Goal: Task Accomplishment & Management: Manage account settings

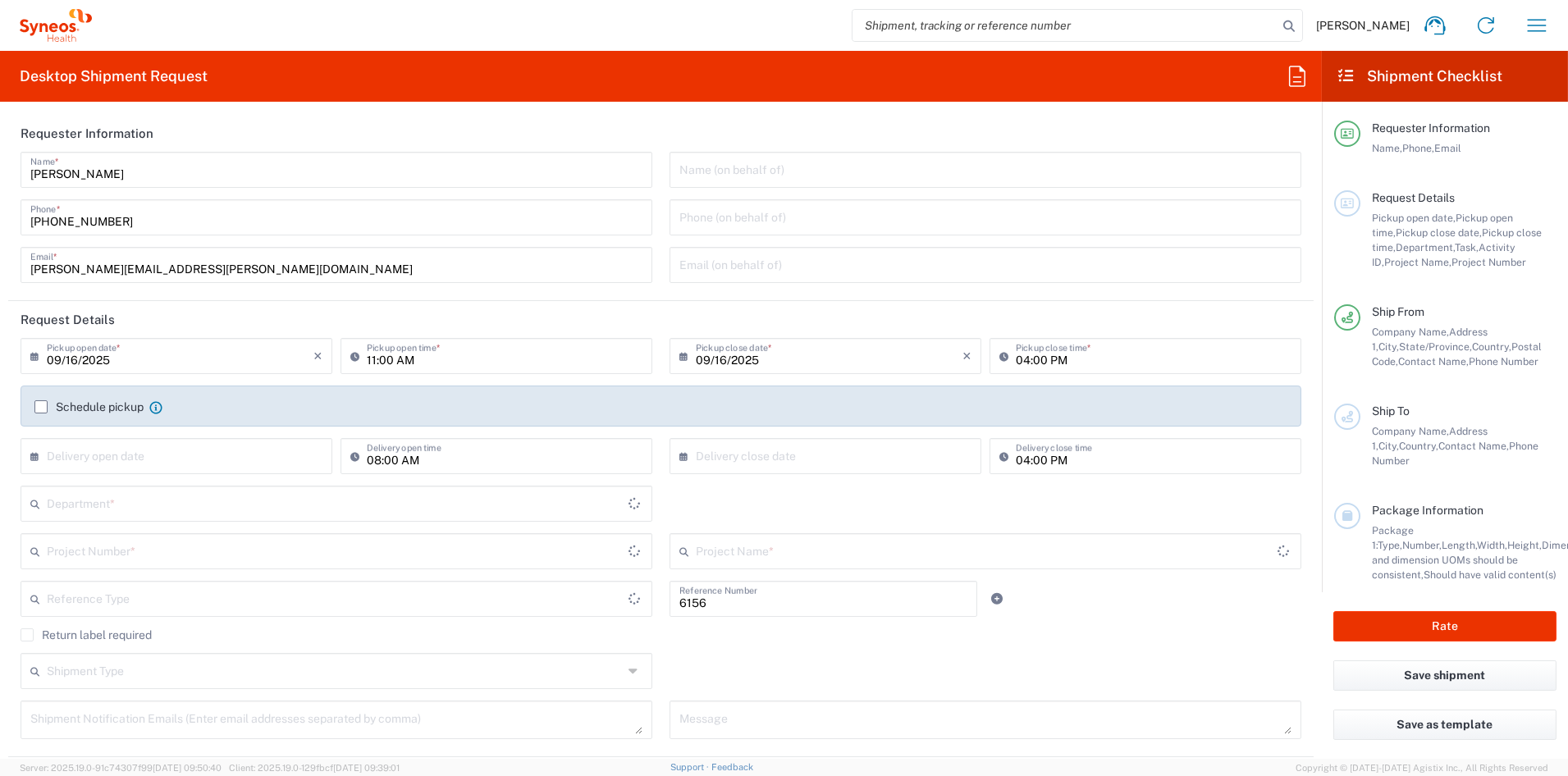
type input "Department"
type input "[US_STATE]"
type input "United States"
type input "Syneos Health Communications-Westerville OH"
drag, startPoint x: 220, startPoint y: 268, endPoint x: -68, endPoint y: 264, distance: 288.0
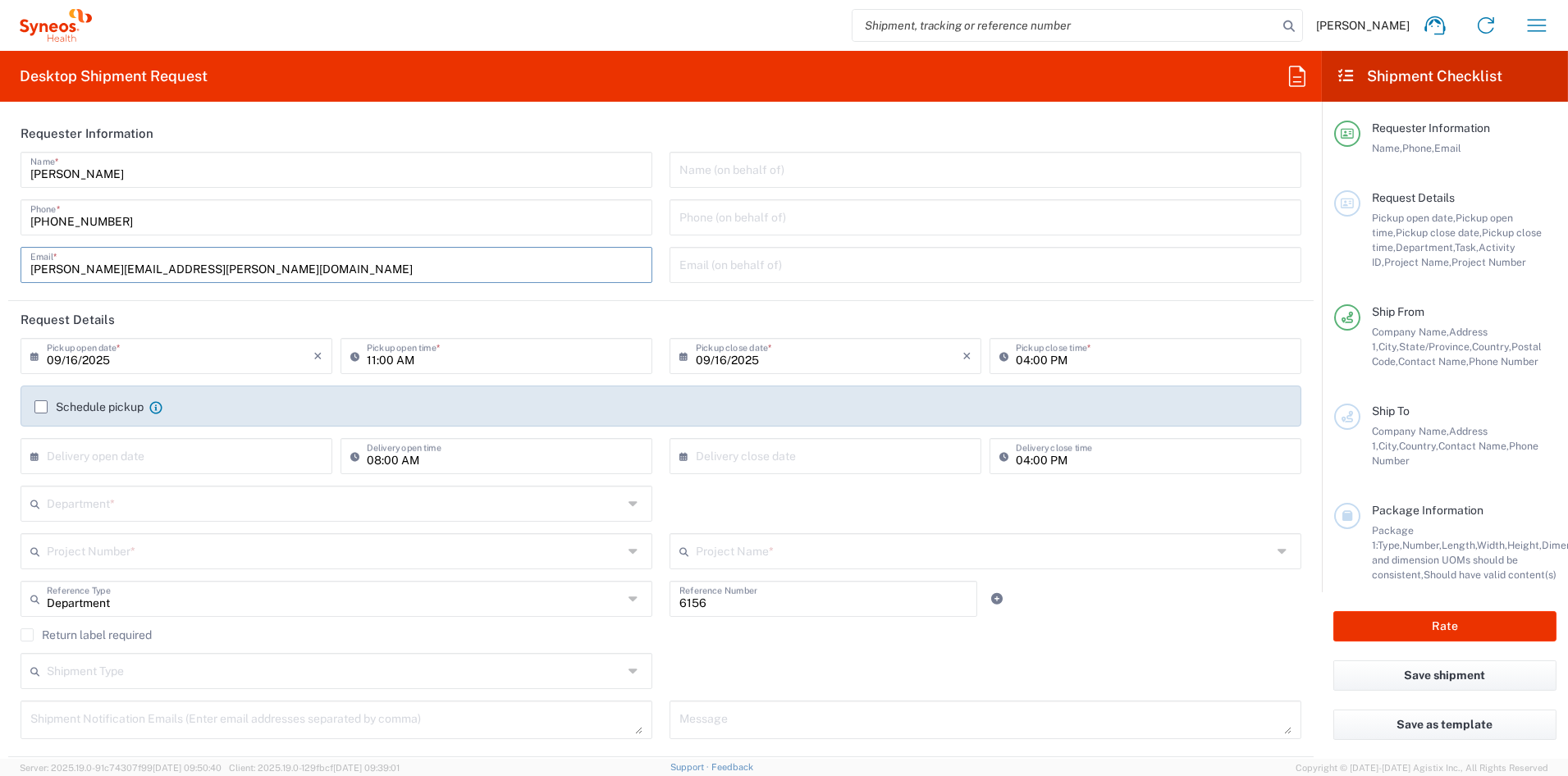
click at [0, 264] on html "John Popp Home Shipment estimator Shipment tracking Desktop shipment request My…" at bounding box center [784, 388] width 1568 height 776
paste input "melissa.storer"
click at [584, 258] on input "[PERSON_NAME][EMAIL_ADDRESS][PERSON_NAME][DOMAIN_NAME]" at bounding box center [336, 263] width 612 height 29
type input "melissa.storer@syneoshealth.com"
click at [108, 502] on input "text" at bounding box center [335, 502] width 577 height 29
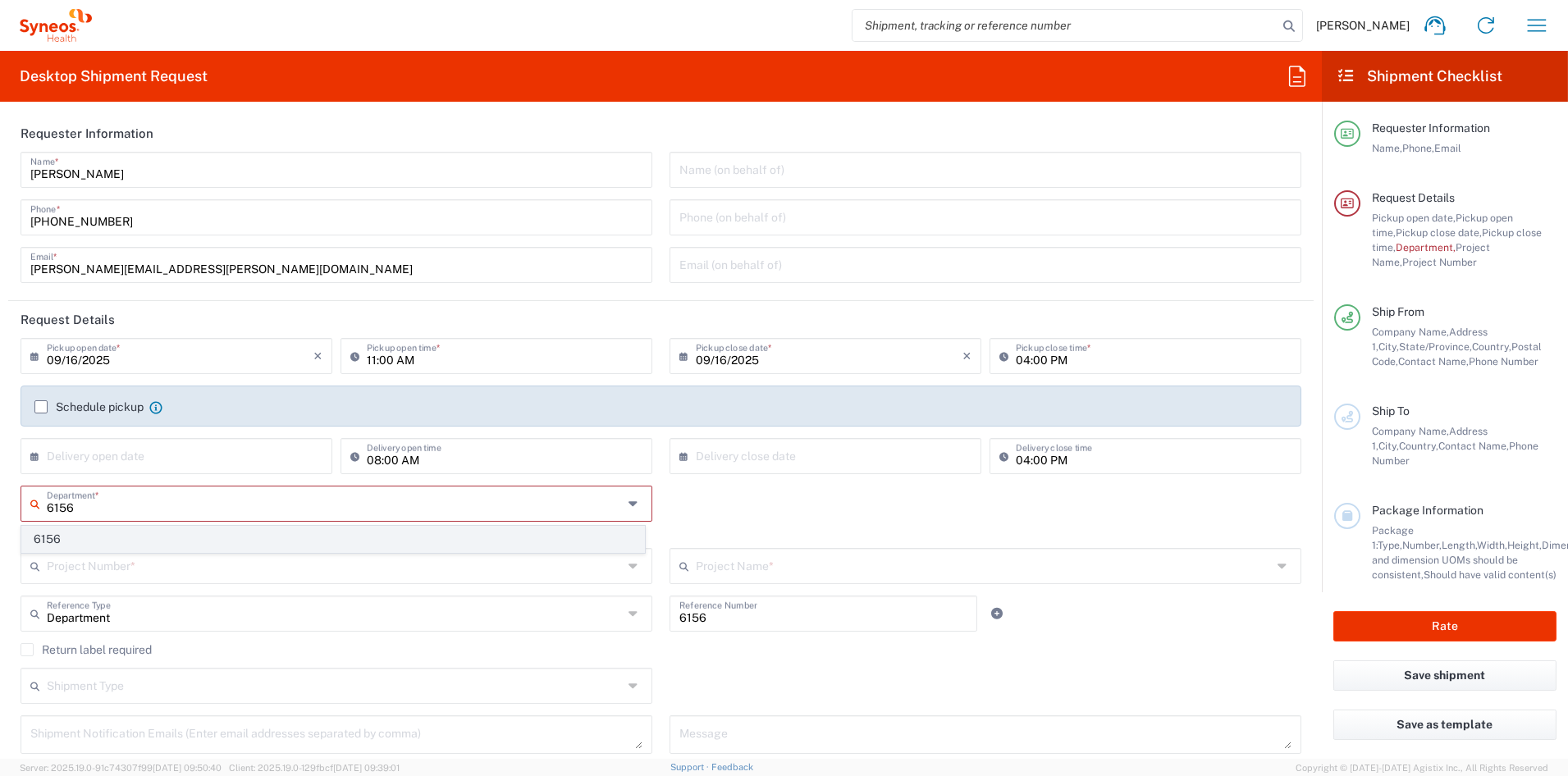
type input "6156"
click at [135, 548] on span "6156" at bounding box center [333, 539] width 622 height 25
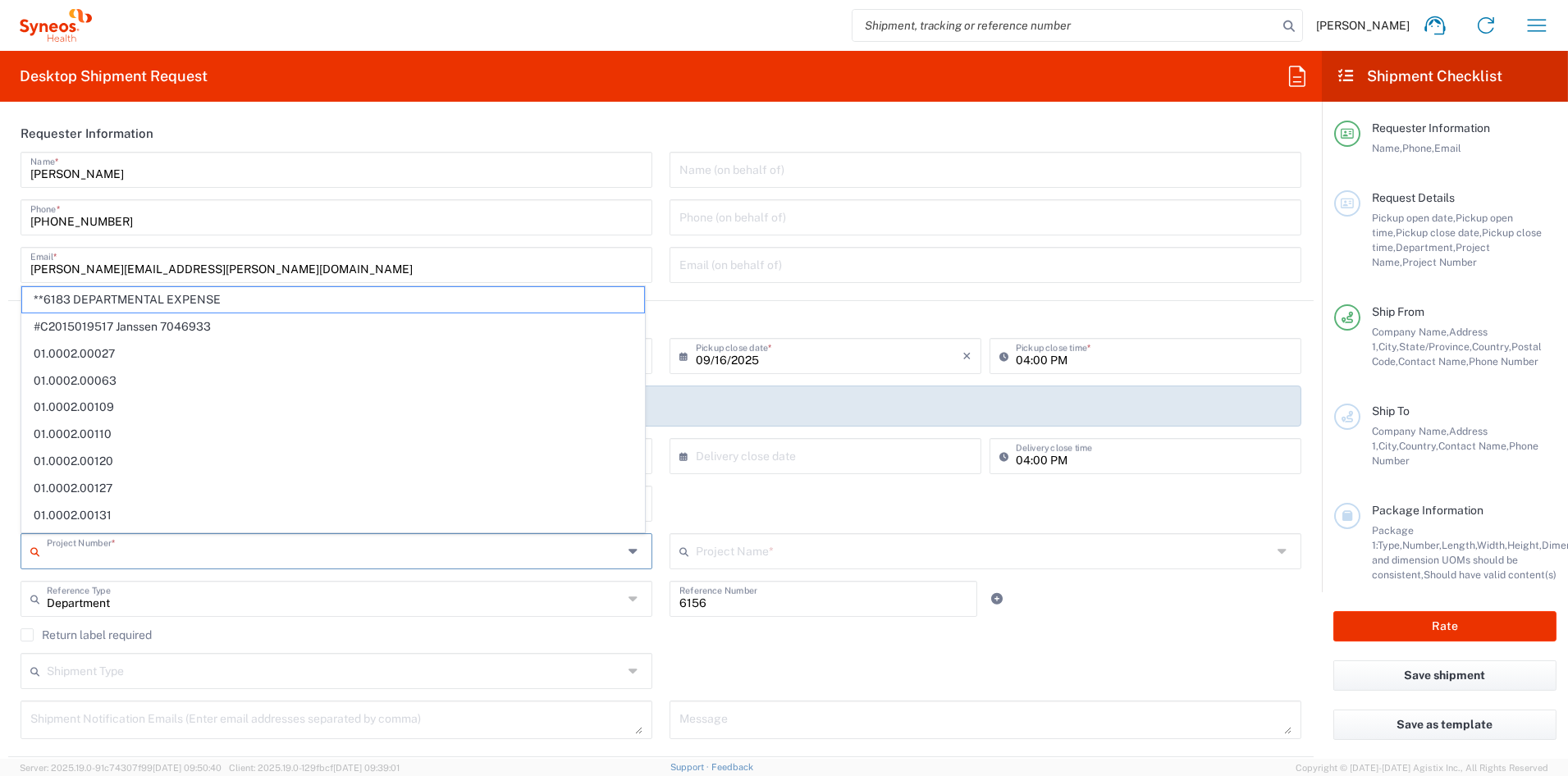
click at [124, 557] on input "text" at bounding box center [335, 549] width 577 height 29
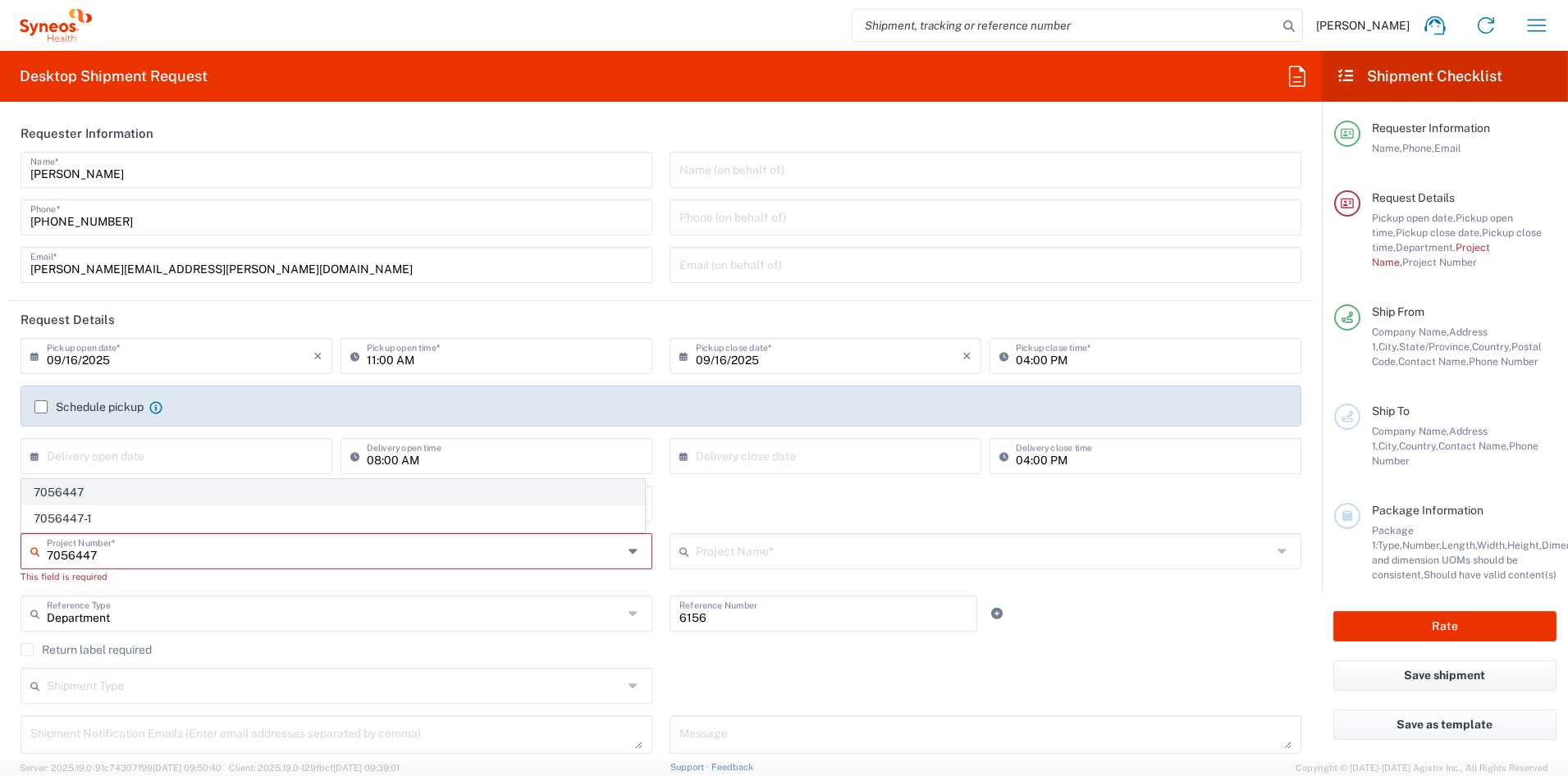
type input "7056447"
click at [77, 490] on span "7056447" at bounding box center [333, 492] width 622 height 25
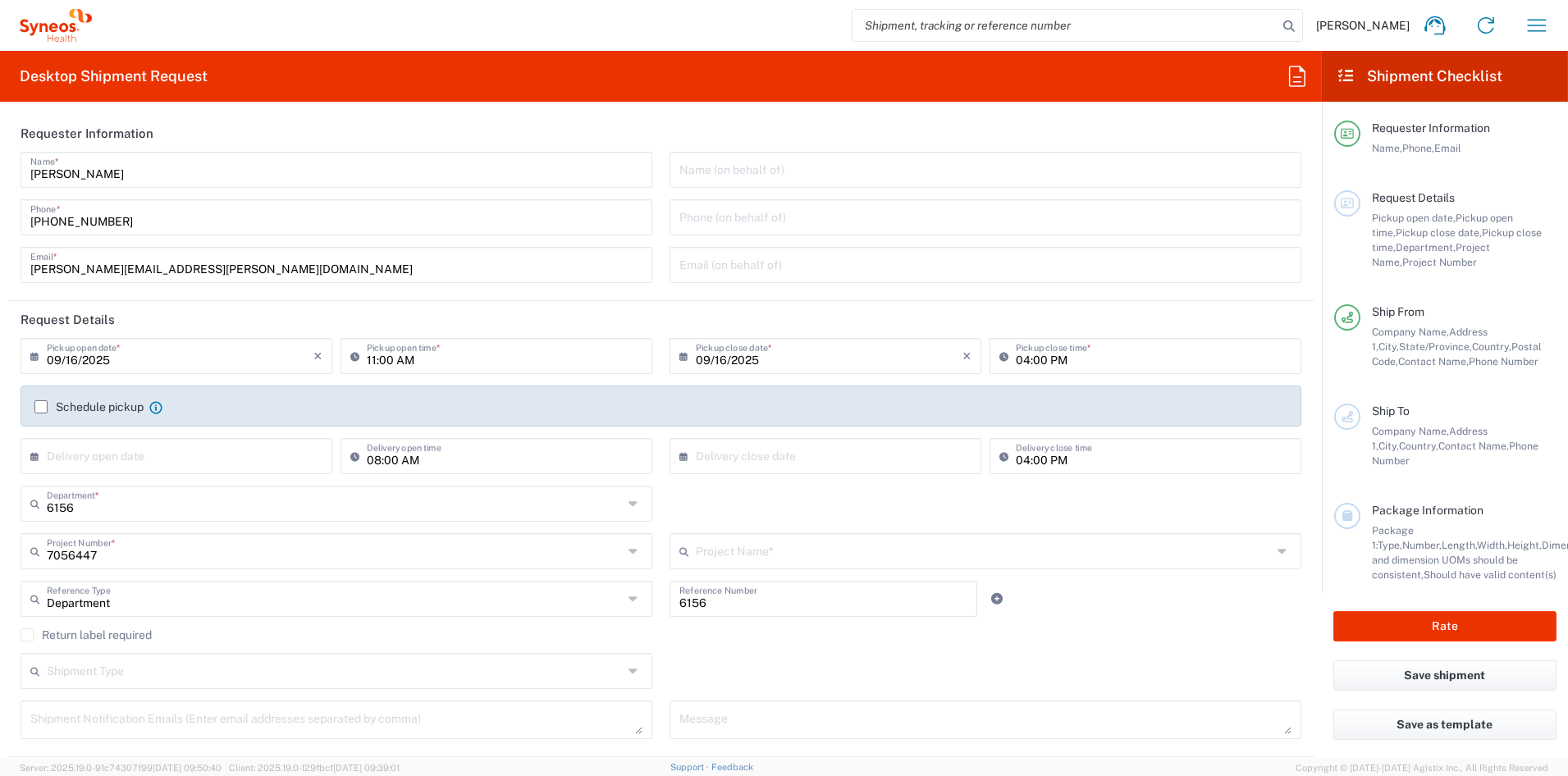
type input "Pharmazz 7056447"
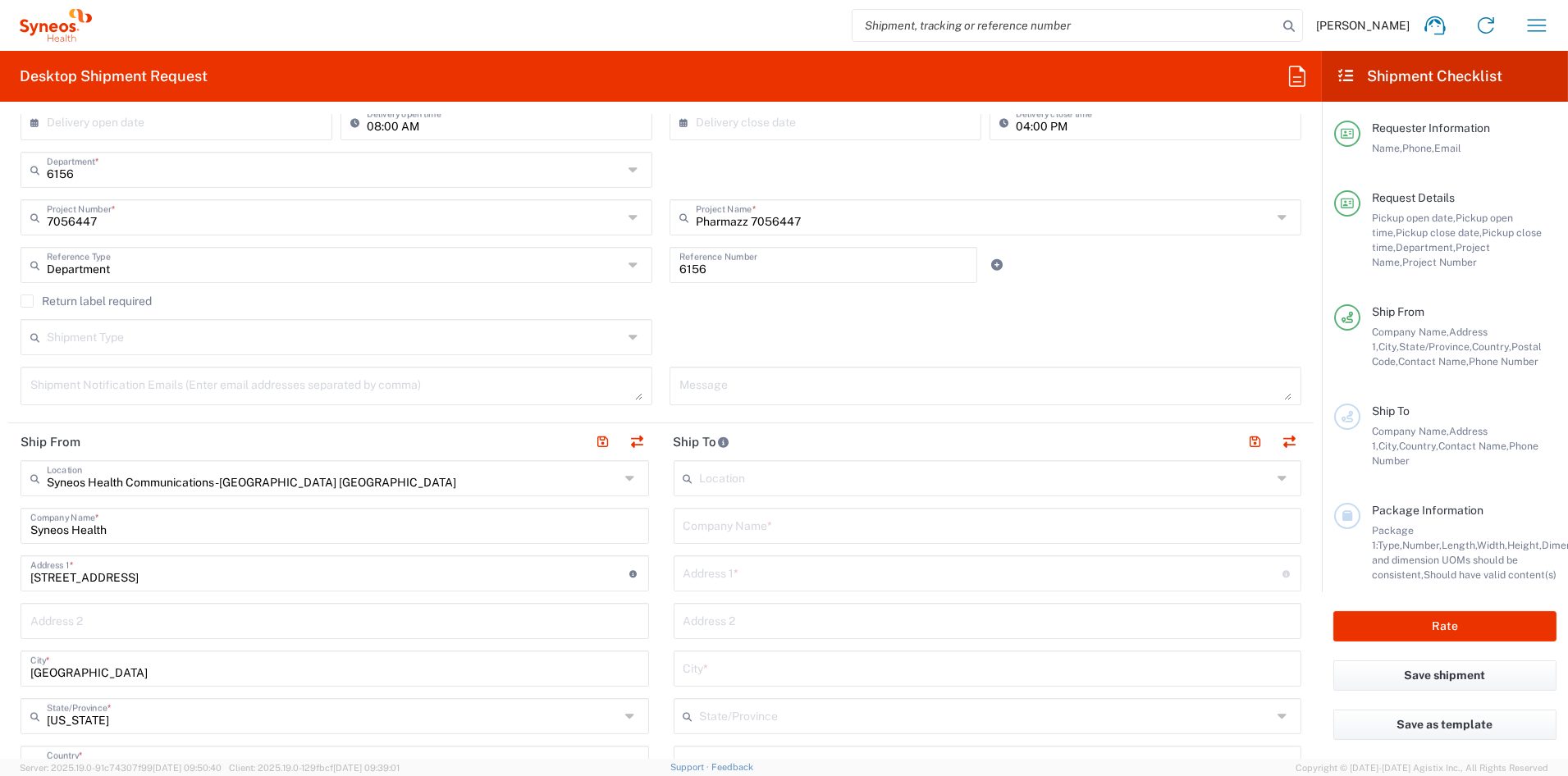
scroll to position [342, 0]
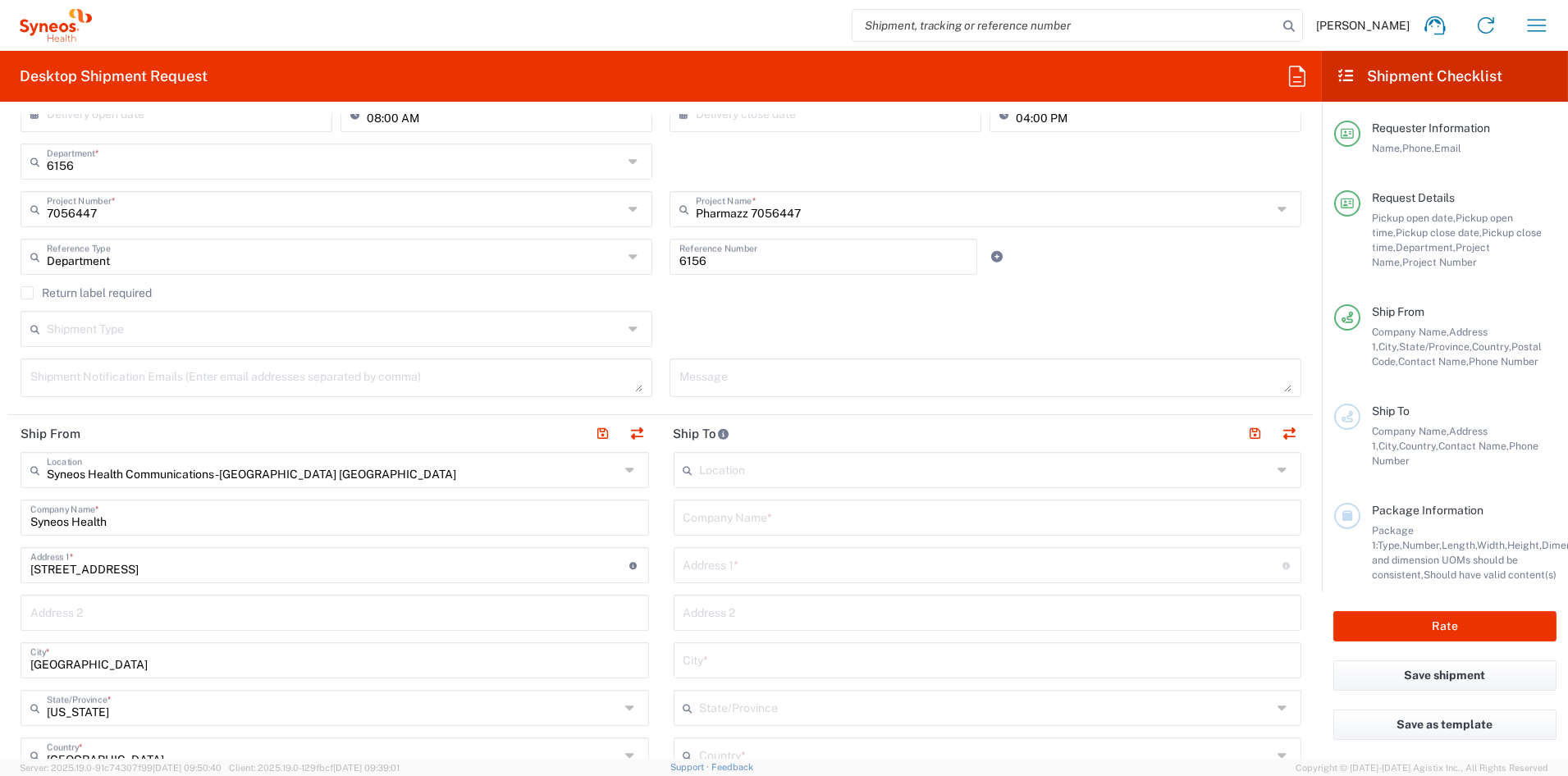
click at [774, 518] on input "text" at bounding box center [987, 516] width 608 height 29
paste input "Intercoastal Medical Group"
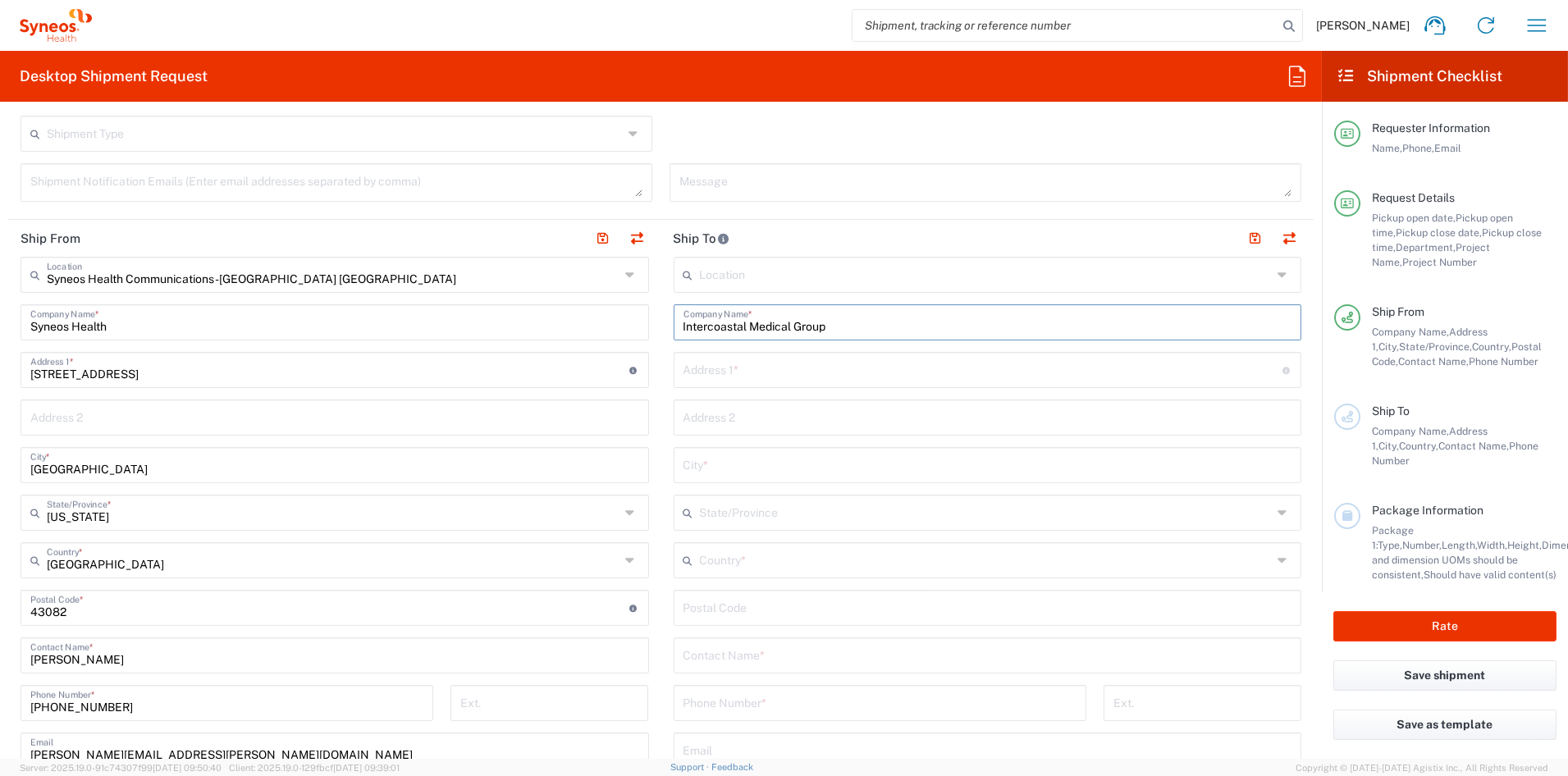
scroll to position [538, 0]
type input "Intercoastal Medical Group"
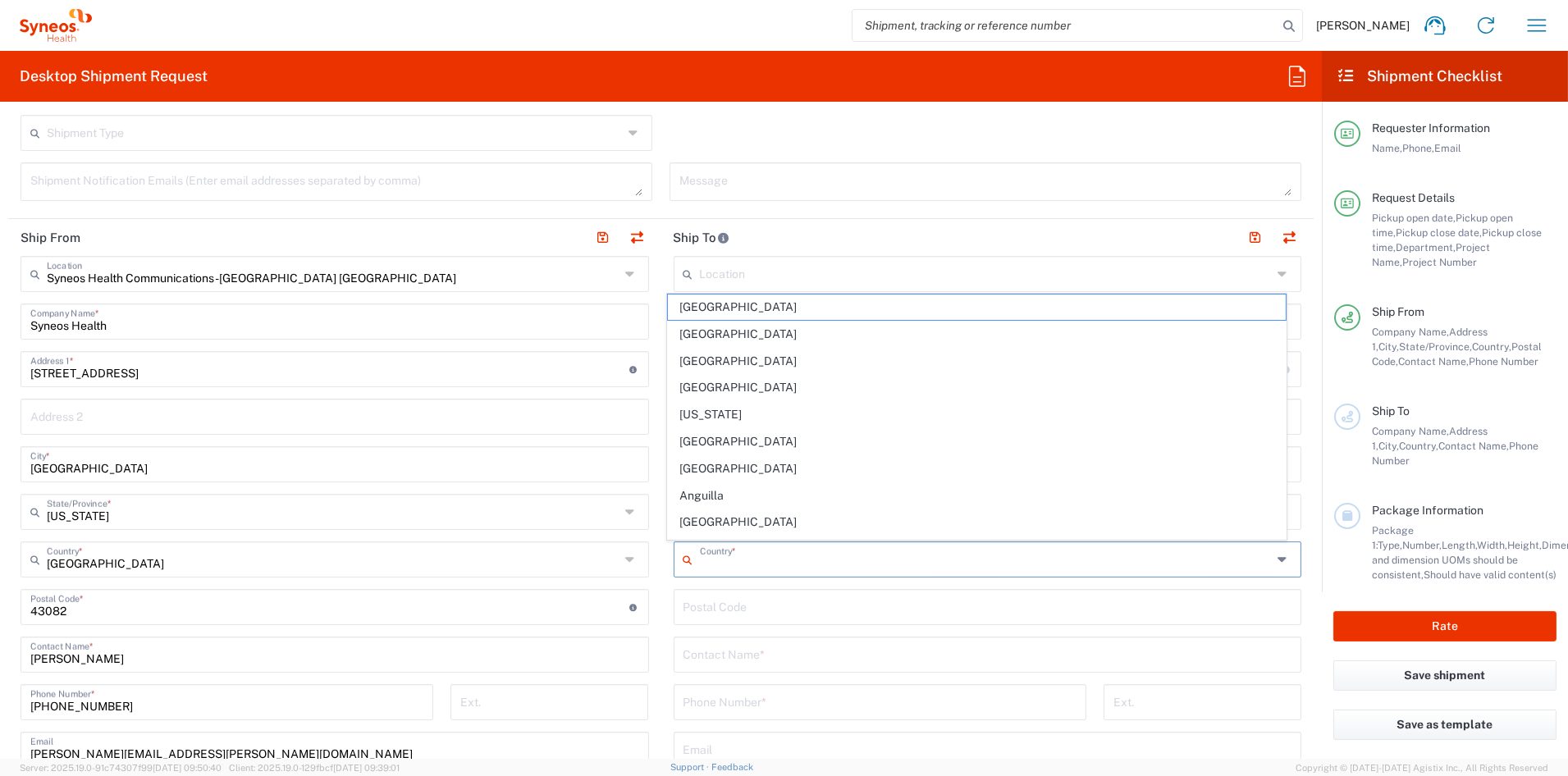
click at [775, 560] on input "text" at bounding box center [986, 558] width 573 height 29
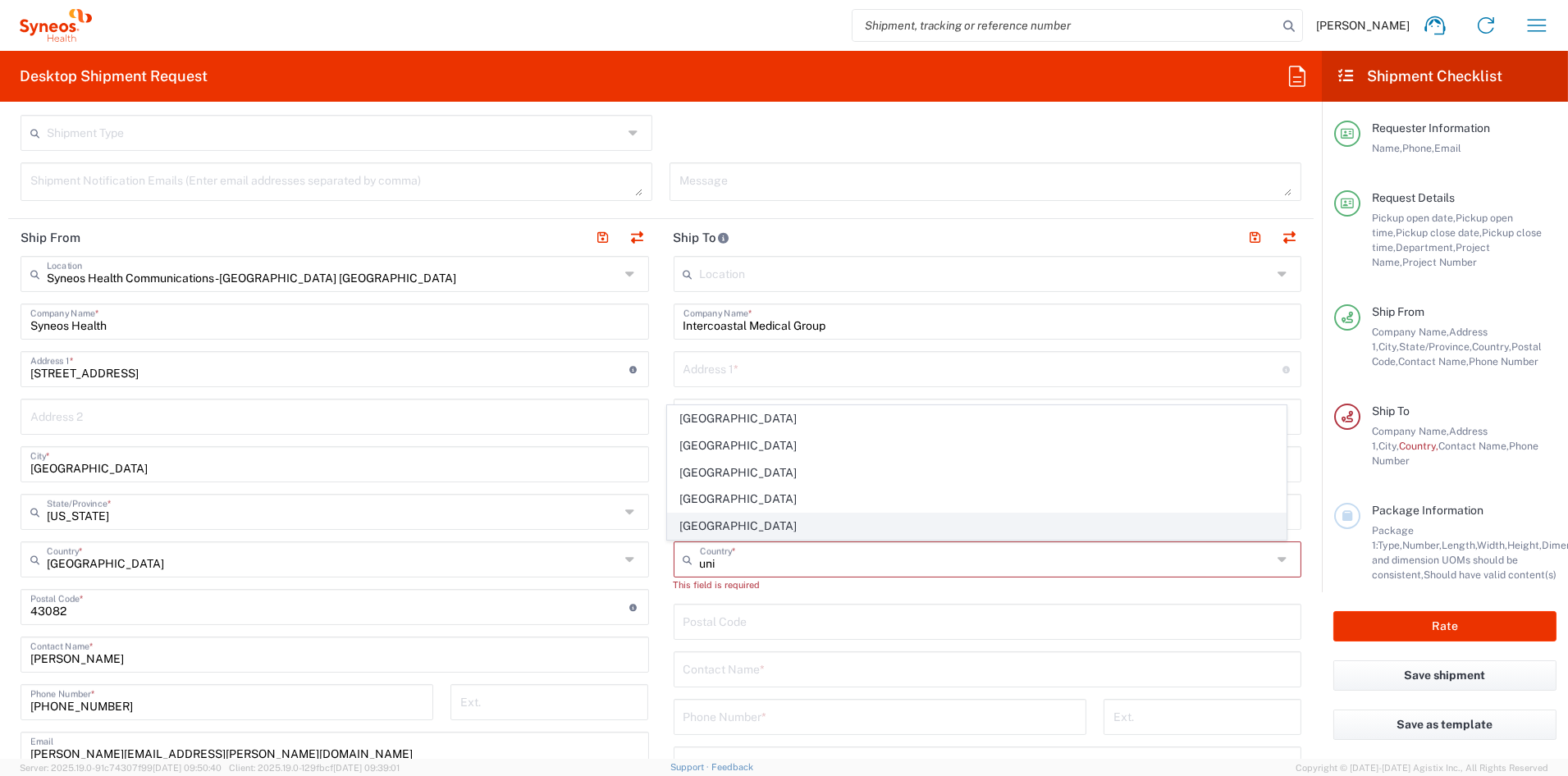
click at [712, 529] on span "[GEOGRAPHIC_DATA]" at bounding box center [977, 526] width 618 height 25
type input "[GEOGRAPHIC_DATA]"
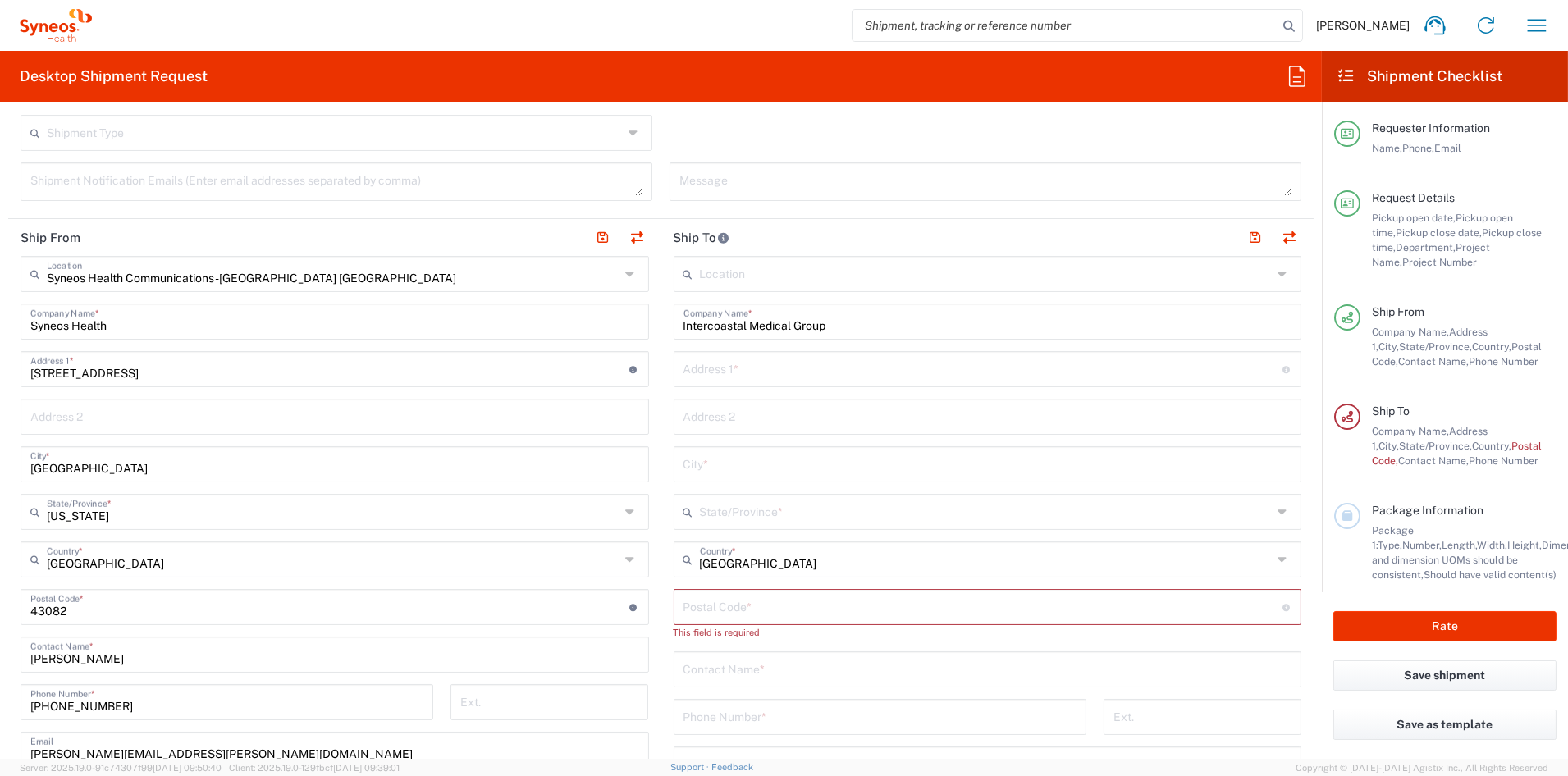
click at [708, 372] on input "text" at bounding box center [982, 367] width 599 height 29
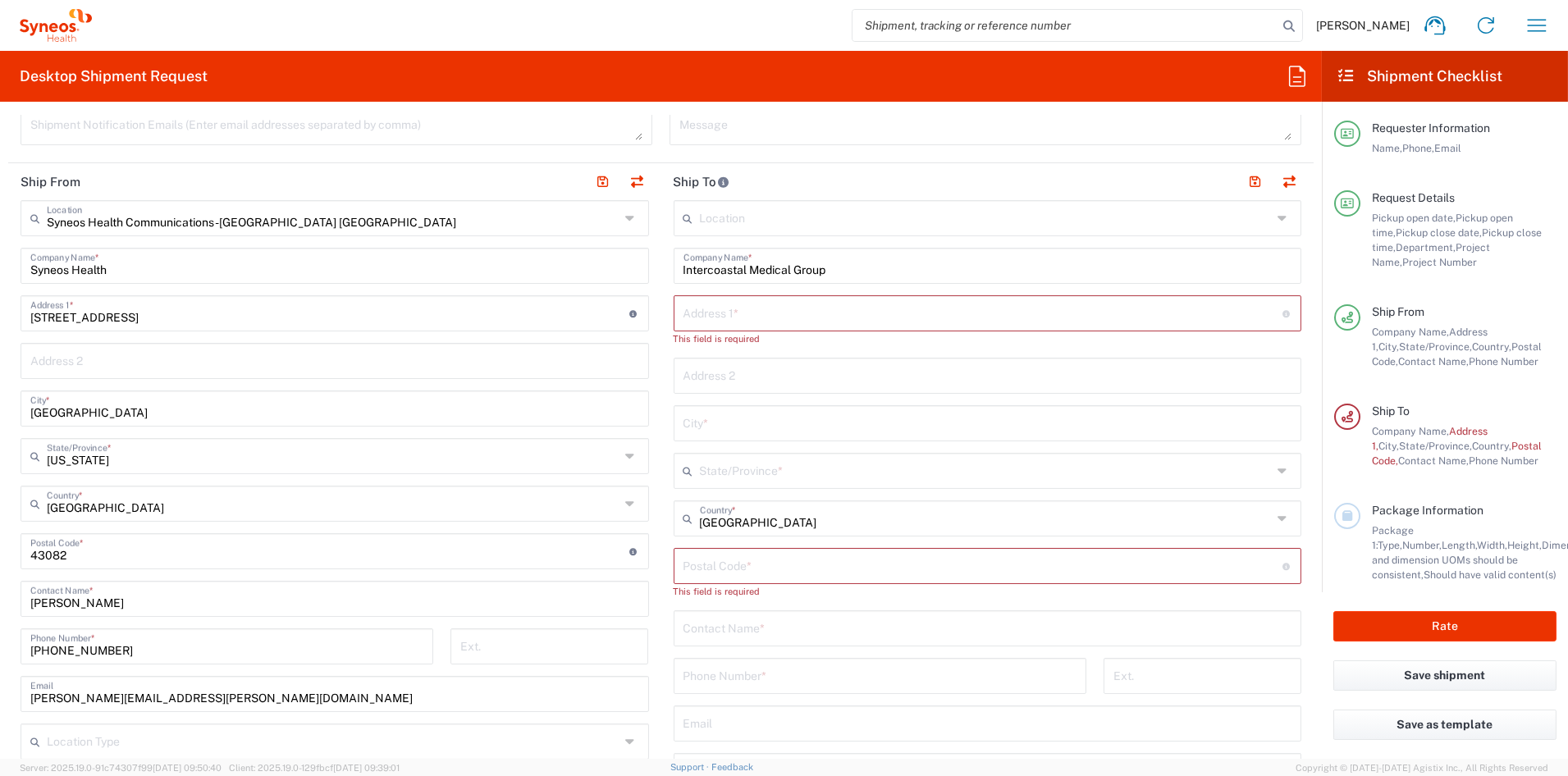
scroll to position [600, 0]
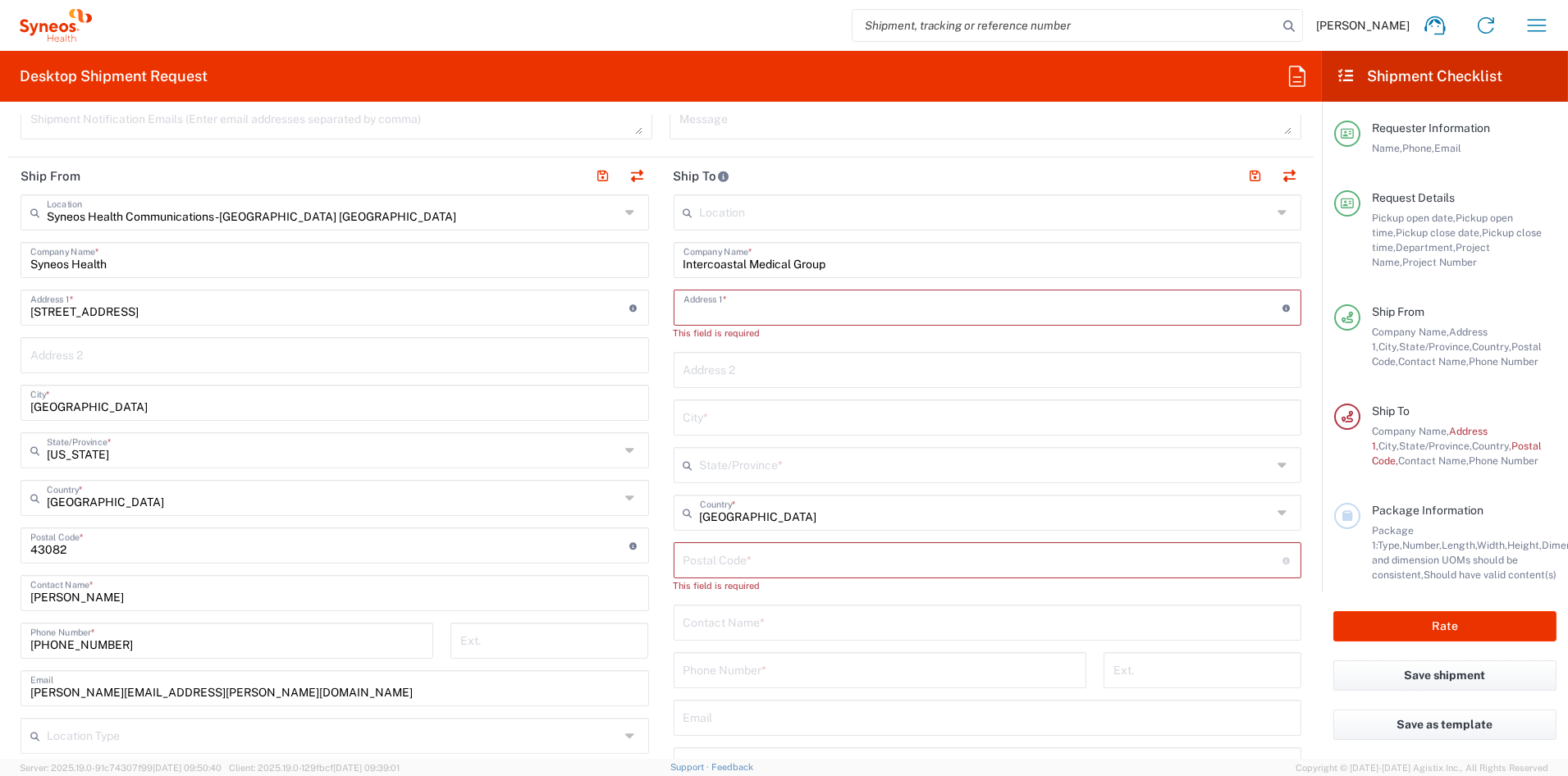
click at [724, 618] on input "text" at bounding box center [987, 621] width 608 height 29
paste input "Jeanette Wilson"
type input "Jeanette Wilson"
click at [751, 668] on input "tel" at bounding box center [879, 668] width 393 height 29
paste input "941-203-3750"
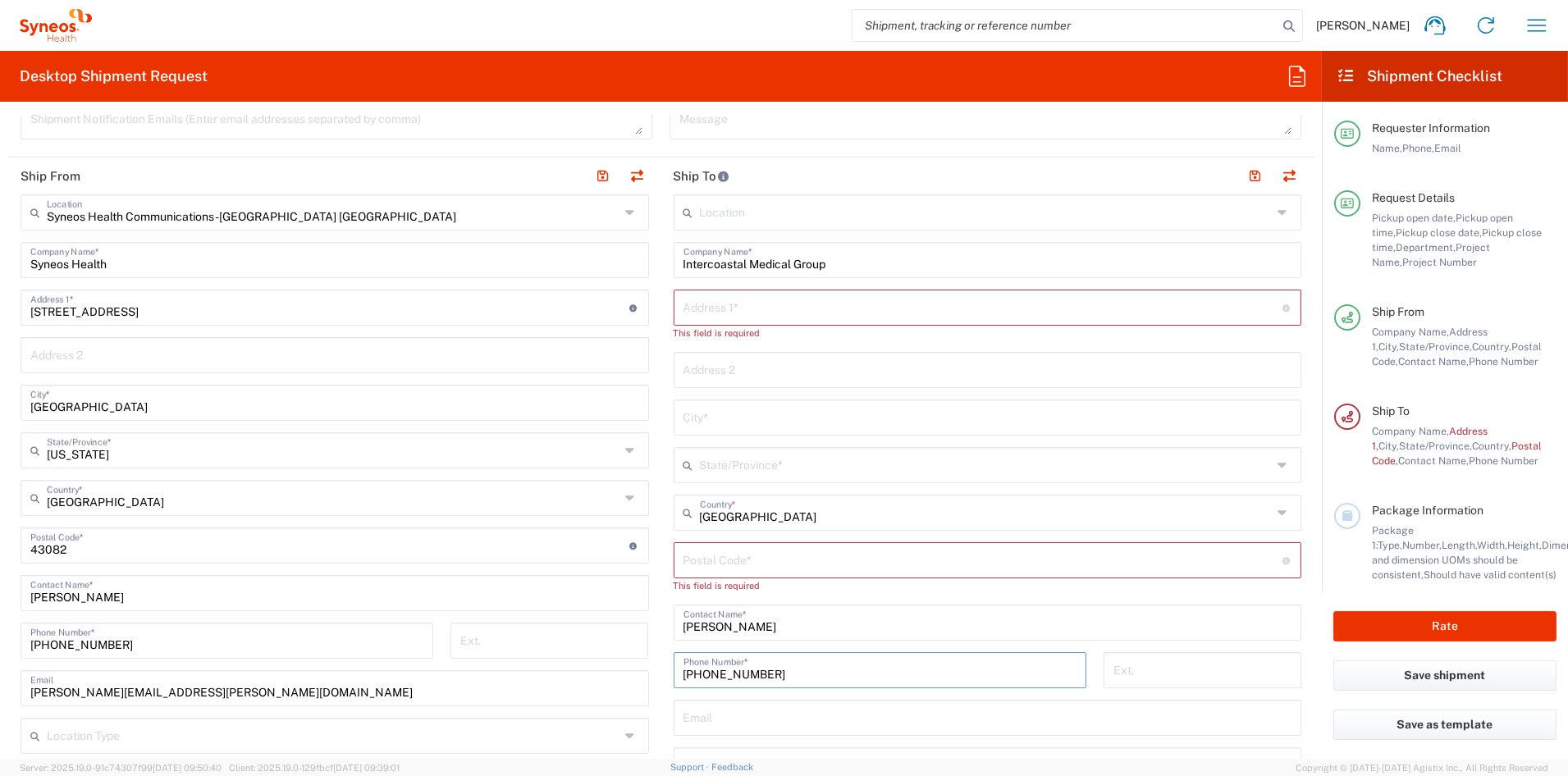
click at [725, 670] on input "941-203-3750" at bounding box center [879, 668] width 393 height 29
type input "941203-3750"
click at [712, 313] on input "text" at bounding box center [982, 306] width 599 height 29
paste input "2650 Bahia Vista Street"
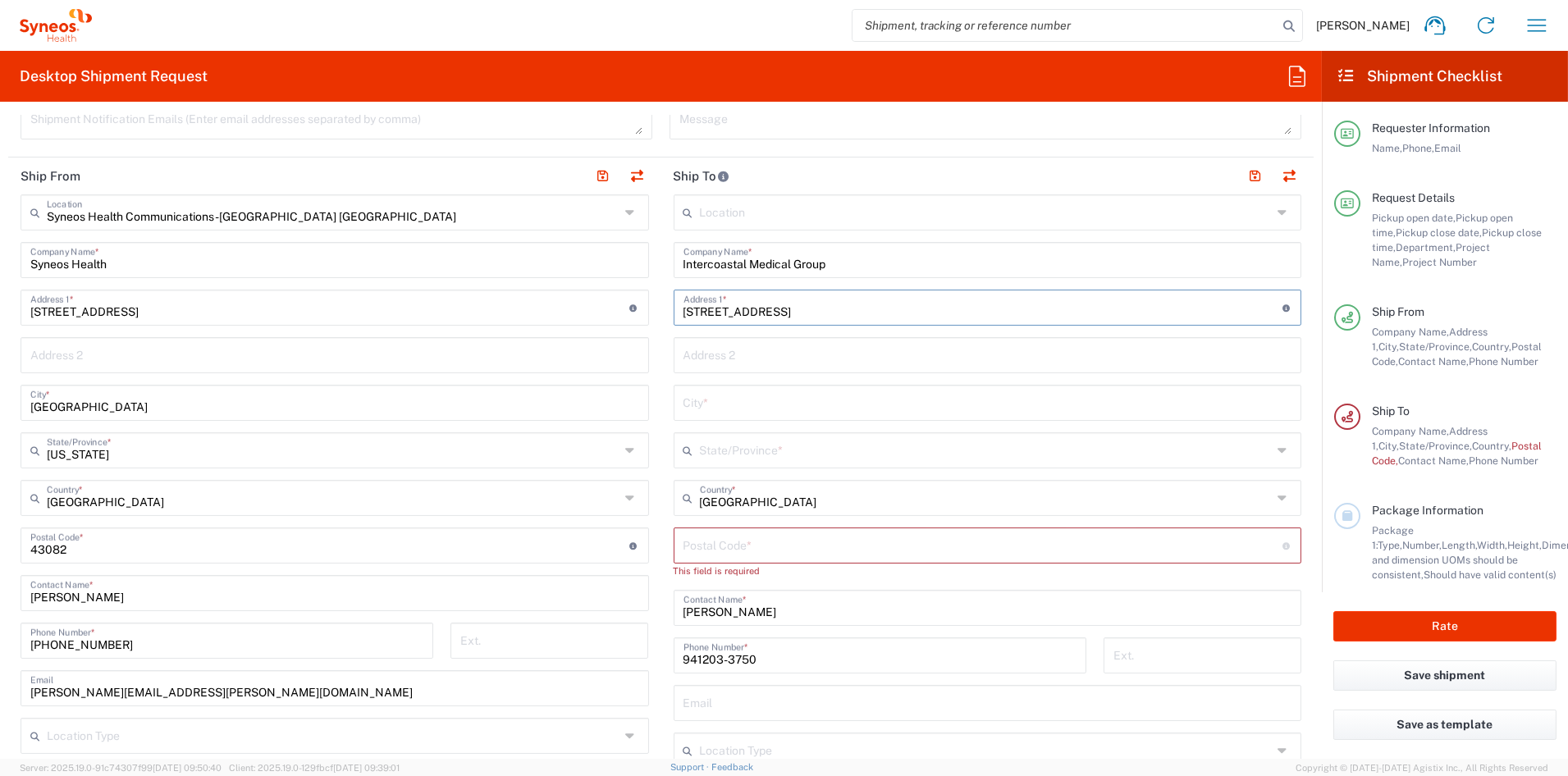
type input "2650 Bahia Vista Street"
click at [711, 352] on input "text" at bounding box center [987, 353] width 608 height 29
paste input "Suite 305"
type input "Suite 305"
click at [728, 404] on input "text" at bounding box center [987, 401] width 608 height 29
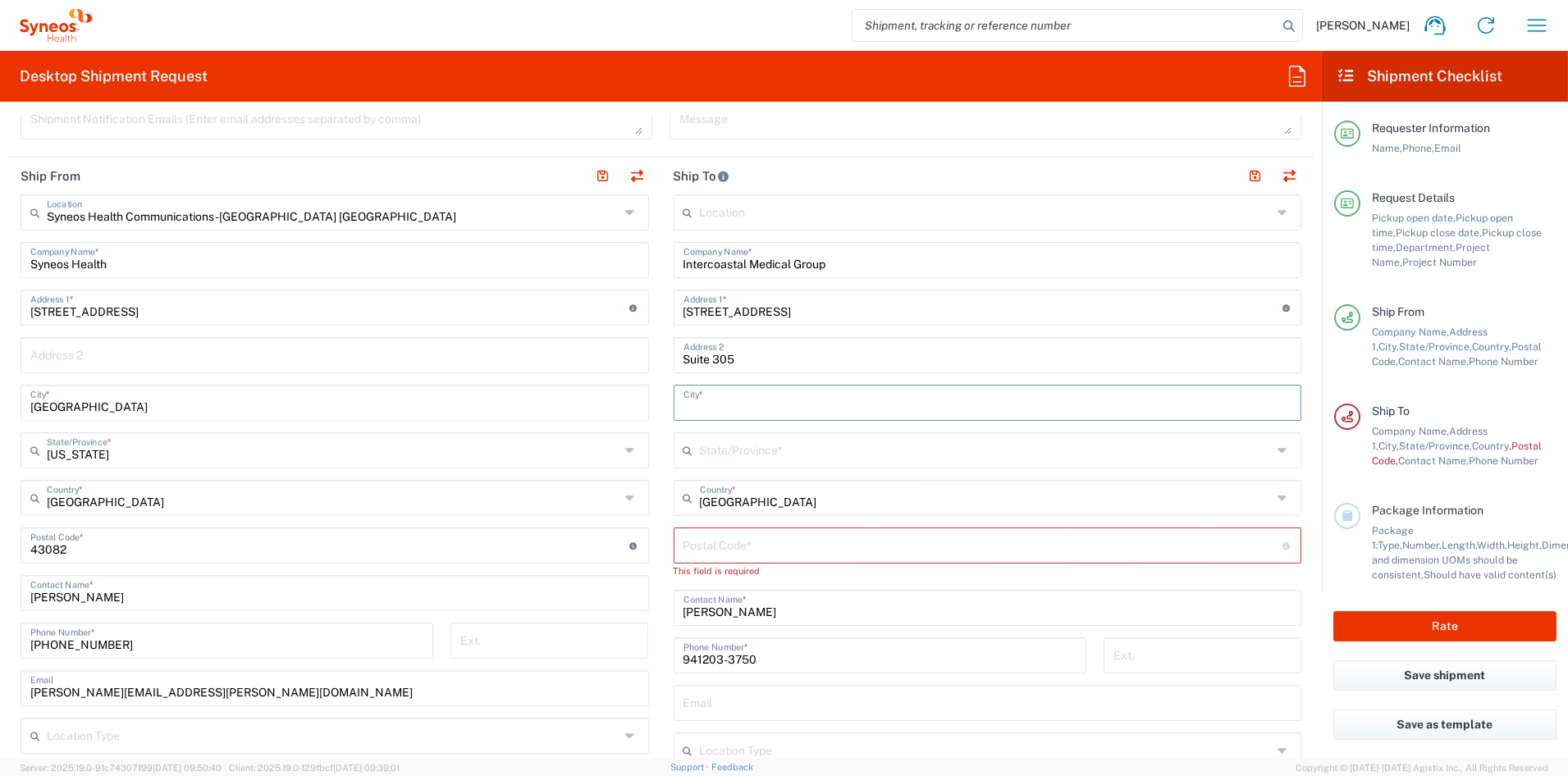
paste input "Sarasota"
type input "Sarasota"
click at [731, 447] on input "text" at bounding box center [986, 449] width 573 height 29
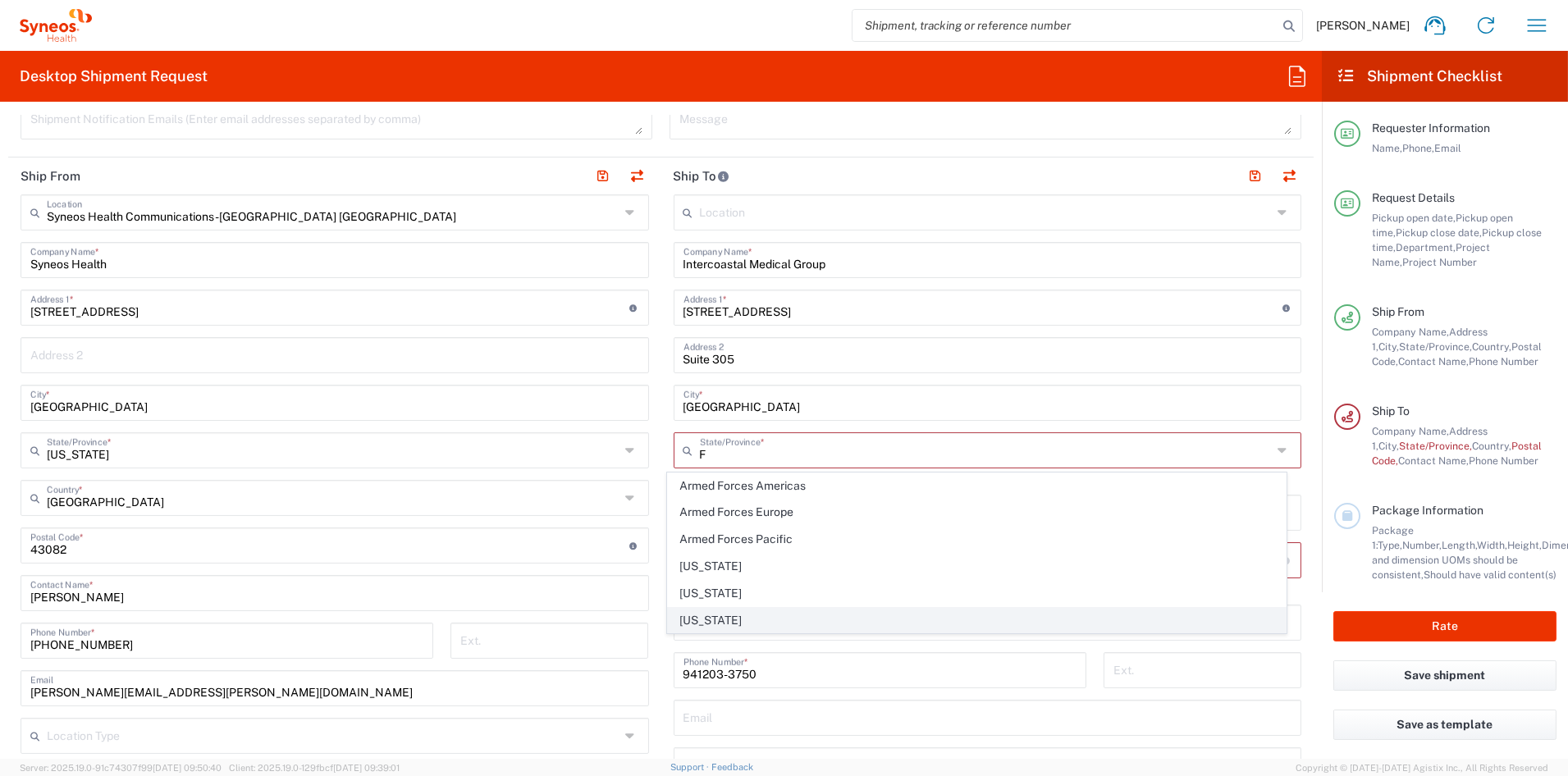
click at [700, 626] on span "[US_STATE]" at bounding box center [977, 620] width 618 height 25
type input "[US_STATE]"
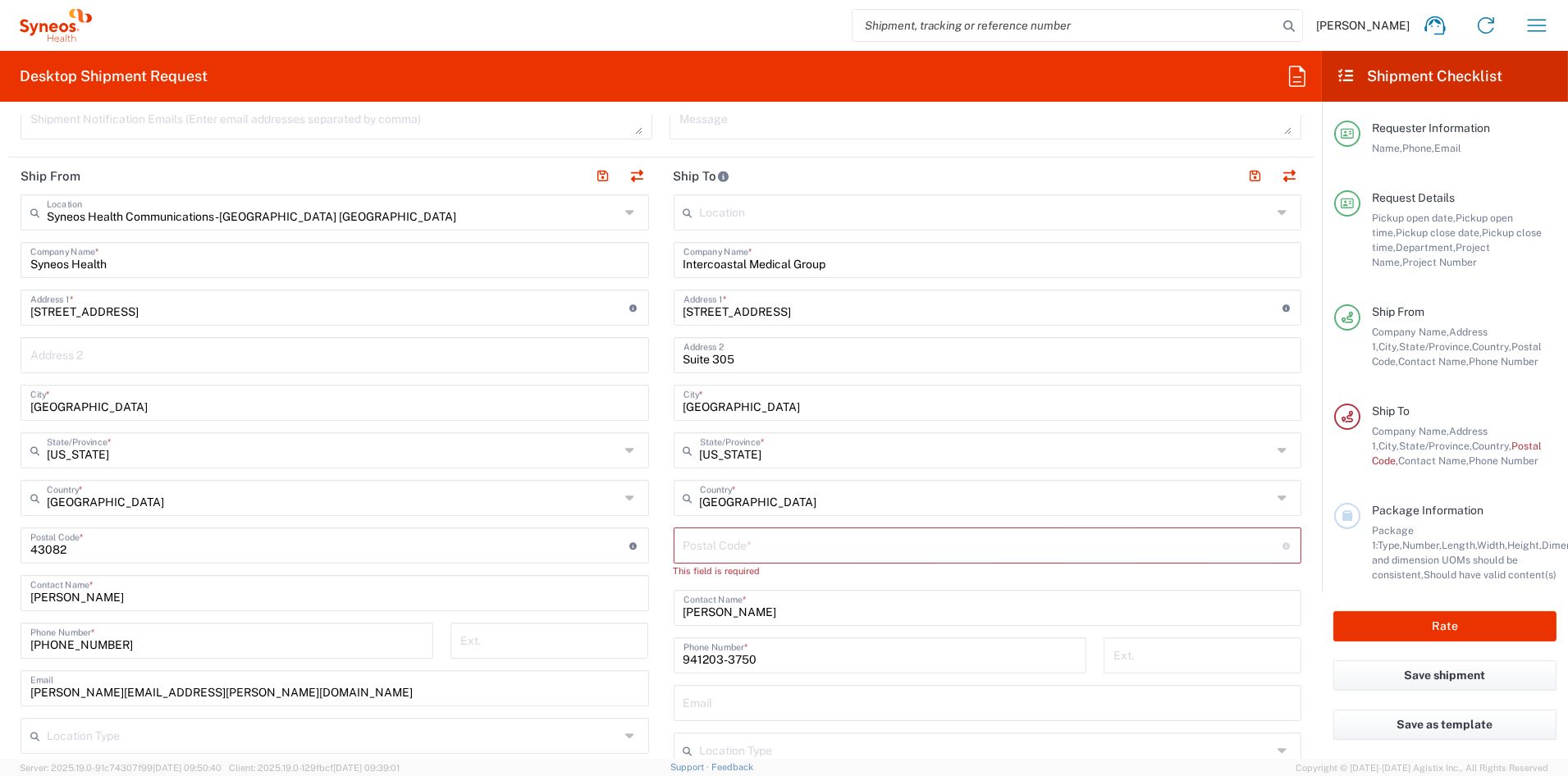
click at [738, 542] on input "undefined" at bounding box center [982, 544] width 599 height 29
paste input "34239"
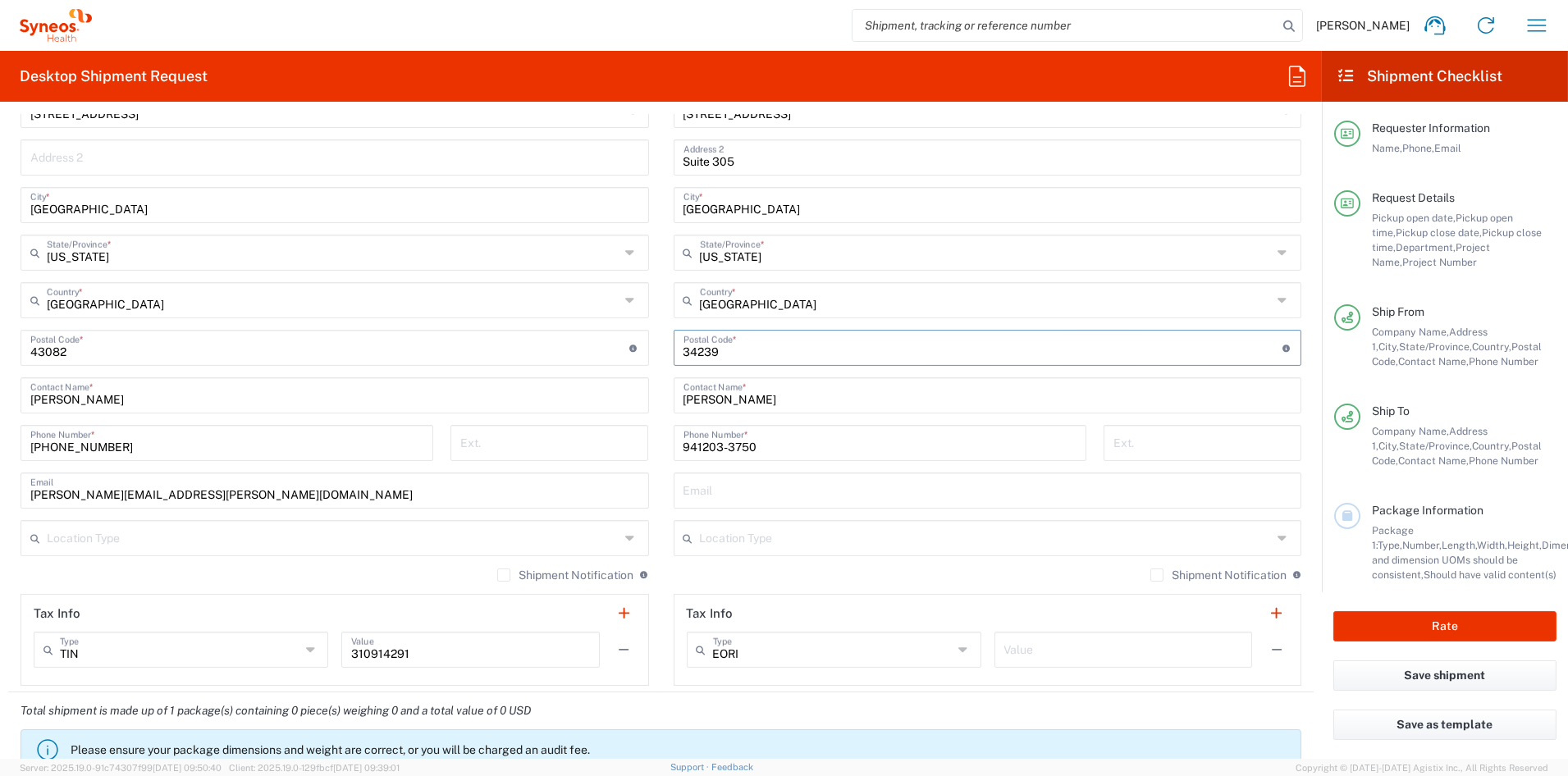
scroll to position [799, 0]
type input "34239"
click at [736, 536] on input "text" at bounding box center [986, 536] width 573 height 29
click at [718, 571] on span "Business (General)" at bounding box center [977, 572] width 618 height 25
type input "Business (General)"
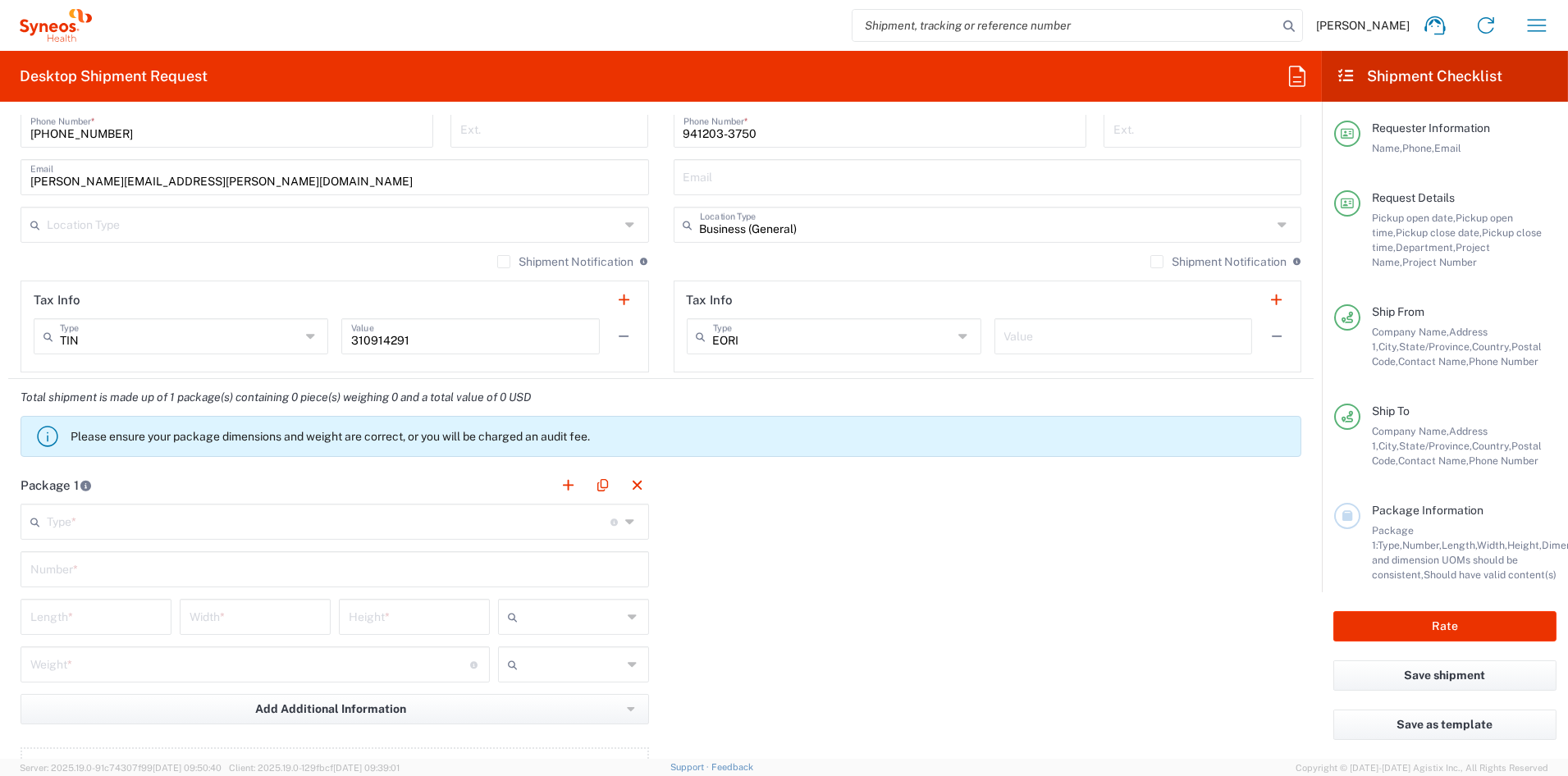
scroll to position [1121, 0]
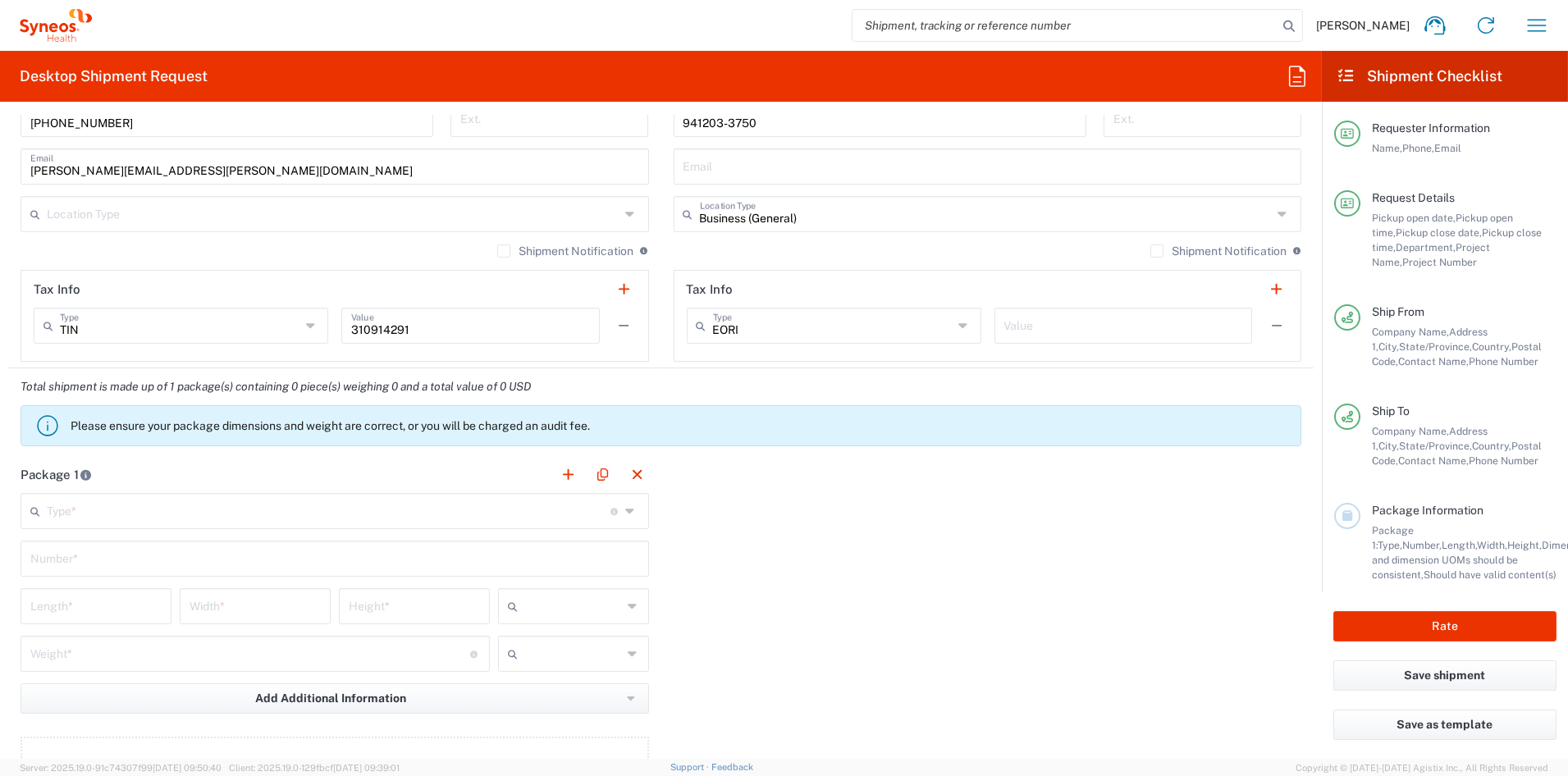
click at [97, 511] on input "text" at bounding box center [328, 510] width 563 height 29
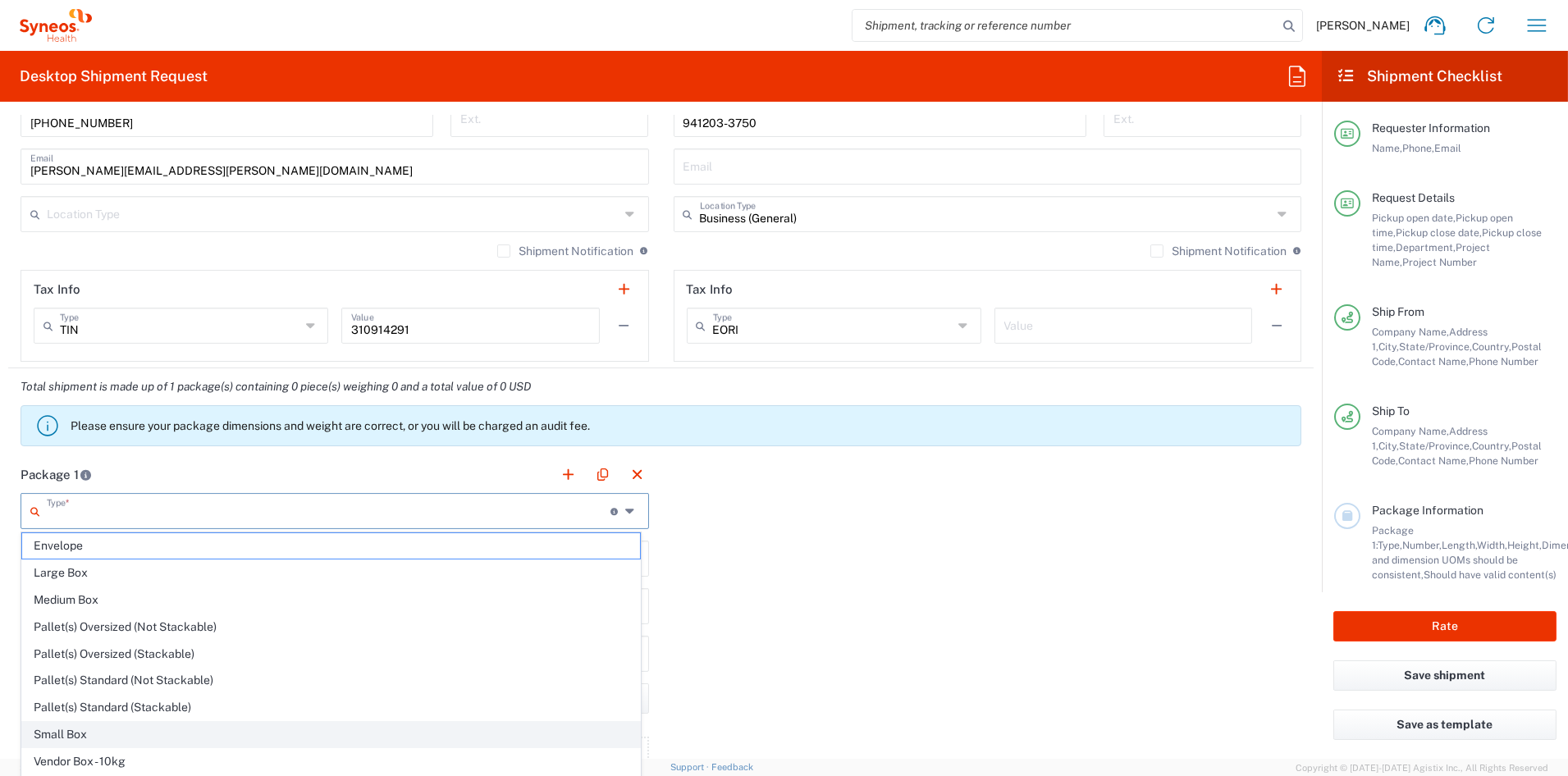
scroll to position [51, 0]
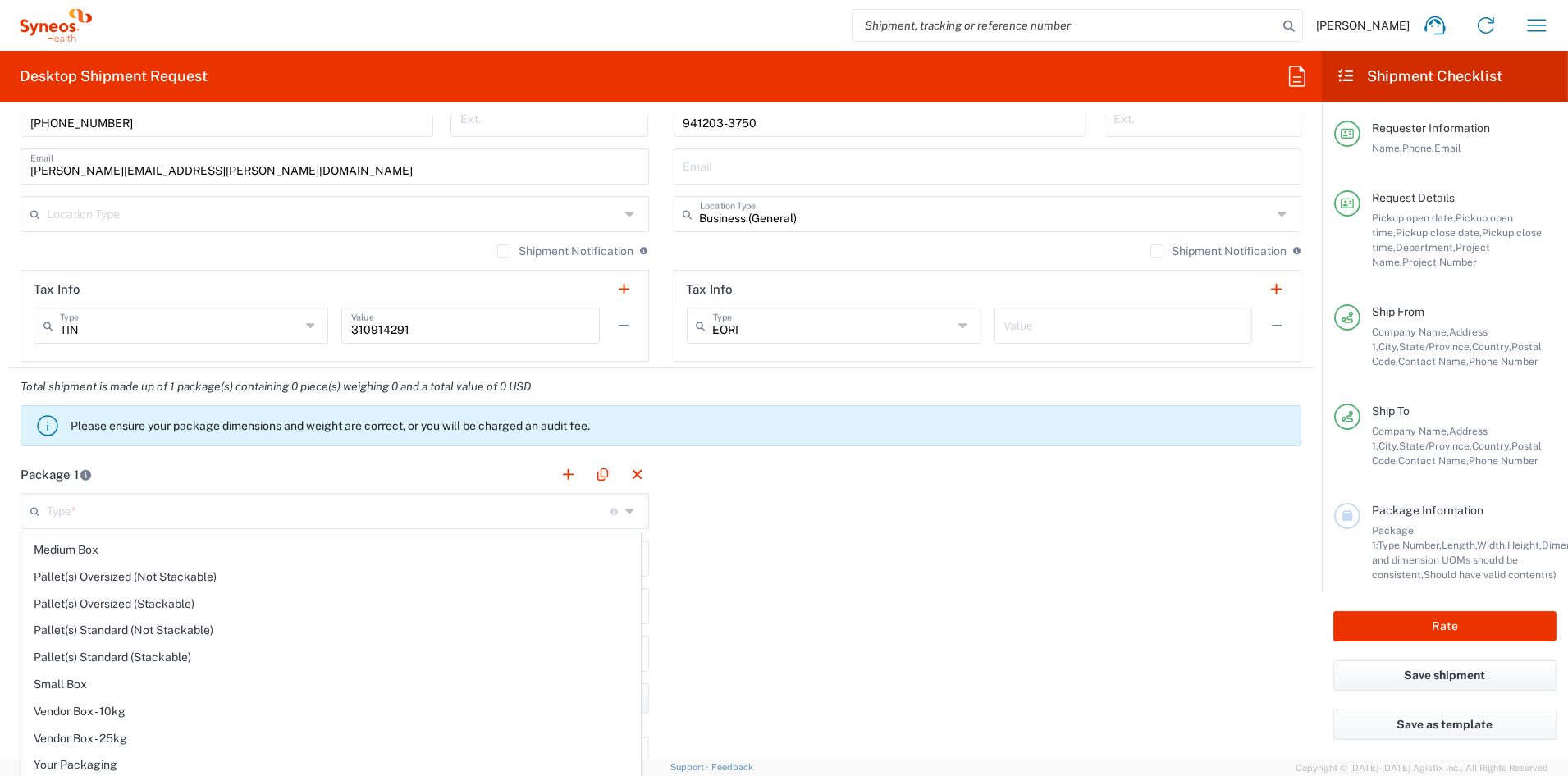
click at [83, 762] on span "Your Packaging" at bounding box center [331, 765] width 618 height 25
type input "Your Packaging"
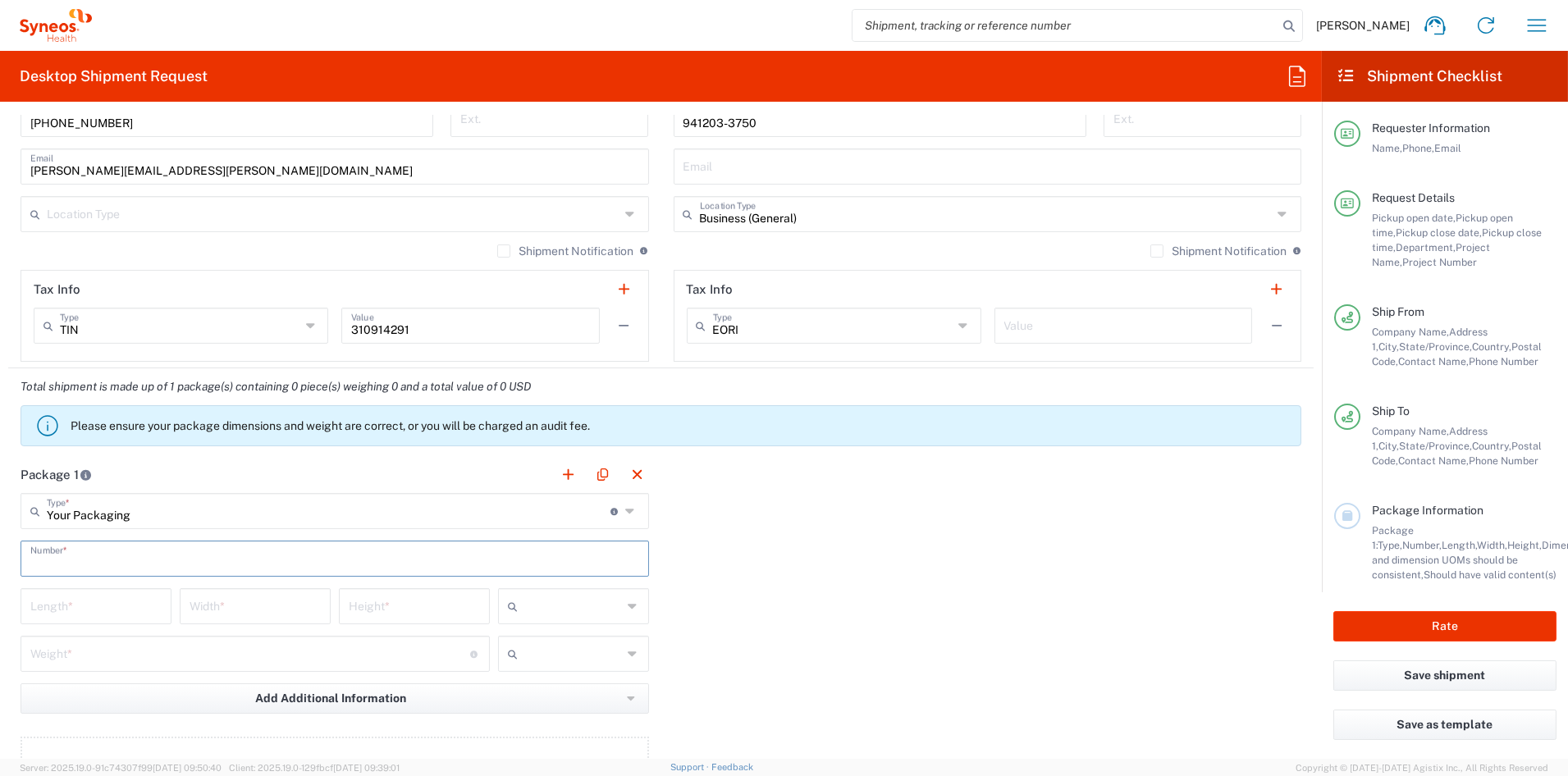
click at [70, 563] on input "text" at bounding box center [334, 557] width 608 height 29
type input "1"
click at [65, 606] on input "number" at bounding box center [95, 605] width 131 height 29
type input "21"
type input "15"
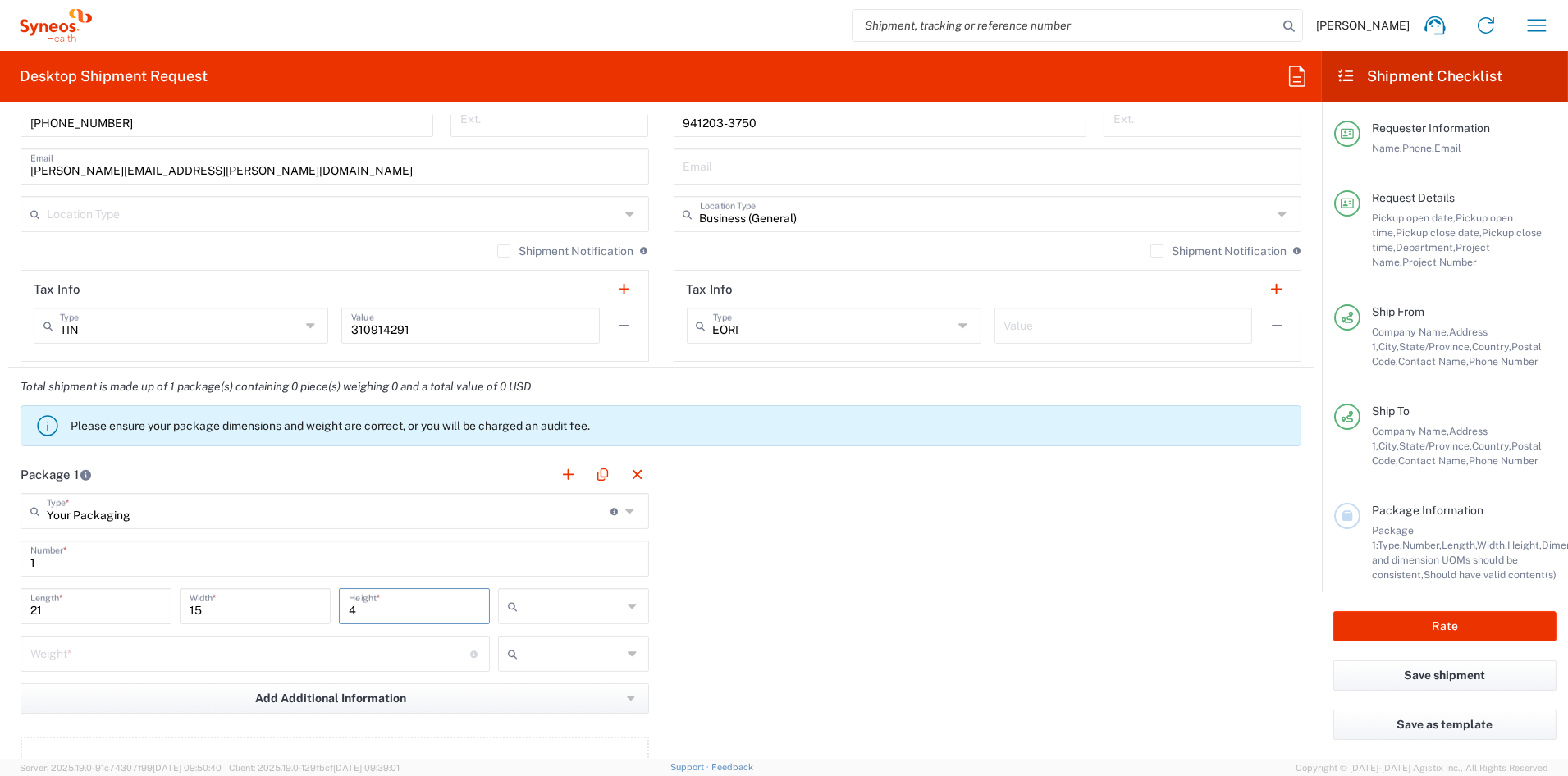
type input "4"
drag, startPoint x: 517, startPoint y: 697, endPoint x: 457, endPoint y: 683, distance: 61.6
click at [513, 695] on span "in" at bounding box center [567, 695] width 146 height 25
type input "in"
click at [141, 661] on input "number" at bounding box center [250, 652] width 440 height 29
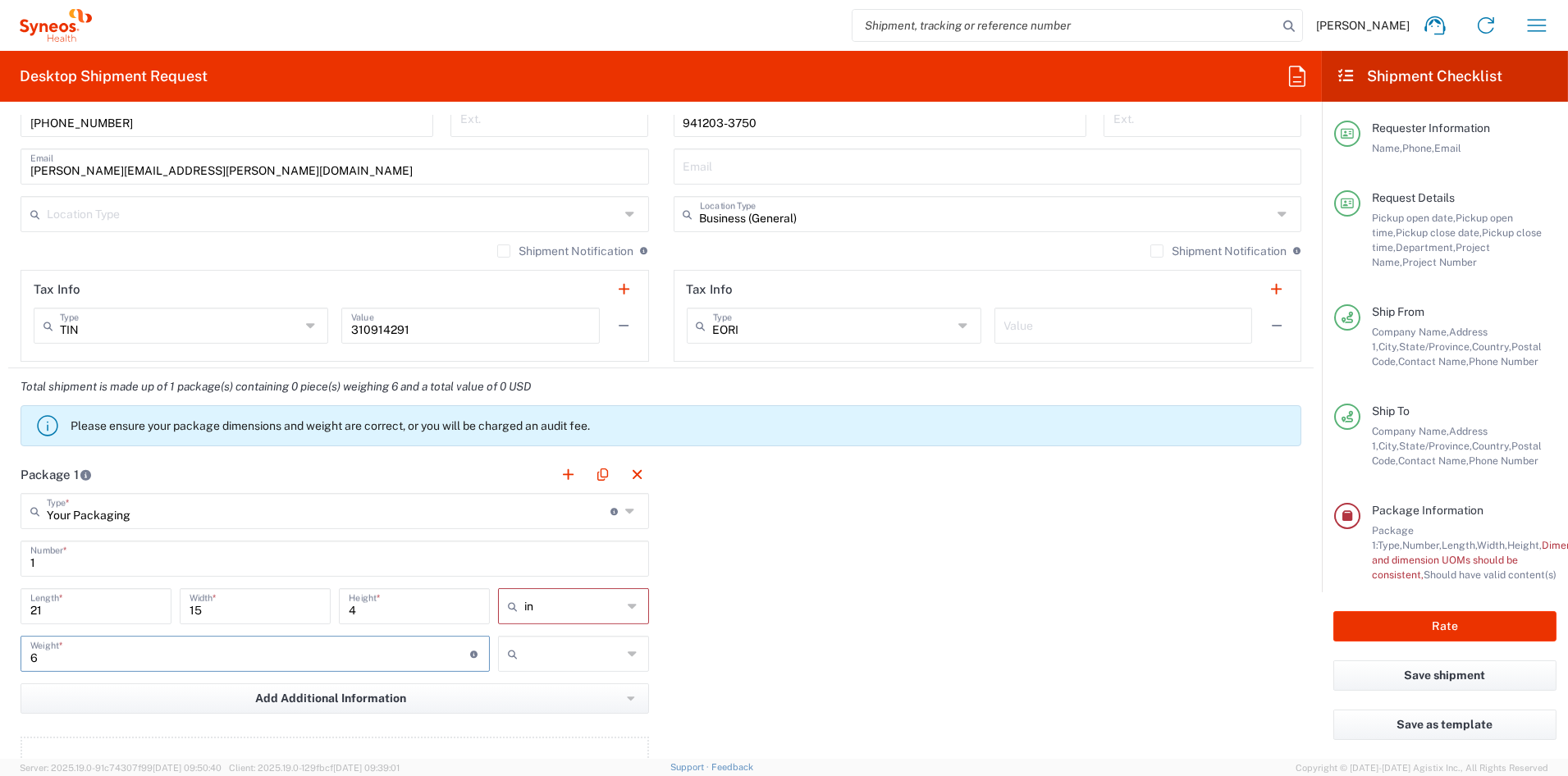
type input "6"
click at [524, 660] on input "text" at bounding box center [573, 654] width 98 height 26
click at [518, 714] on span "lbs" at bounding box center [567, 715] width 146 height 25
type input "lbs"
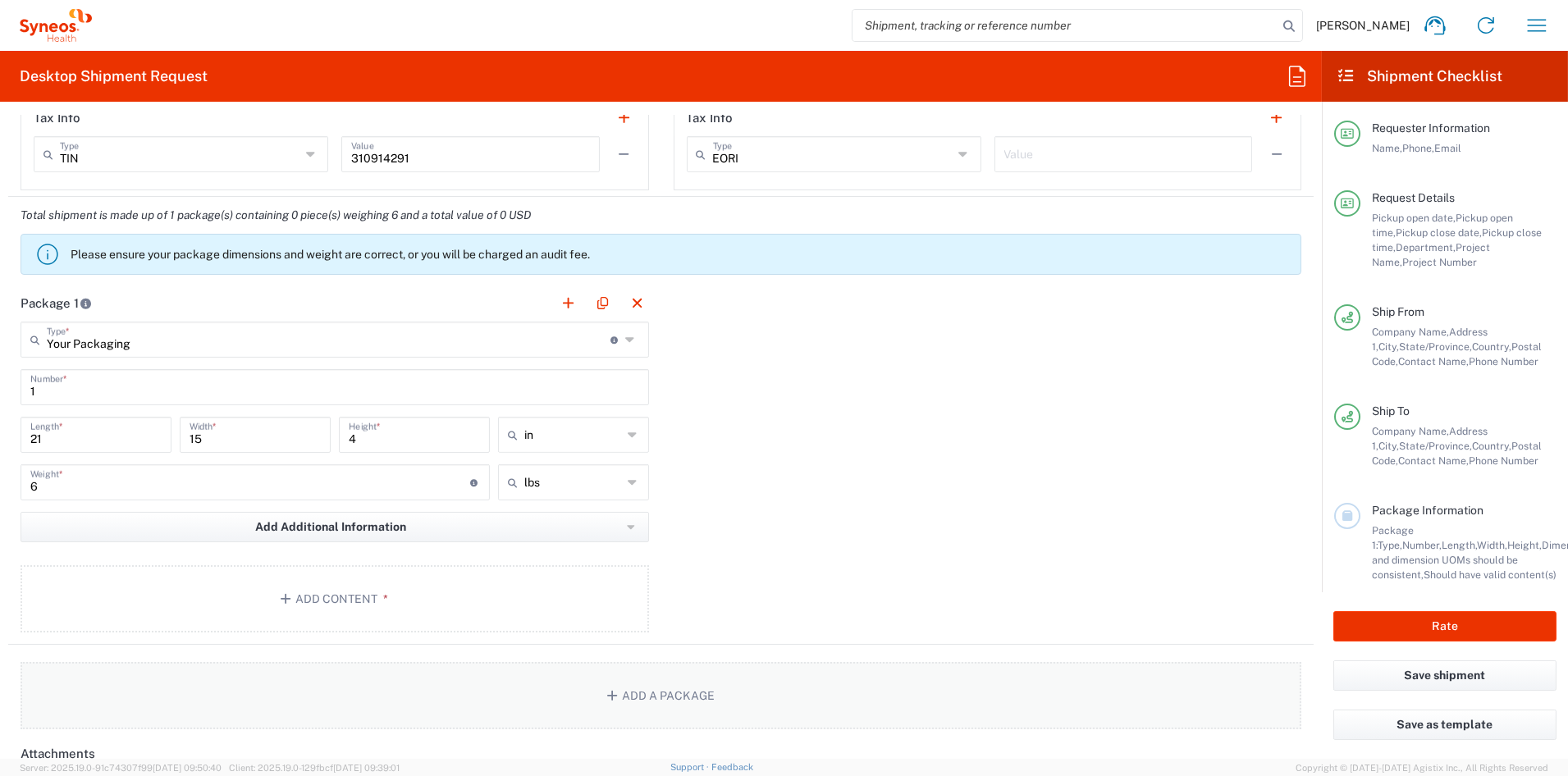
scroll to position [1305, 0]
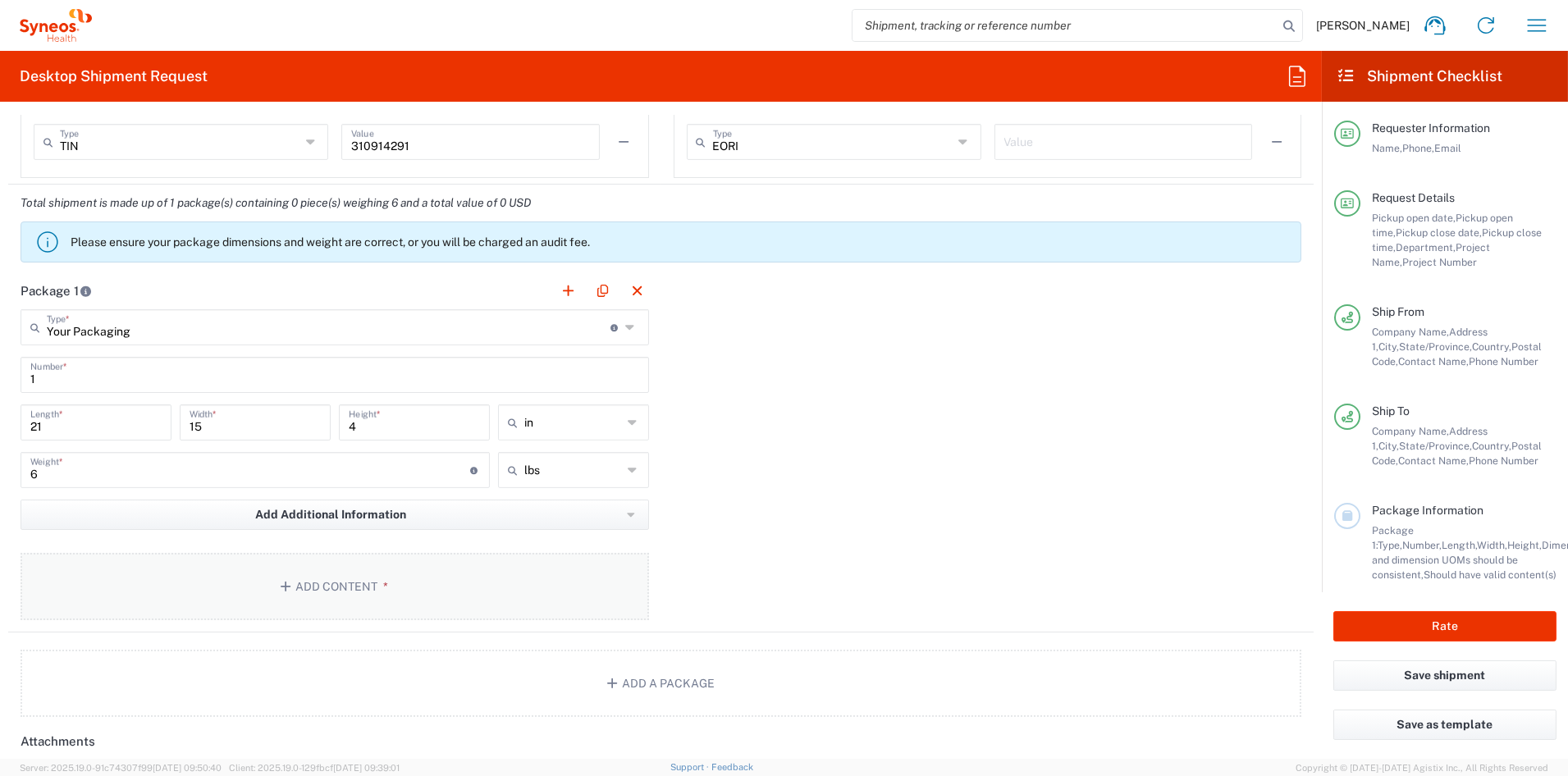
click at [332, 589] on button "Add Content *" at bounding box center [335, 587] width 628 height 68
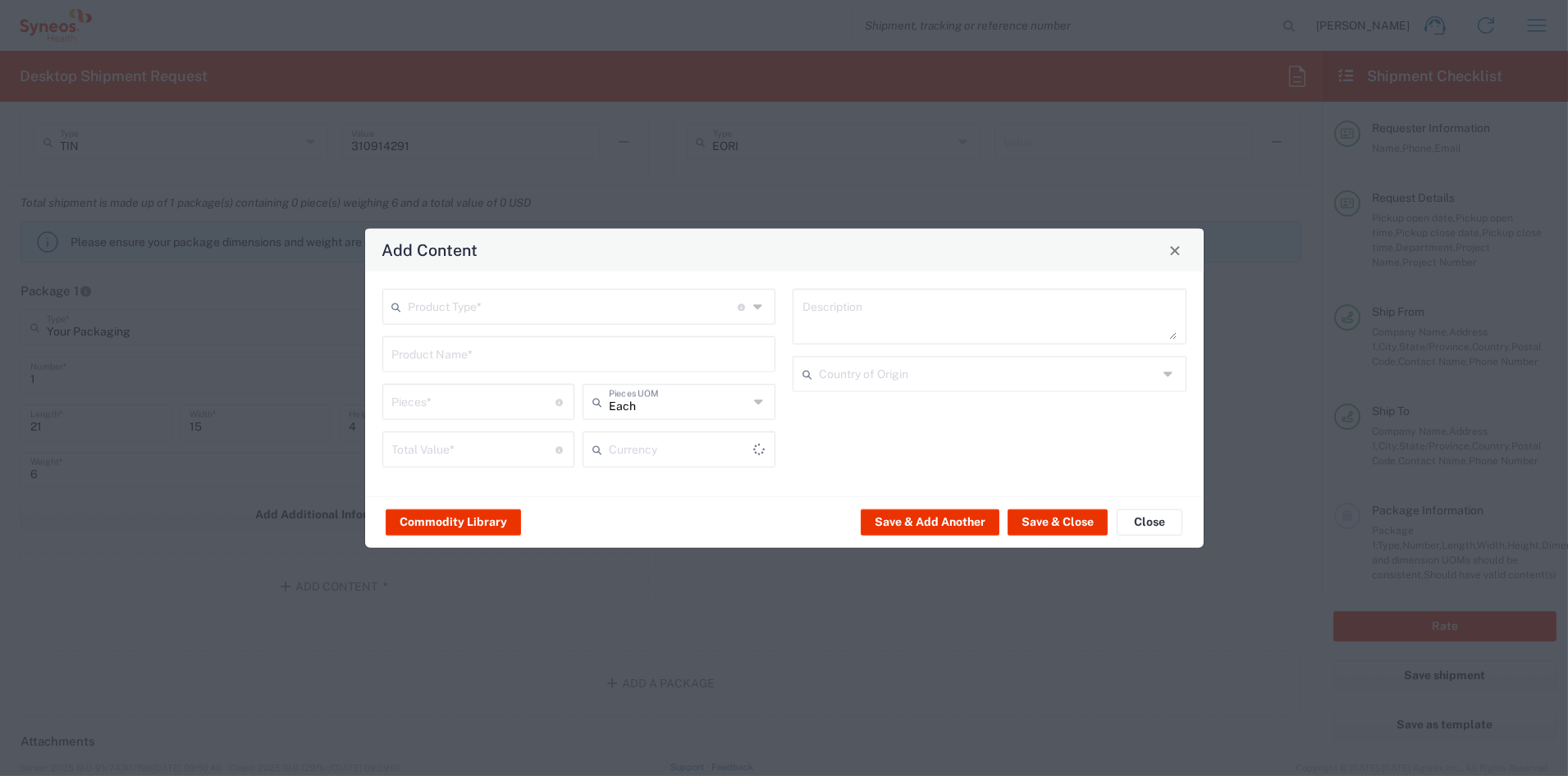
type input "US Dollar"
click at [491, 311] on input "text" at bounding box center [574, 306] width 330 height 29
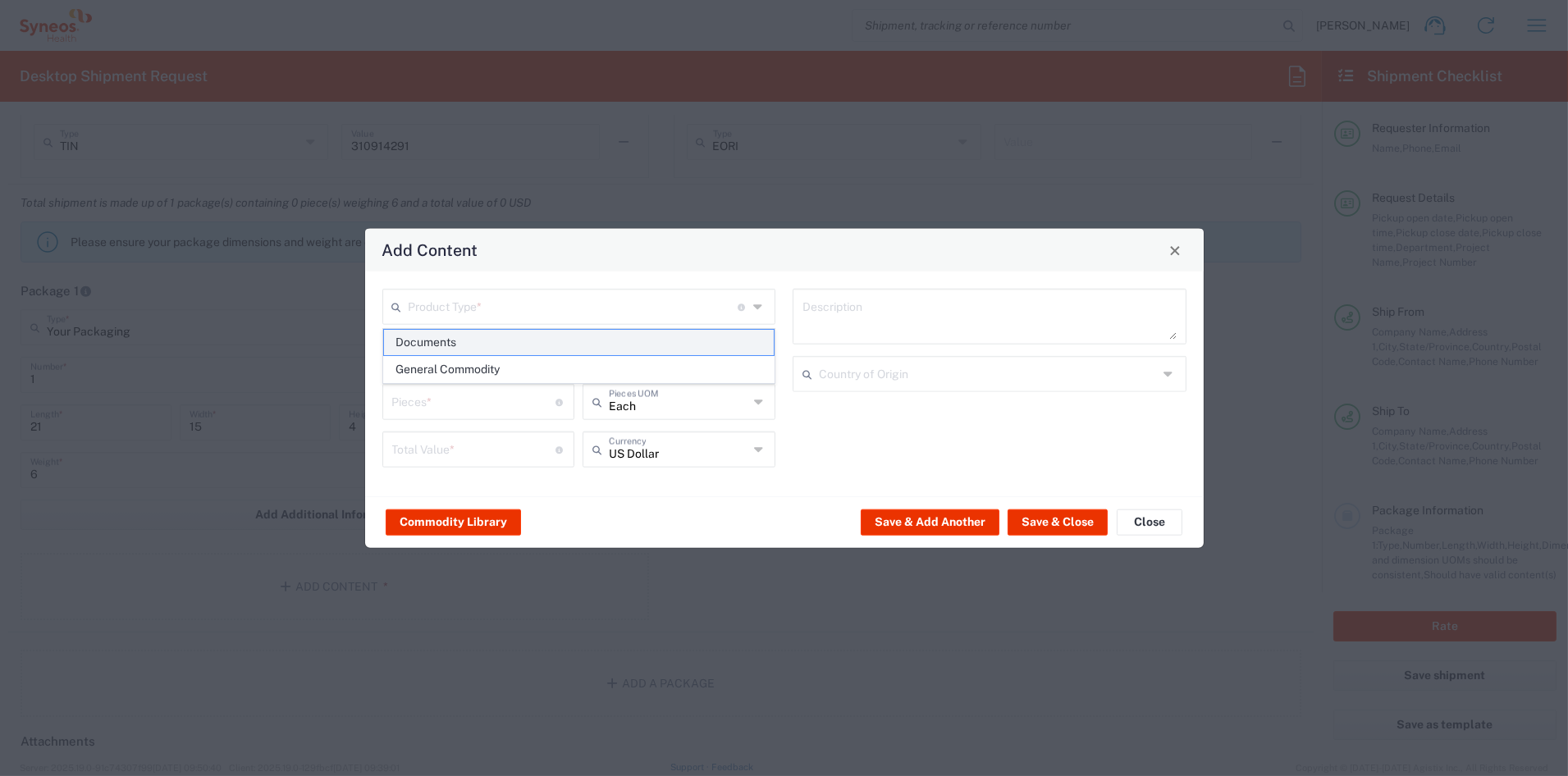
click at [442, 340] on span "Documents" at bounding box center [578, 342] width 390 height 25
type input "Documents"
type input "1"
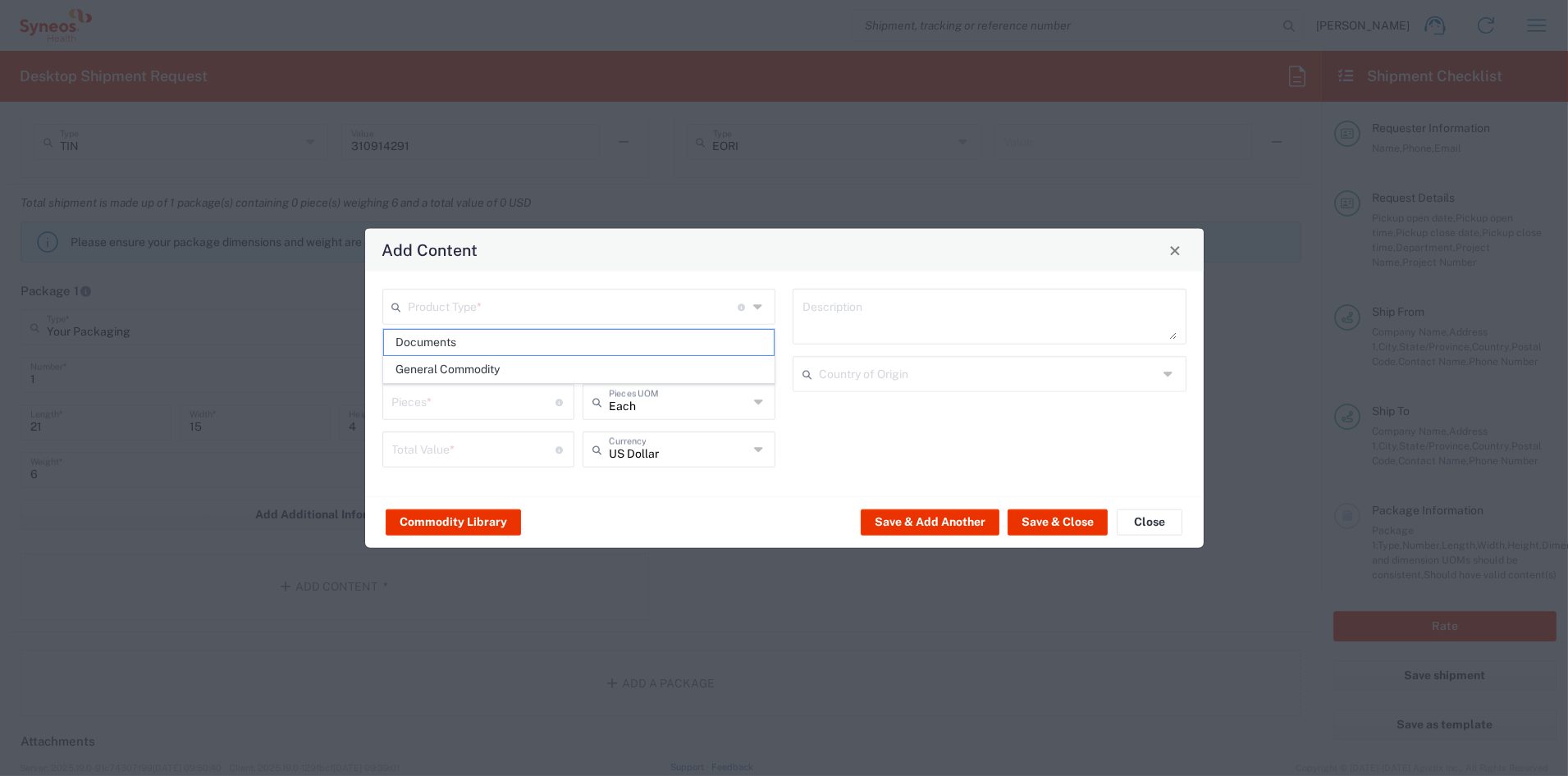
type textarea "Documents"
drag, startPoint x: 432, startPoint y: 403, endPoint x: 329, endPoint y: 404, distance: 103.0
click at [329, 404] on div "Add Content Documents Product Type * Document: Paper document generated interna…" at bounding box center [784, 388] width 1568 height 776
type input "4"
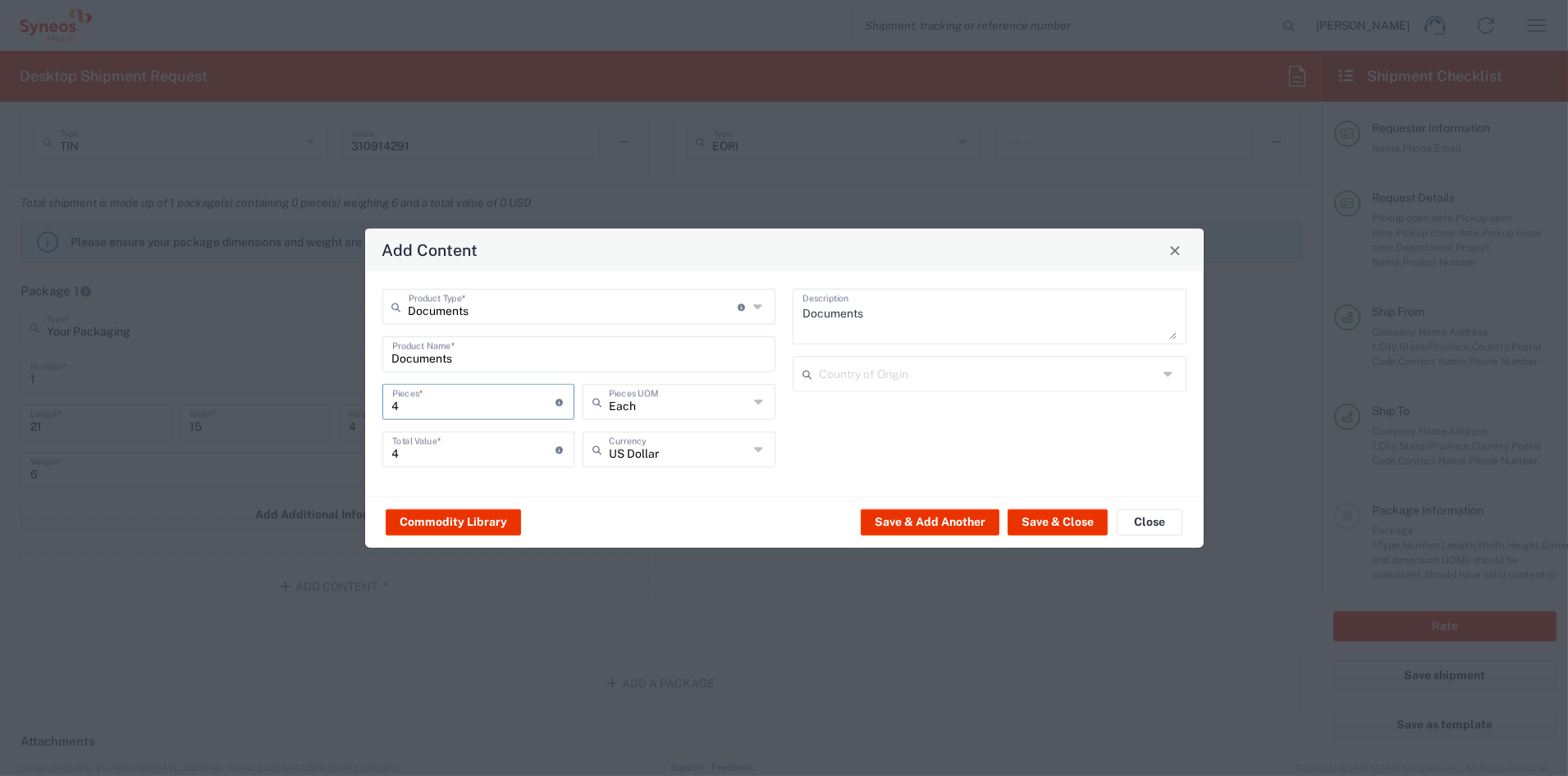
type input "47"
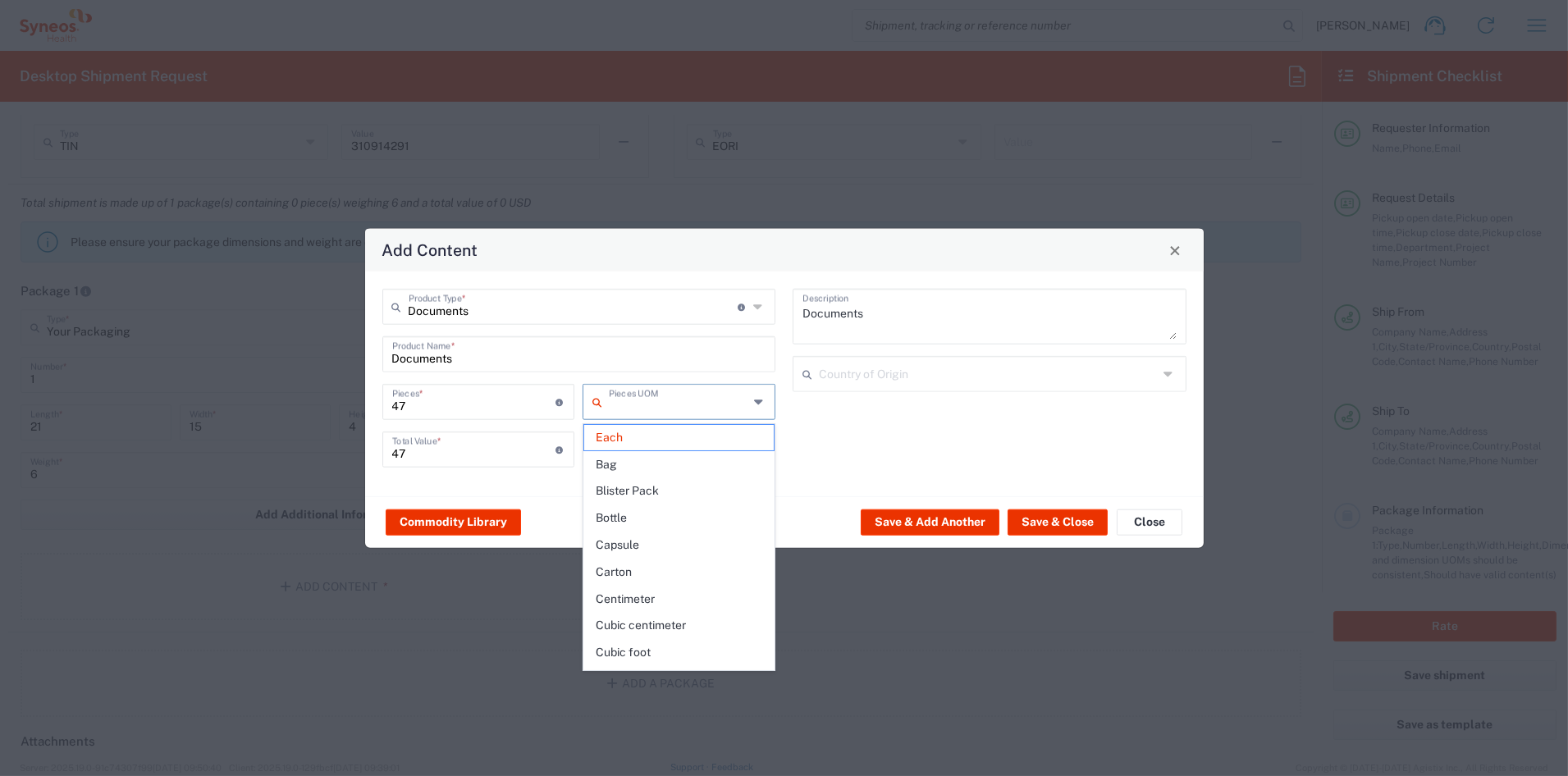
type input "Each"
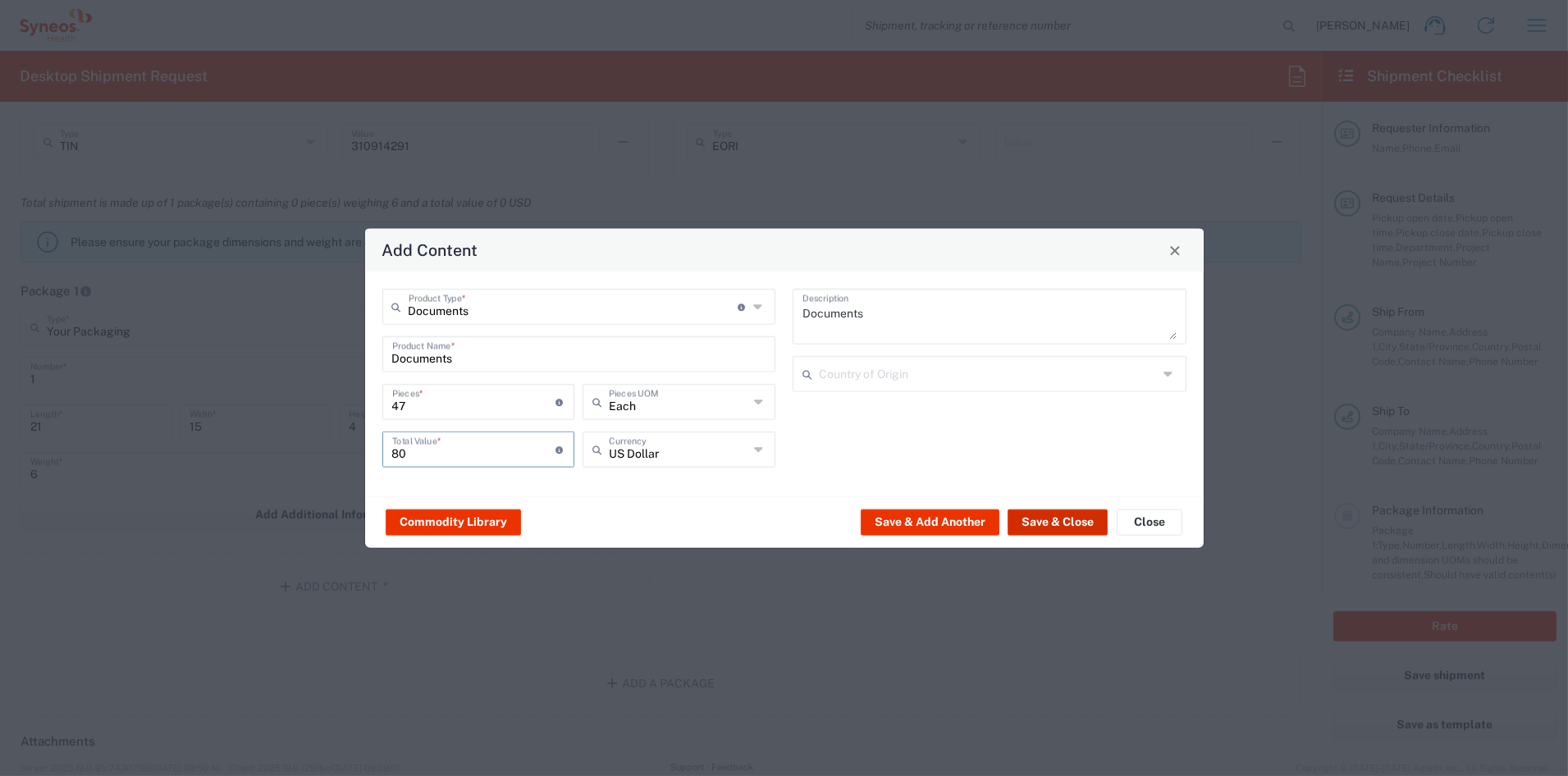
type input "80"
click at [1054, 523] on button "Save & Close" at bounding box center [1057, 522] width 100 height 26
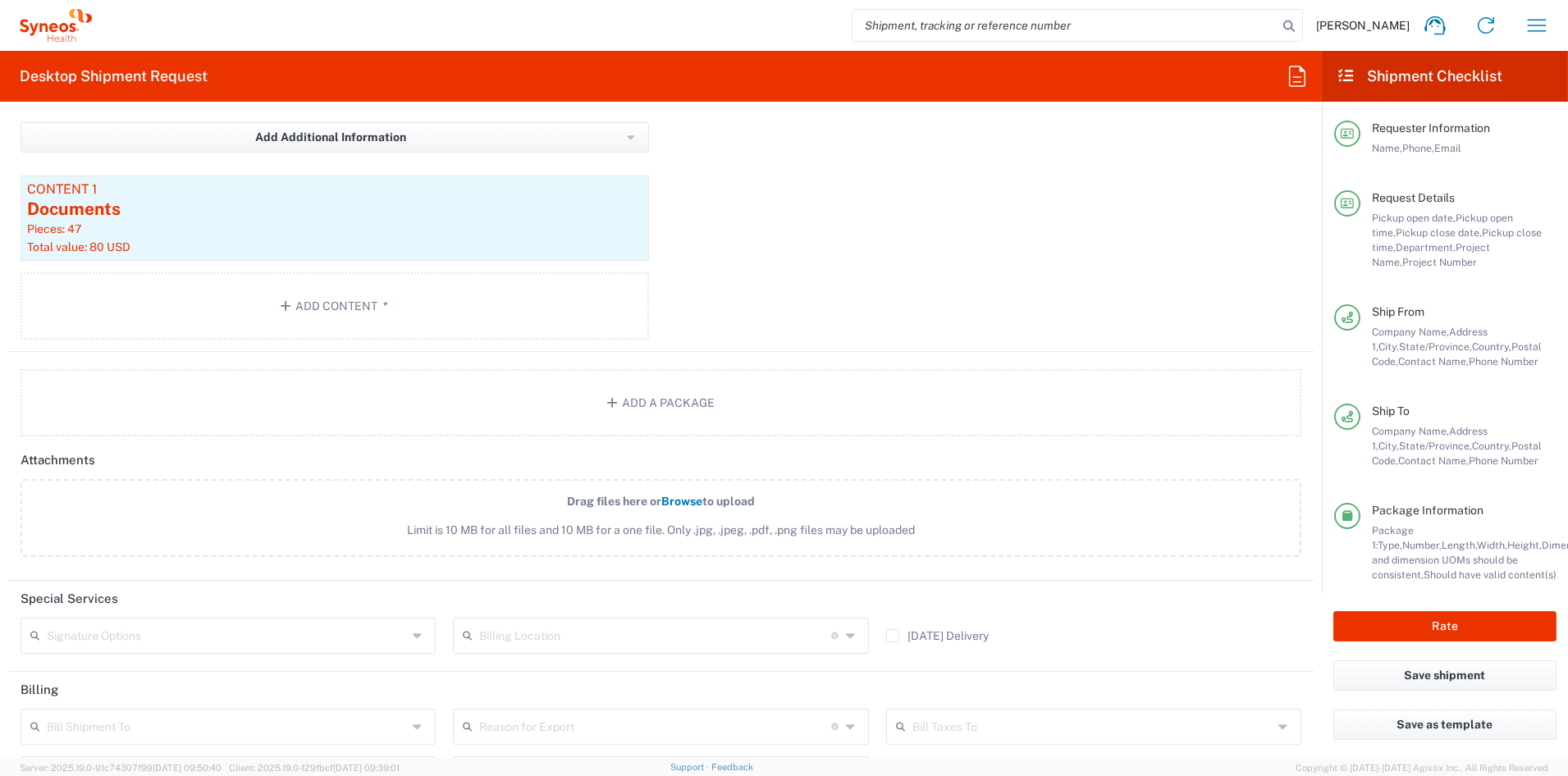
scroll to position [1701, 0]
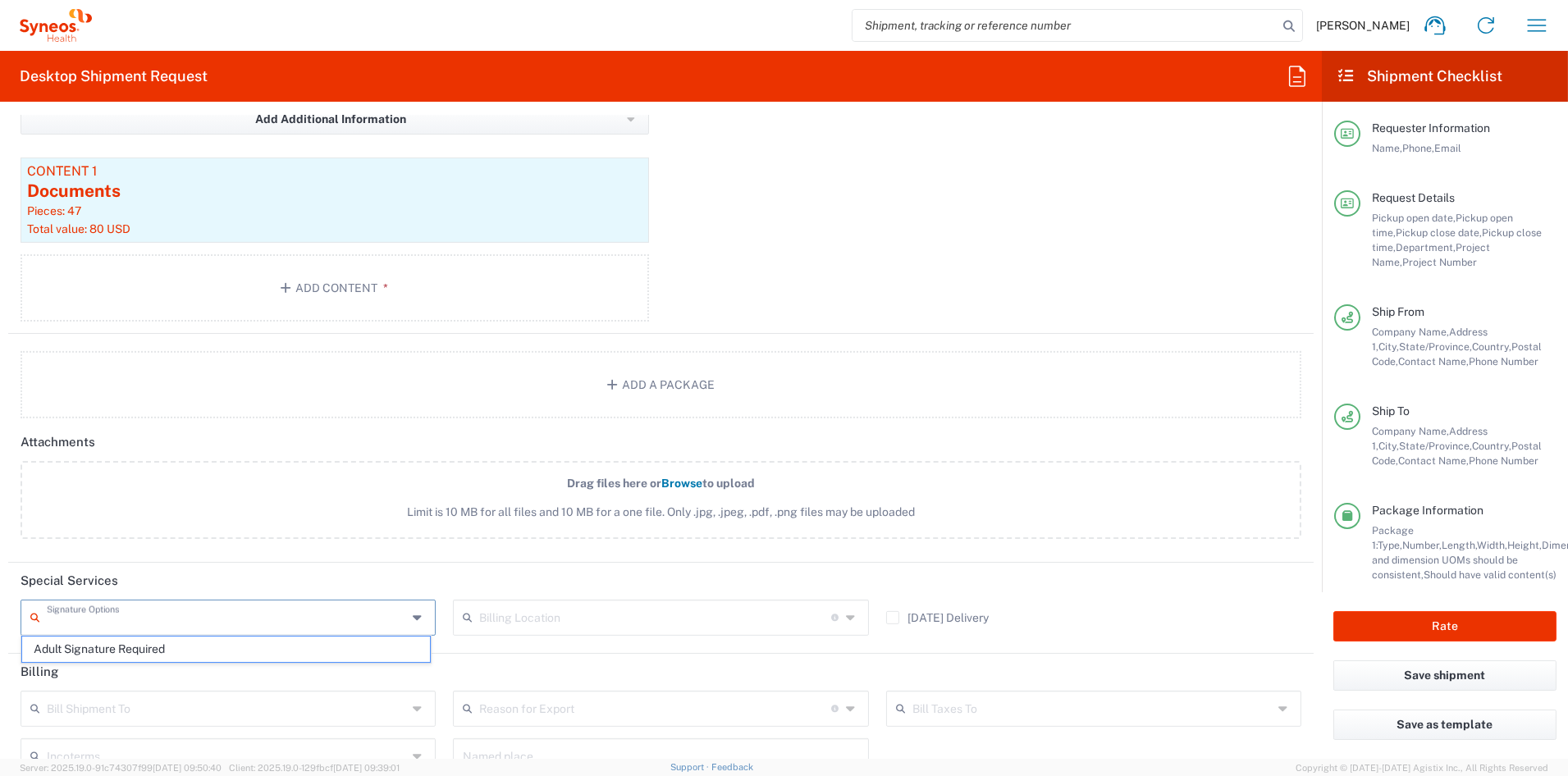
click at [72, 607] on input "text" at bounding box center [226, 616] width 360 height 29
drag, startPoint x: 79, startPoint y: 647, endPoint x: 113, endPoint y: 646, distance: 34.0
click at [79, 647] on span "Adult Signature Required" at bounding box center [226, 649] width 408 height 25
type input "Adult Signature Required"
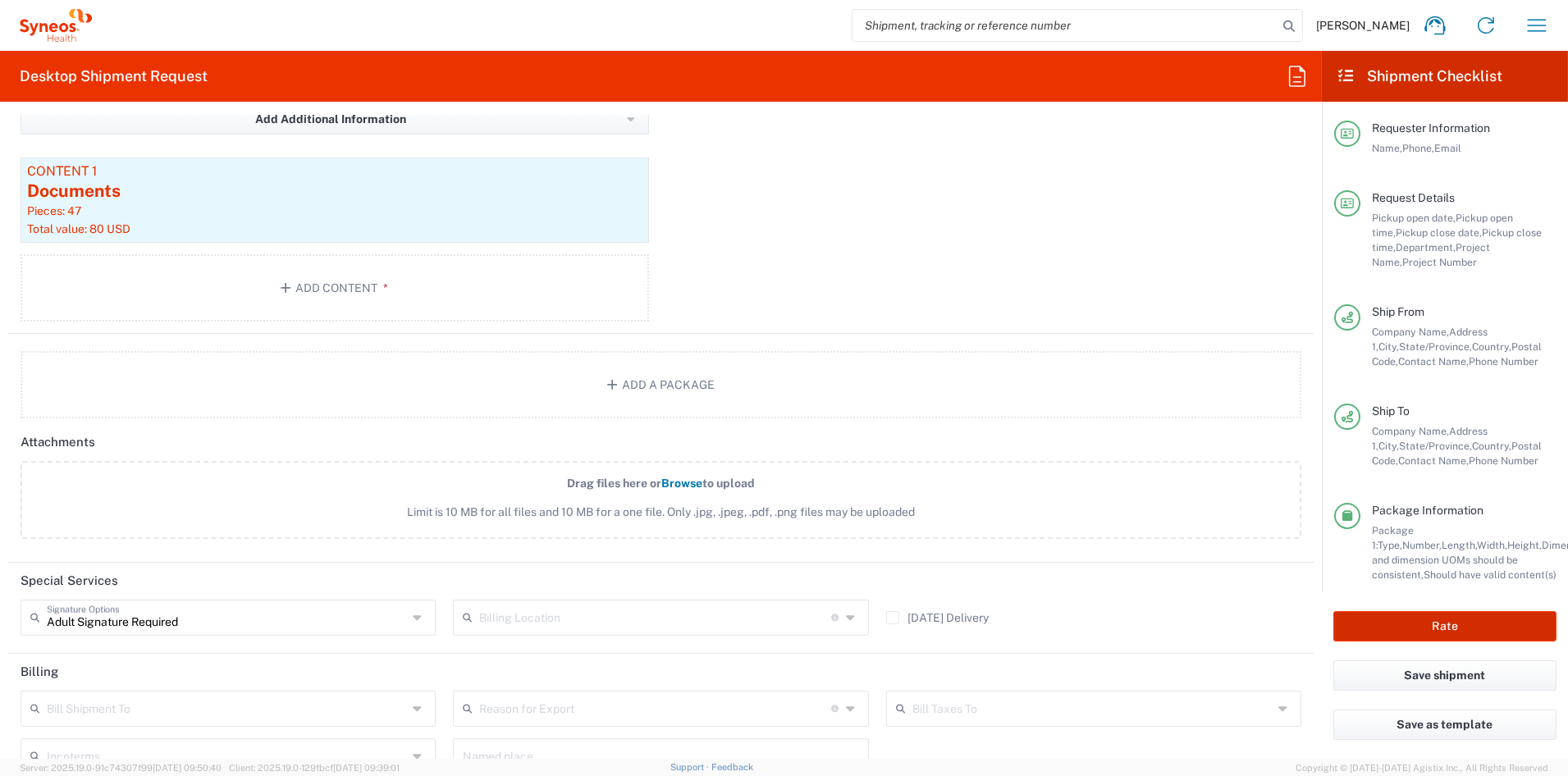
click at [1464, 624] on button "Rate" at bounding box center [1444, 626] width 223 height 30
type input "7056447"
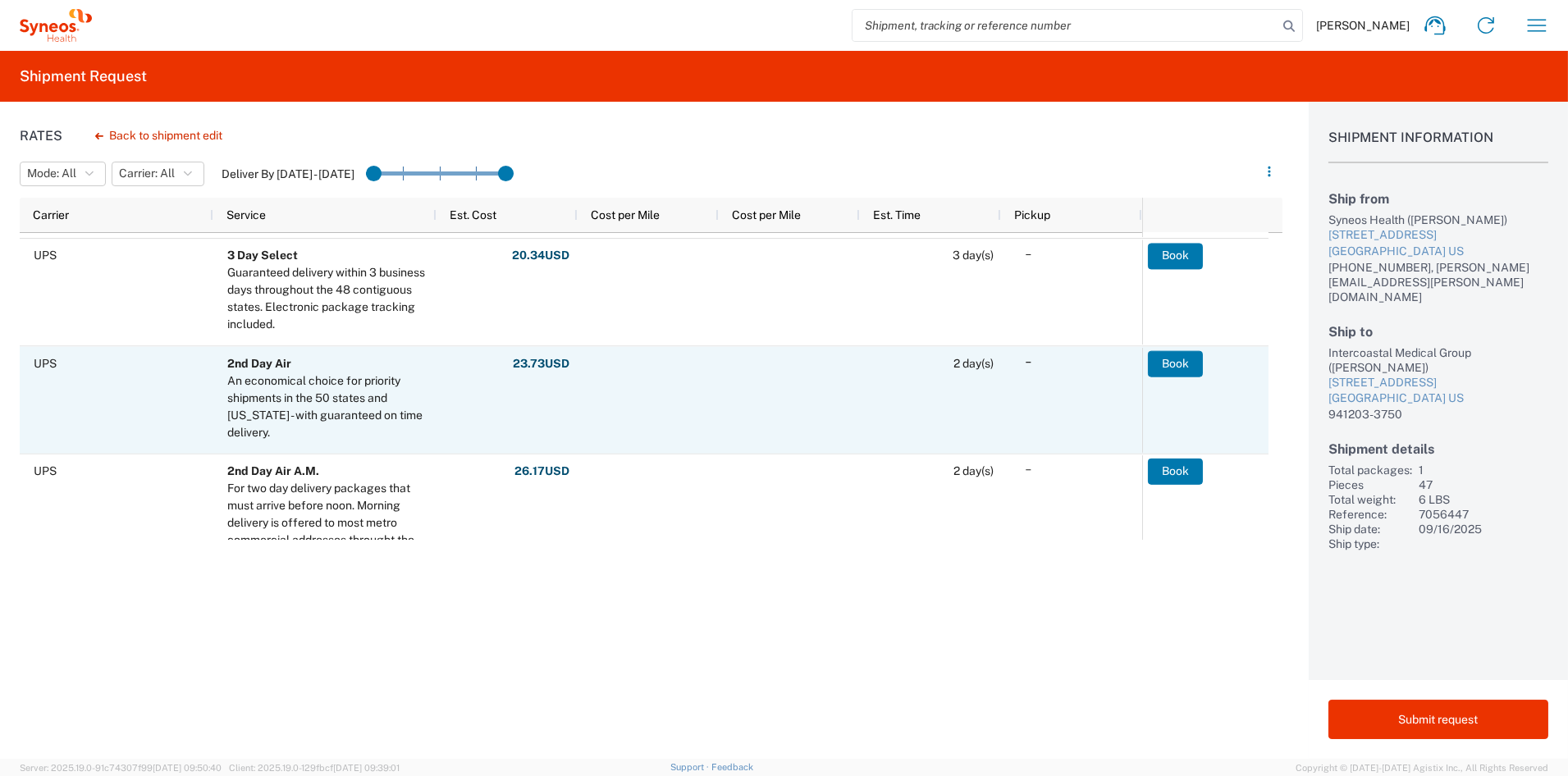
scroll to position [194, 0]
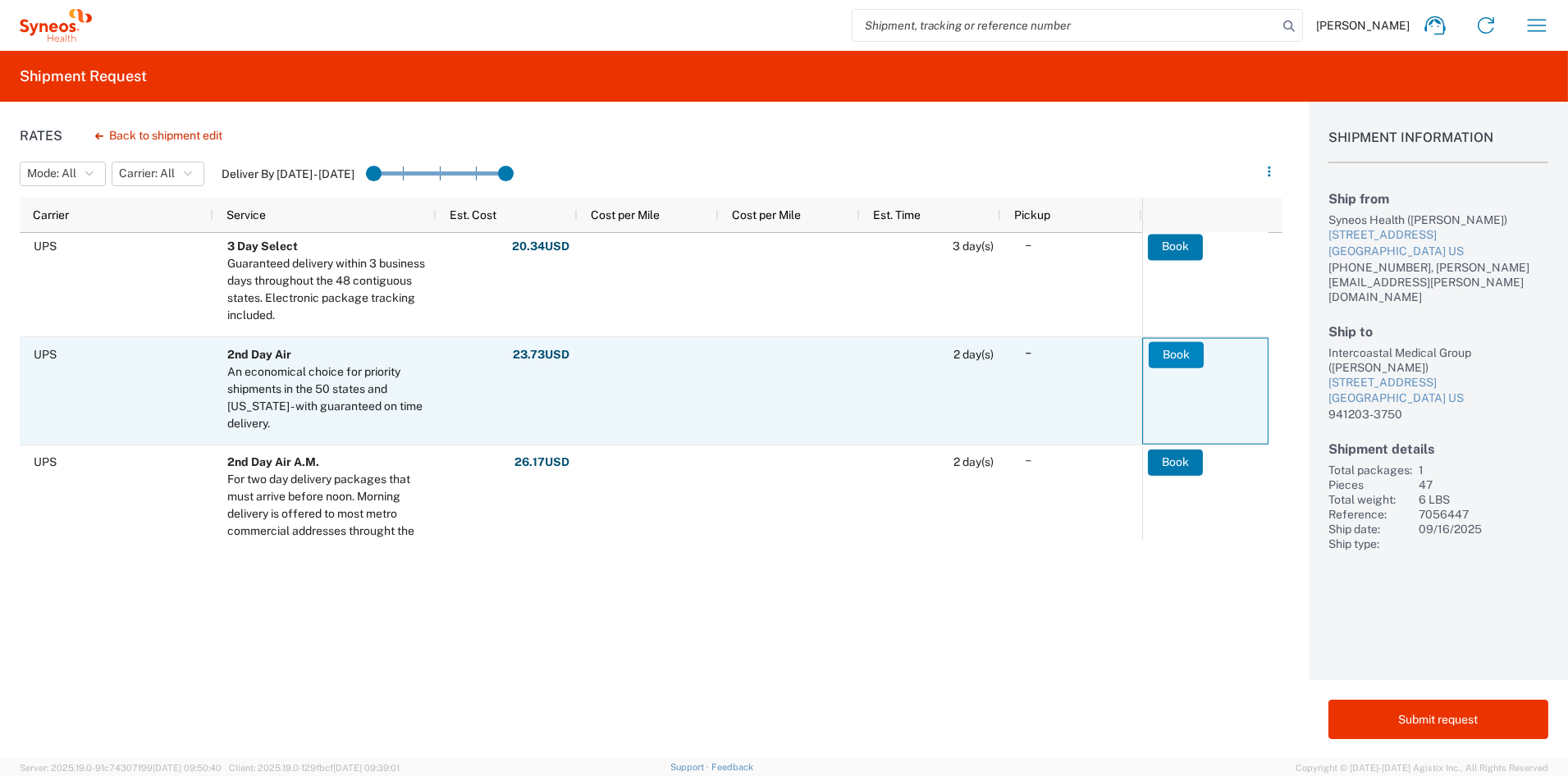
click at [1186, 354] on button "Book" at bounding box center [1175, 354] width 55 height 26
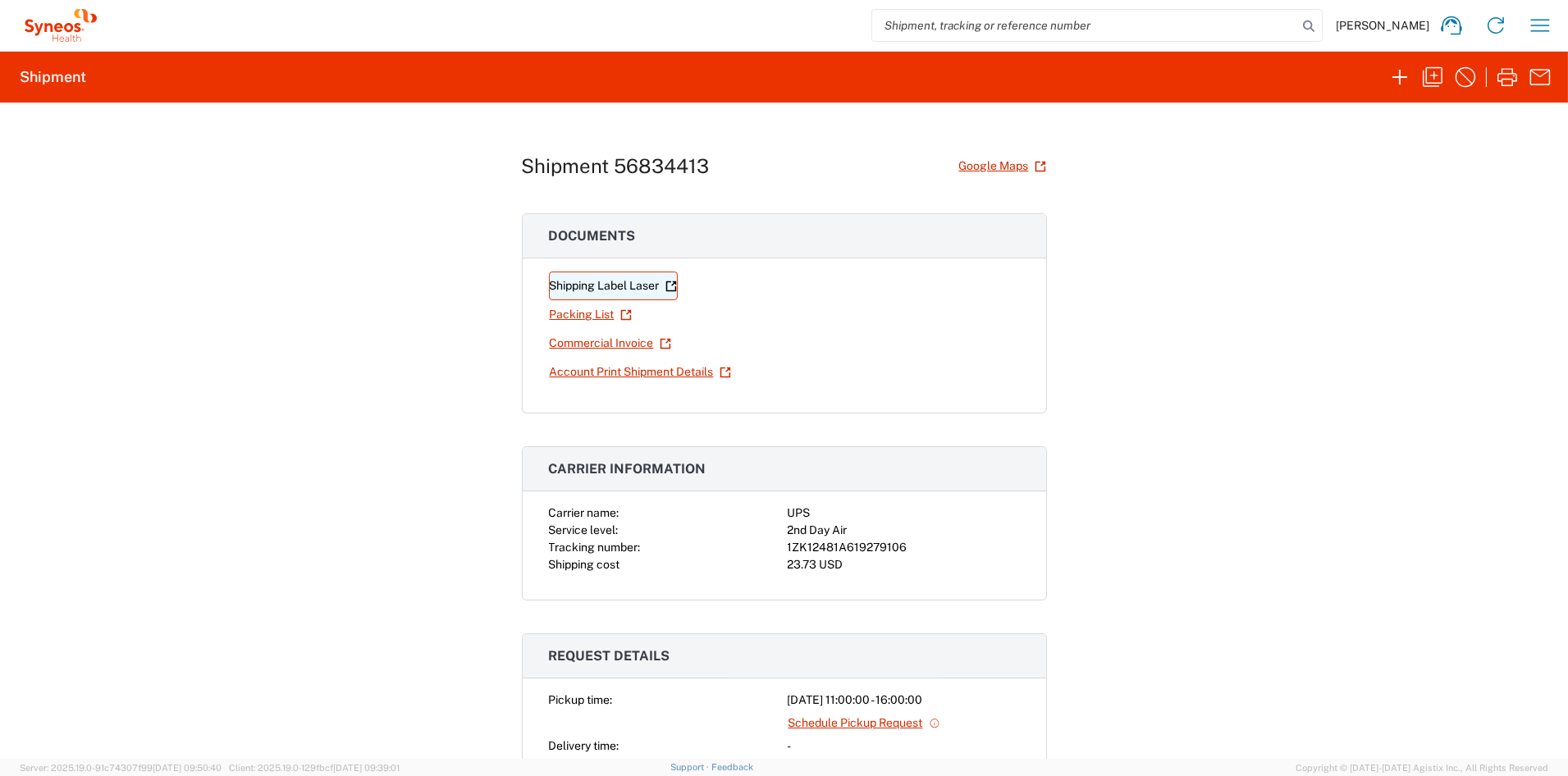
click at [600, 286] on link "Shipping Label Laser" at bounding box center [613, 286] width 128 height 29
click at [1433, 82] on icon "button" at bounding box center [1432, 77] width 20 height 20
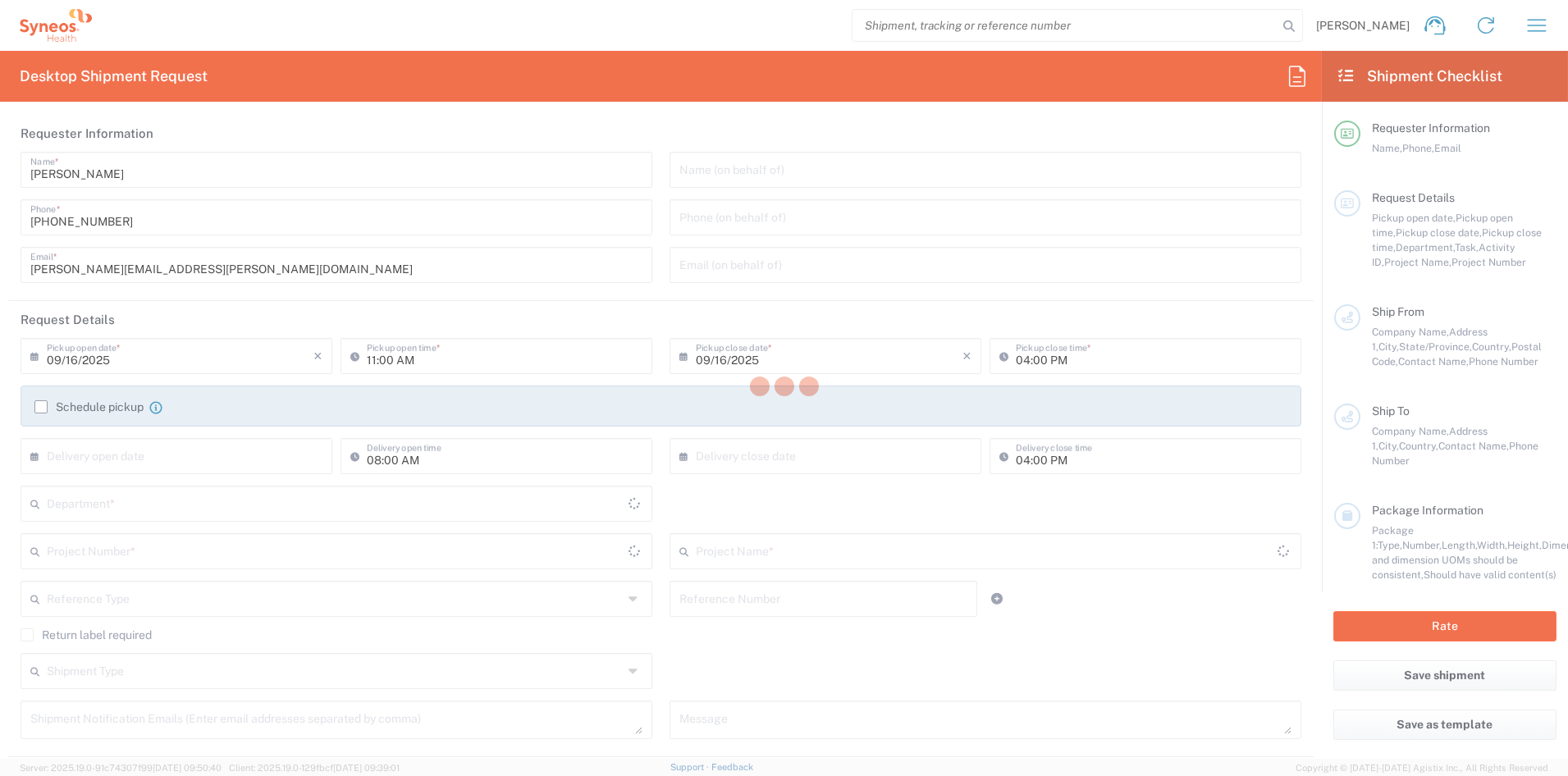
type input "melissa.storer@syneoshealth.com"
type textarea "melissa.storer@syneoshealth.com"
type input "Syneos Health Communications-[GEOGRAPHIC_DATA] [GEOGRAPHIC_DATA]"
type input "Syneos Health"
type input "[STREET_ADDRESS]"
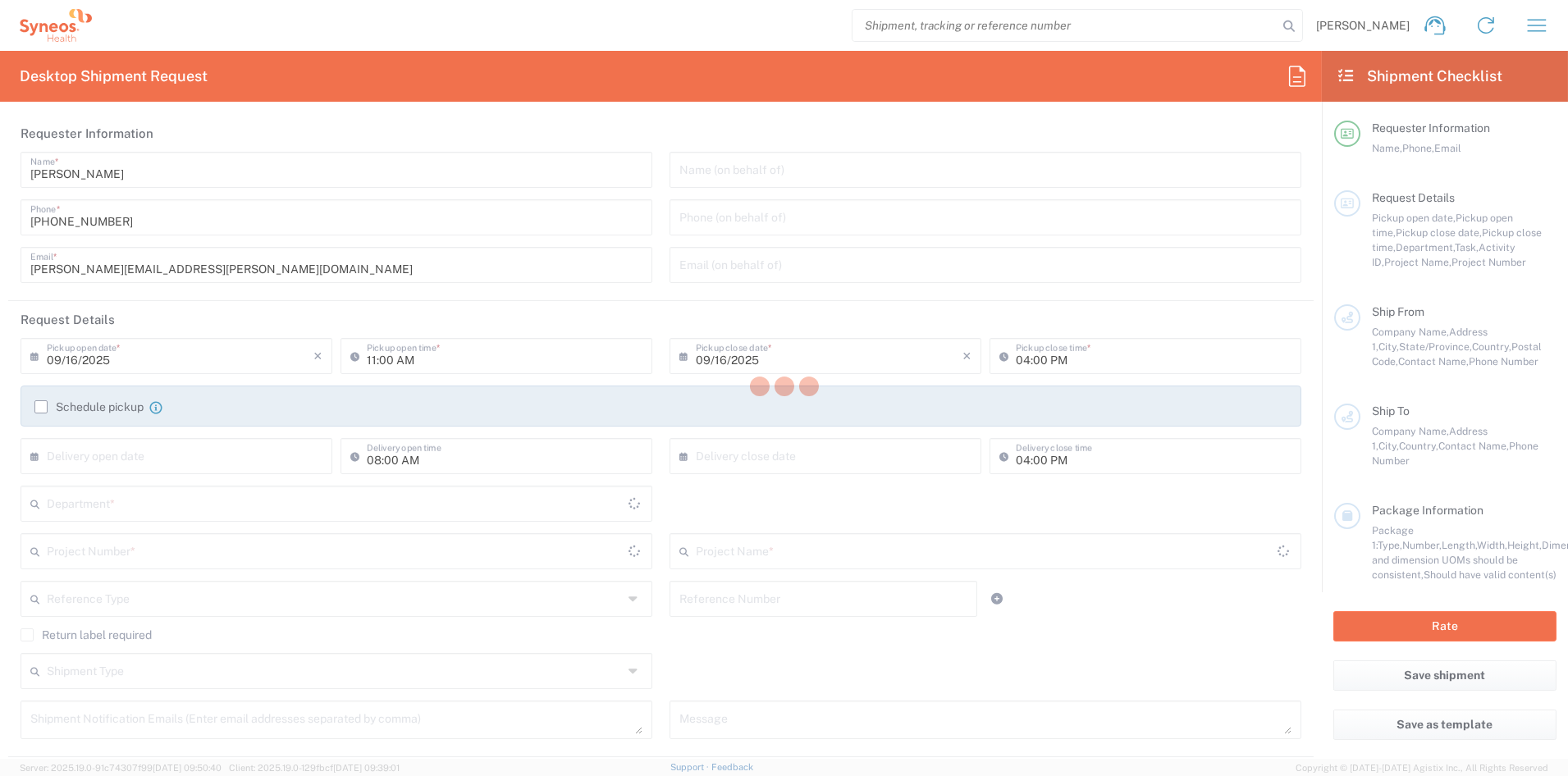
type input "[GEOGRAPHIC_DATA]"
type input "43082"
type input "[PERSON_NAME]"
type input "[PHONE_NUMBER]"
type input "[PERSON_NAME][EMAIL_ADDRESS][PERSON_NAME][DOMAIN_NAME]"
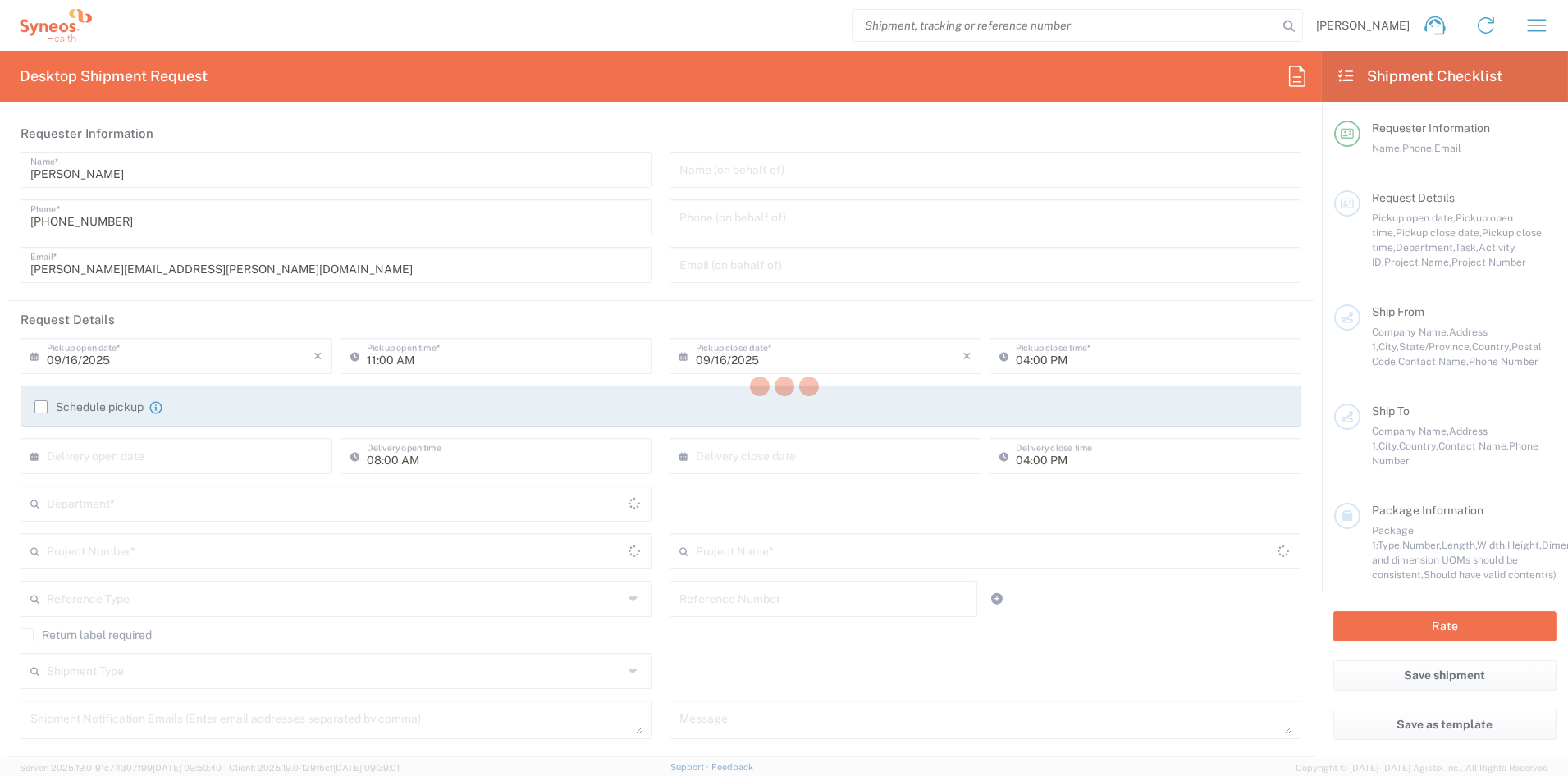
type input "Intercoastal Medical Group"
type input "2650 Bahia Vista Street"
type input "Suite 305"
type input "Sarasota"
type input "[GEOGRAPHIC_DATA]"
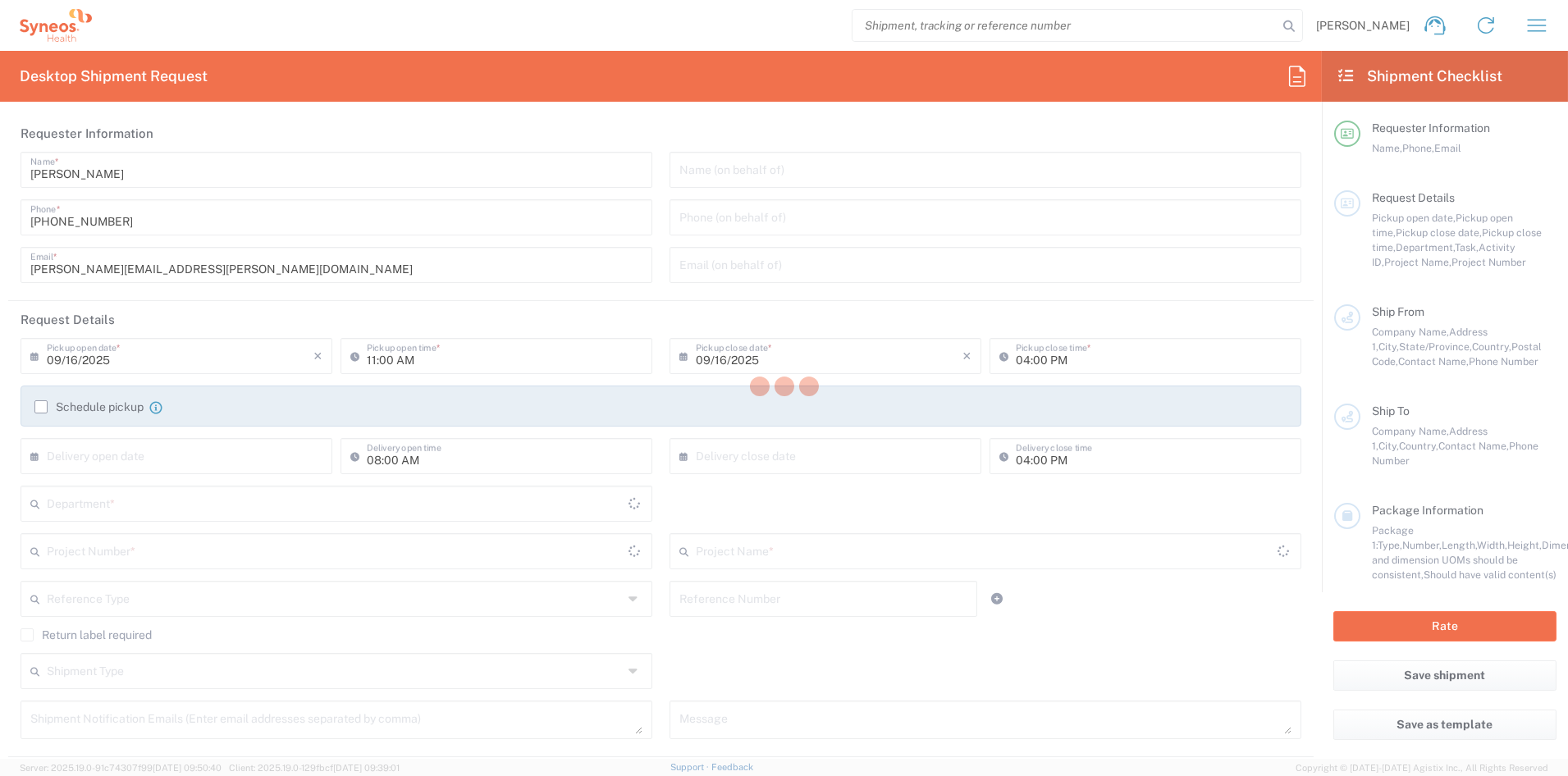
type input "34239"
type input "Jeanette Wilson"
type input "941203-3750"
type input "Business (General)"
type input "Adult Signature Required"
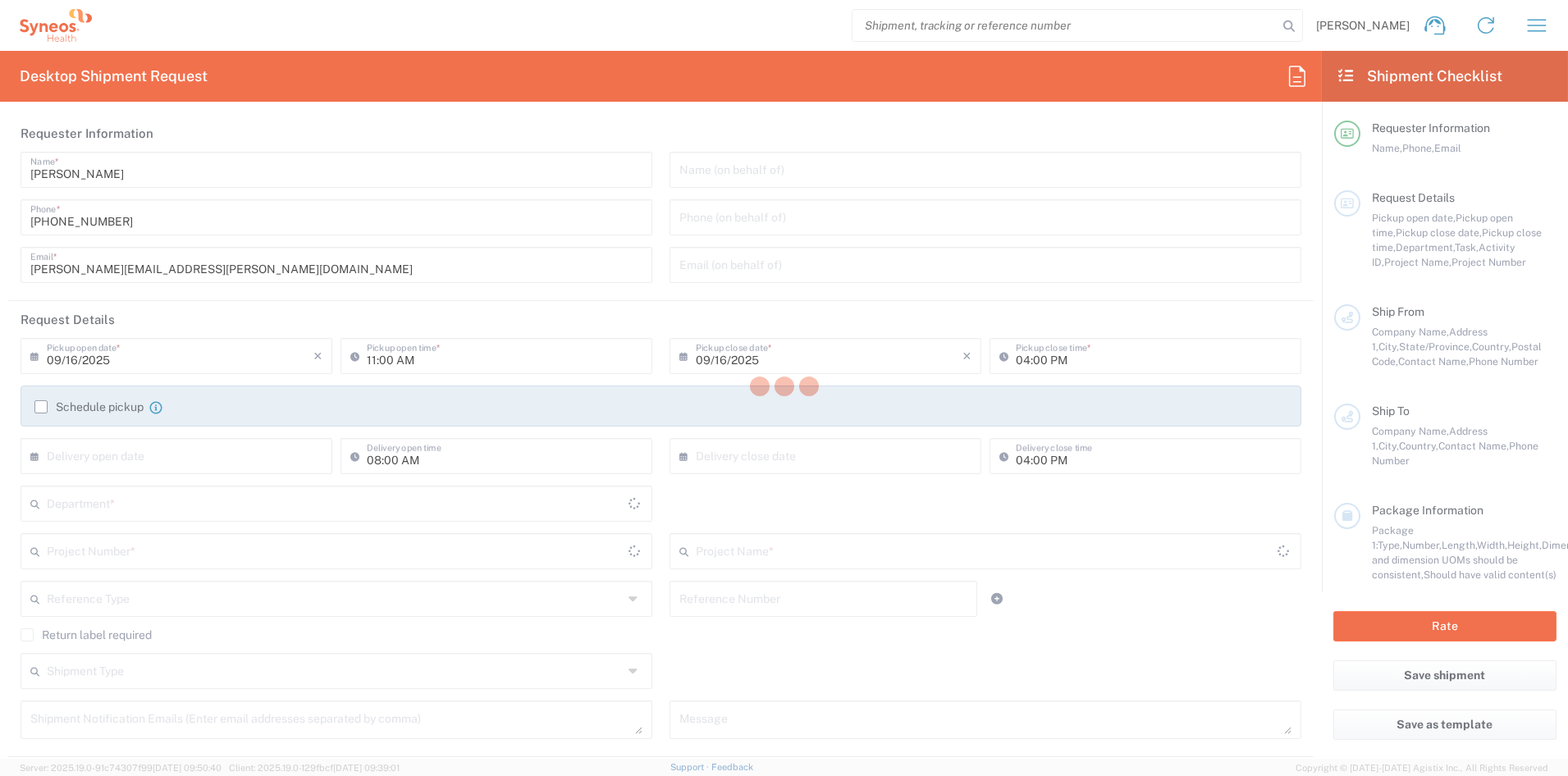
type input "Sender/Shipper"
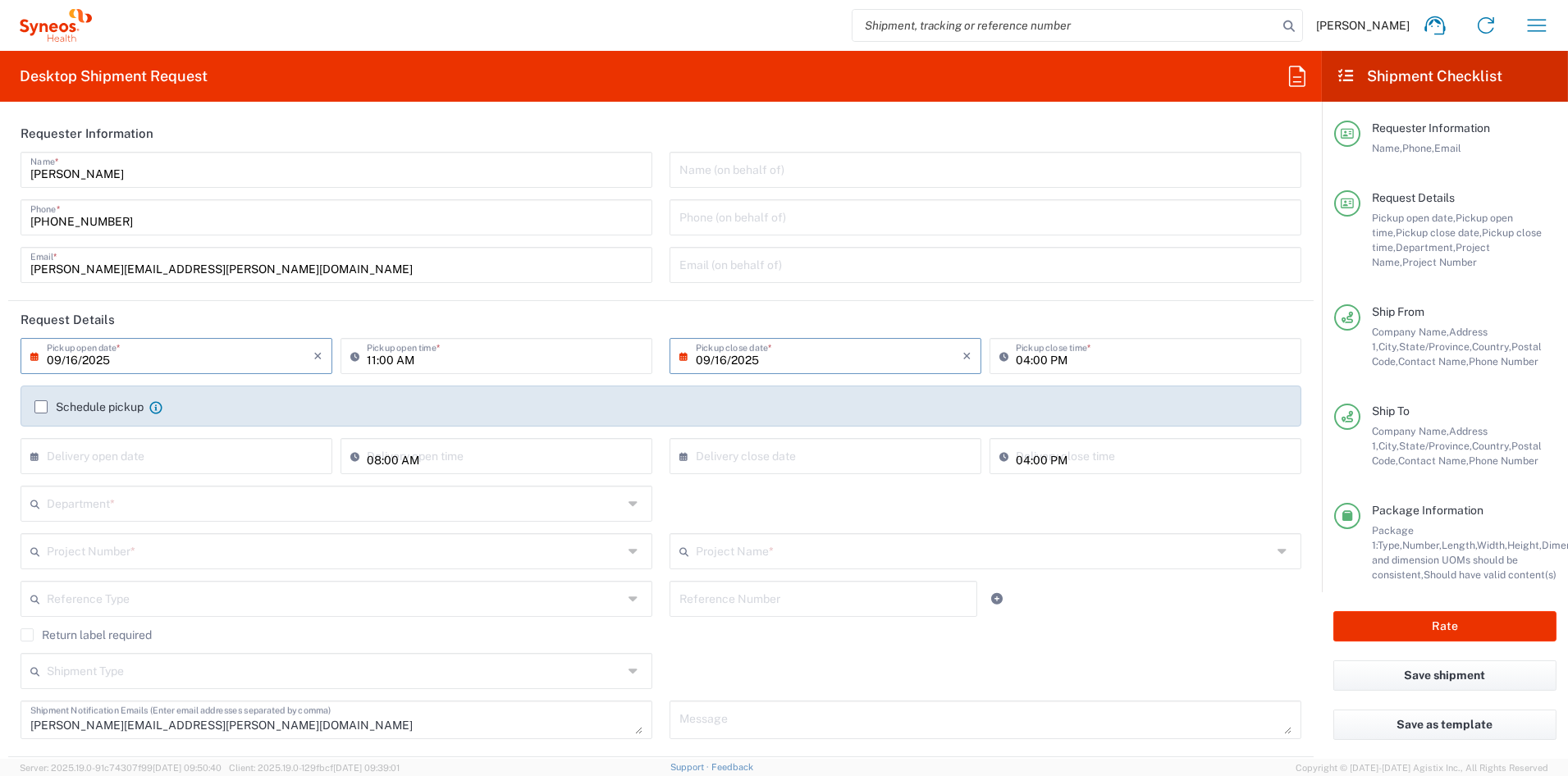
type input "[US_STATE]"
type input "Your Packaging"
type input "[US_STATE]"
type input "7056447"
type input "Pharmazz 7056447"
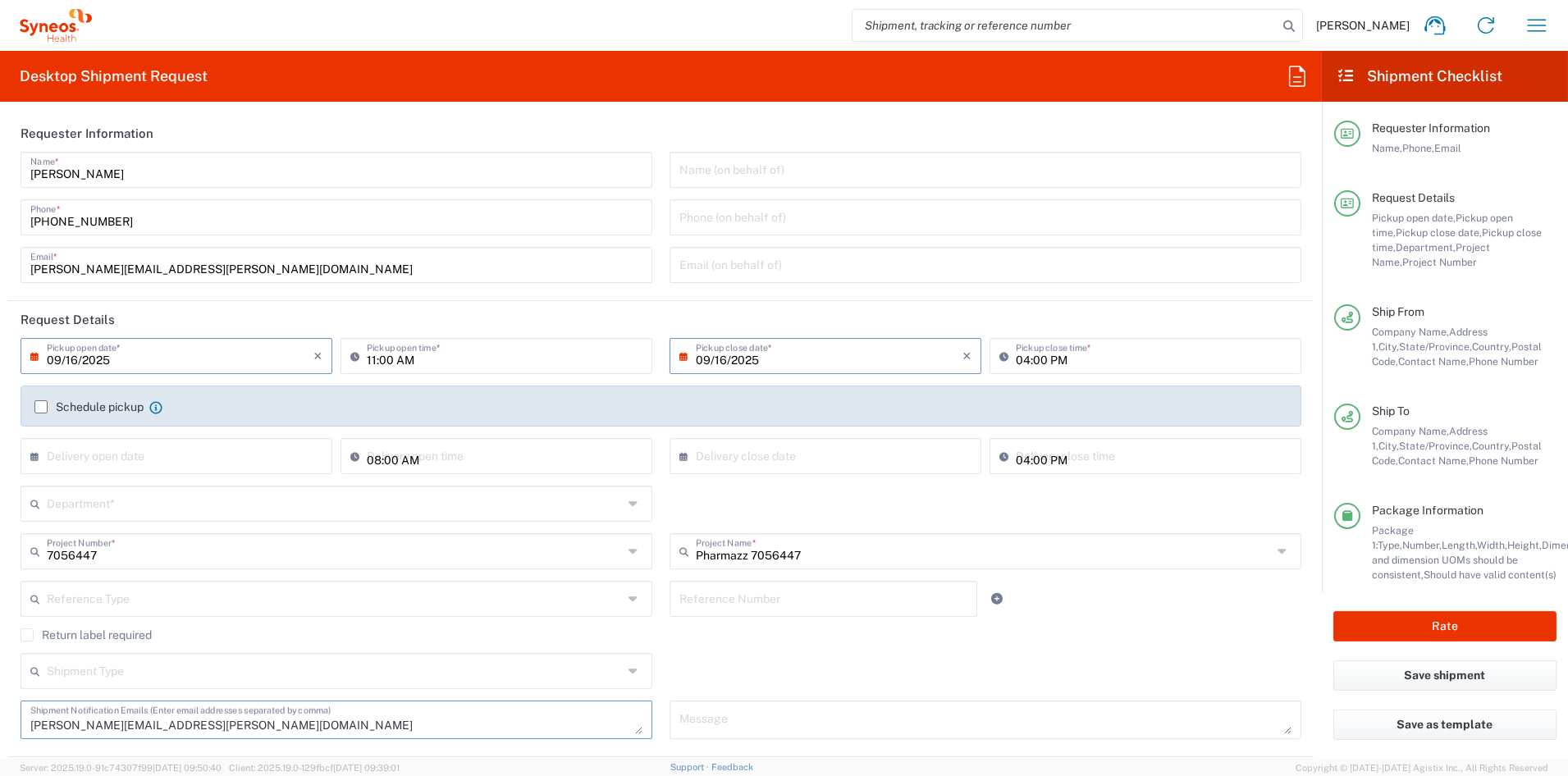
type input "6156"
drag, startPoint x: 234, startPoint y: 727, endPoint x: -61, endPoint y: 716, distance: 295.2
click at [0, 716] on html "John Popp Home Shipment estimator Shipment tracking Desktop shipment request My…" at bounding box center [784, 388] width 1568 height 776
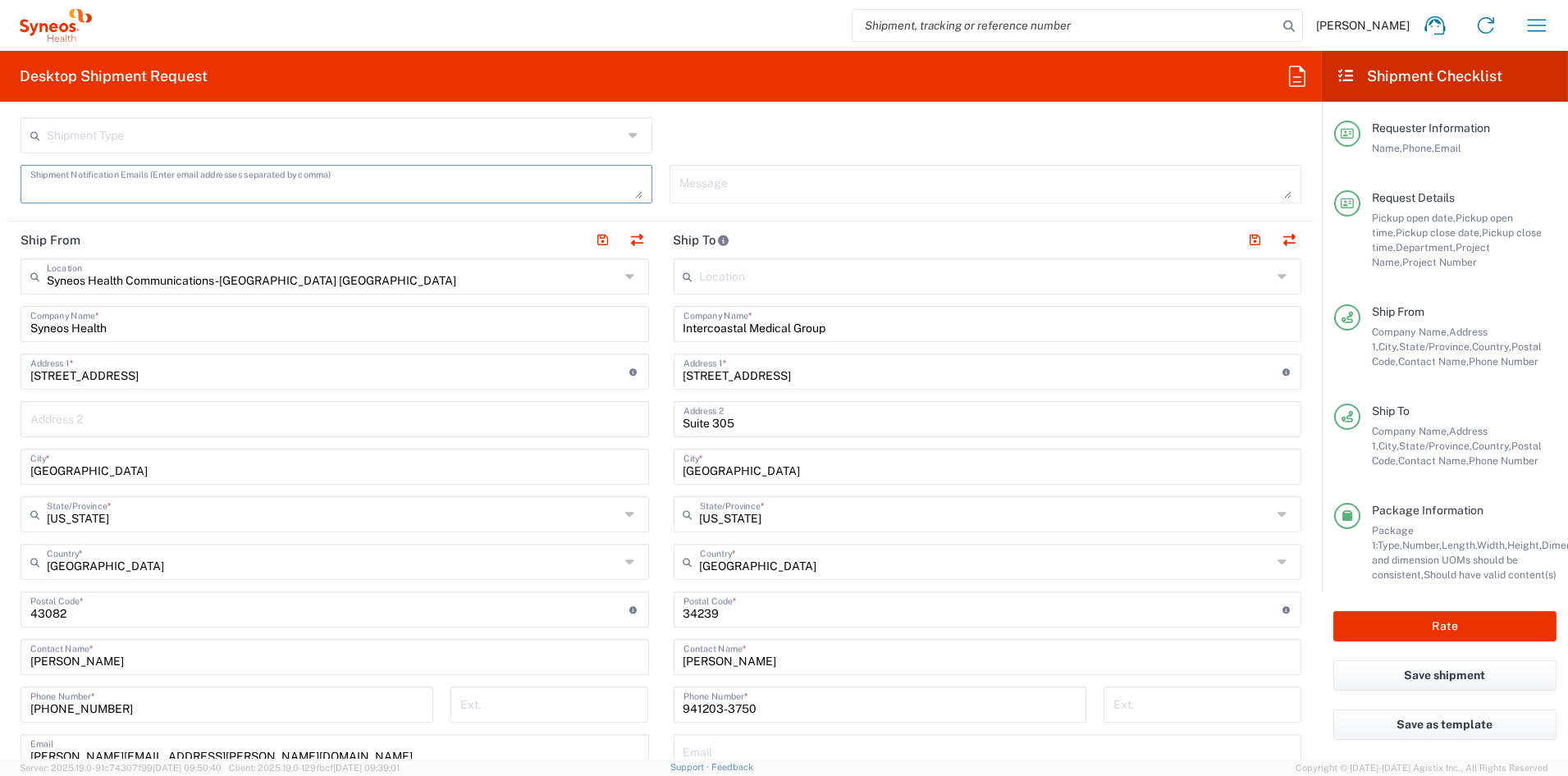
scroll to position [542, 0]
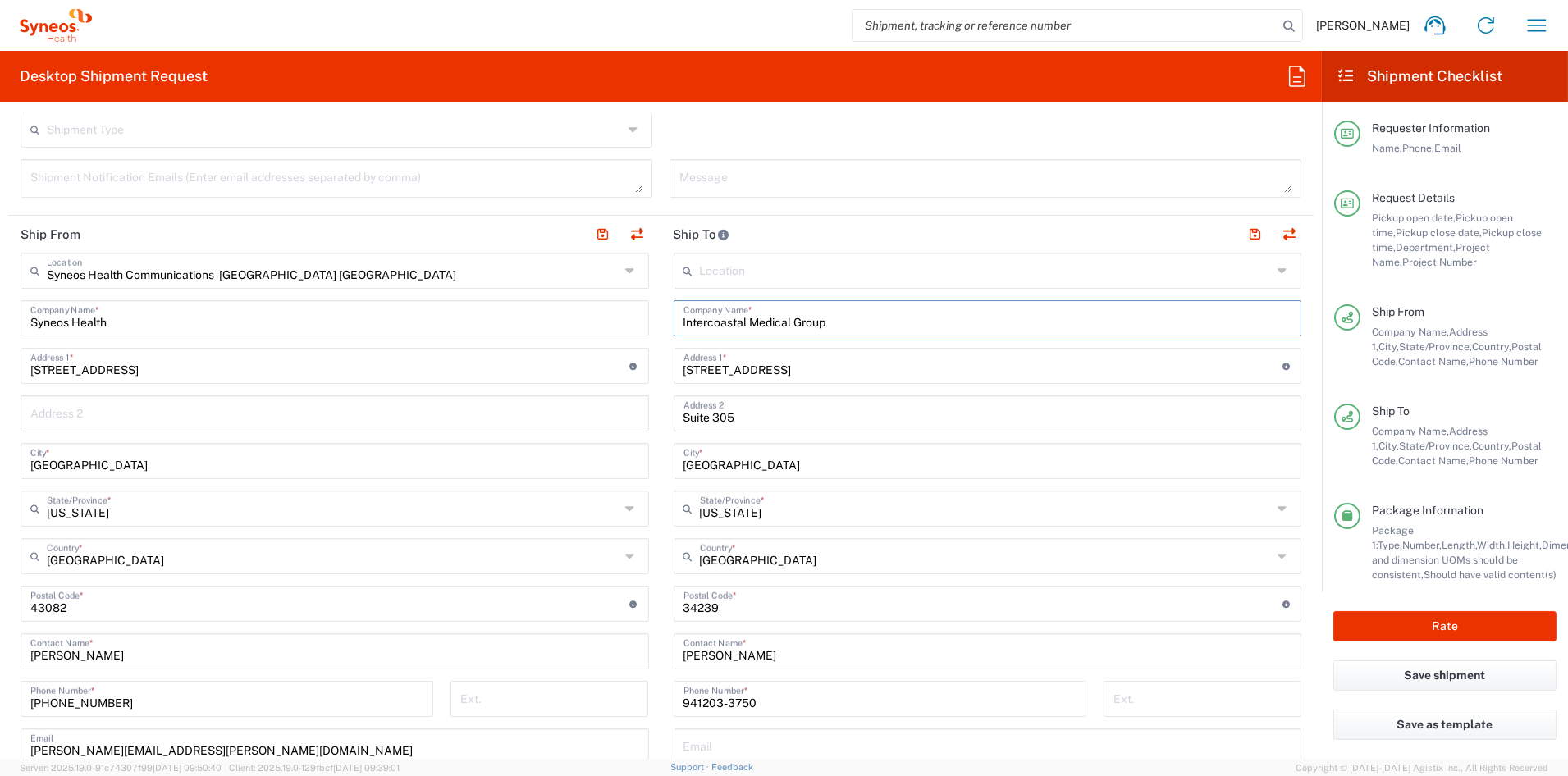
drag, startPoint x: 822, startPoint y: 323, endPoint x: 471, endPoint y: 311, distance: 351.2
click at [470, 311] on div "Ship From Syneos Health Communications-Westerville OH Location Syneos Health Co…" at bounding box center [660, 582] width 1305 height 733
paste input "Guilford Neurologic Research"
type input "Guilford Neurologic Research"
drag, startPoint x: 760, startPoint y: 654, endPoint x: 527, endPoint y: 651, distance: 233.0
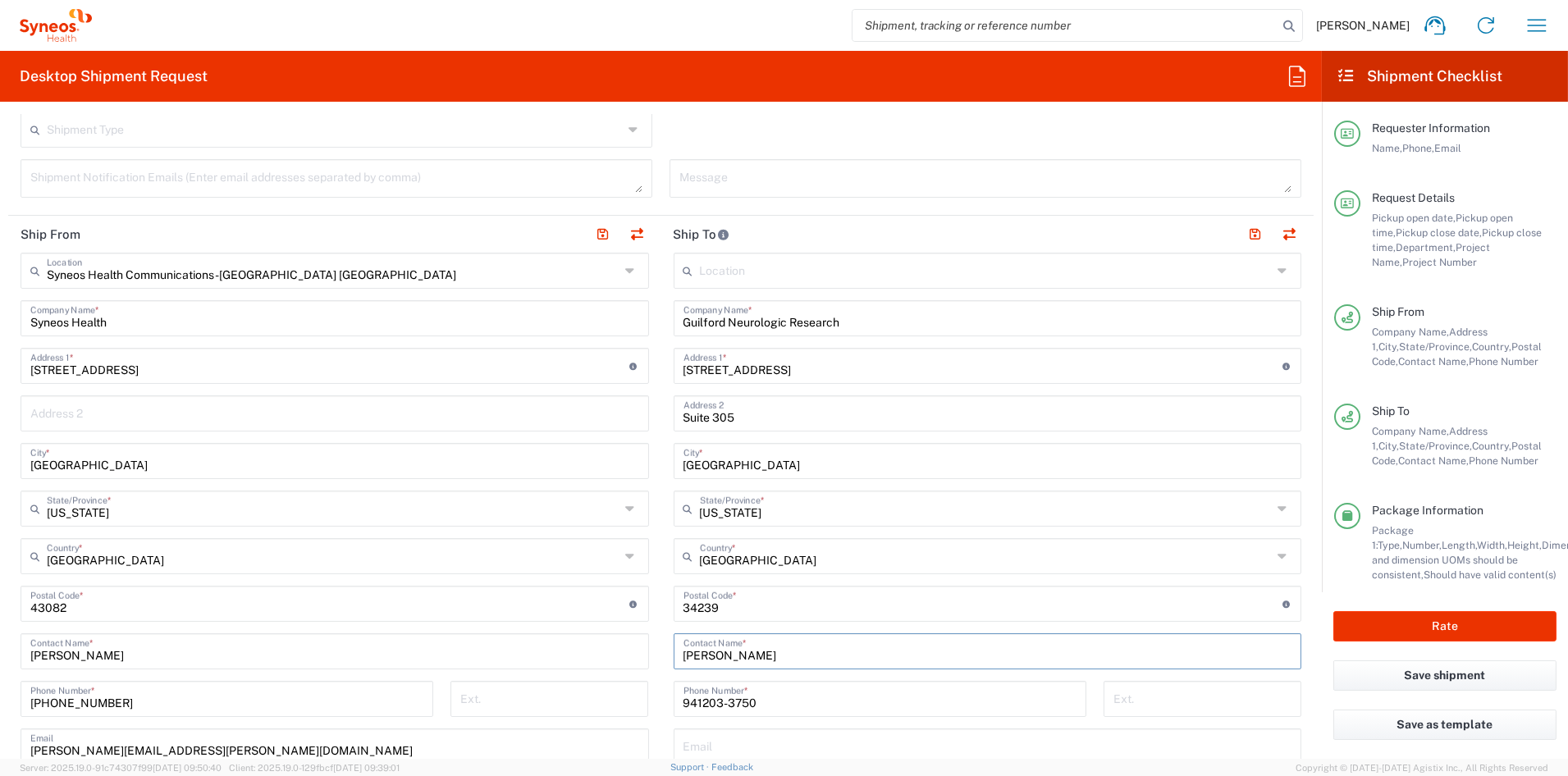
click at [527, 651] on div "Ship From Syneos Health Communications-Westerville OH Location Syneos Health Co…" at bounding box center [660, 582] width 1305 height 733
paste input "amil Ahmed"
type input "Jamil Ahmed"
drag, startPoint x: 699, startPoint y: 706, endPoint x: 581, endPoint y: 708, distance: 118.0
click at [581, 708] on div "Ship From Syneos Health Communications-Westerville OH Location Syneos Health Co…" at bounding box center [660, 582] width 1305 height 733
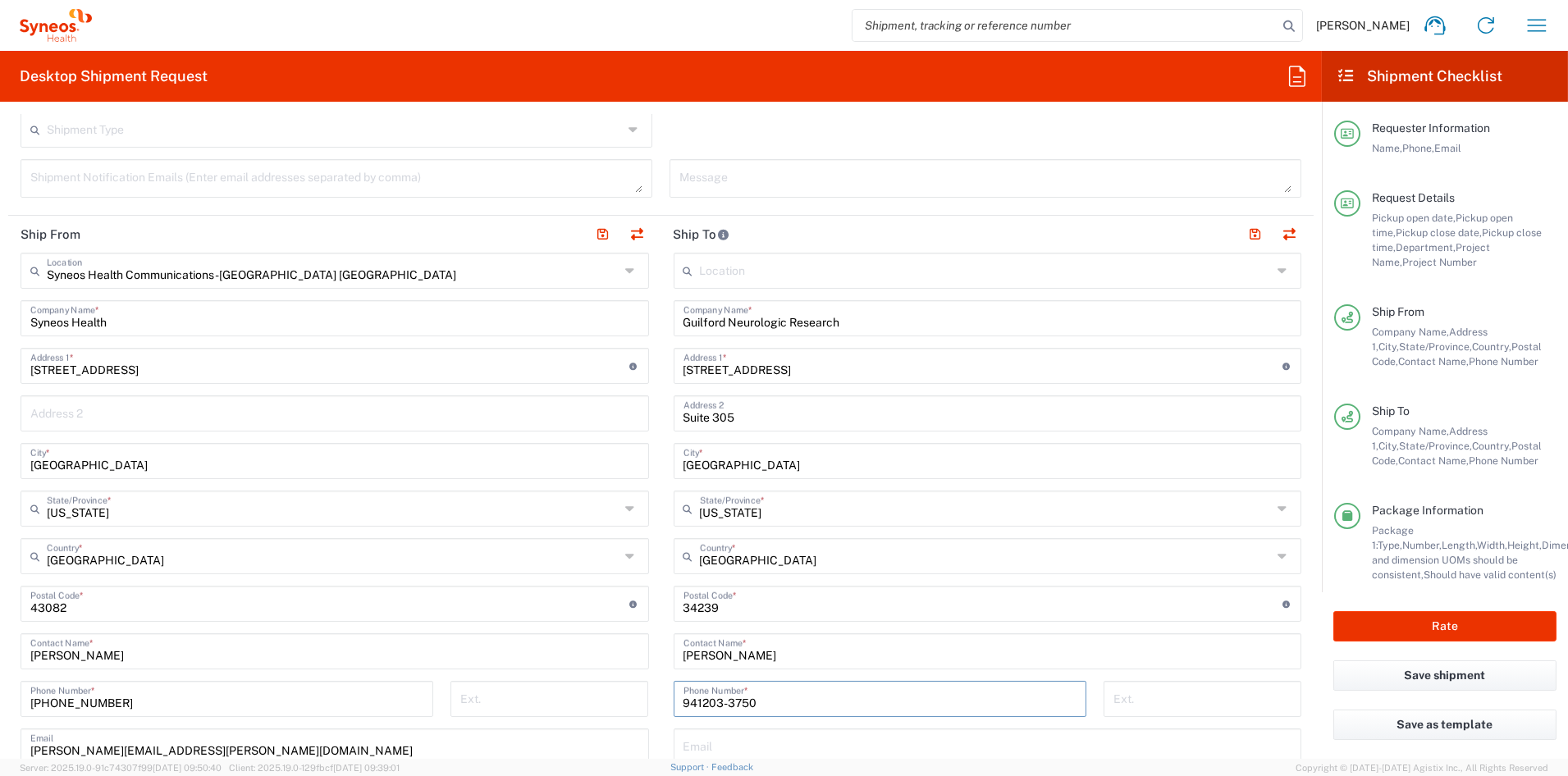
paste input "336-516-9106"
type input "336-516-9106"
drag, startPoint x: 824, startPoint y: 372, endPoint x: 594, endPoint y: 372, distance: 230.0
click at [599, 372] on div "Ship From Syneos Health Communications-Westerville OH Location Syneos Health Co…" at bounding box center [660, 582] width 1305 height 733
paste input "912 Third"
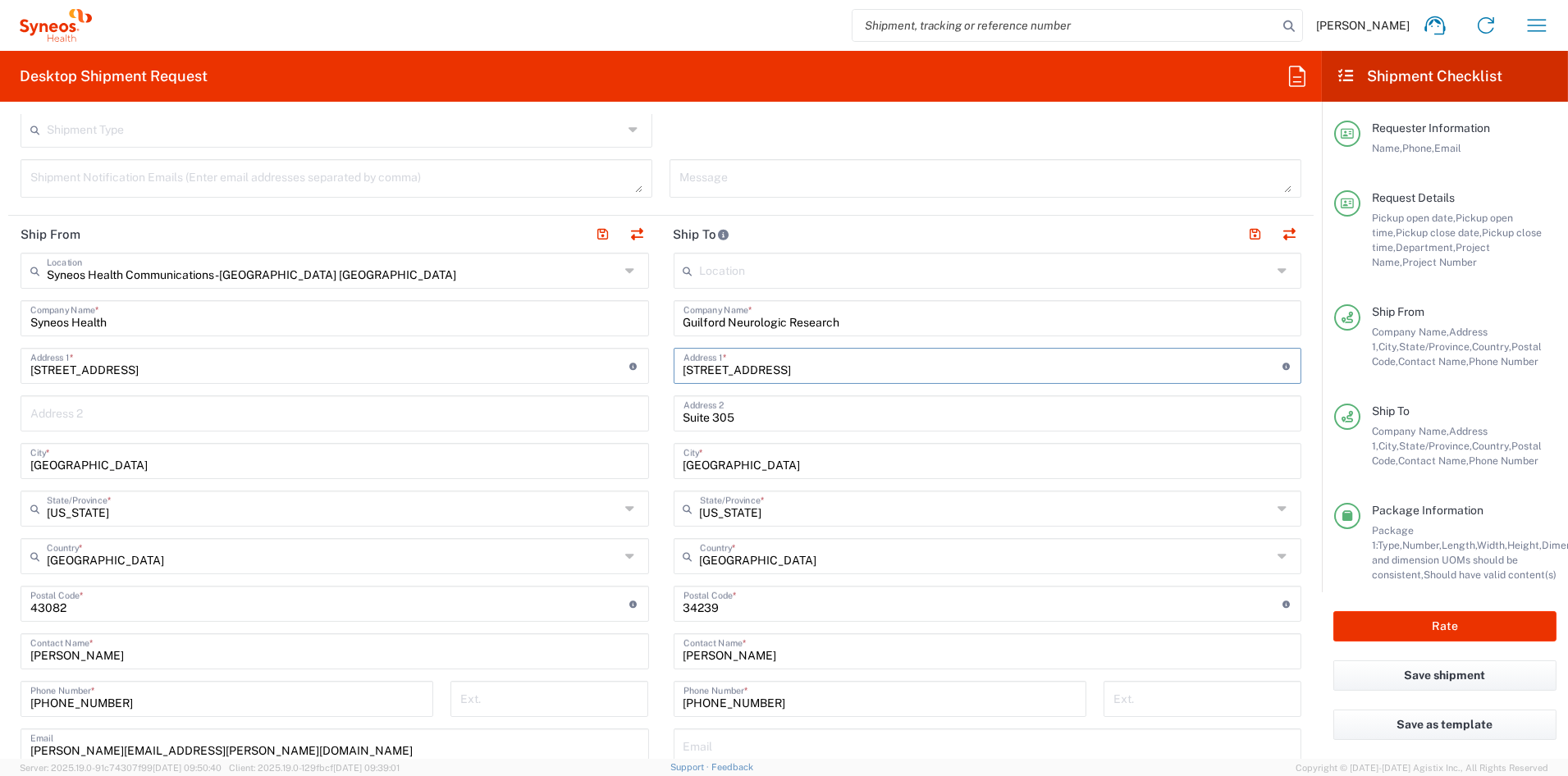
type input "912 Third Street"
drag, startPoint x: 715, startPoint y: 423, endPoint x: 627, endPoint y: 421, distance: 88.0
click at [628, 421] on div "Ship From Syneos Health Communications-Westerville OH Location Syneos Health Co…" at bounding box center [660, 582] width 1305 height 733
paste input "101"
type input "Suite 101"
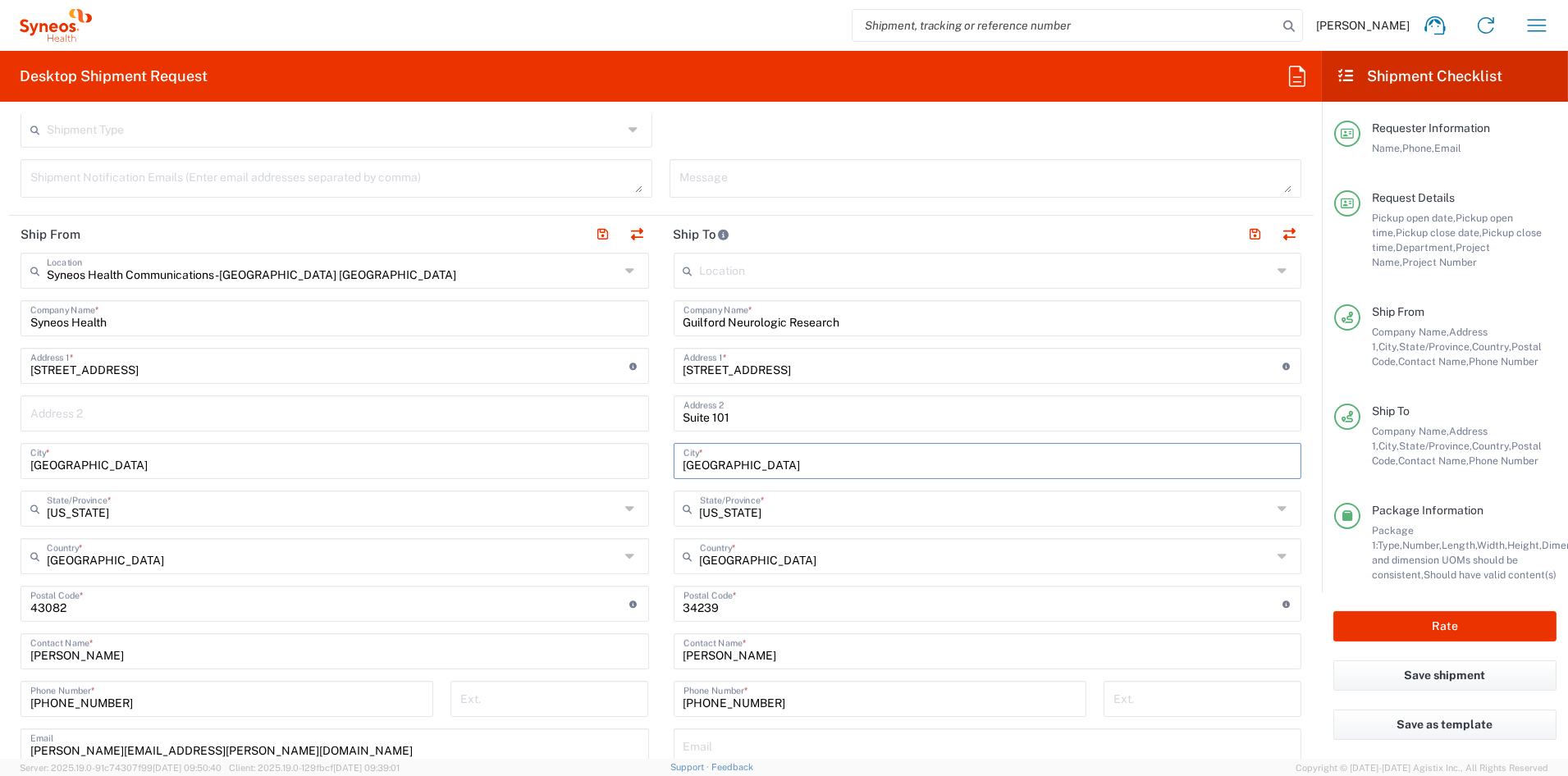
drag, startPoint x: 725, startPoint y: 464, endPoint x: 559, endPoint y: 463, distance: 166.0
click at [561, 462] on div "Ship From Syneos Health Communications-Westerville OH Location Syneos Health Co…" at bounding box center [660, 582] width 1305 height 733
paste input "Greensboro"
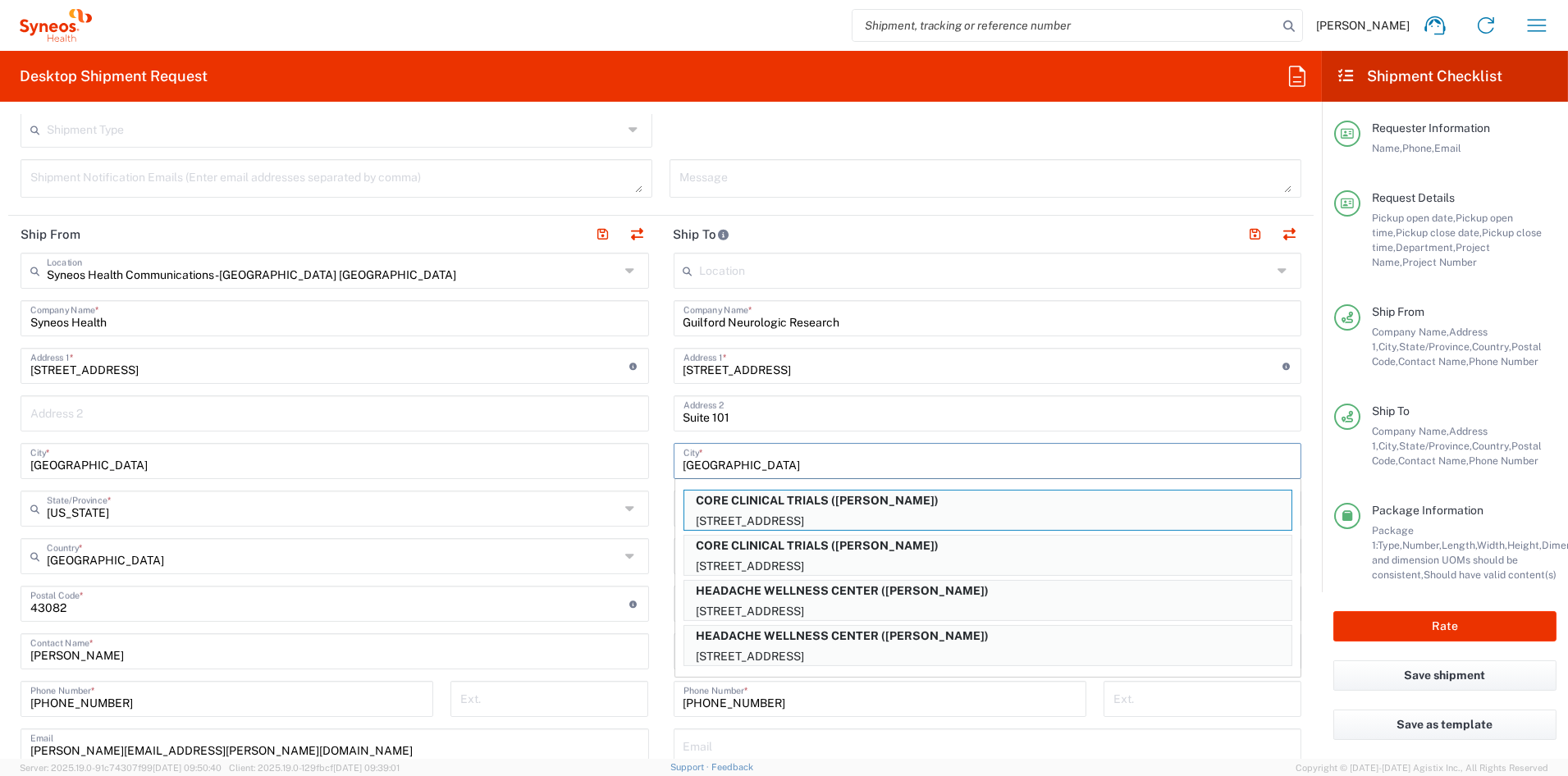
type input "Greensboro"
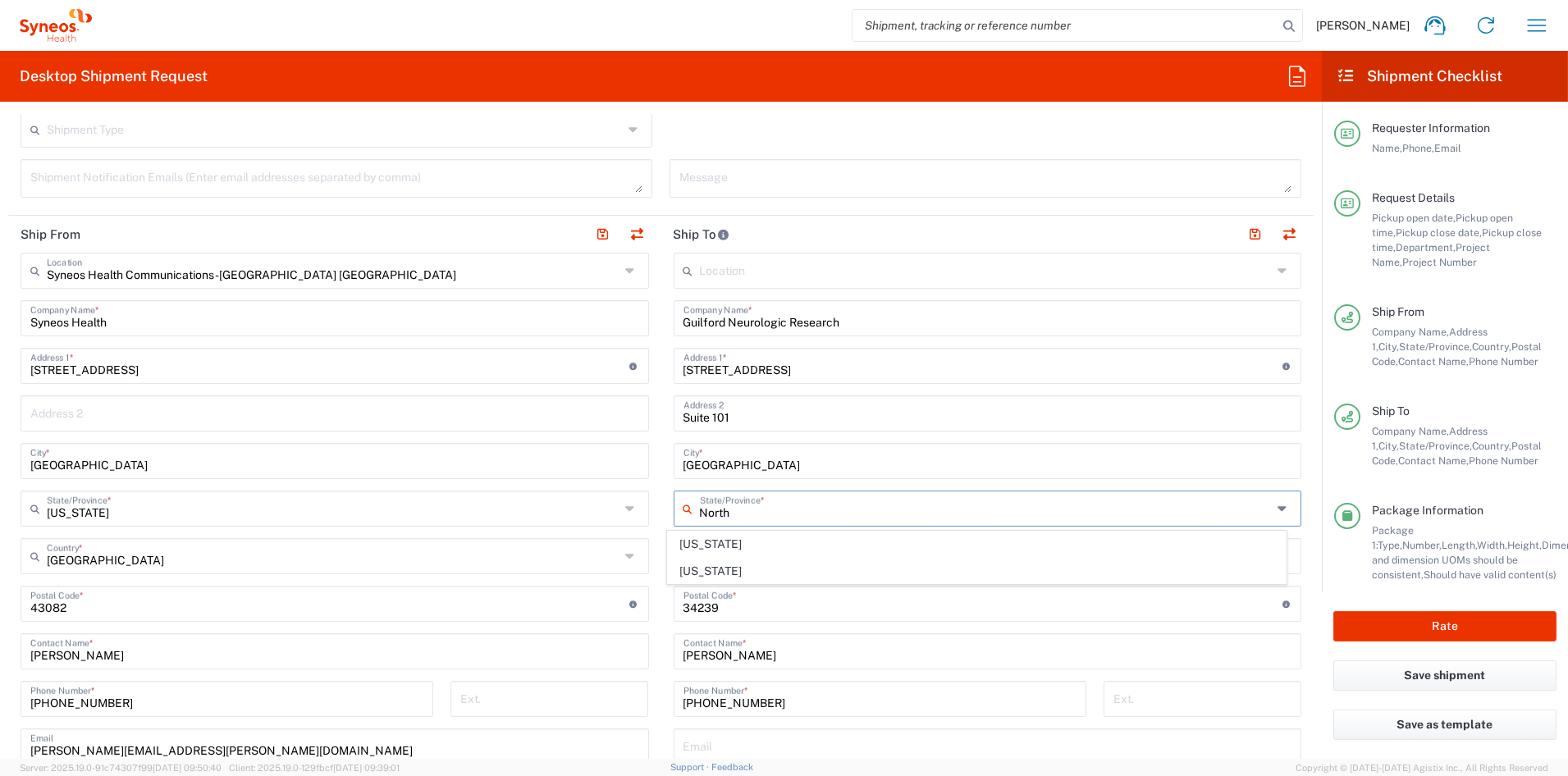
click at [712, 544] on span "[US_STATE]" at bounding box center [977, 544] width 618 height 25
type input "[US_STATE]"
drag, startPoint x: 684, startPoint y: 608, endPoint x: 615, endPoint y: 607, distance: 69.0
click at [617, 607] on div "Ship From Syneos Health Communications-Westerville OH Location Syneos Health Co…" at bounding box center [660, 582] width 1305 height 733
paste input "27405"
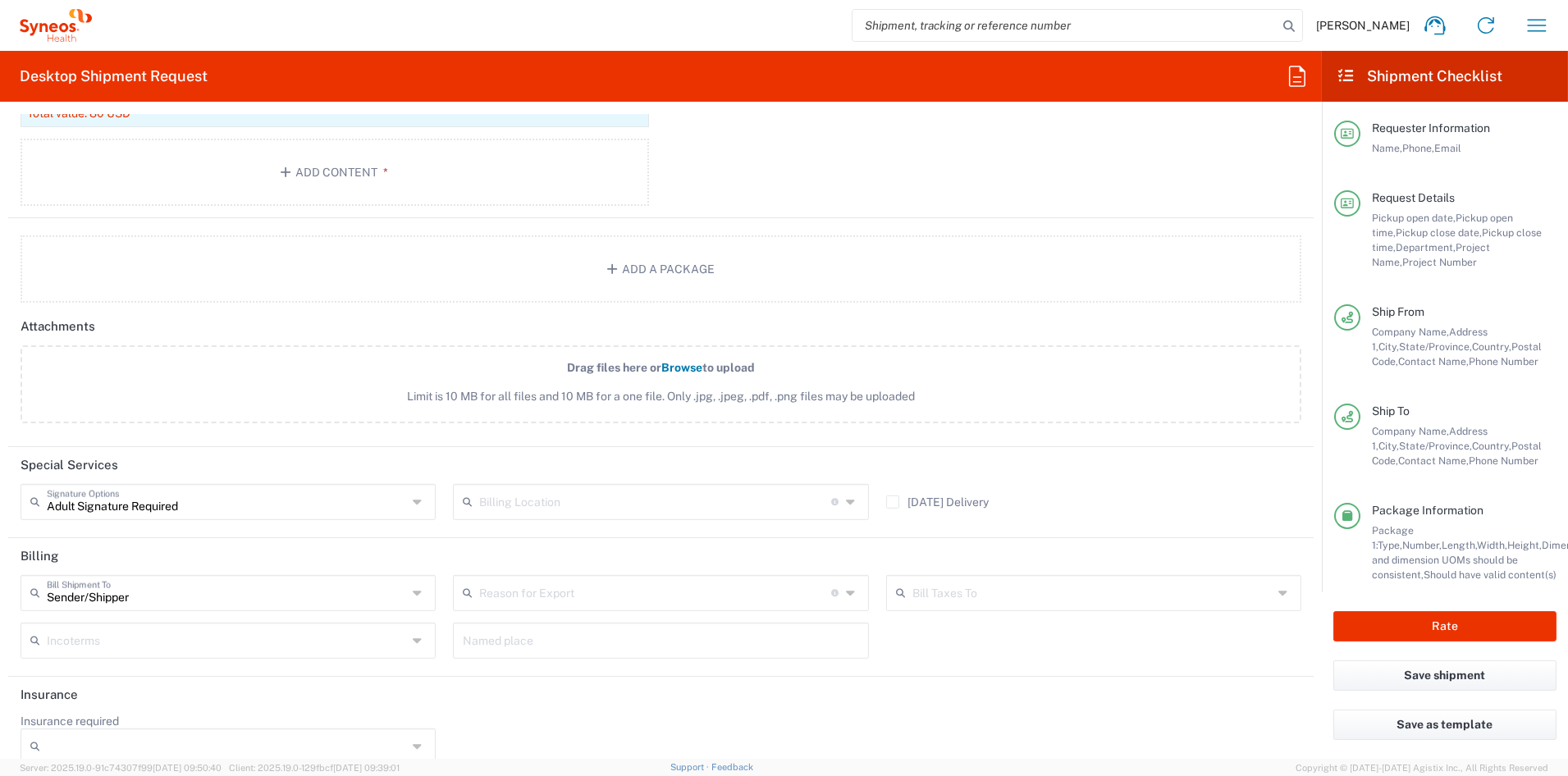
scroll to position [1836, 0]
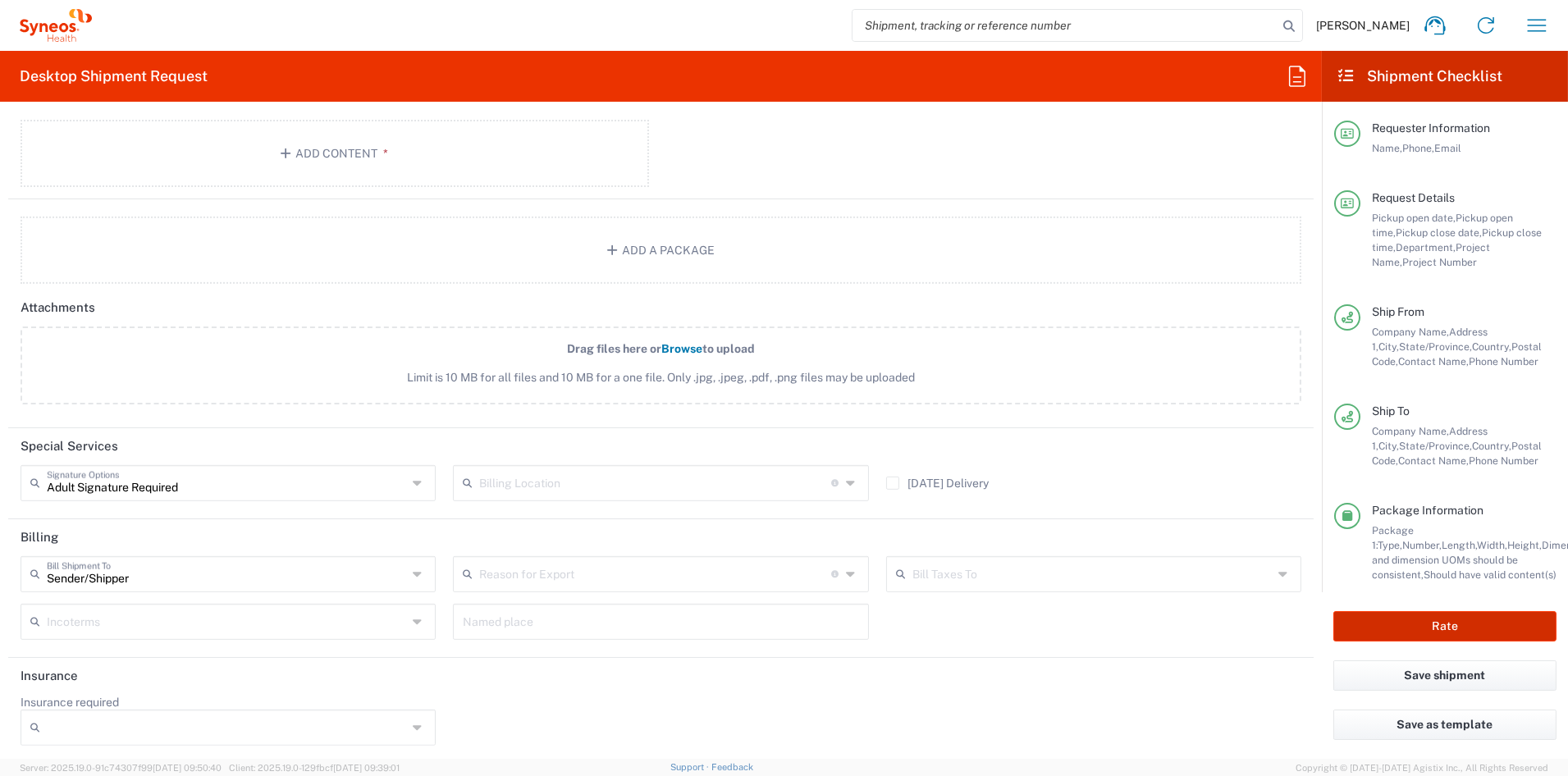
type input "27405"
click at [1440, 632] on button "Rate" at bounding box center [1444, 626] width 223 height 30
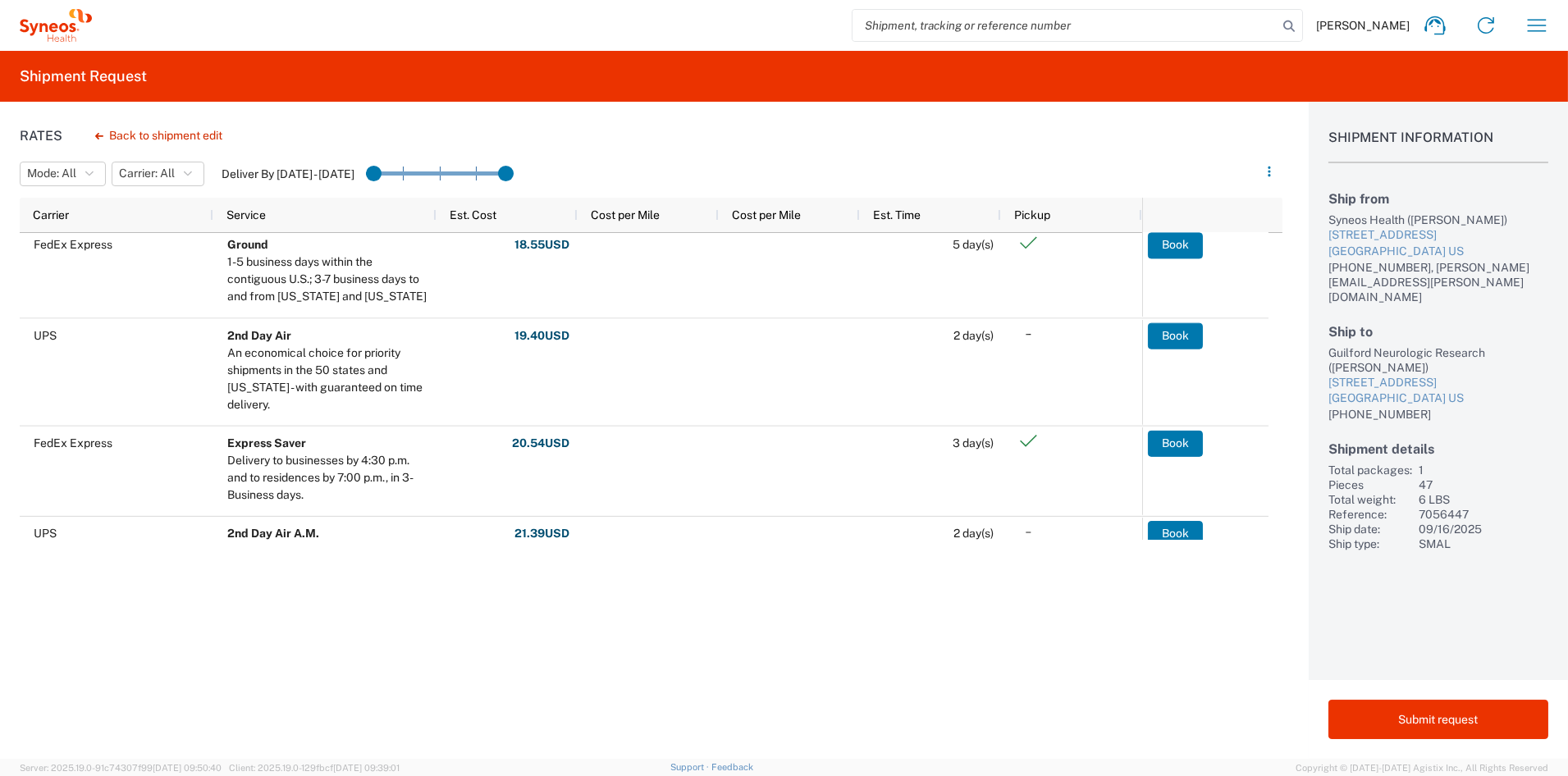
scroll to position [226, 0]
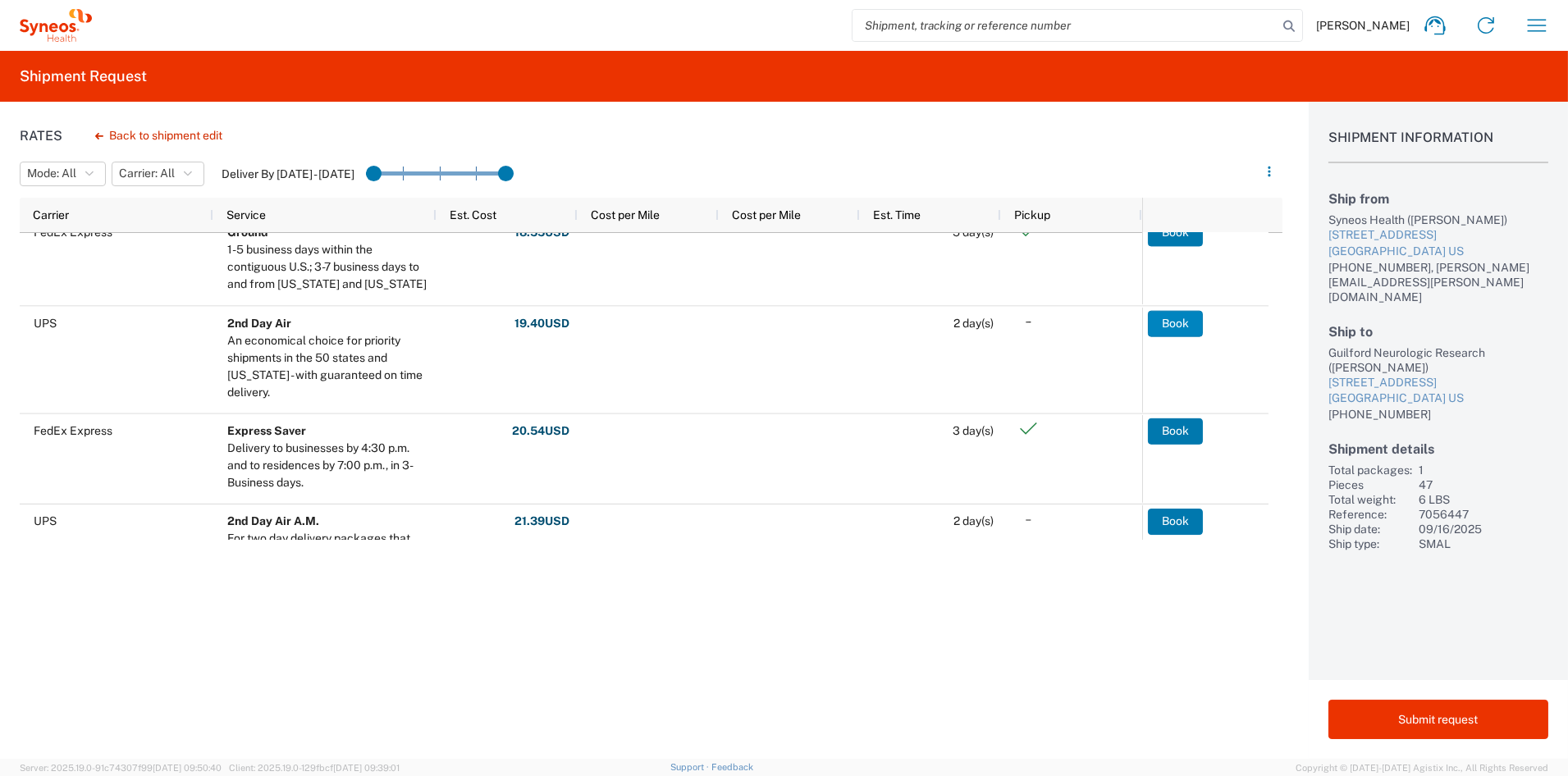
click at [1166, 325] on button "Book" at bounding box center [1175, 323] width 55 height 26
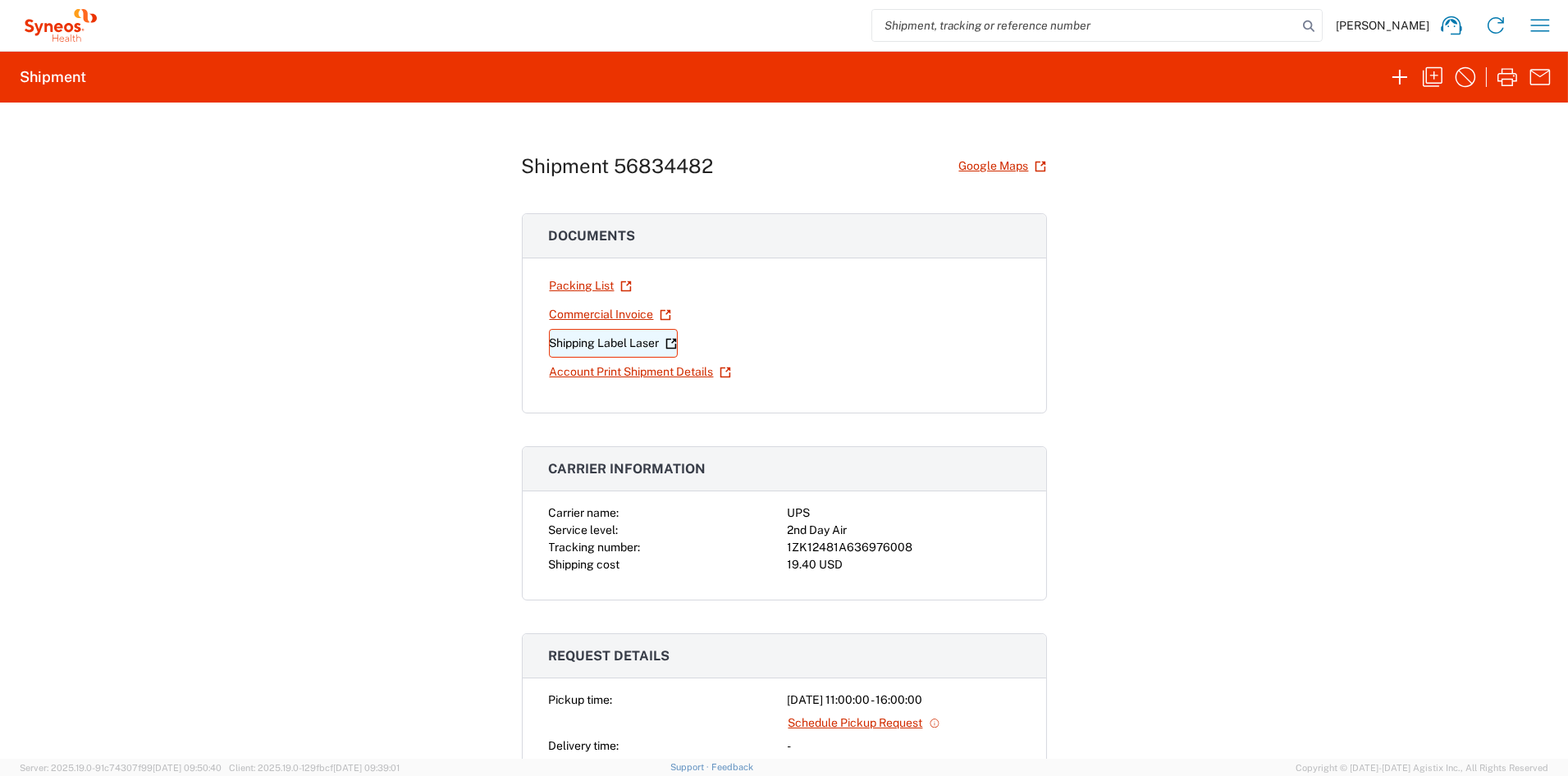
click at [623, 348] on link "Shipping Label Laser" at bounding box center [613, 343] width 128 height 29
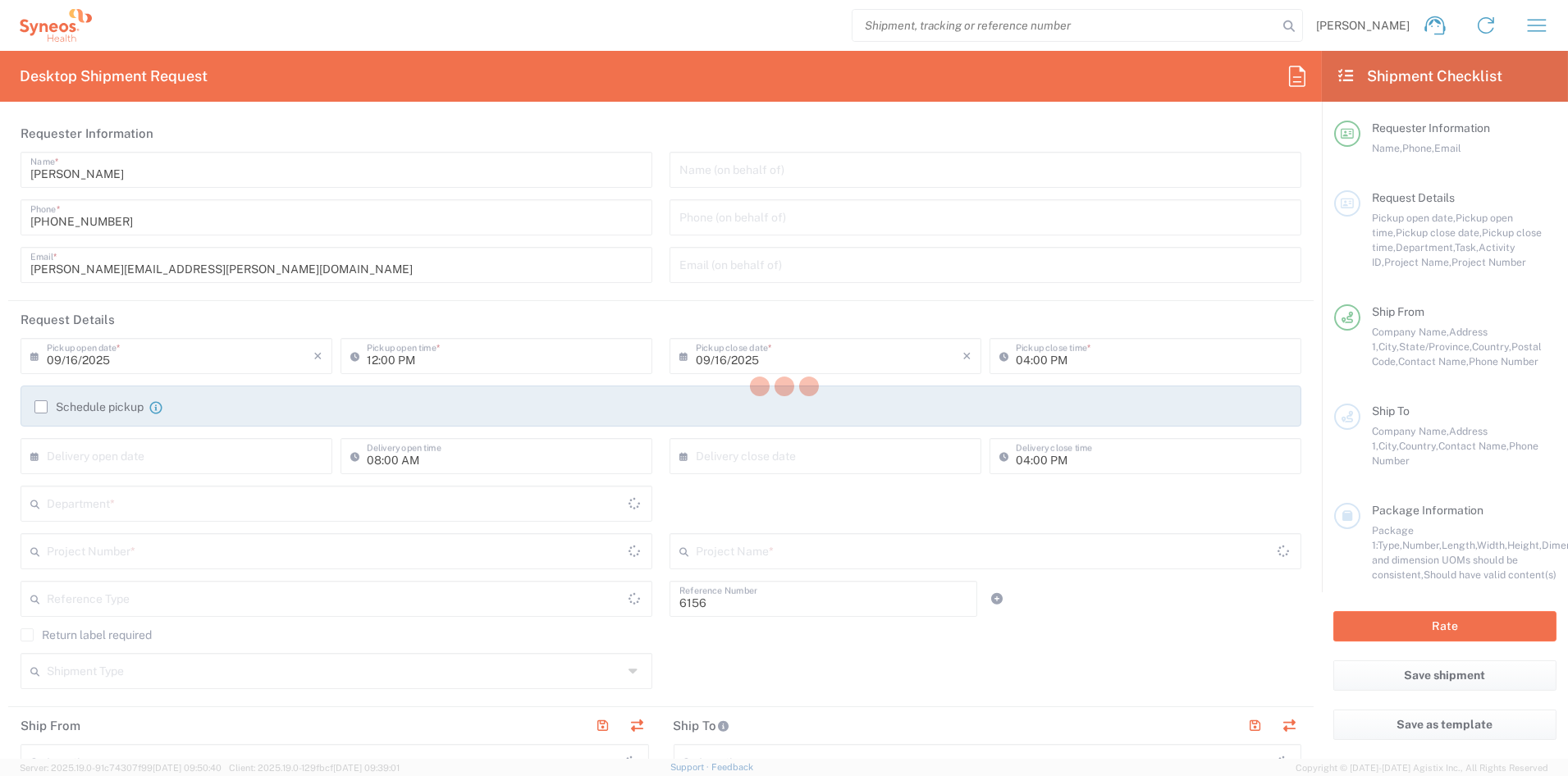
type input "Department"
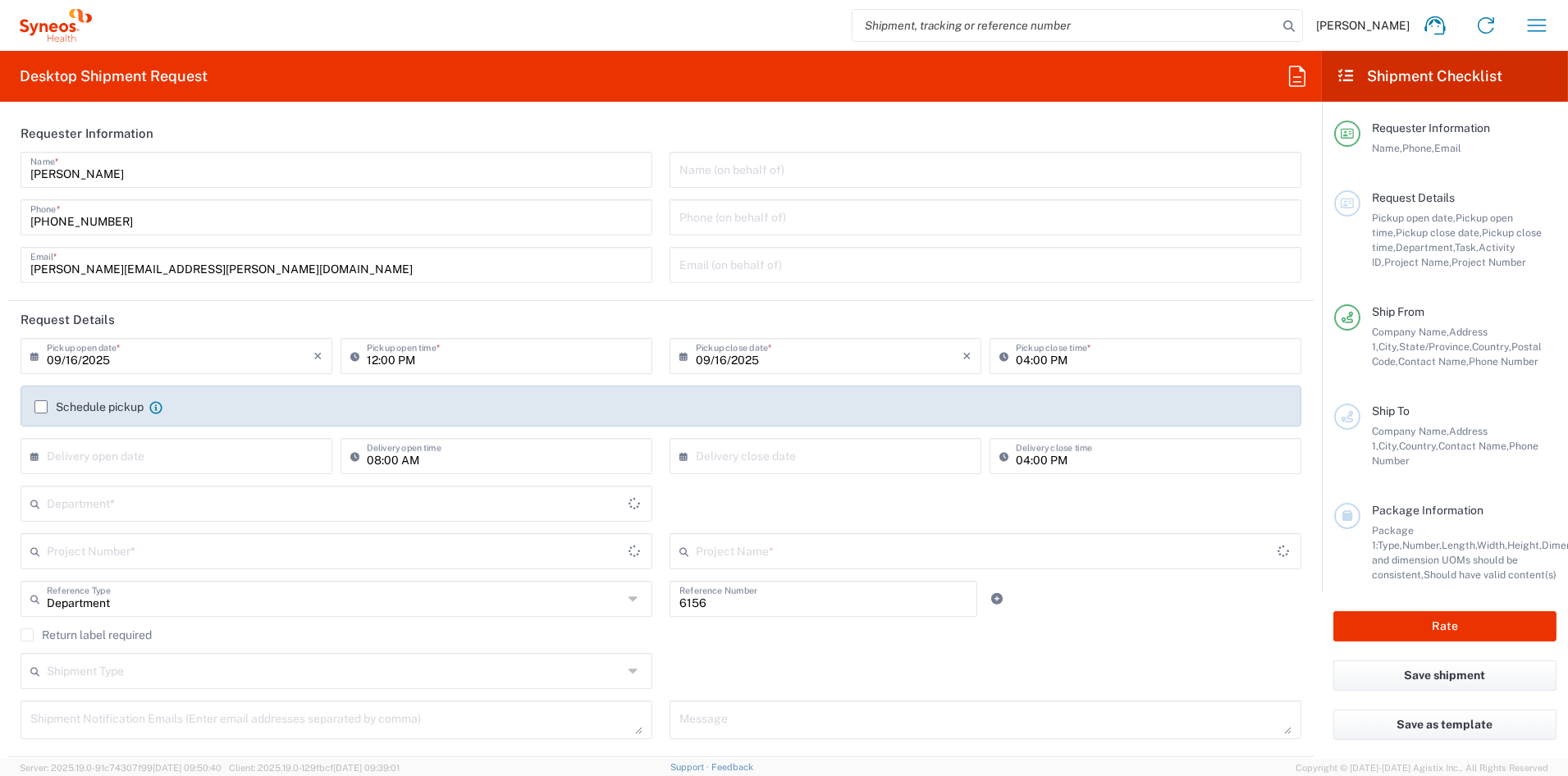
type input "Ohio"
type input "United States"
type input "Syneos Health Communications-Westerville OH"
click at [1539, 23] on icon "button" at bounding box center [1536, 25] width 26 height 26
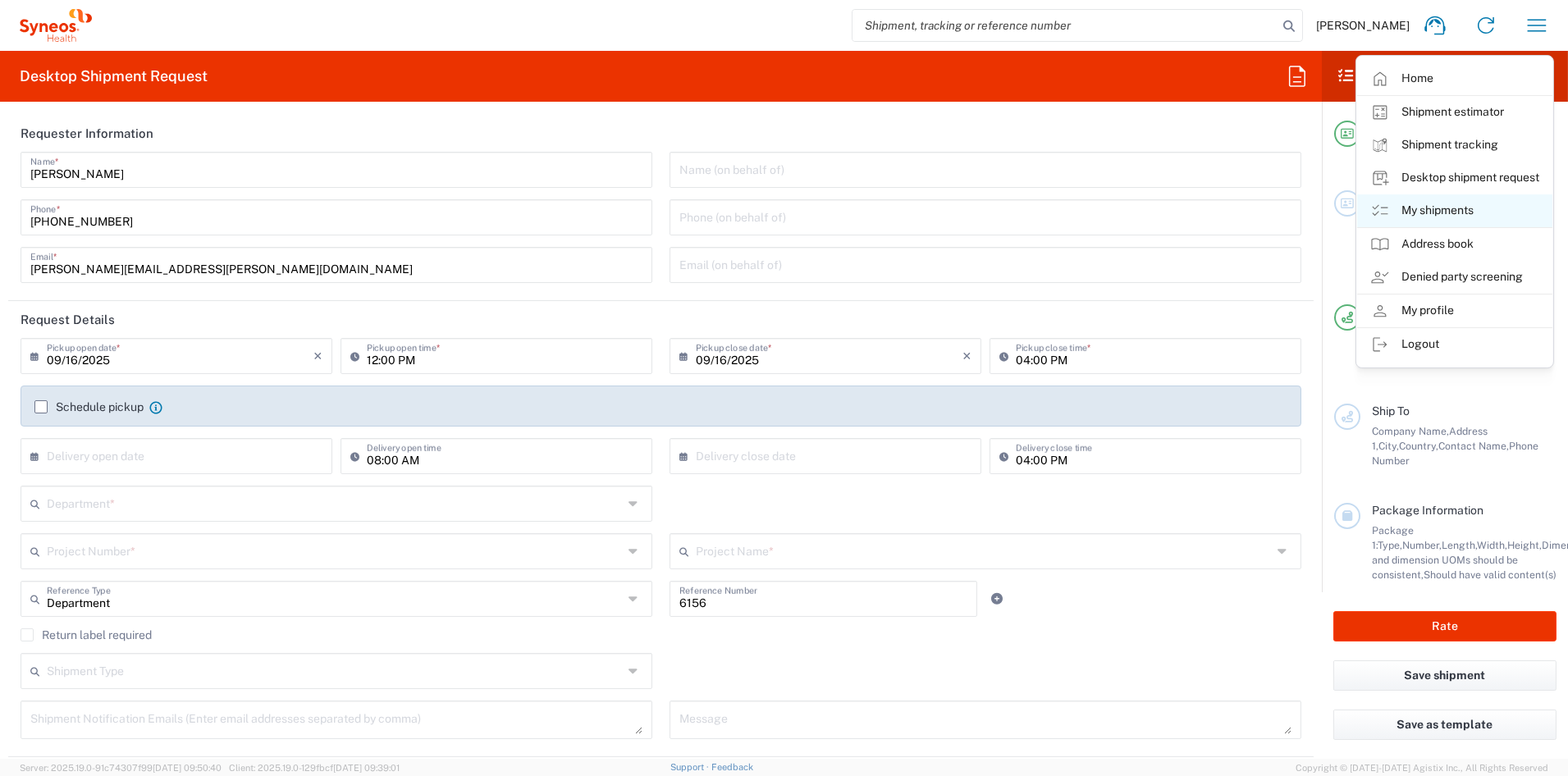
click at [1440, 209] on link "My shipments" at bounding box center [1454, 211] width 195 height 33
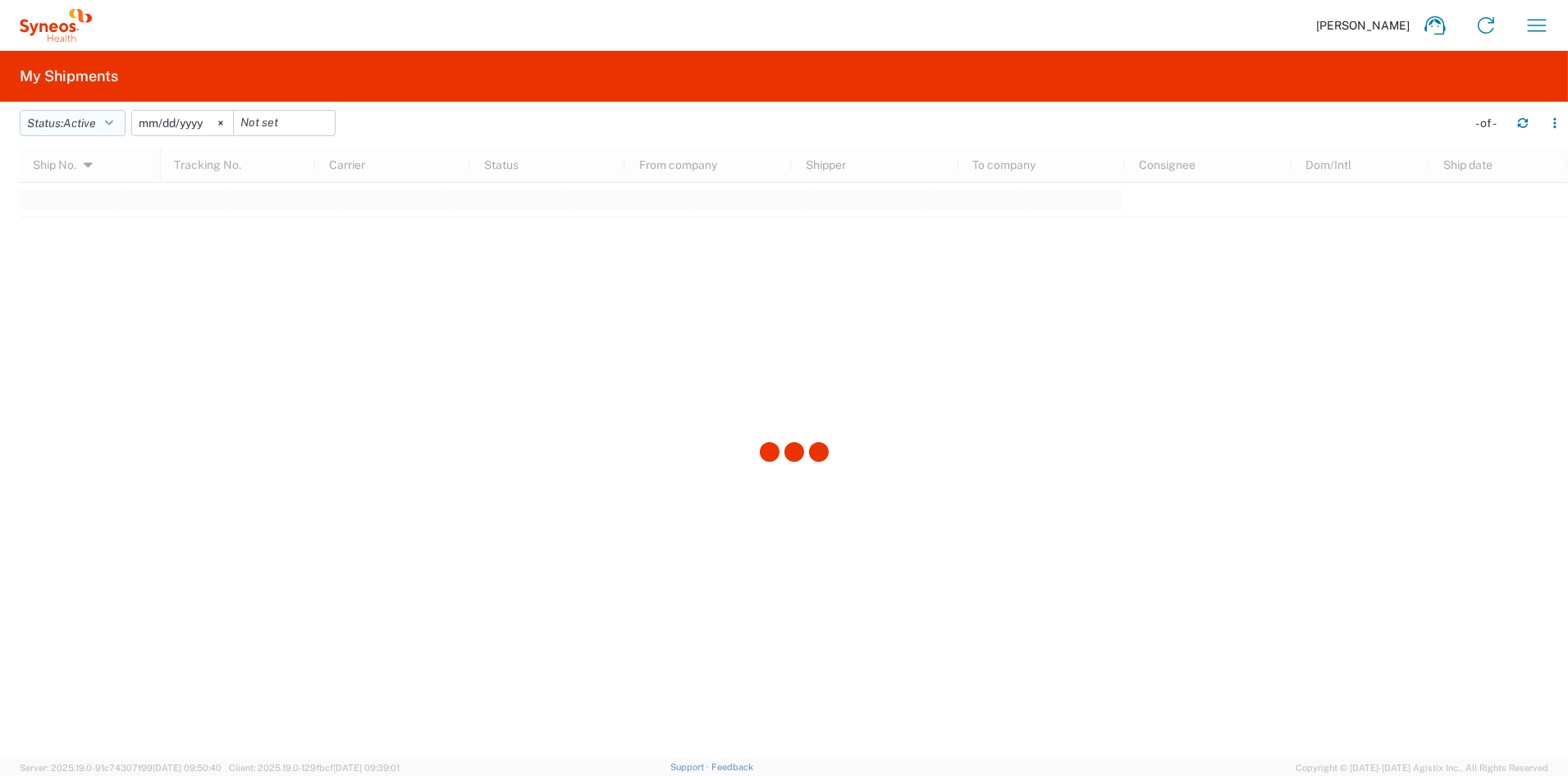
click at [119, 123] on button "Status: Active" at bounding box center [73, 123] width 106 height 26
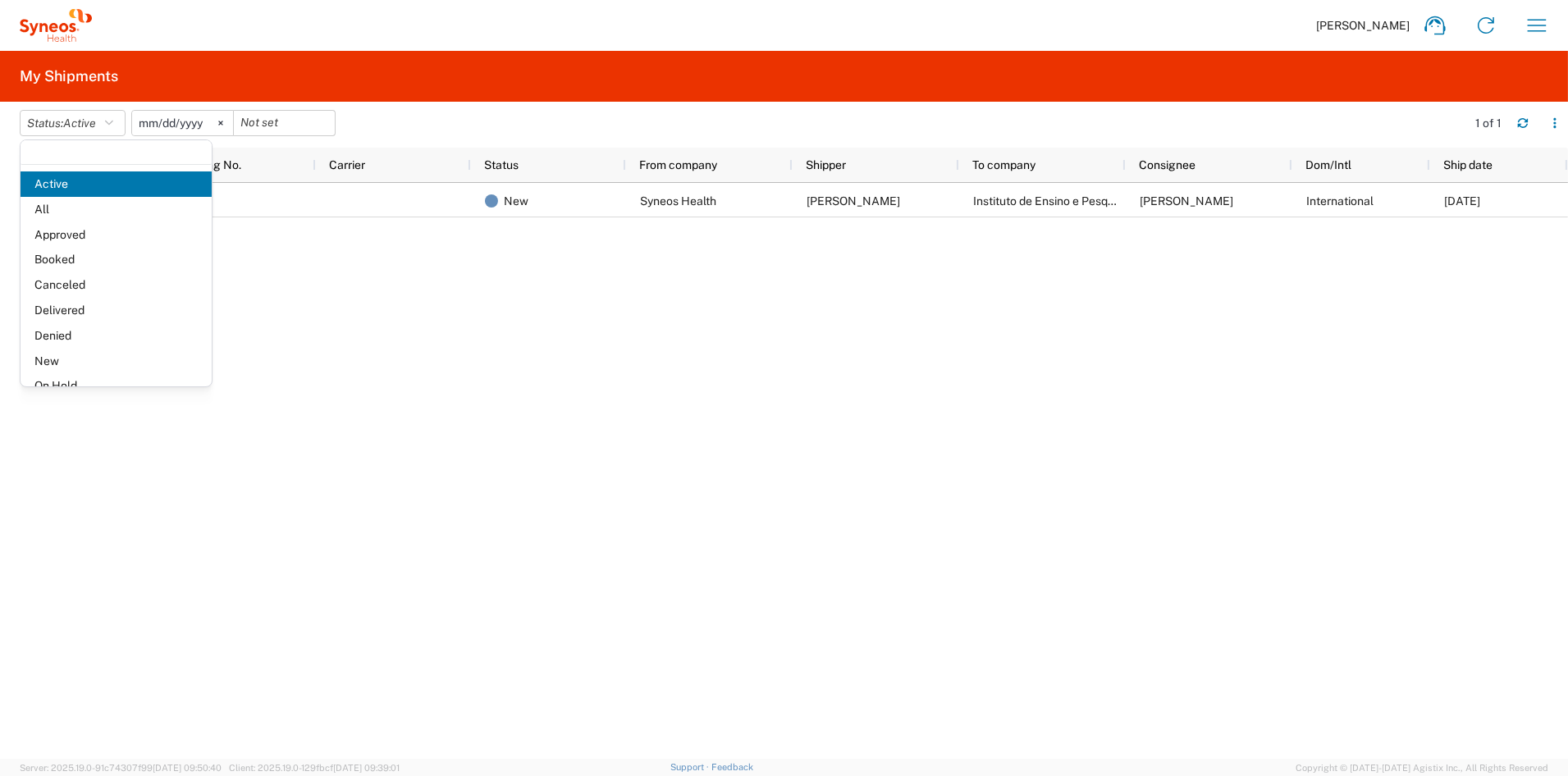
click at [74, 207] on span "All" at bounding box center [116, 209] width 191 height 25
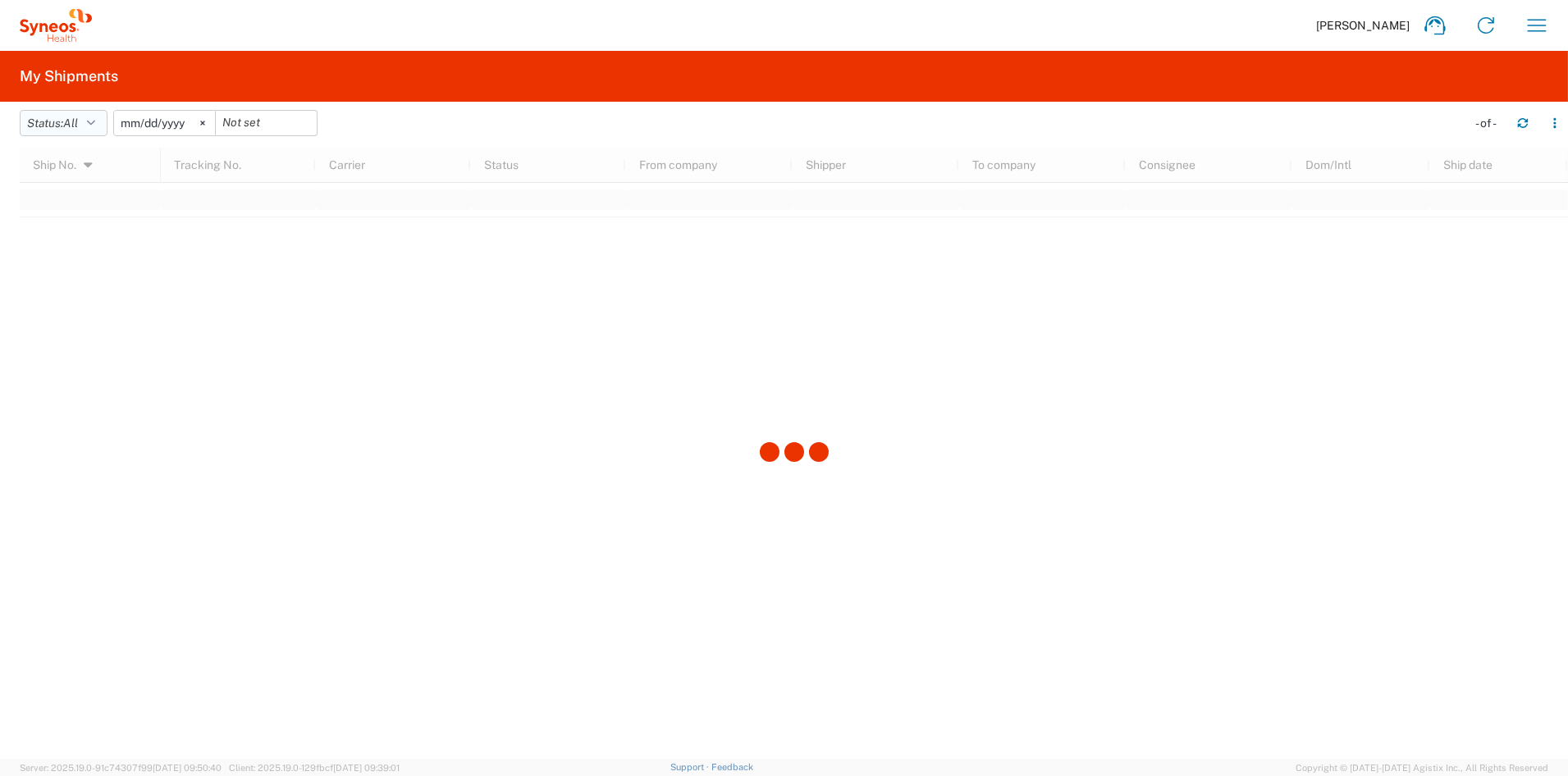
click at [95, 121] on icon "button" at bounding box center [90, 122] width 8 height 11
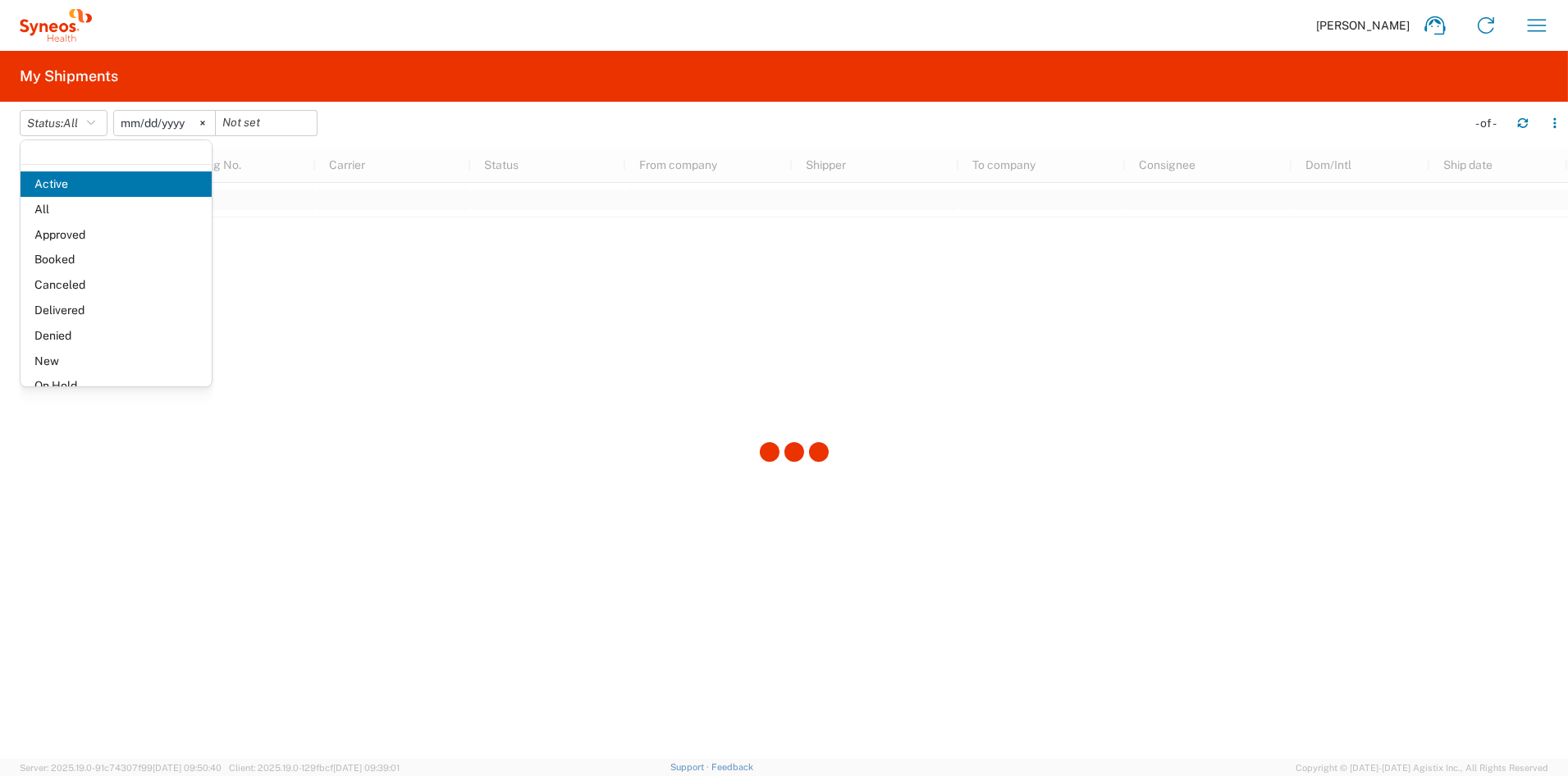
click at [449, 342] on div at bounding box center [794, 453] width 1548 height 611
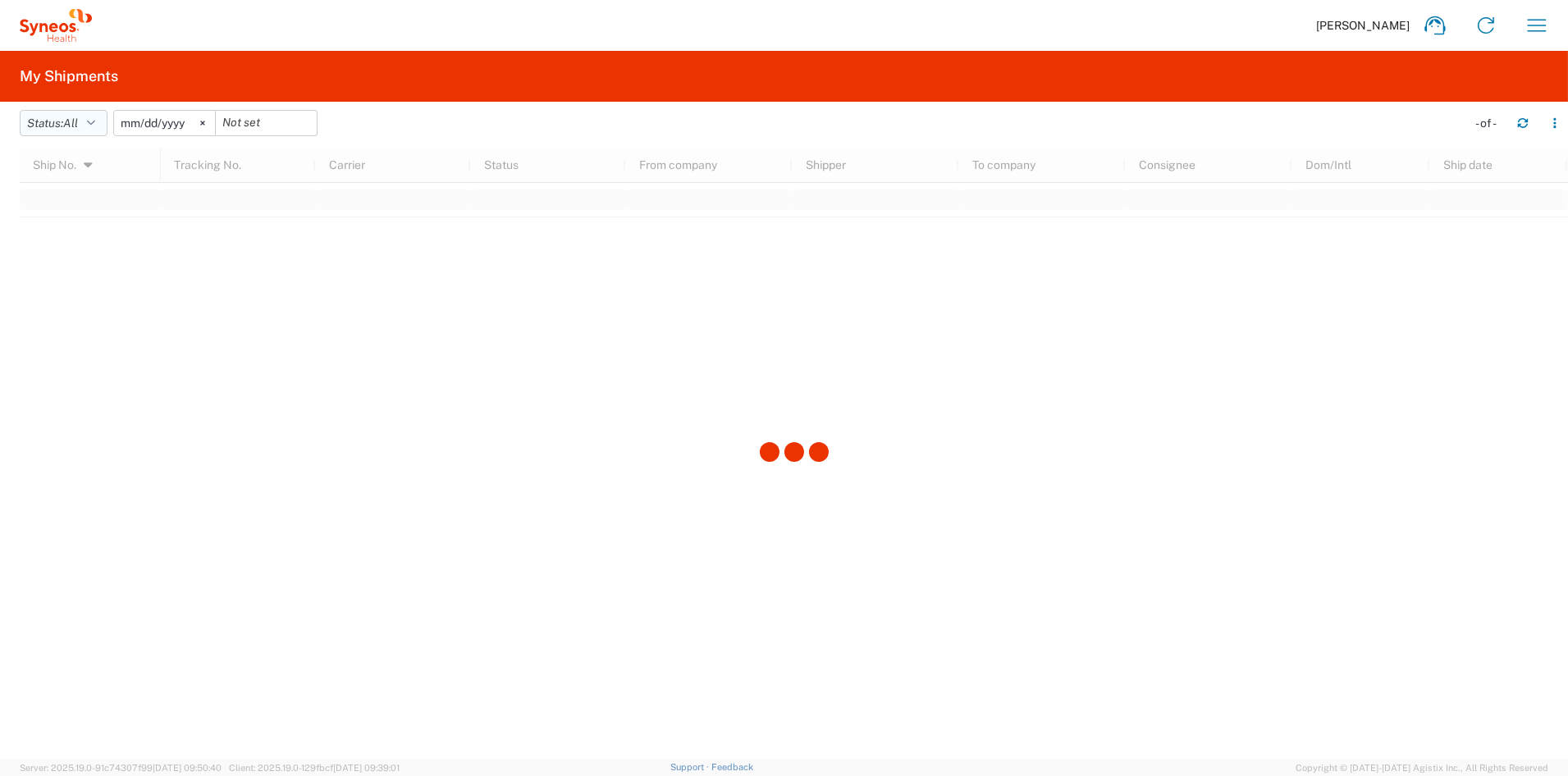
click at [95, 120] on icon "button" at bounding box center [90, 122] width 8 height 11
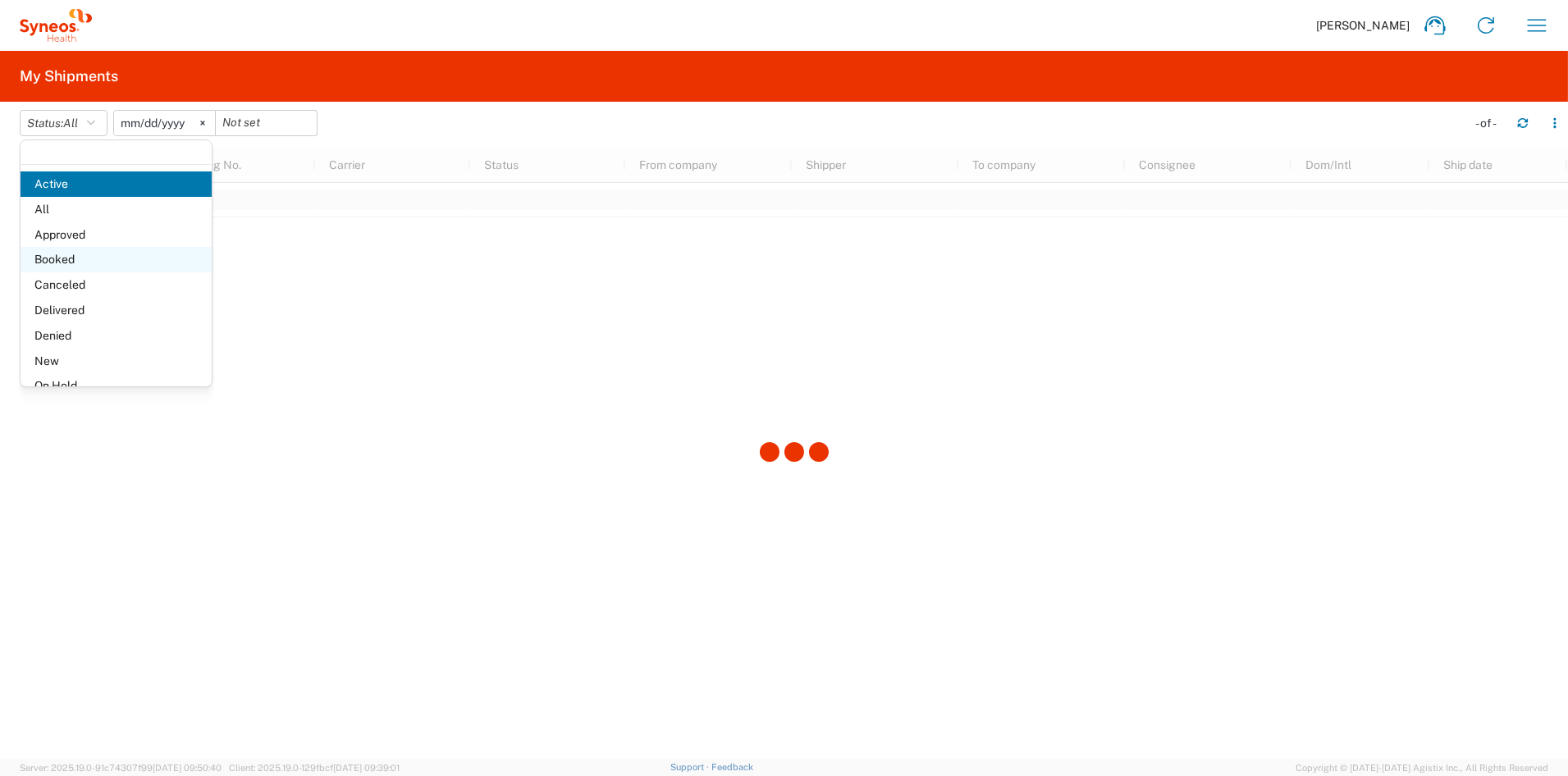
click at [61, 254] on span "Booked" at bounding box center [116, 260] width 191 height 25
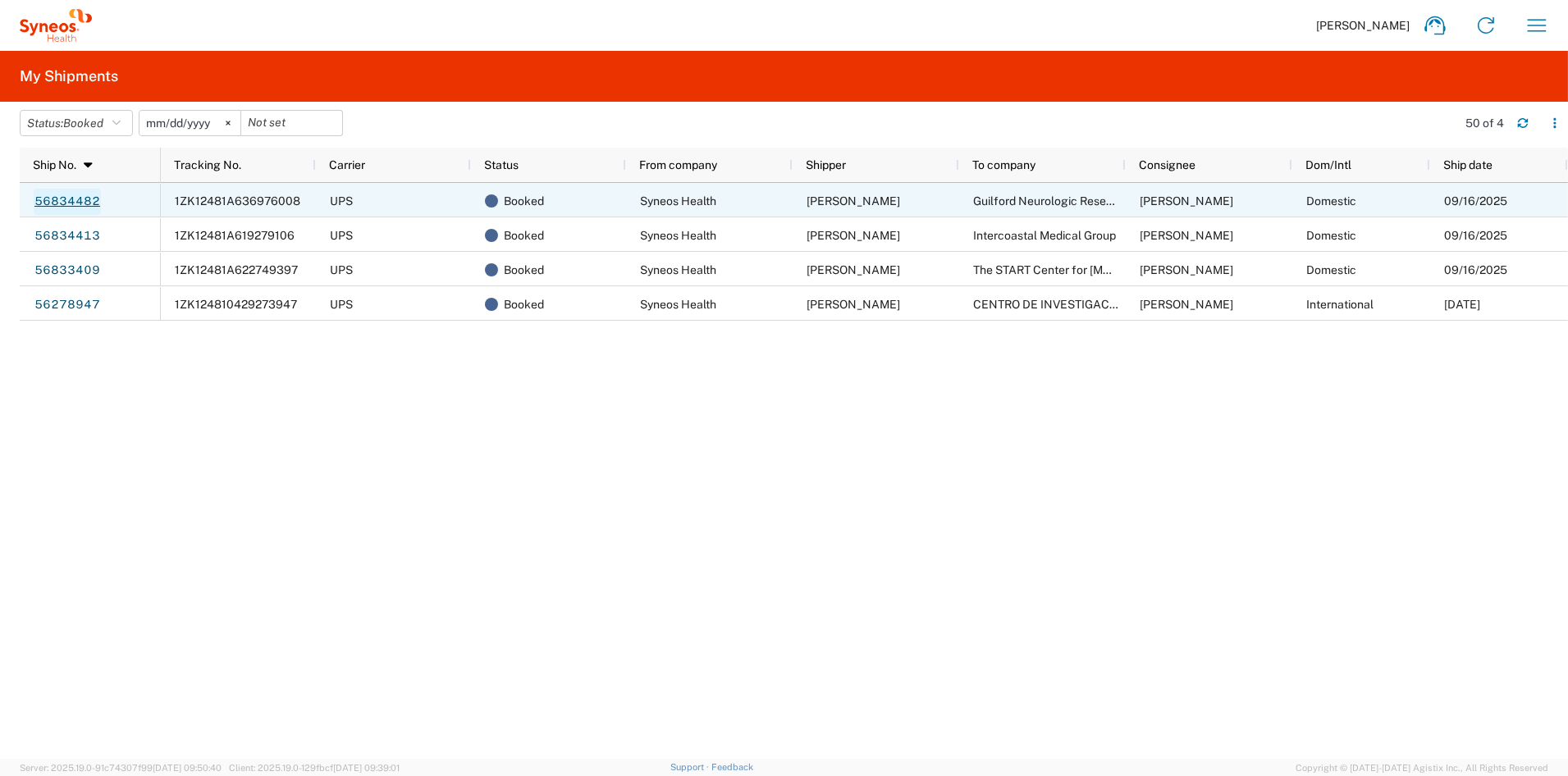
click at [78, 201] on link "56834482" at bounding box center [68, 201] width 68 height 26
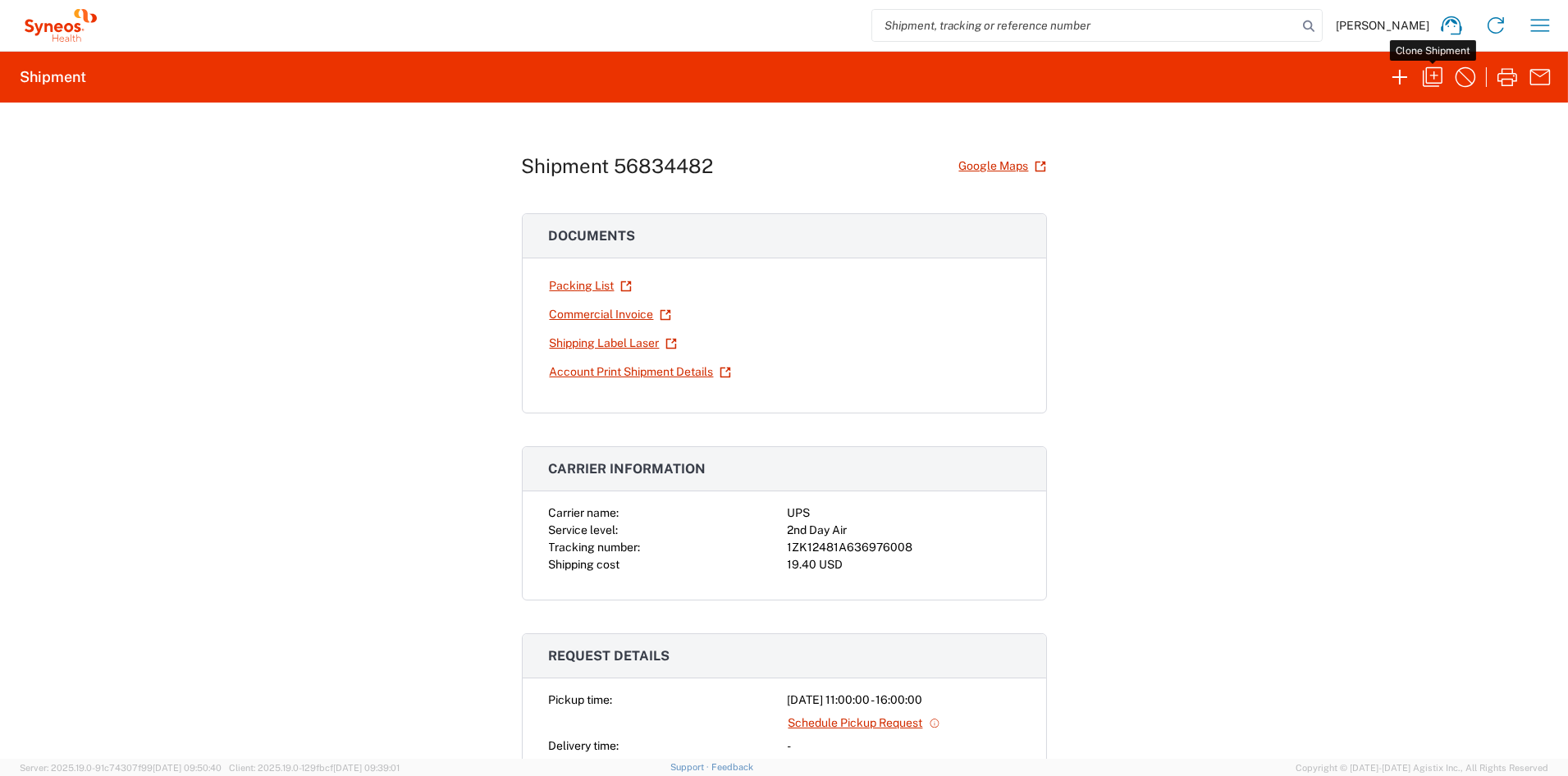
click at [1432, 78] on icon "button" at bounding box center [1432, 77] width 26 height 26
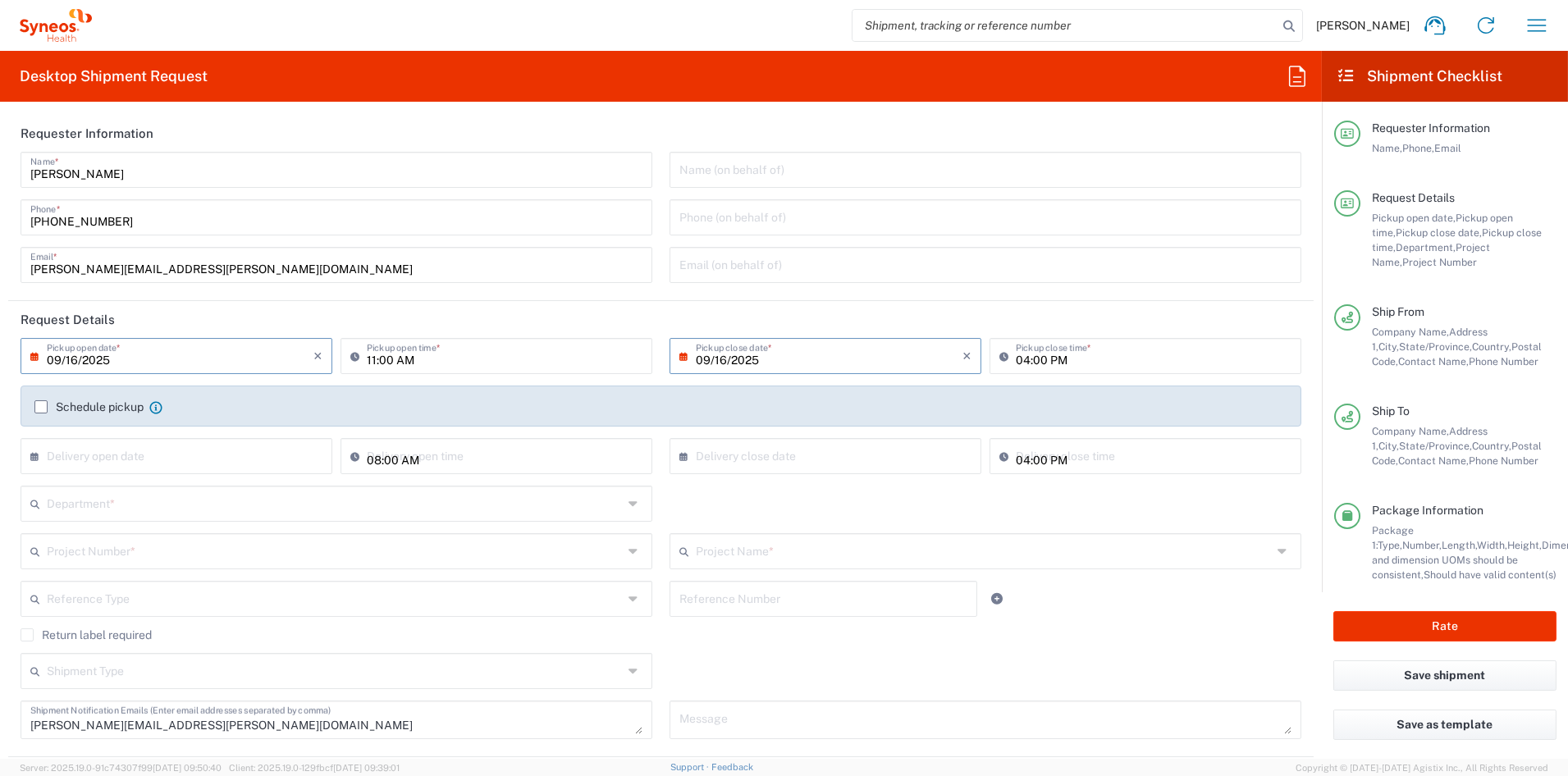
type input "[US_STATE]"
type input "Your Packaging"
type input "7056447"
type input "Pharmazz 7056447"
type input "6156"
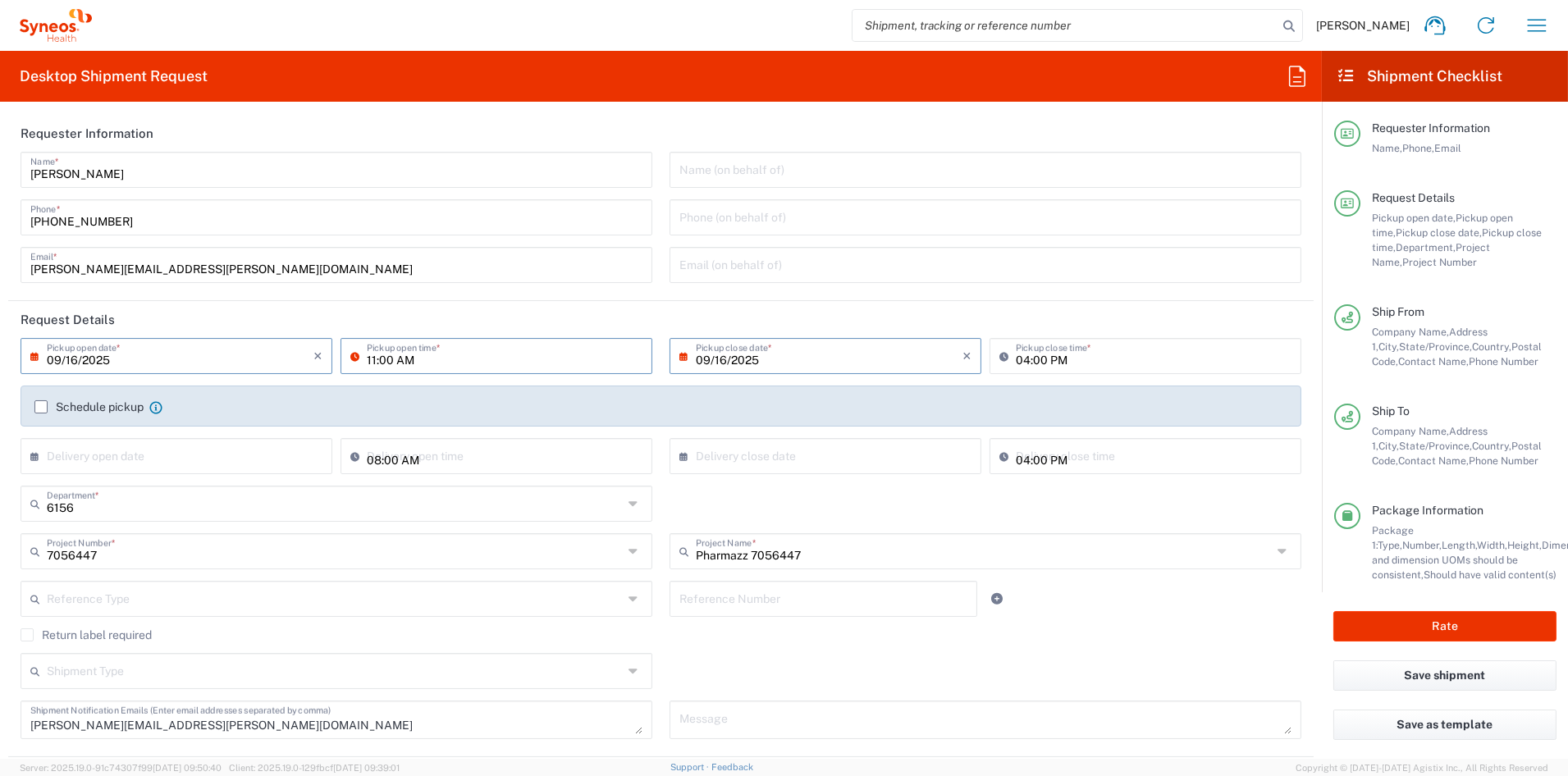
click at [460, 359] on input "11:00 AM" at bounding box center [505, 354] width 276 height 29
click at [401, 359] on input "01:00 AM" at bounding box center [505, 354] width 276 height 29
click at [410, 360] on input "01:00 AM" at bounding box center [505, 354] width 276 height 29
type input "01:00 PM"
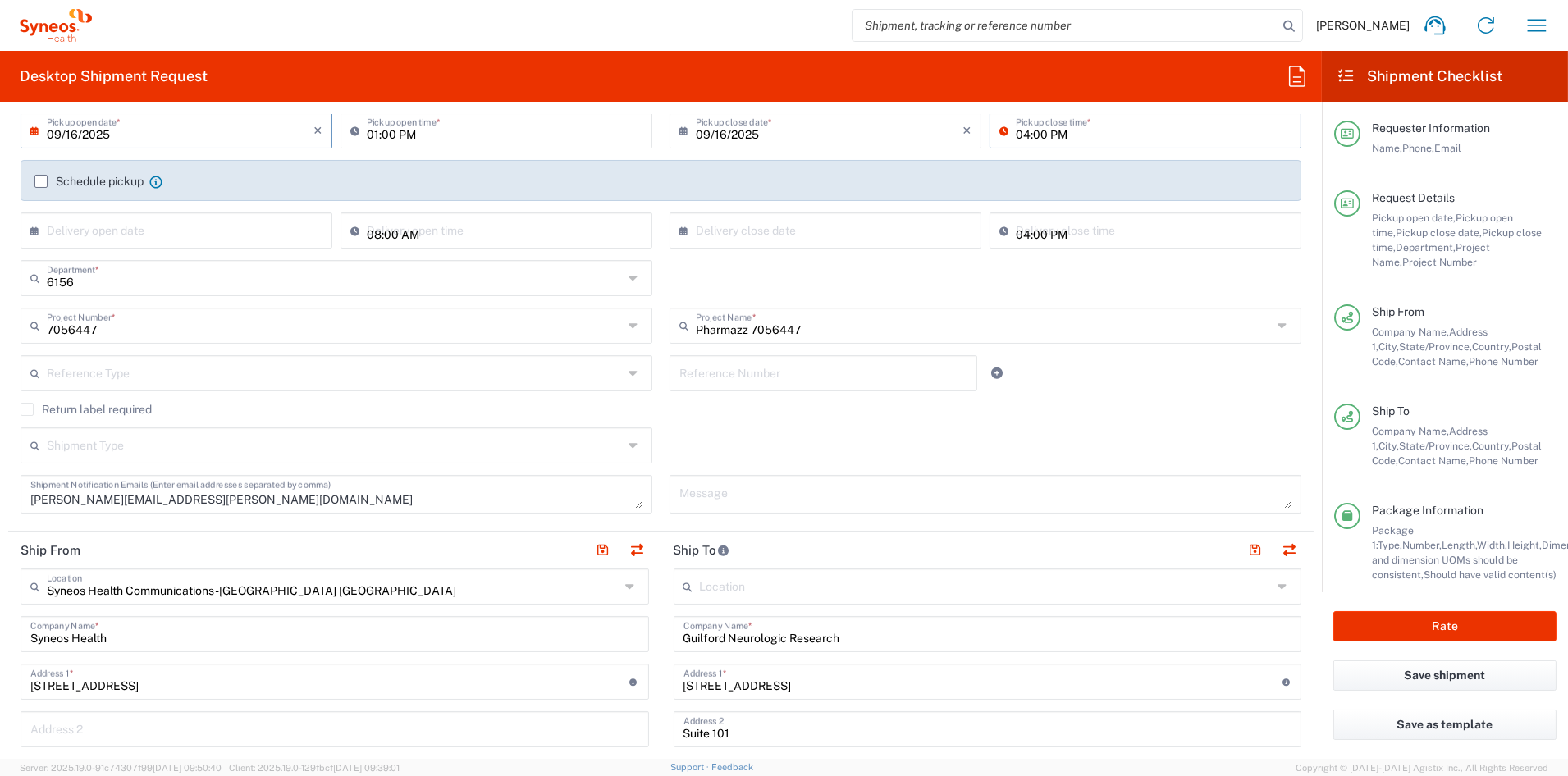
scroll to position [224, 0]
drag, startPoint x: 227, startPoint y: 500, endPoint x: -11, endPoint y: 493, distance: 238.1
click at [0, 493] on html "John Popp Home Shipment estimator Shipment tracking Desktop shipment request My…" at bounding box center [784, 388] width 1568 height 776
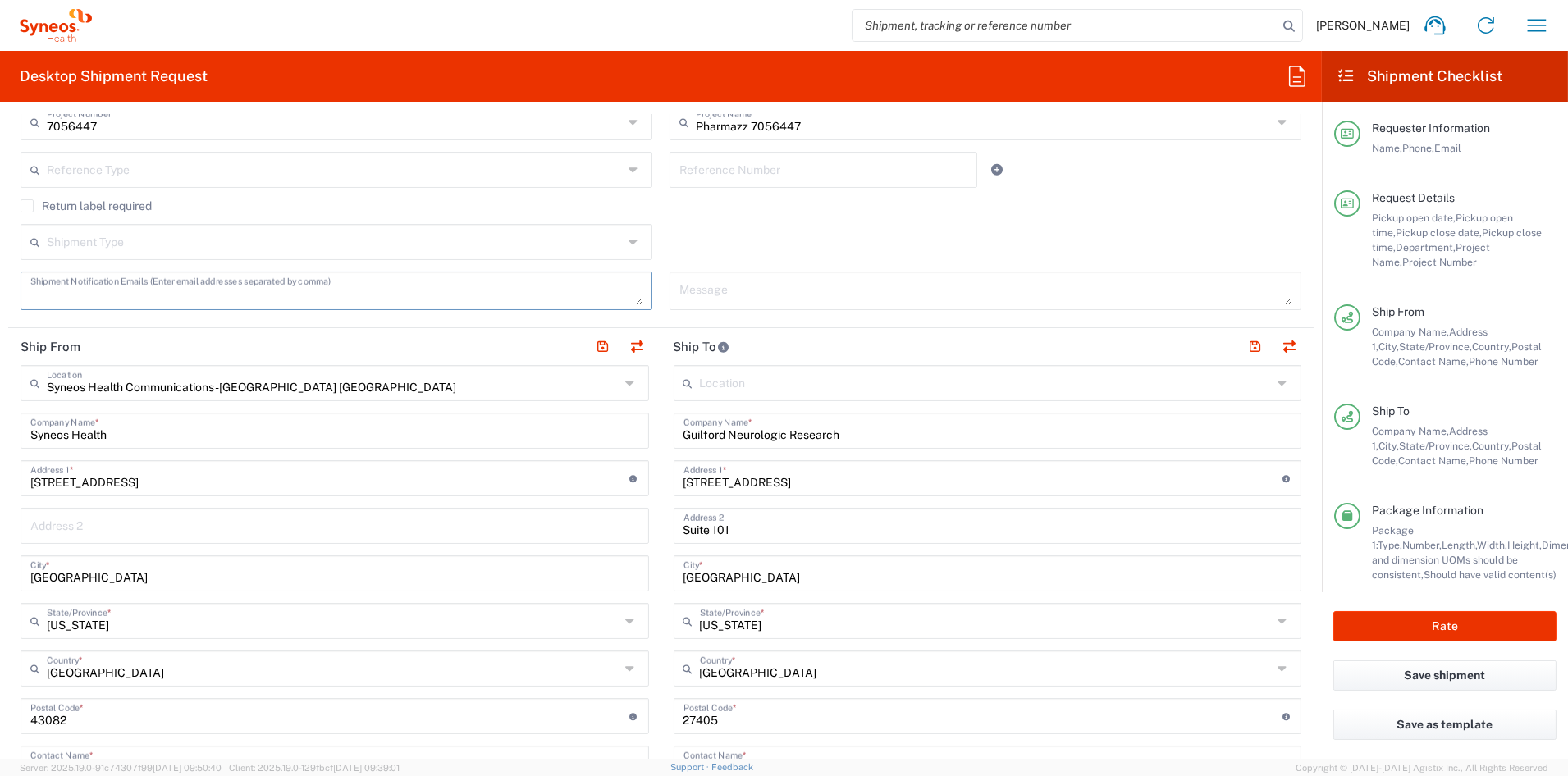
scroll to position [435, 0]
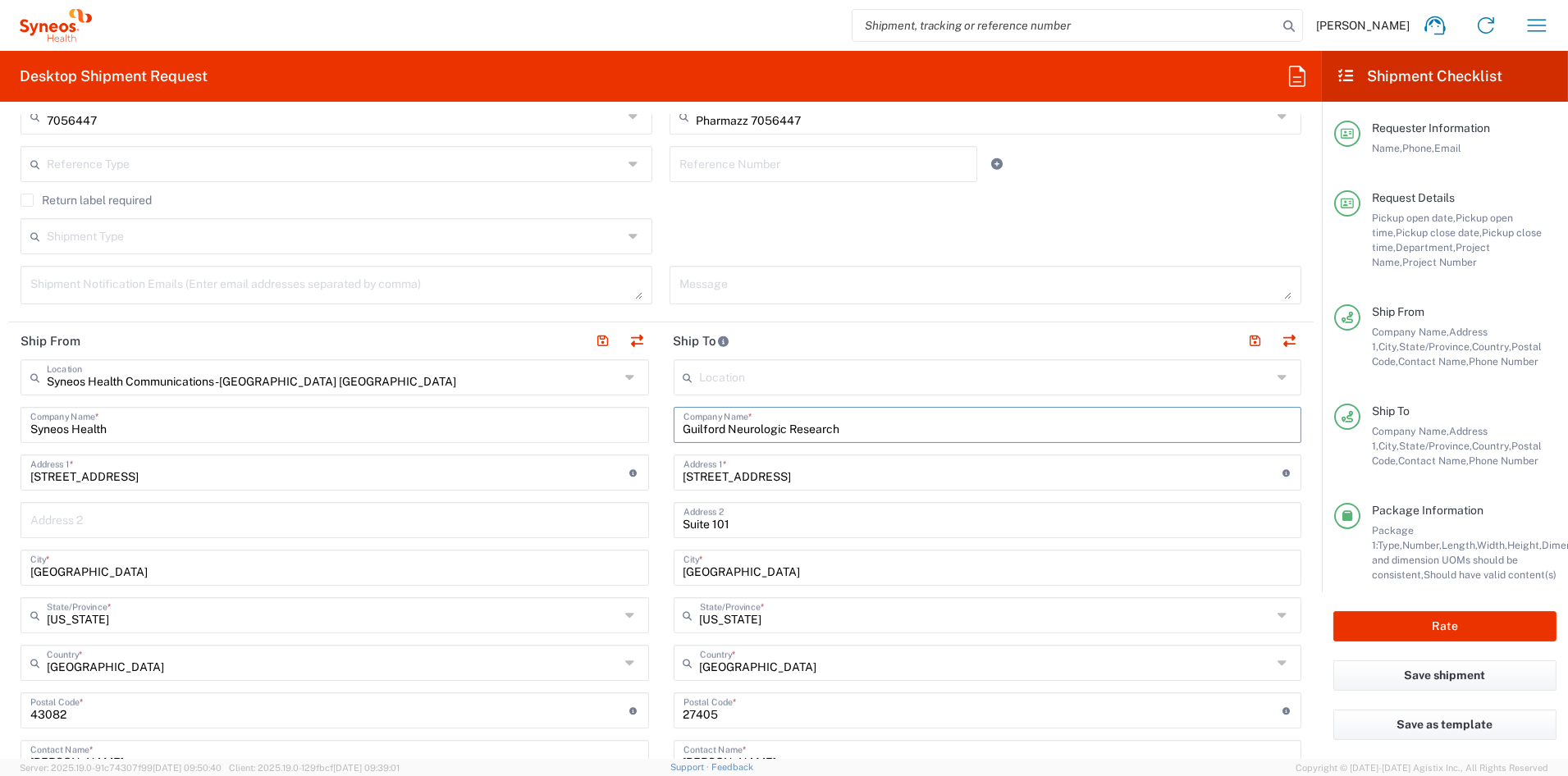
drag, startPoint x: 766, startPoint y: 428, endPoint x: 522, endPoint y: 420, distance: 244.1
click at [525, 419] on div "Ship From Syneos Health Communications-Westerville OH Location Syneos Health Co…" at bounding box center [660, 689] width 1305 height 733
paste input "UTHealth McGovern Medical School"
click at [830, 428] on input "UTHealth McGovern Medical School" at bounding box center [987, 424] width 608 height 29
type input "UTHealth McGovern Med School"
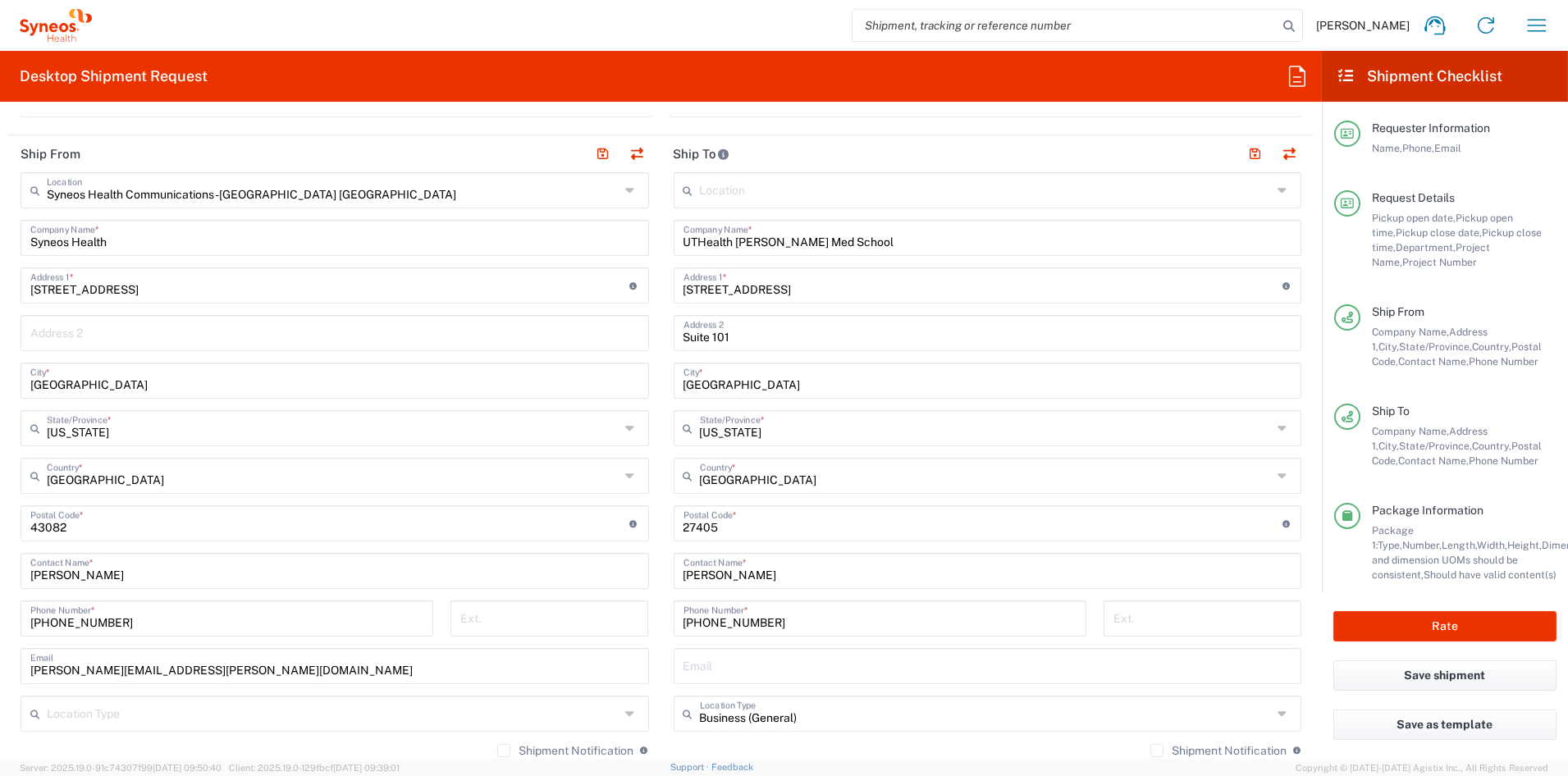
scroll to position [640, 0]
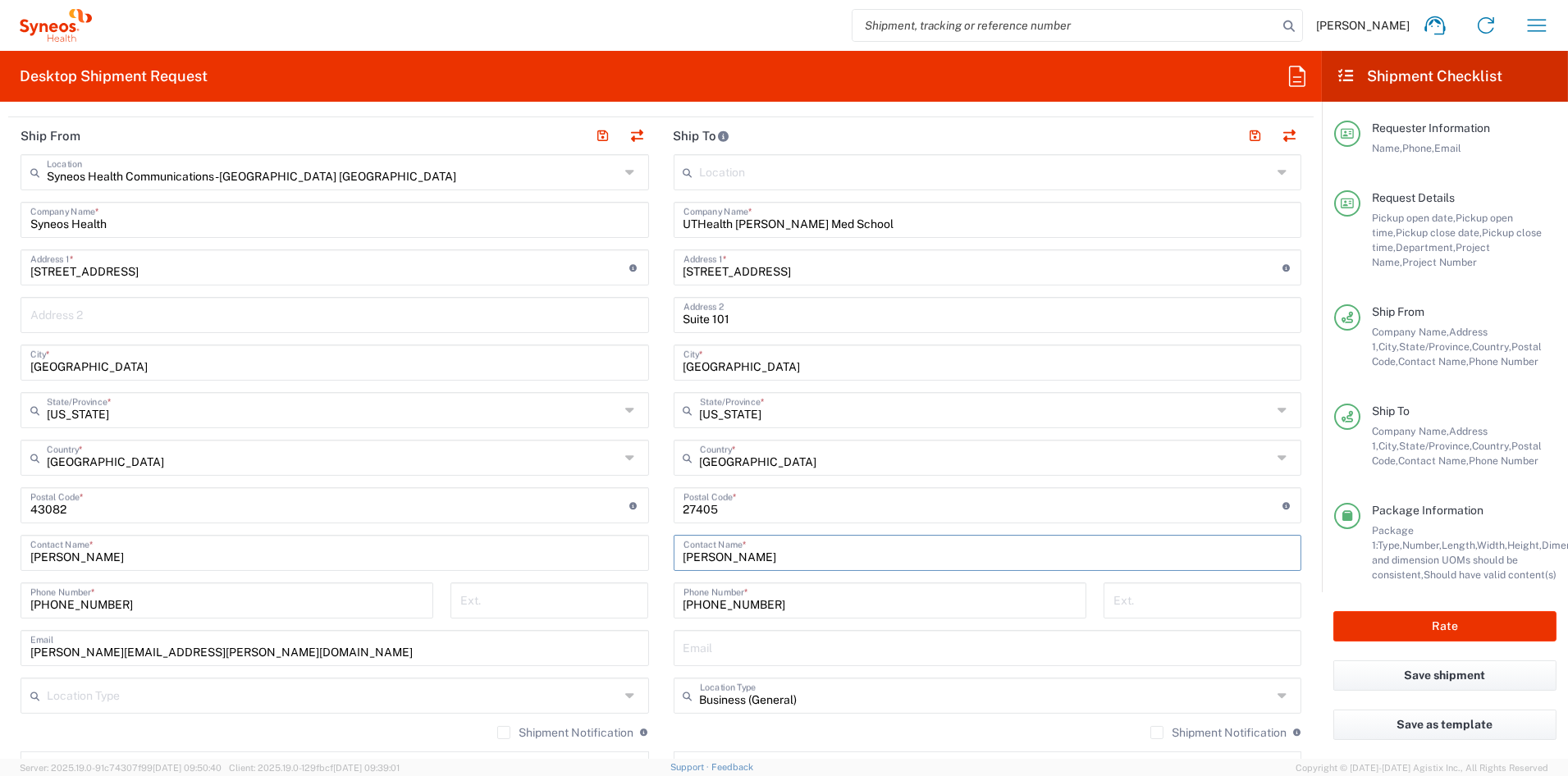
drag, startPoint x: 719, startPoint y: 556, endPoint x: 612, endPoint y: 549, distance: 107.2
click at [613, 549] on div "Ship From Syneos Health Communications-Westerville OH Location Syneos Health Co…" at bounding box center [660, 483] width 1305 height 733
paste input "Prasen Marella"
type input "Prasen Marella"
drag, startPoint x: 758, startPoint y: 603, endPoint x: 580, endPoint y: 600, distance: 178.0
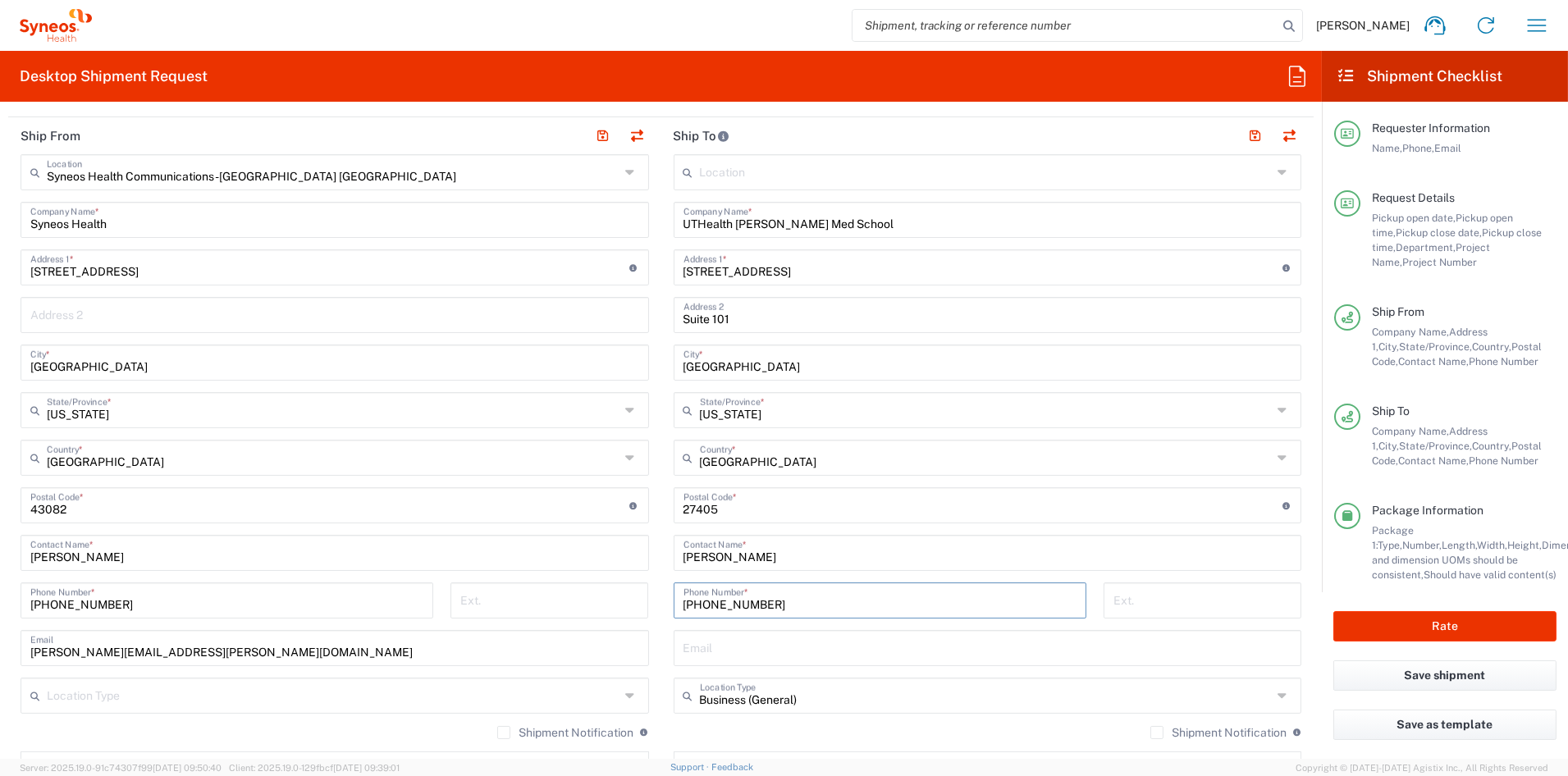
click at [580, 600] on div "Ship From Syneos Health Communications-Westerville OH Location Syneos Health Co…" at bounding box center [660, 483] width 1305 height 733
paste input "713-500-5719"
type input "713-500-5719"
drag, startPoint x: 692, startPoint y: 270, endPoint x: 532, endPoint y: 269, distance: 160.0
click at [532, 269] on div "Ship From Syneos Health Communications-Westerville OH Location Syneos Health Co…" at bounding box center [660, 483] width 1305 height 733
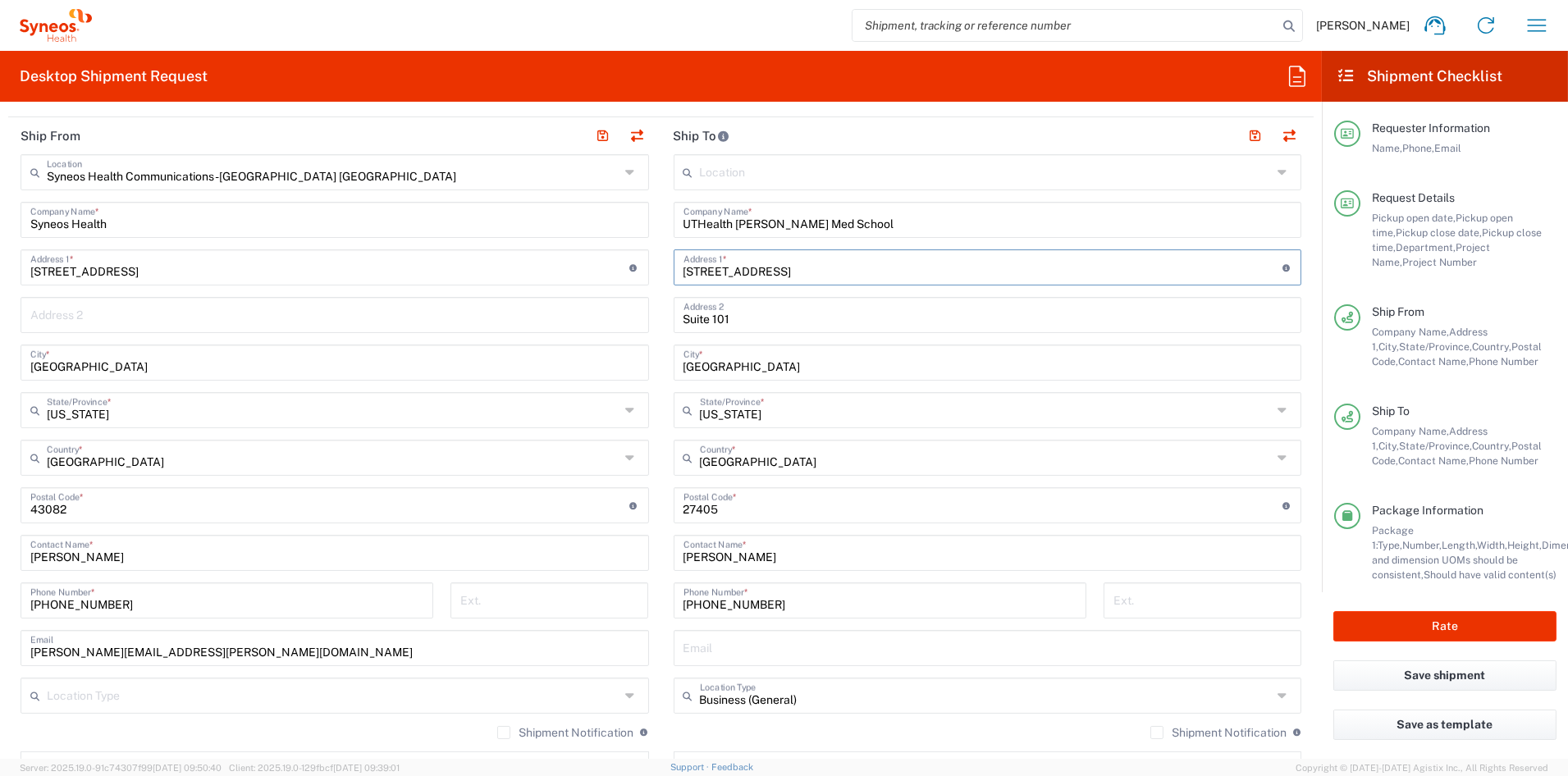
paste input "6410 Fannin"
type input "6410 Fannin Street"
drag, startPoint x: 734, startPoint y: 319, endPoint x: 542, endPoint y: 312, distance: 192.1
click at [550, 312] on div "Ship From Syneos Health Communications-Westerville OH Location Syneos Health Co…" at bounding box center [660, 483] width 1305 height 733
paste input "UTPB, 11th floor, Cubicle WS05"
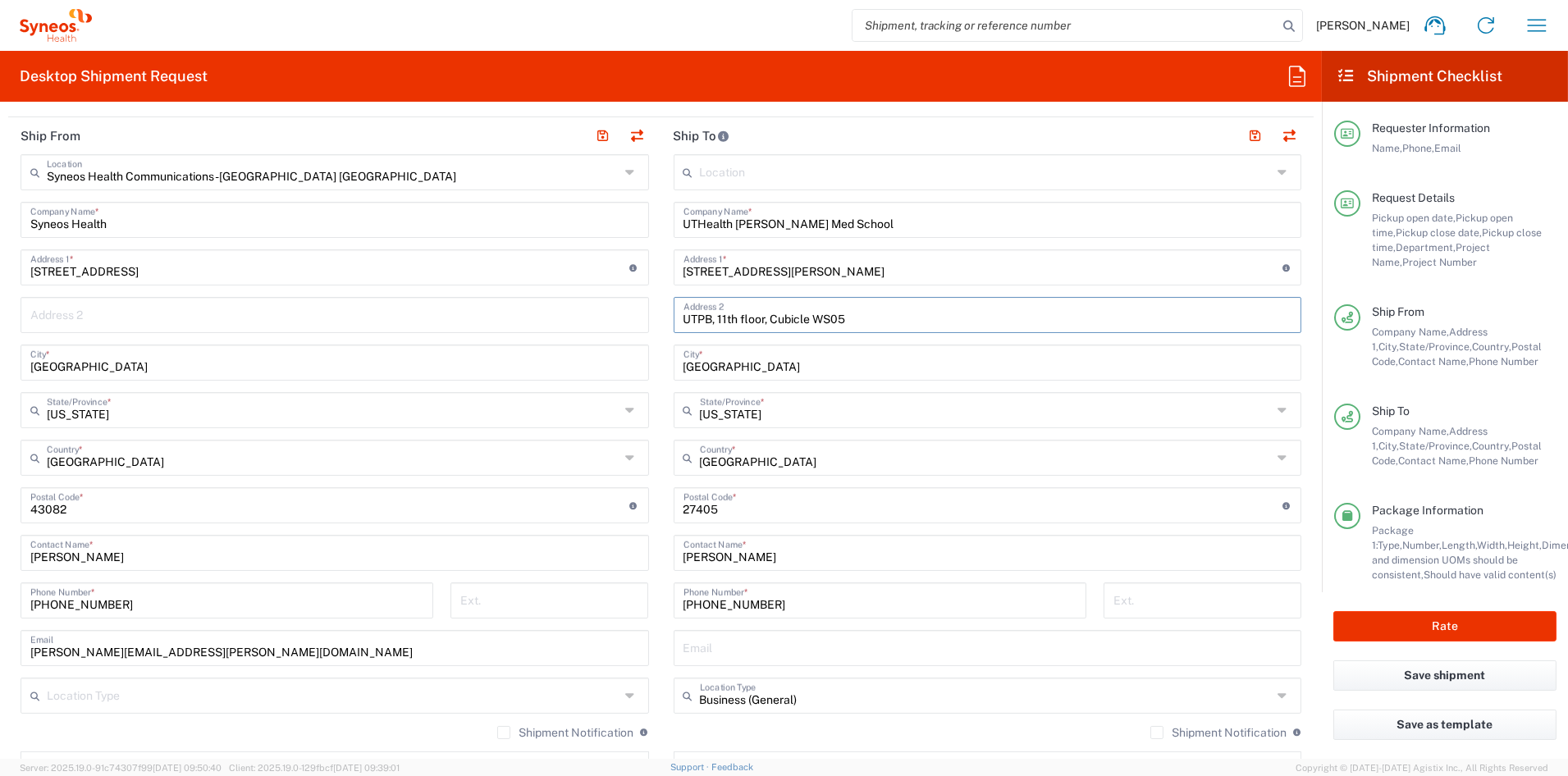
type input "UTPB, 11th floor, Cubicle WS05"
drag, startPoint x: 731, startPoint y: 365, endPoint x: 577, endPoint y: 360, distance: 154.1
click at [578, 360] on div "Ship From Syneos Health Communications-Westerville OH Location Syneos Health Co…" at bounding box center [660, 483] width 1305 height 733
paste input "Houston"
type input "Houston"
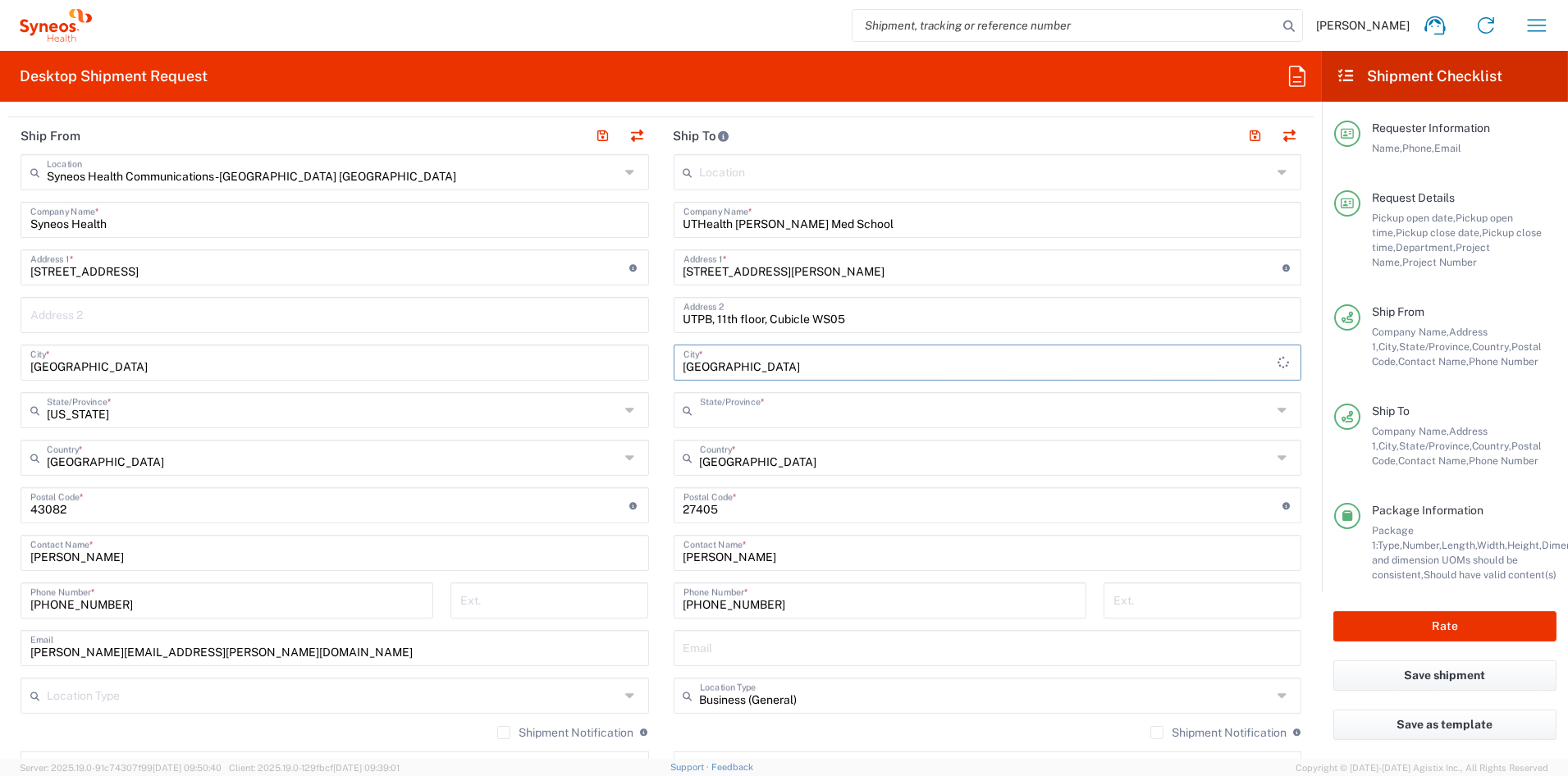
click at [808, 415] on input "text" at bounding box center [986, 409] width 573 height 29
click at [702, 443] on span "[US_STATE]" at bounding box center [977, 445] width 618 height 25
type input "[US_STATE]"
drag, startPoint x: 717, startPoint y: 510, endPoint x: 594, endPoint y: 508, distance: 123.0
click at [597, 508] on div "Ship From Syneos Health Communications-Westerville OH Location Syneos Health Co…" at bounding box center [660, 483] width 1305 height 733
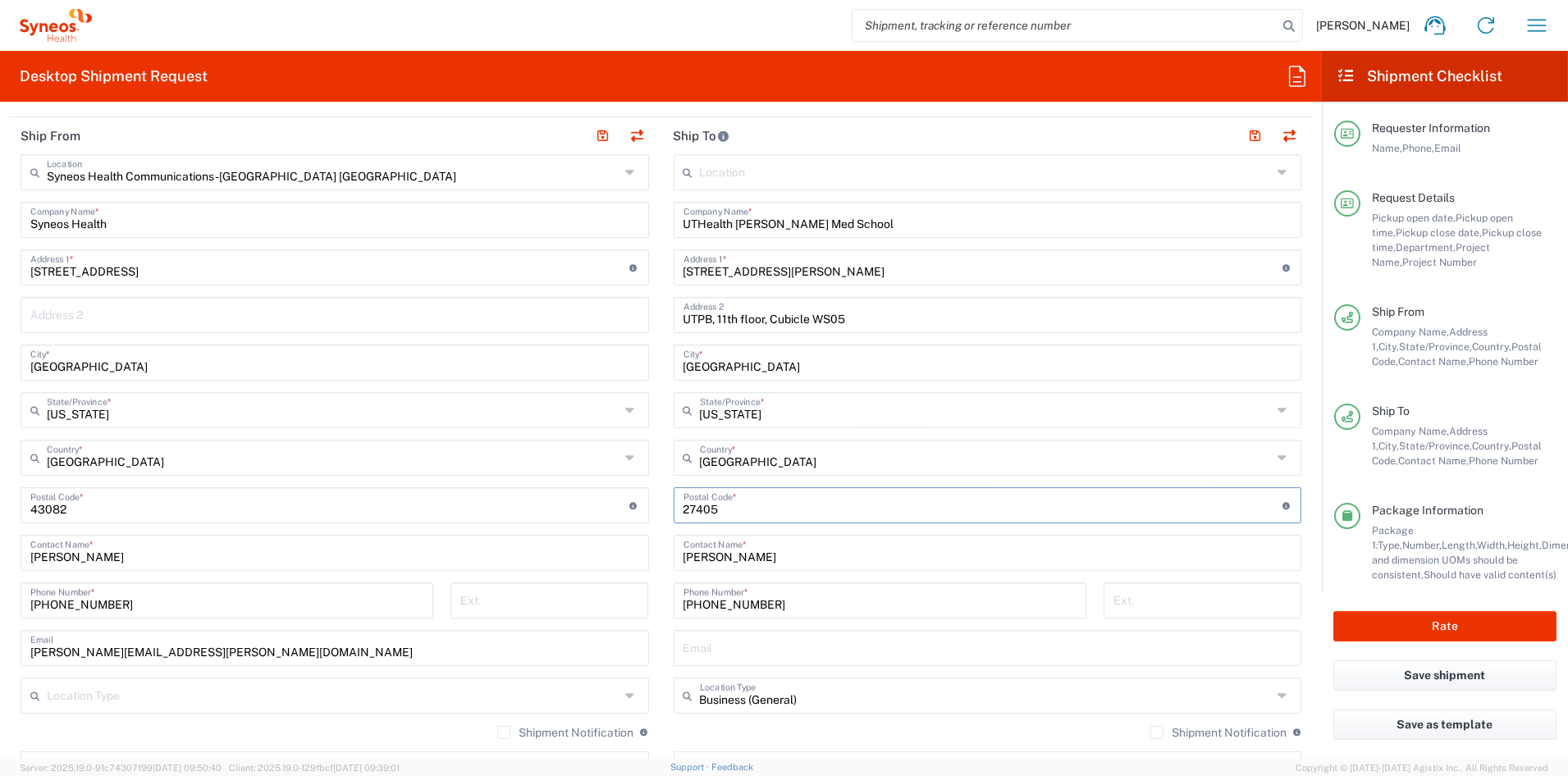
paste input "77030"
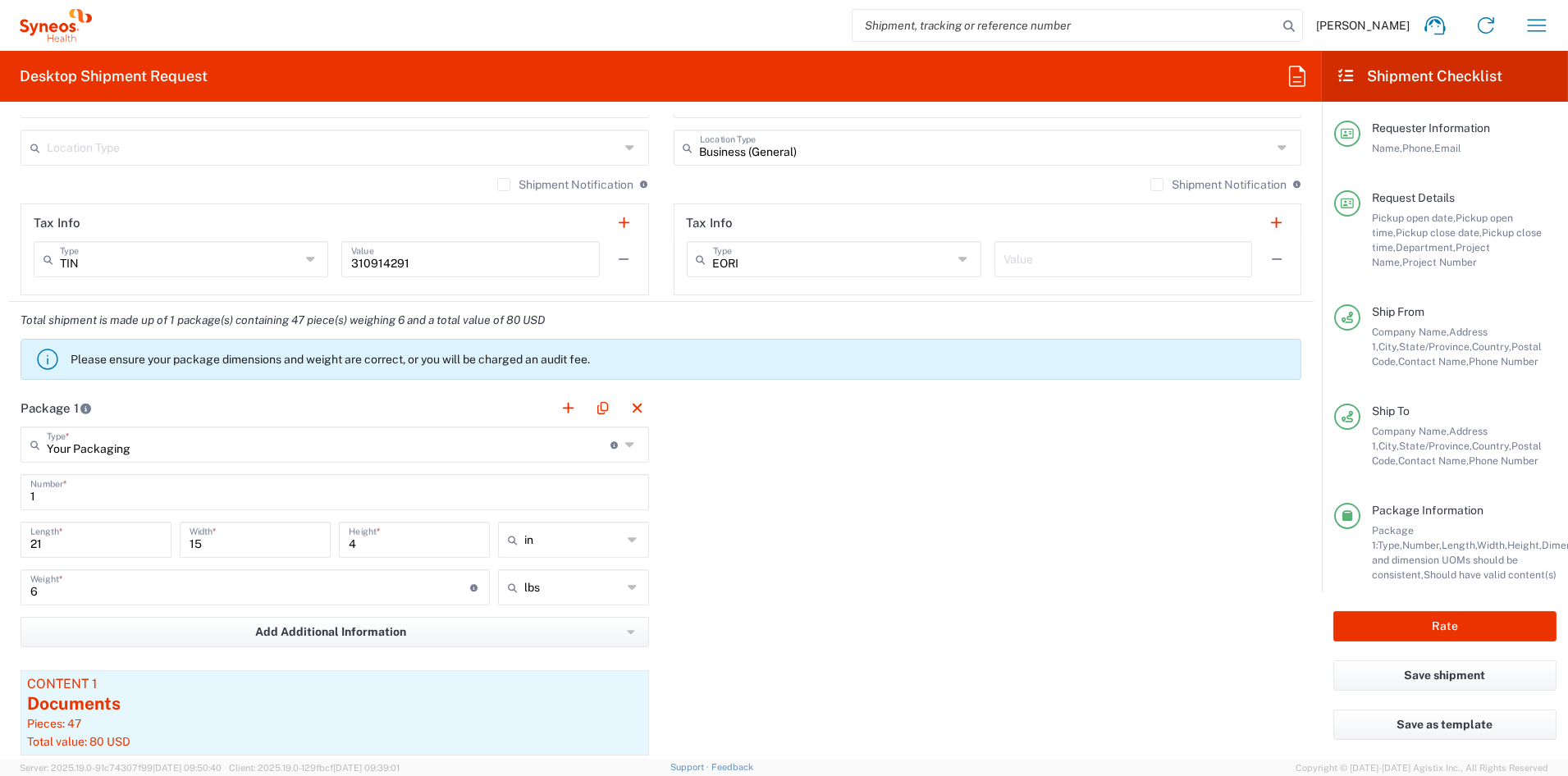
scroll to position [1212, 0]
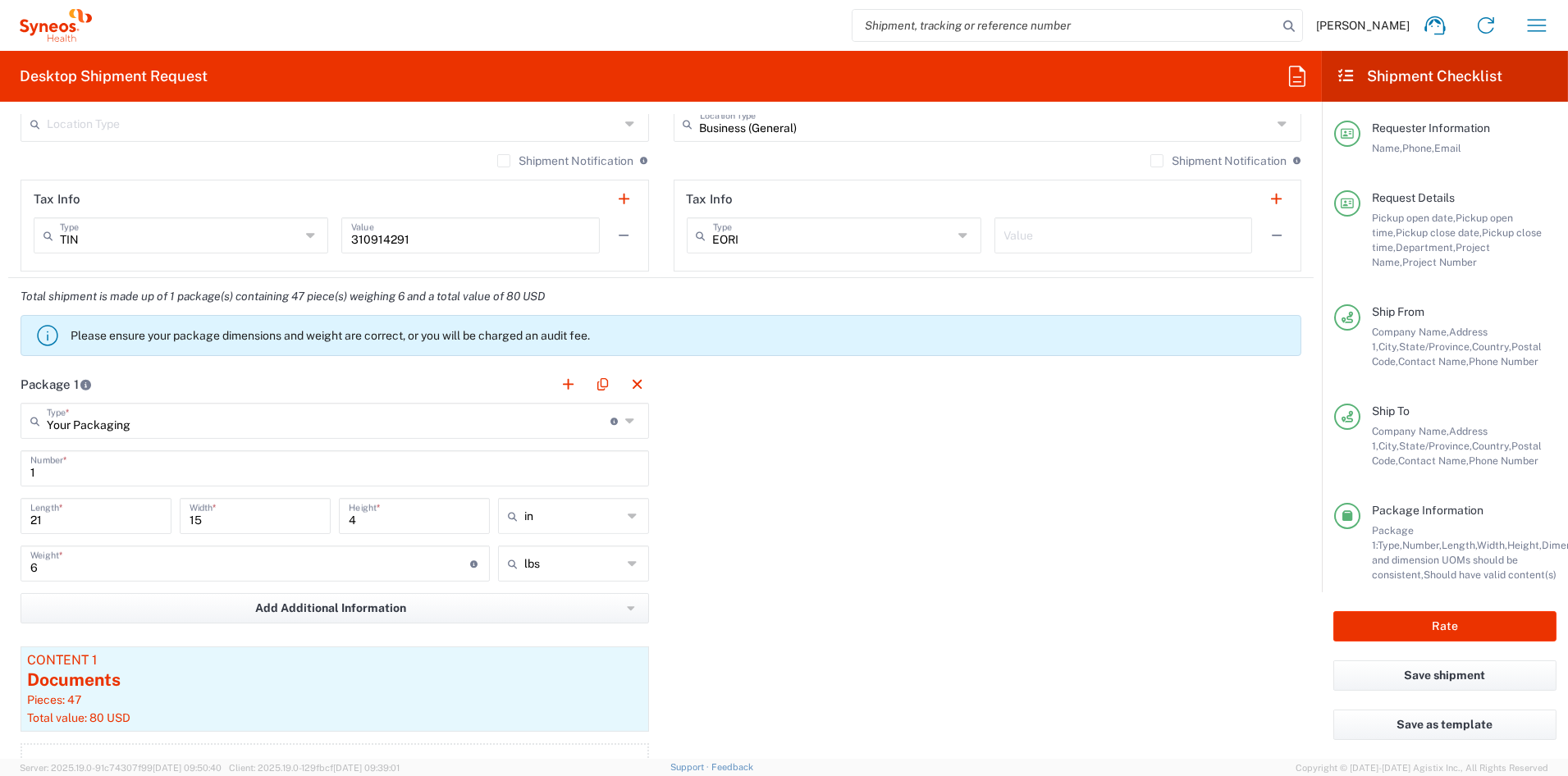
type input "77030"
click at [113, 571] on input "6" at bounding box center [250, 562] width 440 height 29
type input "7"
click at [211, 690] on div "Documents" at bounding box center [334, 681] width 615 height 24
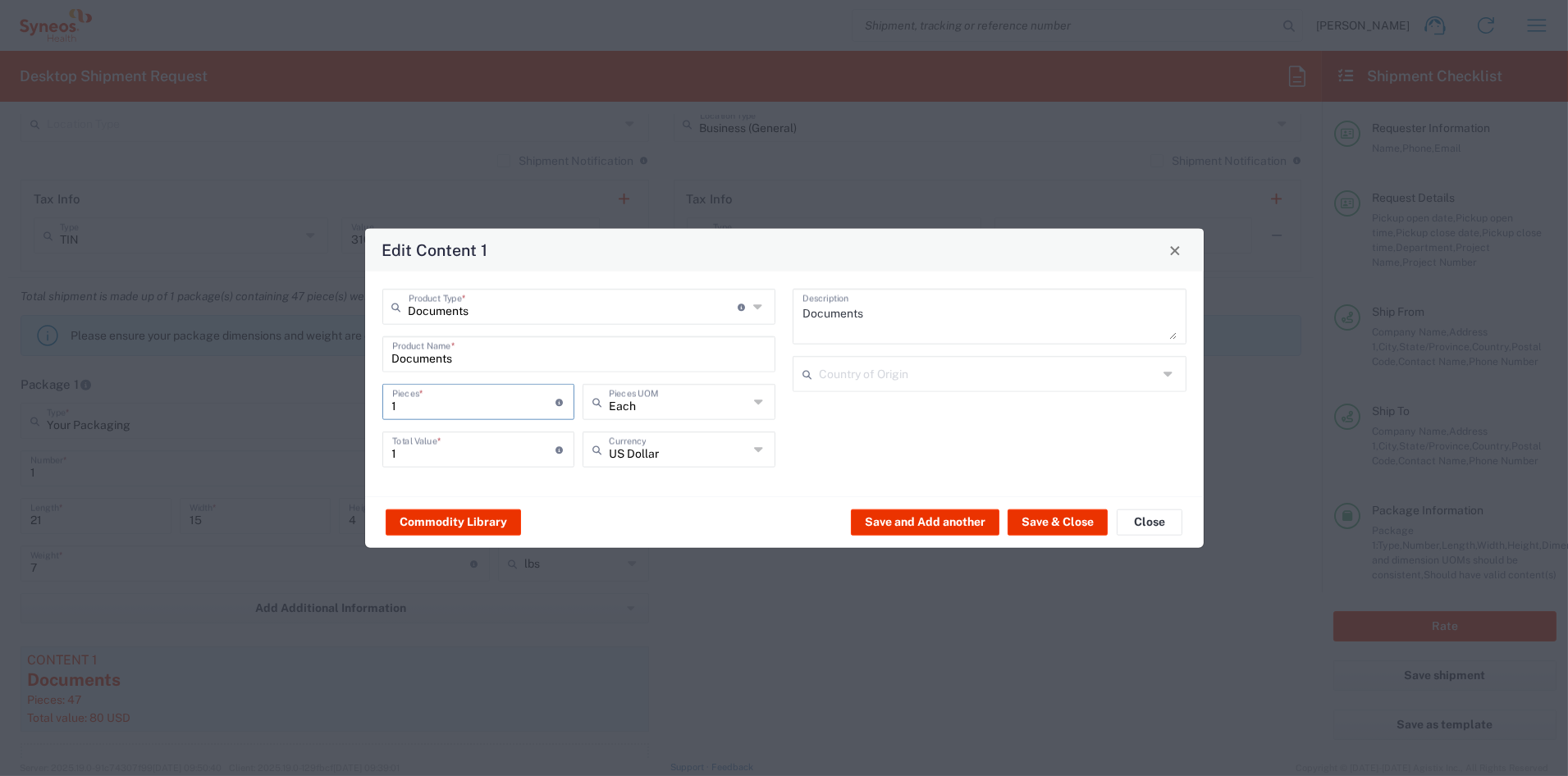
drag, startPoint x: 413, startPoint y: 405, endPoint x: 331, endPoint y: 401, distance: 82.1
click at [335, 401] on div "Edit Content 1 Documents Product Type * Document: Paper document generated inte…" at bounding box center [784, 388] width 1568 height 776
type input "8"
type input "85"
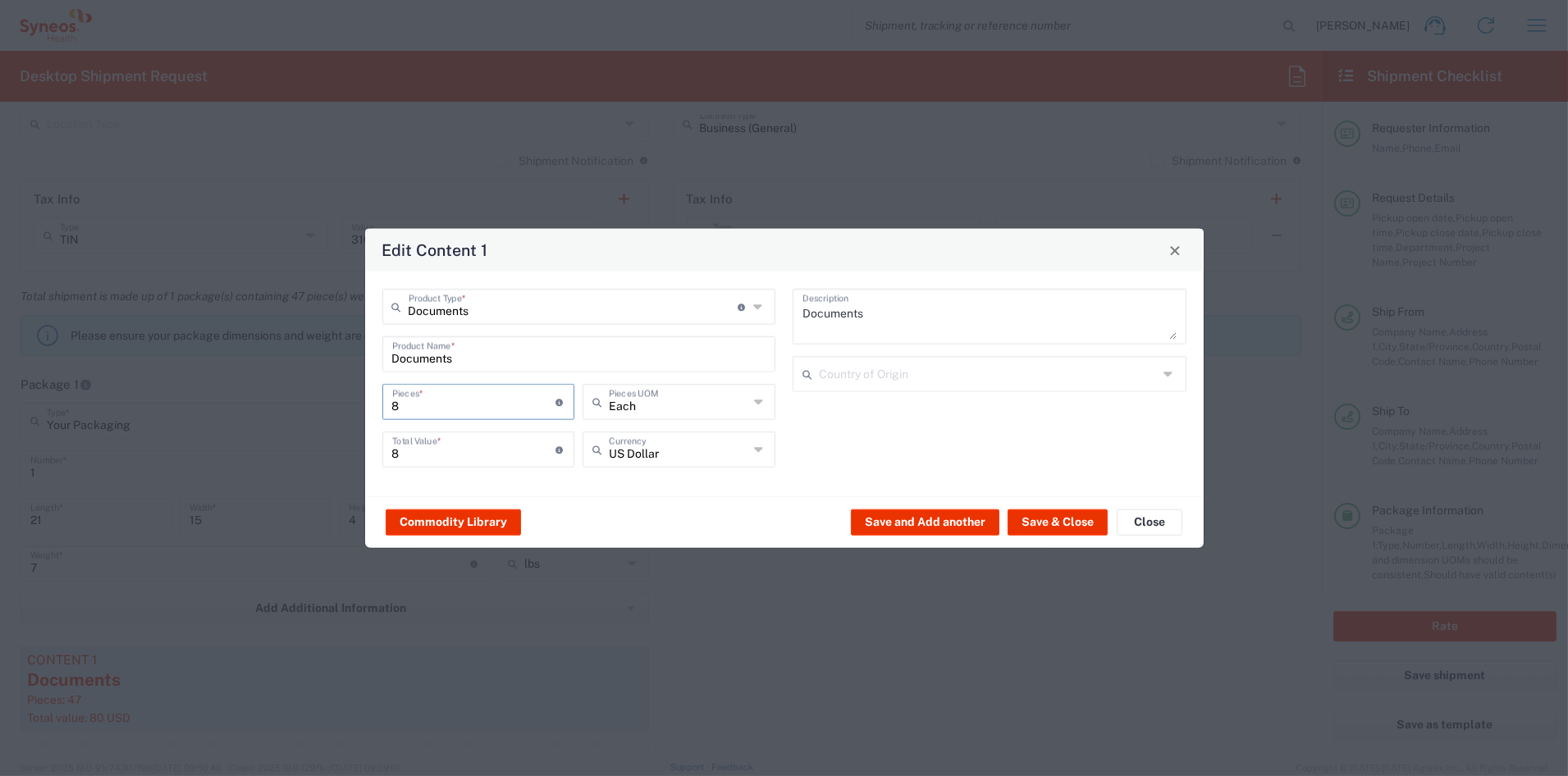
type input "85"
drag, startPoint x: 436, startPoint y: 456, endPoint x: 322, endPoint y: 435, distance: 115.9
click at [330, 437] on div "Edit Content 1 Documents Product Type * Document: Paper document generated inte…" at bounding box center [784, 388] width 1568 height 776
type input "99"
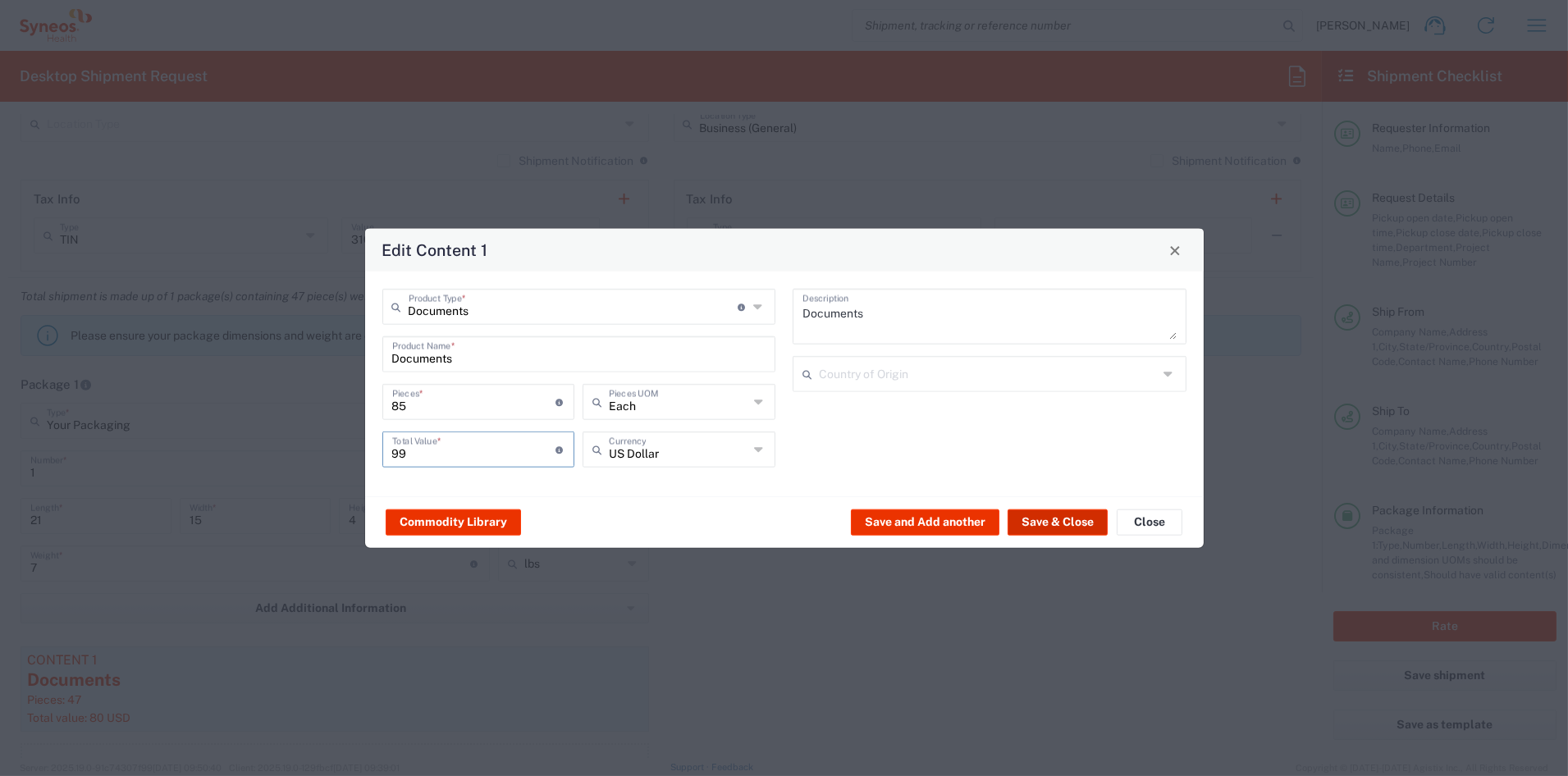
click at [1035, 529] on button "Save & Close" at bounding box center [1057, 522] width 100 height 26
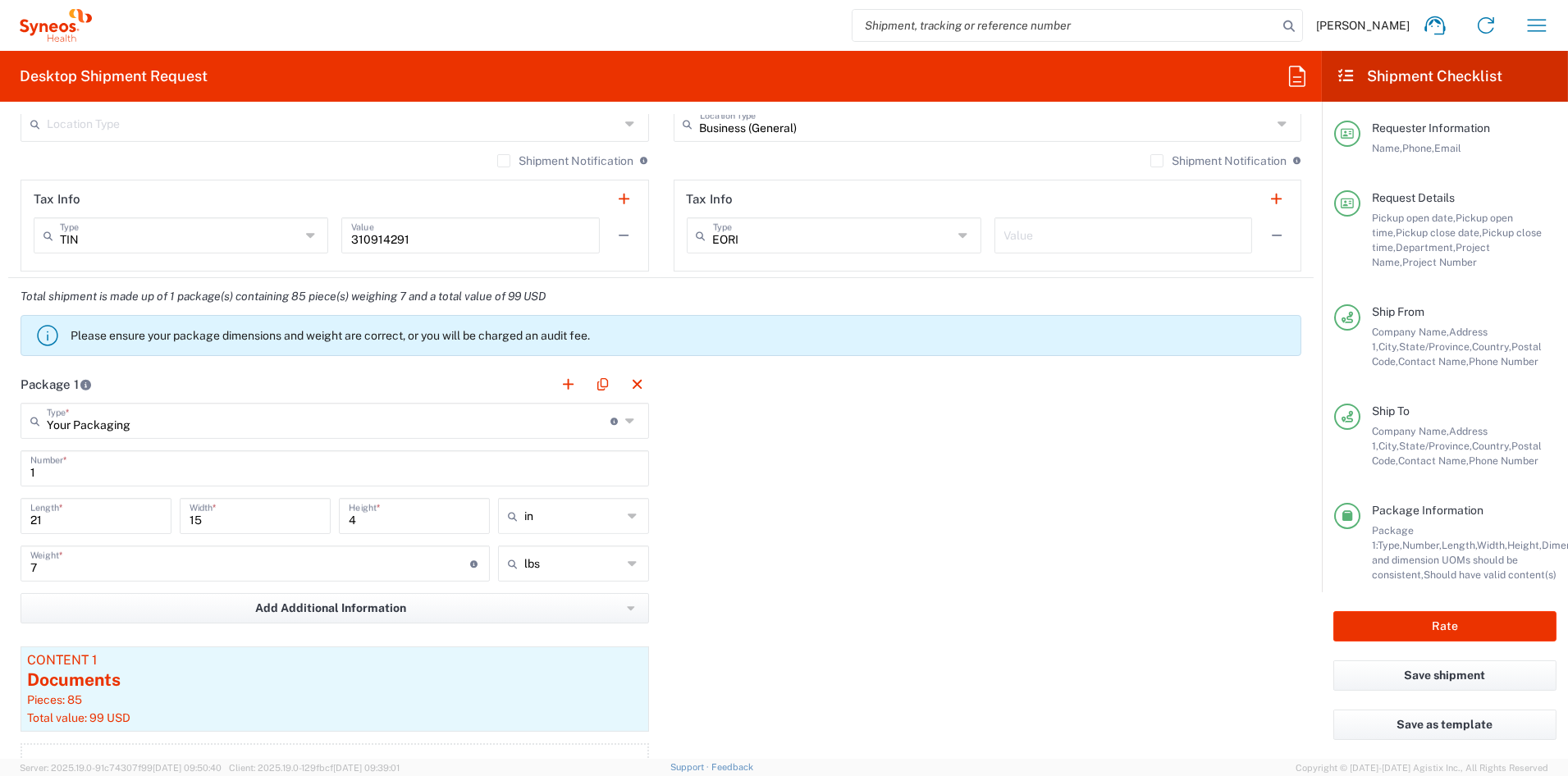
scroll to position [1836, 0]
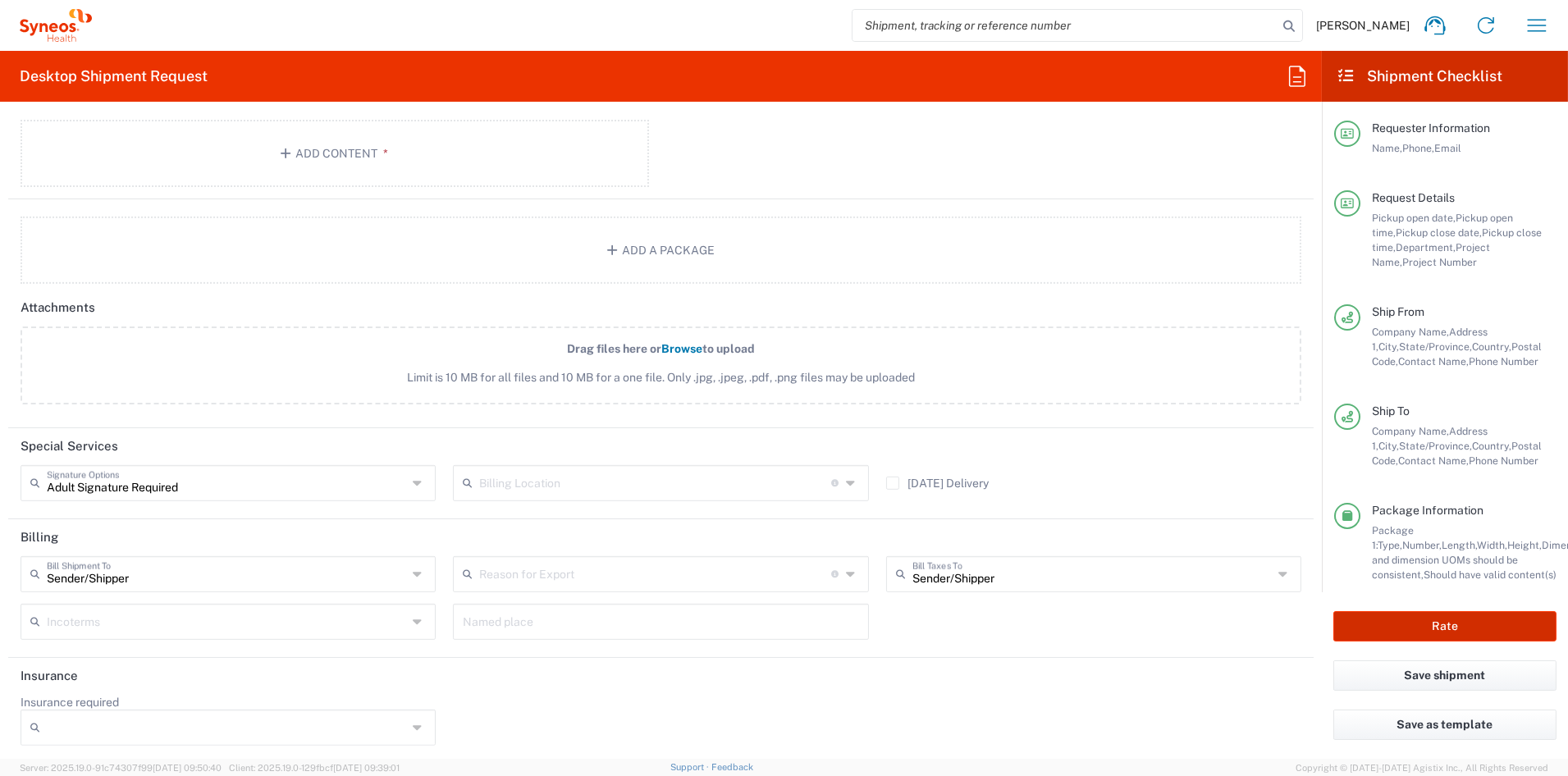
click at [1429, 623] on button "Rate" at bounding box center [1444, 626] width 223 height 30
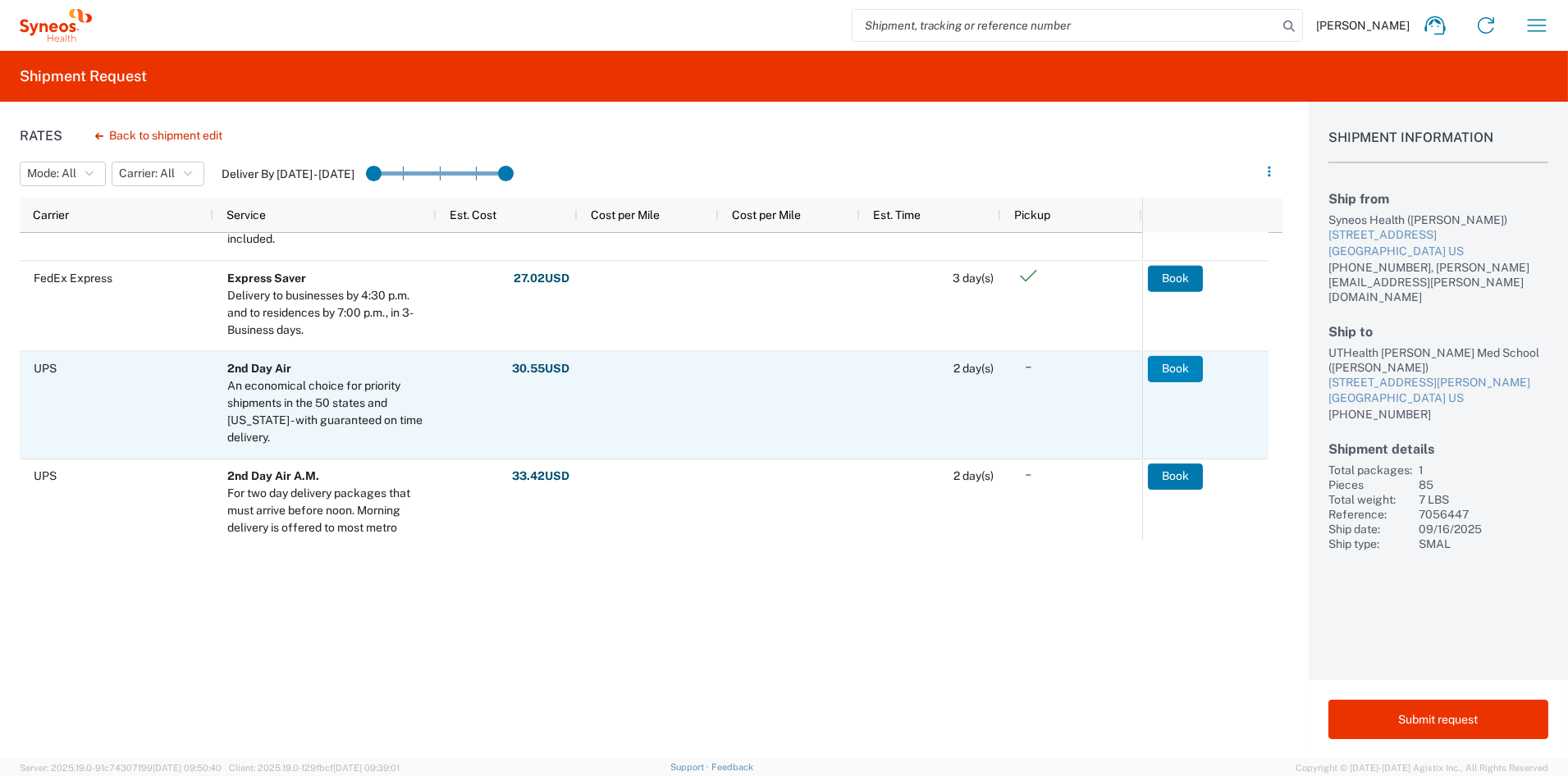
click at [1170, 365] on button "Book" at bounding box center [1175, 368] width 55 height 26
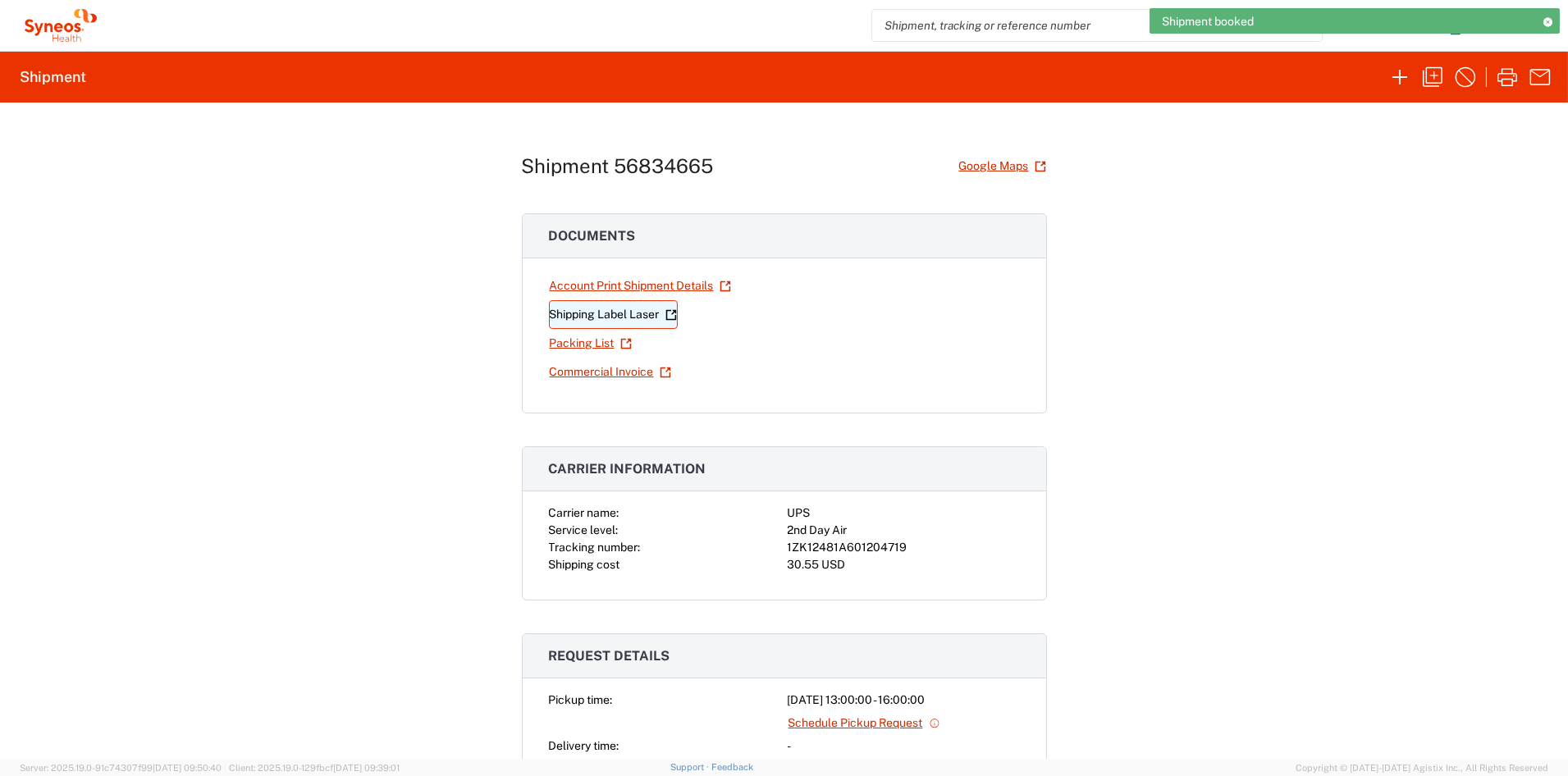
click at [620, 316] on link "Shipping Label Laser" at bounding box center [613, 314] width 128 height 29
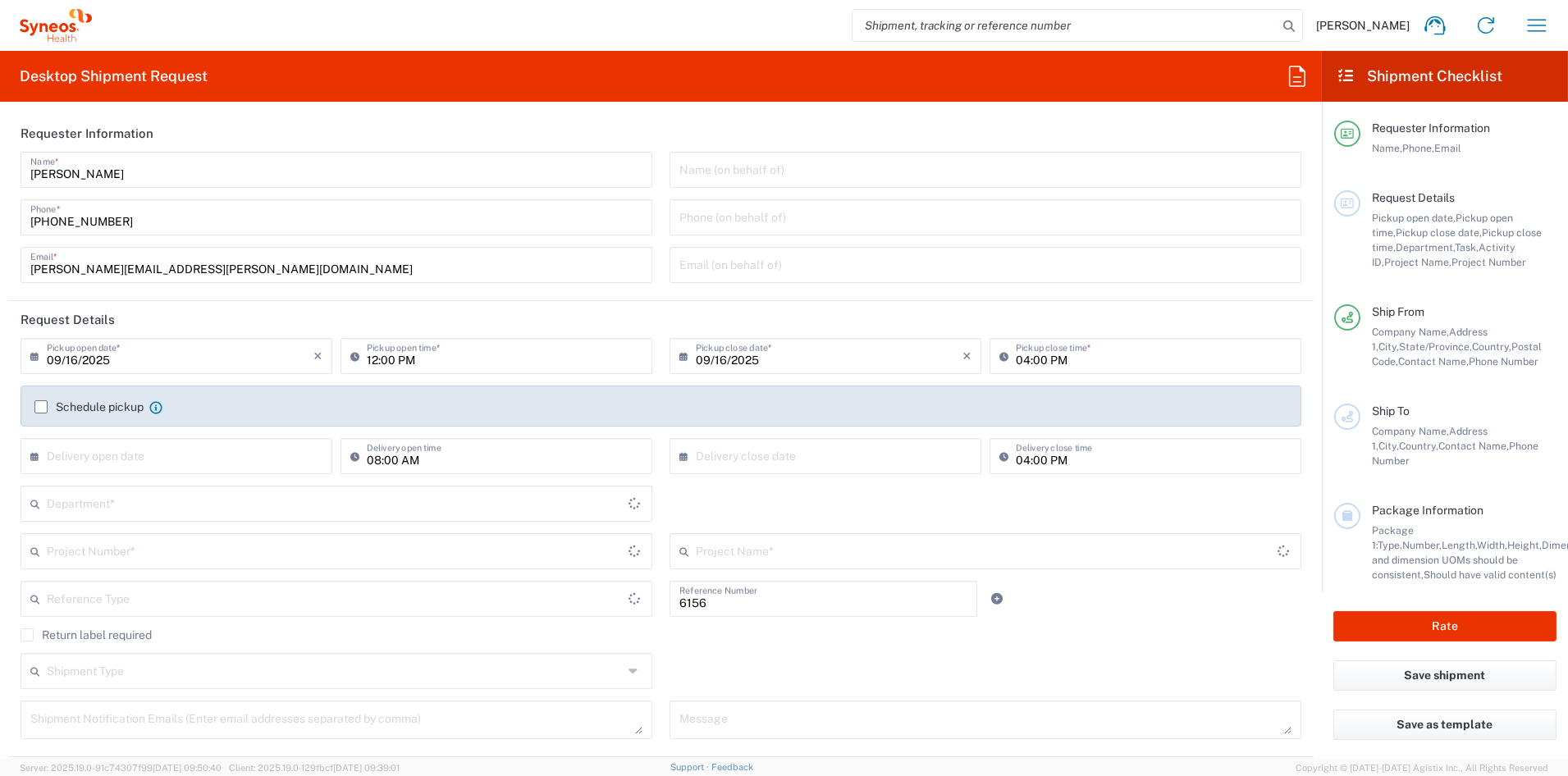
type input "Department"
type input "[US_STATE]"
type input "[GEOGRAPHIC_DATA]"
type input "Syneos Health Communications-[GEOGRAPHIC_DATA] [GEOGRAPHIC_DATA]"
drag, startPoint x: 202, startPoint y: 269, endPoint x: -68, endPoint y: 263, distance: 270.1
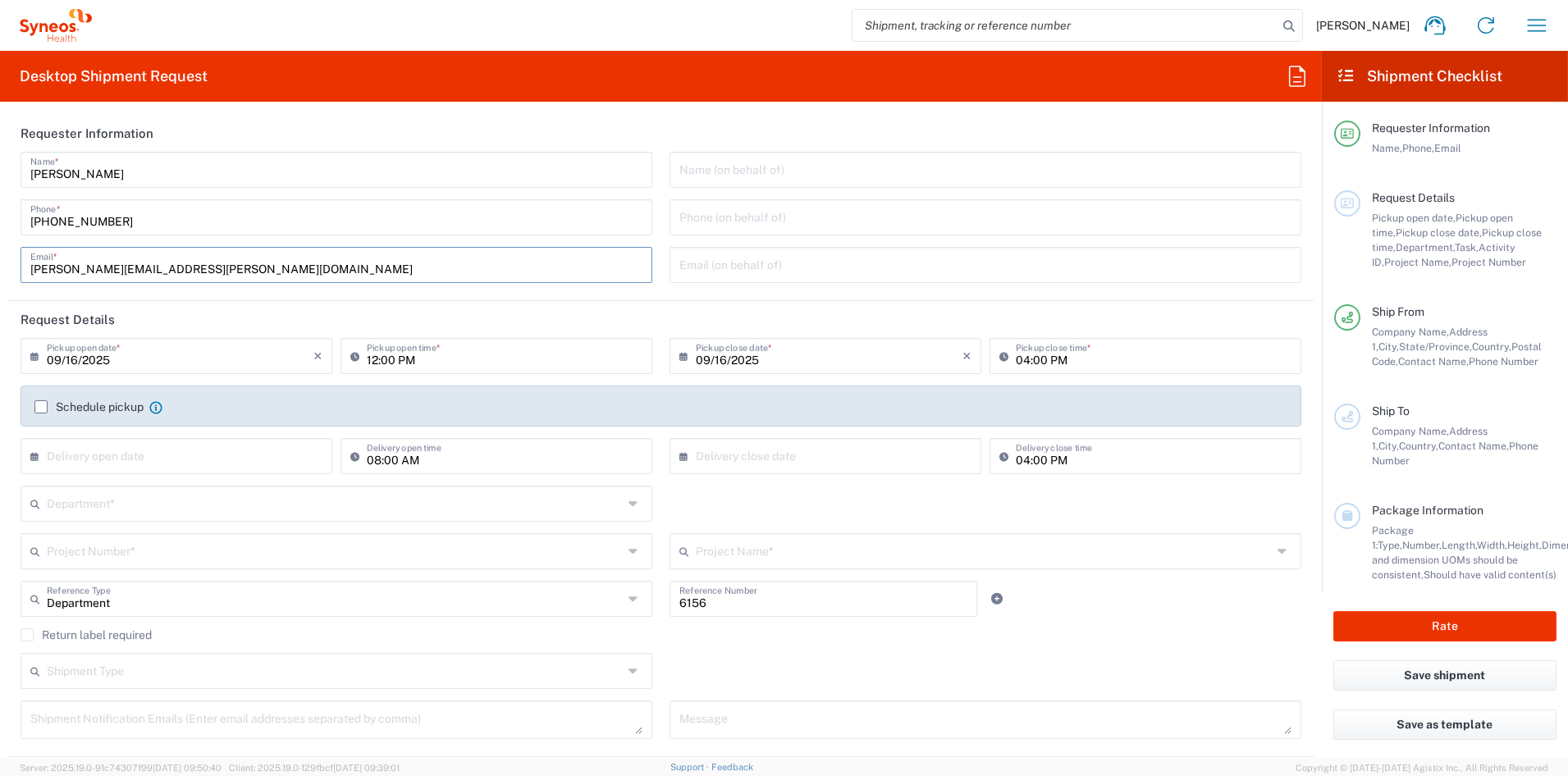
click at [0, 263] on html "[PERSON_NAME] Home Shipment estimator Shipment tracking Desktop shipment reques…" at bounding box center [784, 388] width 1568 height 776
paste input "[PERSON_NAME].[PERSON_NAME]"
type input "[PERSON_NAME][EMAIL_ADDRESS][PERSON_NAME][DOMAIN_NAME]"
click at [128, 503] on input "text" at bounding box center [335, 502] width 577 height 29
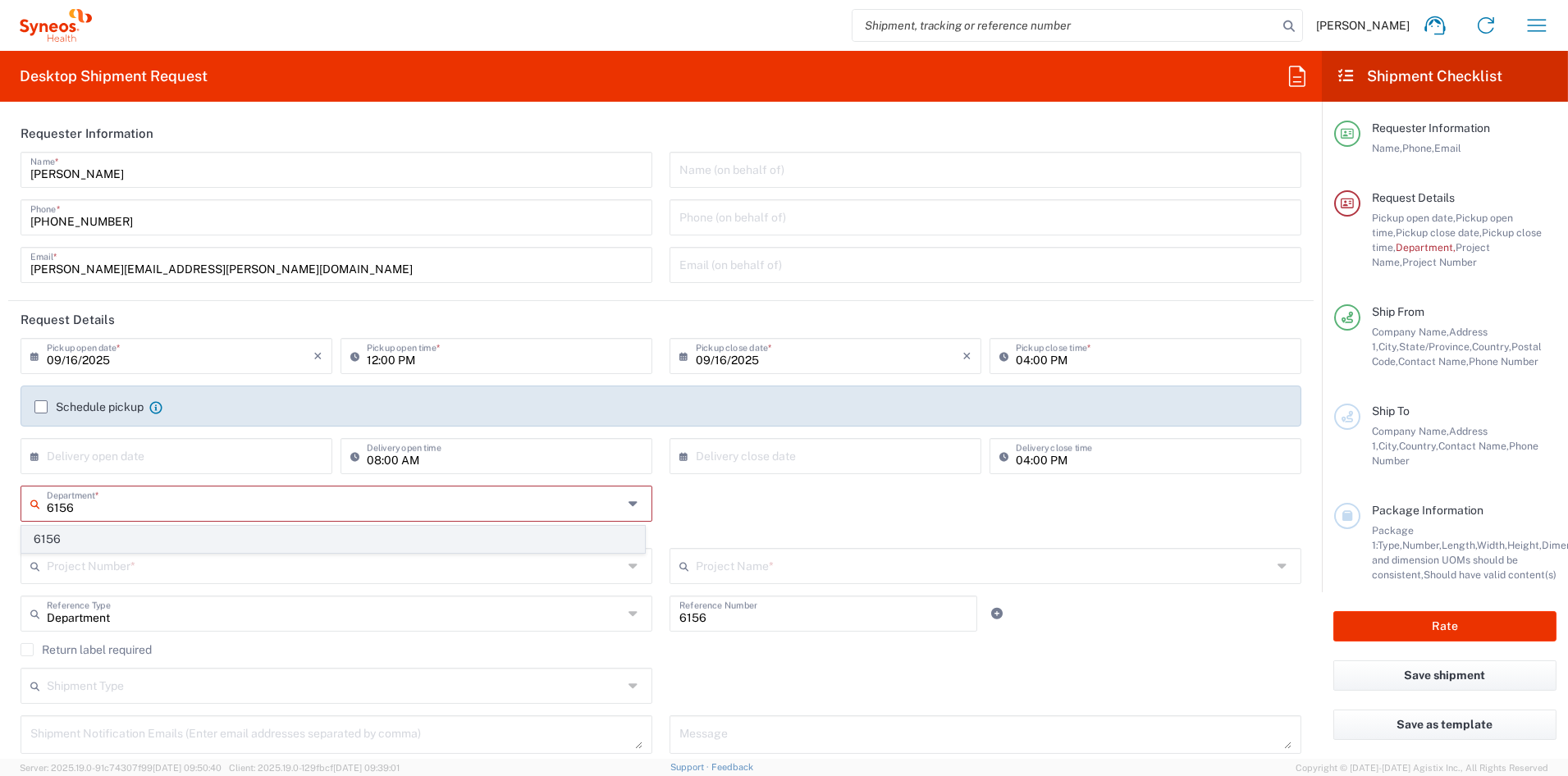
type input "6156"
click at [89, 540] on span "6156" at bounding box center [333, 539] width 622 height 25
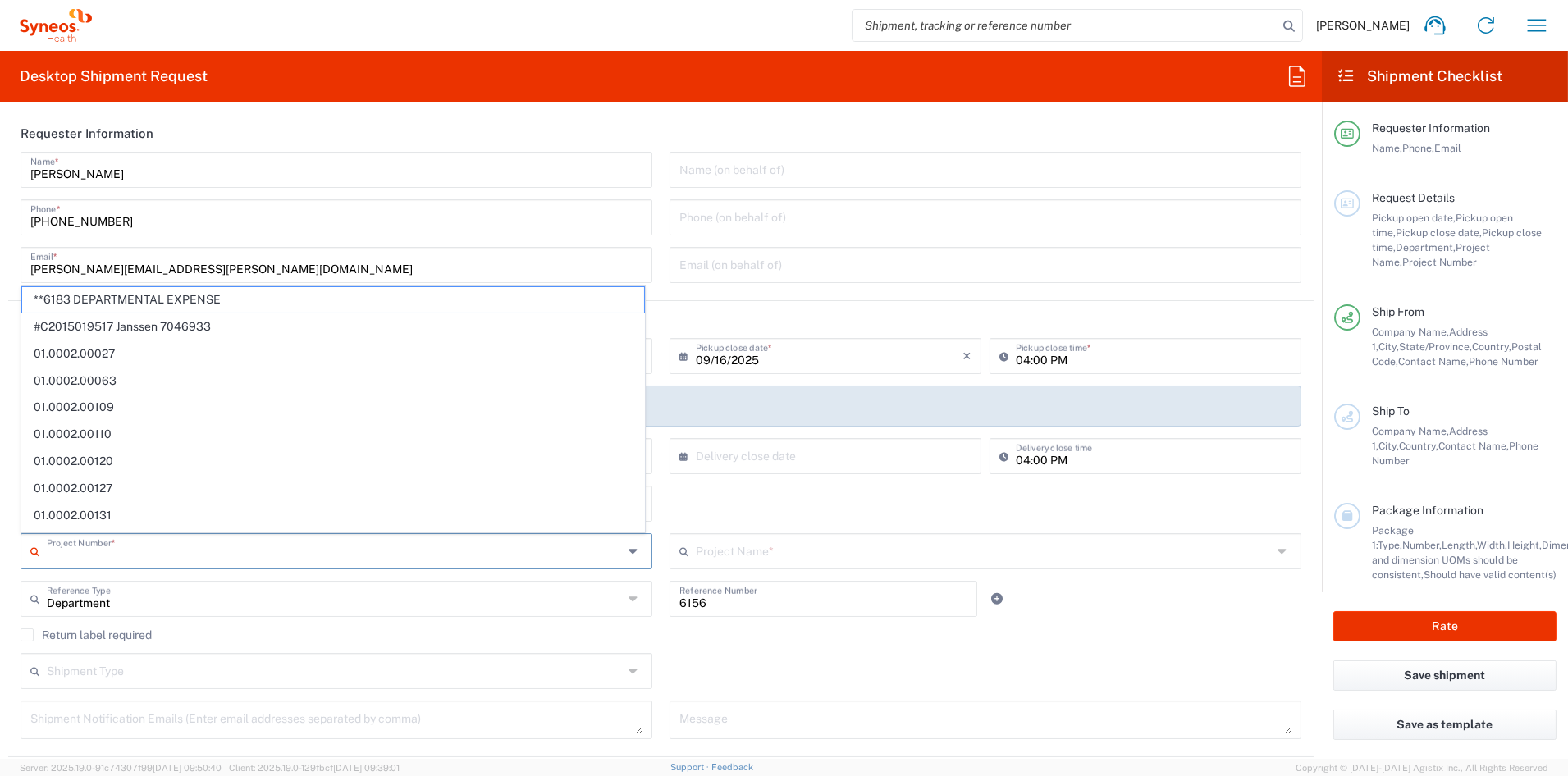
click at [87, 559] on input "text" at bounding box center [335, 549] width 577 height 29
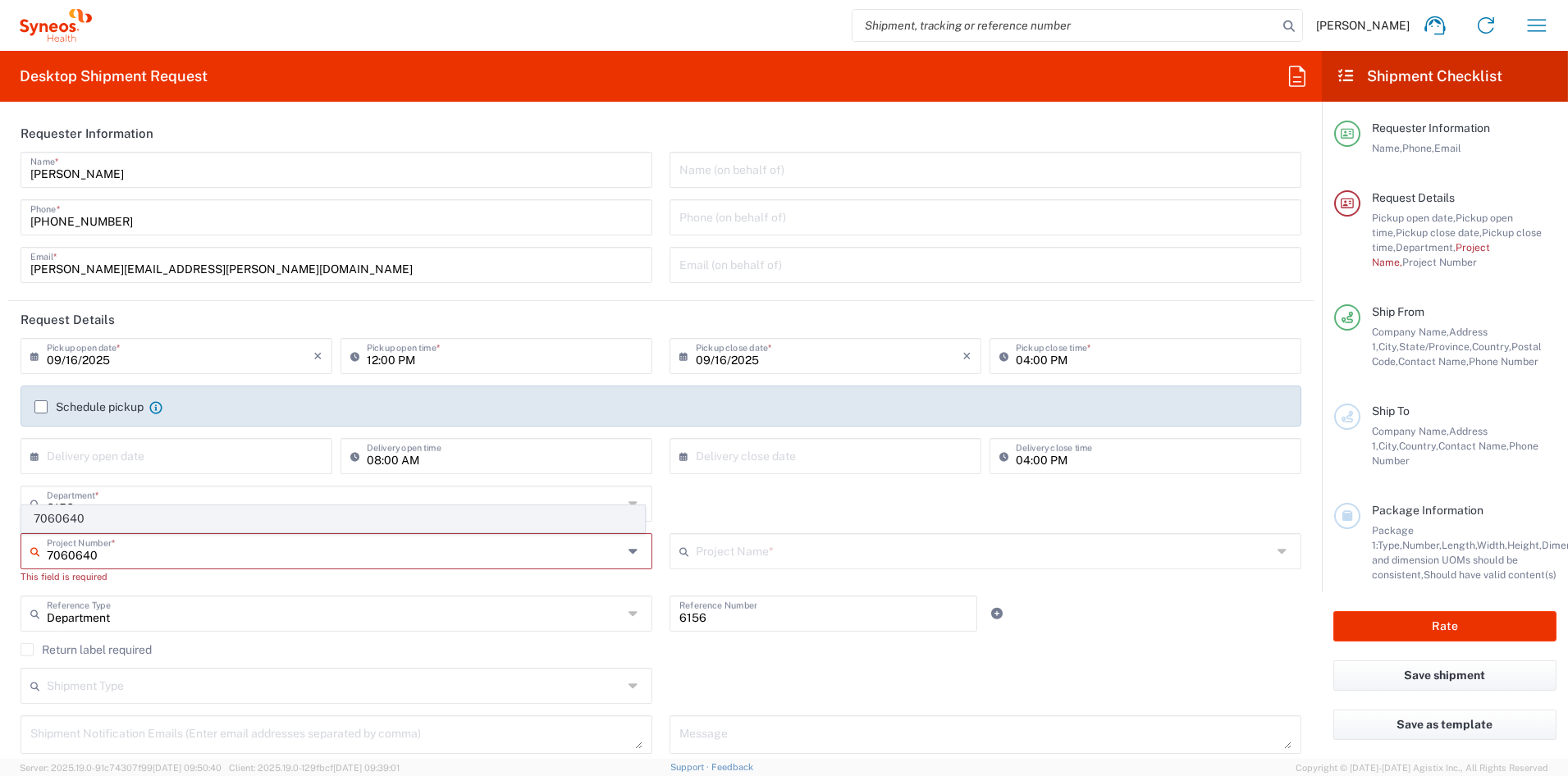
type input "7060640"
click at [53, 521] on span "7060640" at bounding box center [333, 518] width 622 height 25
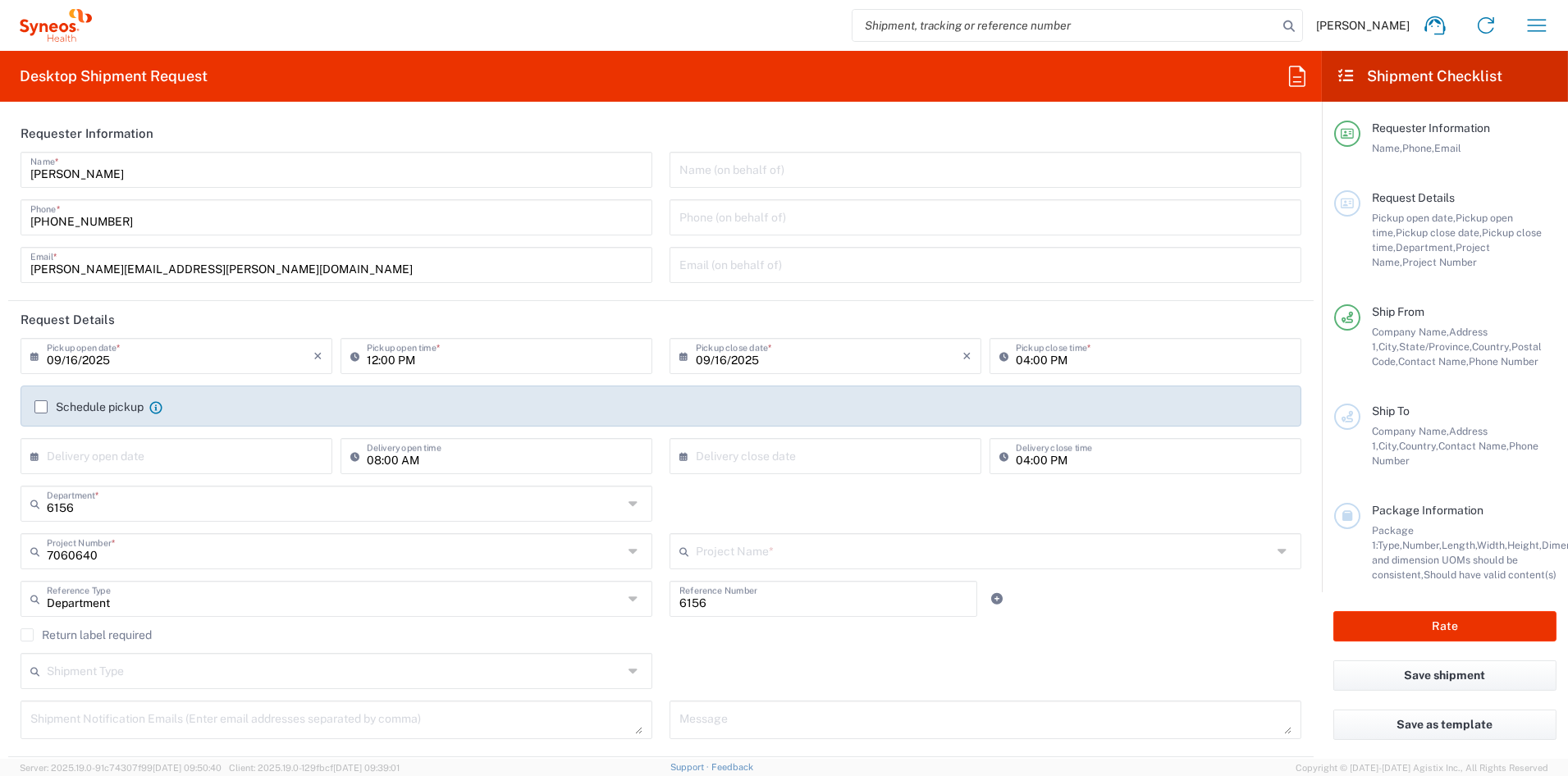
type input "SRK-015-005"
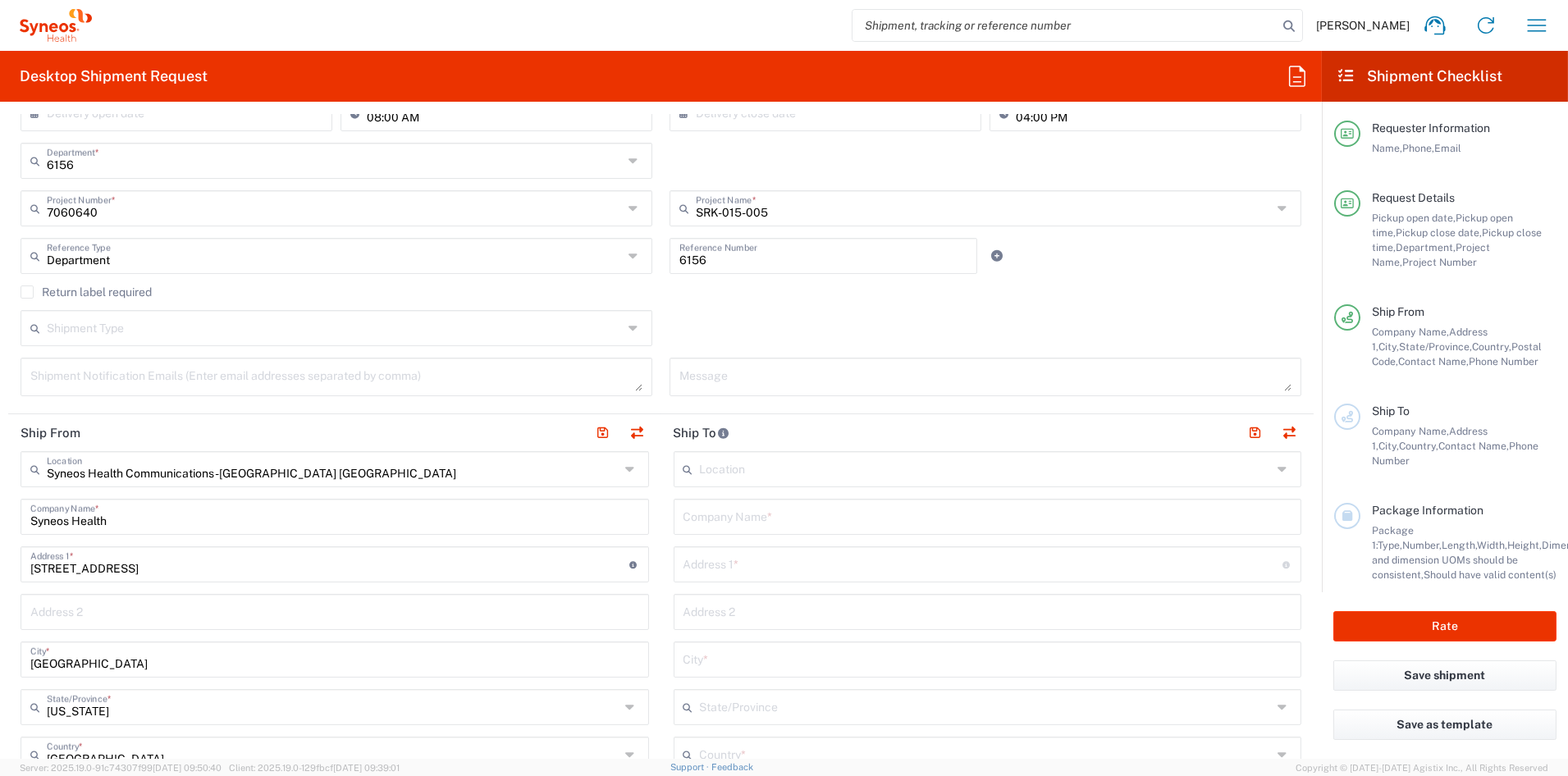
scroll to position [350, 0]
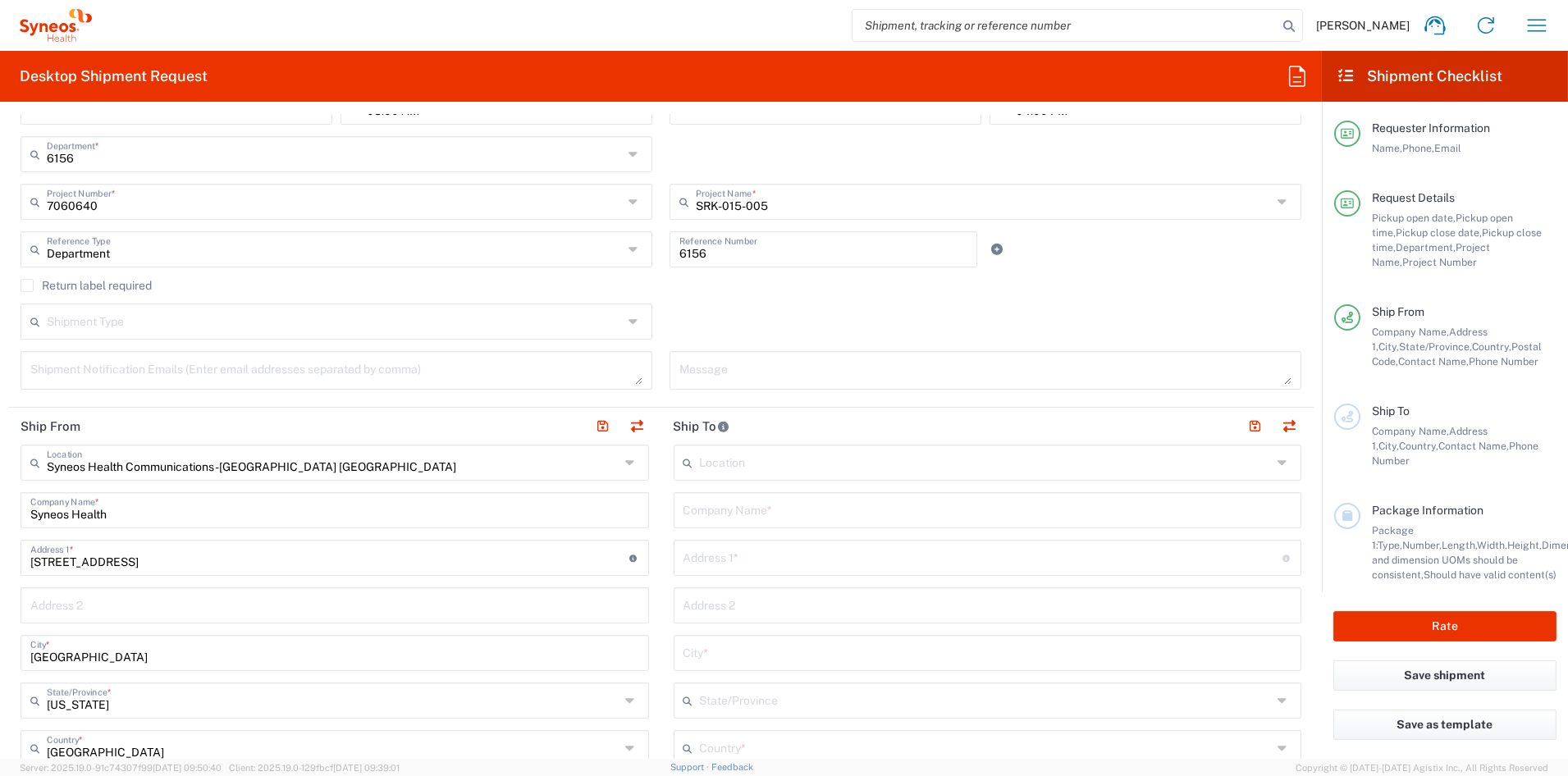
drag, startPoint x: 758, startPoint y: 509, endPoint x: 743, endPoint y: 510, distance: 15.0
click at [758, 510] on input "text" at bounding box center [987, 509] width 608 height 29
paste input "Loews [GEOGRAPHIC_DATA]"
type input "Loews [GEOGRAPHIC_DATA]"
click at [711, 558] on input "text" at bounding box center [982, 556] width 599 height 29
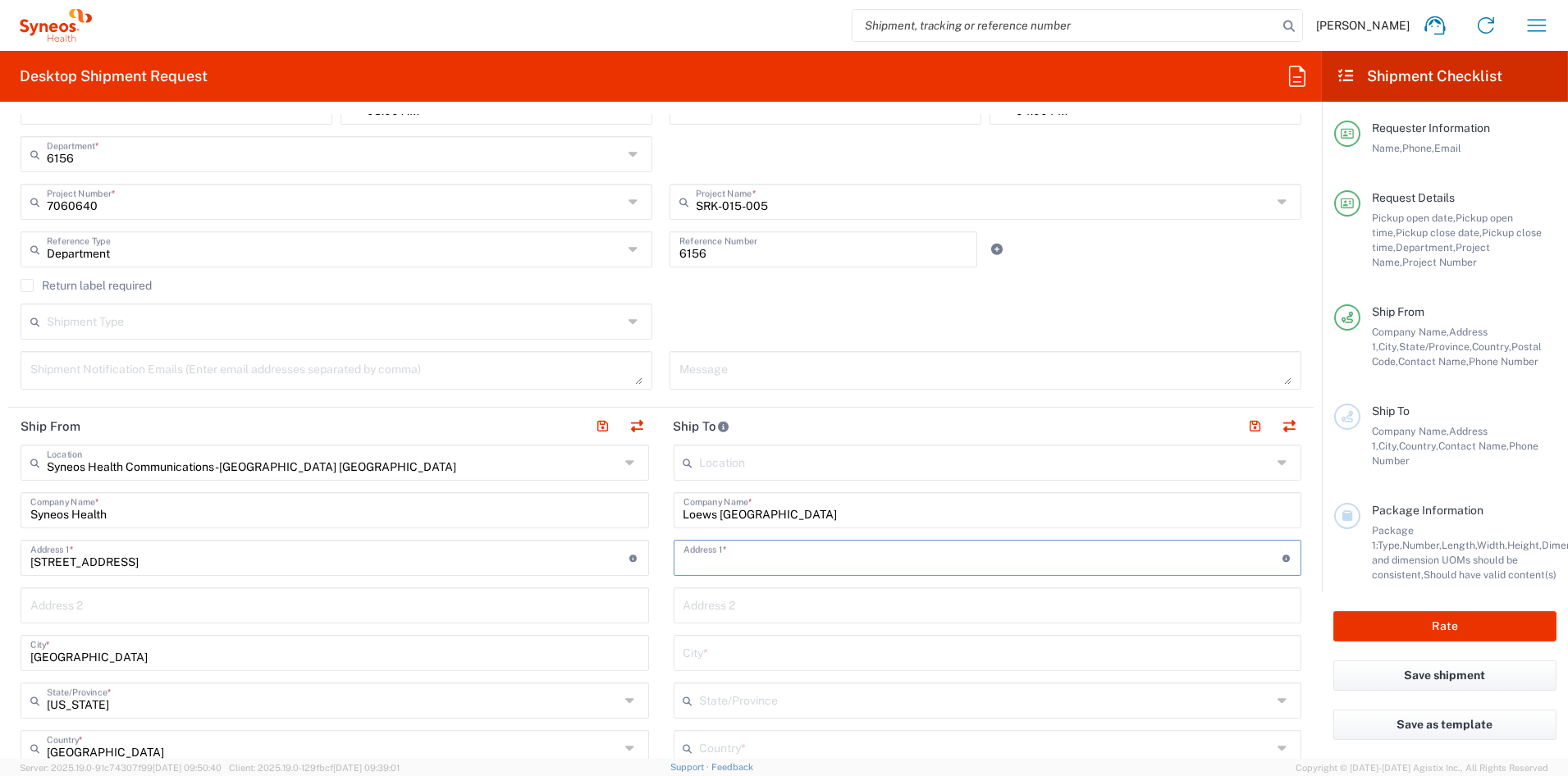
paste input "[STREET_ADDRESS]"
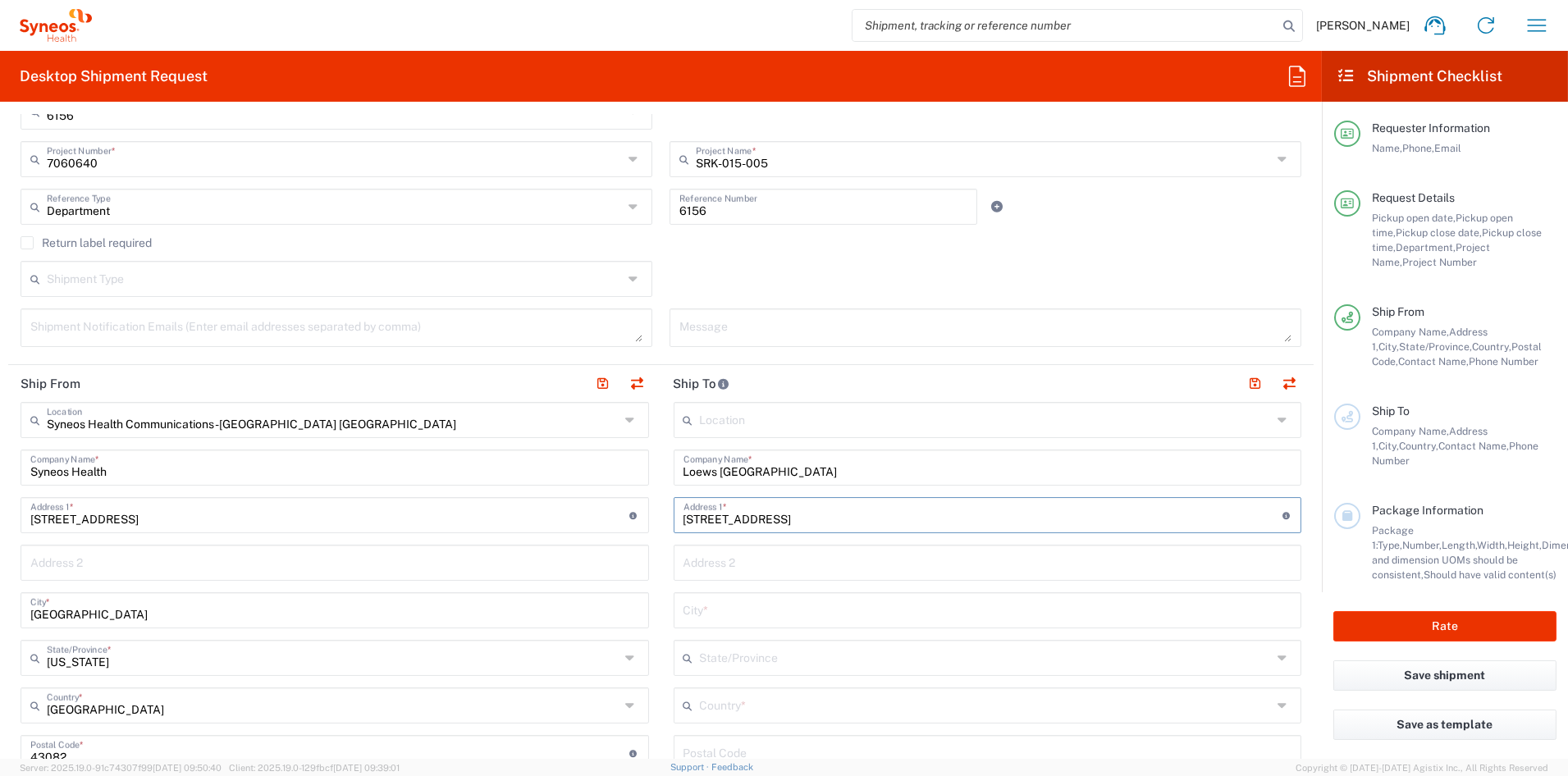
scroll to position [439, 0]
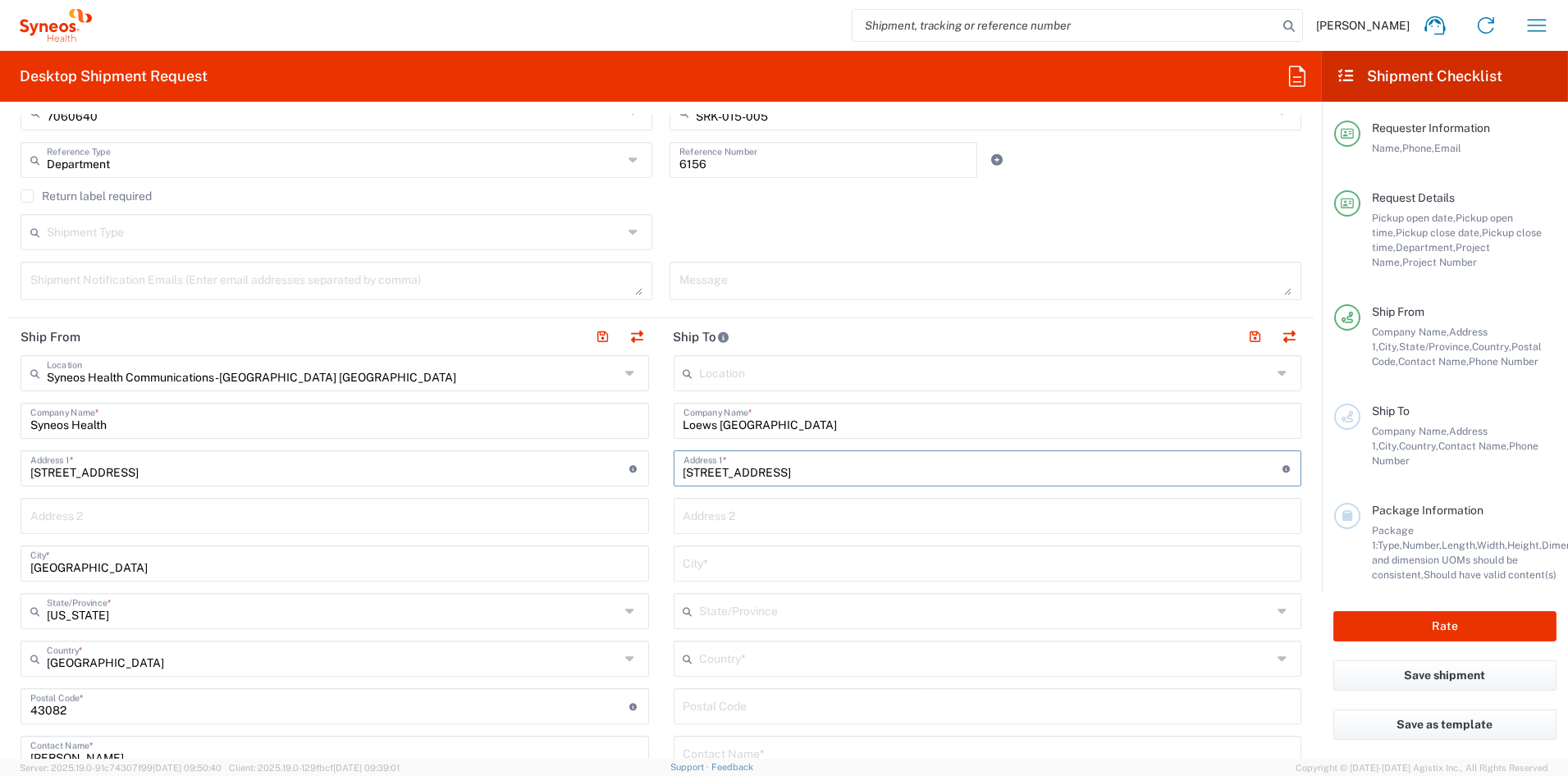
type input "[STREET_ADDRESS]"
click at [749, 663] on input "text" at bounding box center [986, 657] width 573 height 29
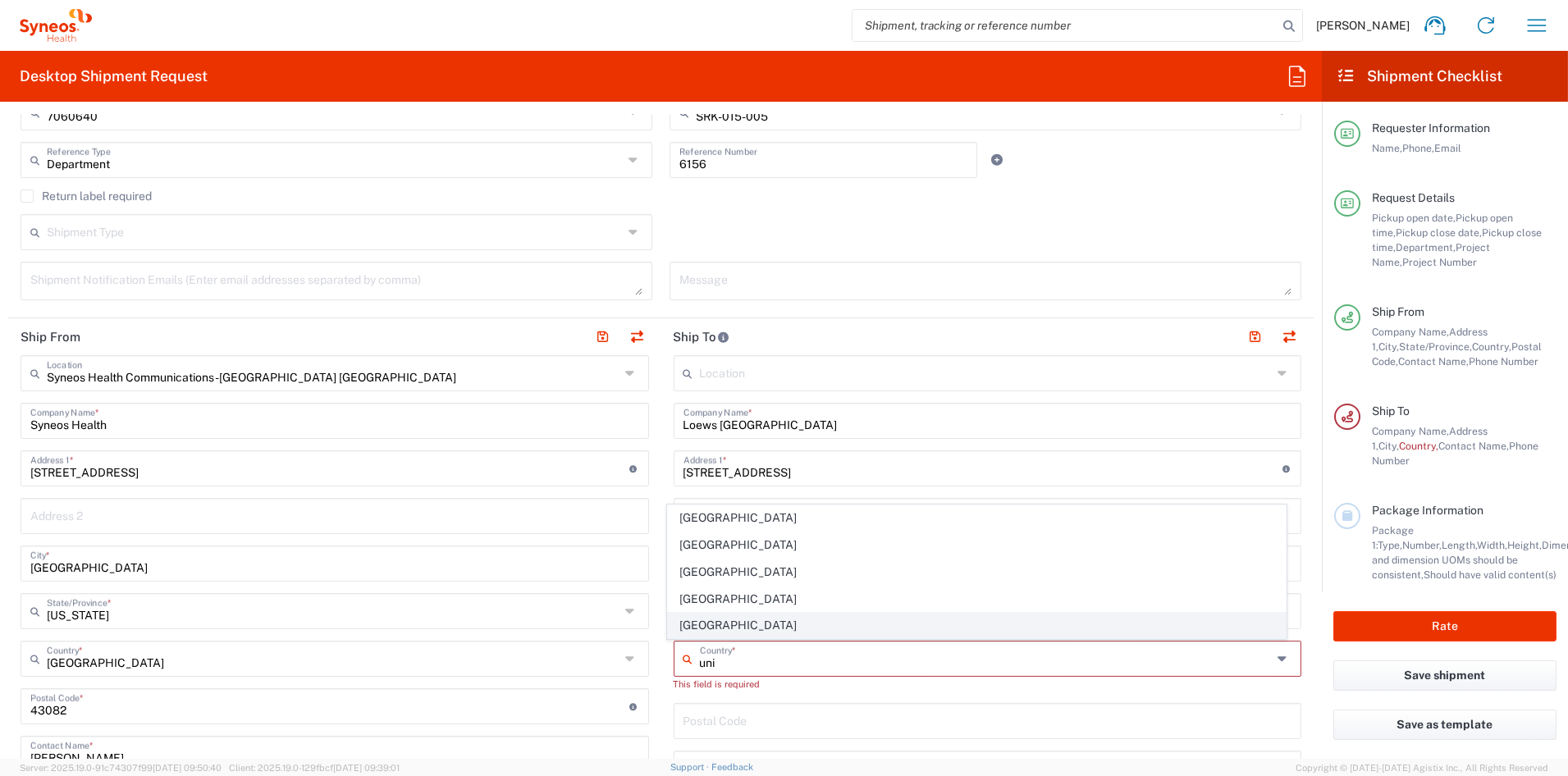
click at [704, 623] on span "[GEOGRAPHIC_DATA]" at bounding box center [977, 625] width 618 height 25
type input "[GEOGRAPHIC_DATA]"
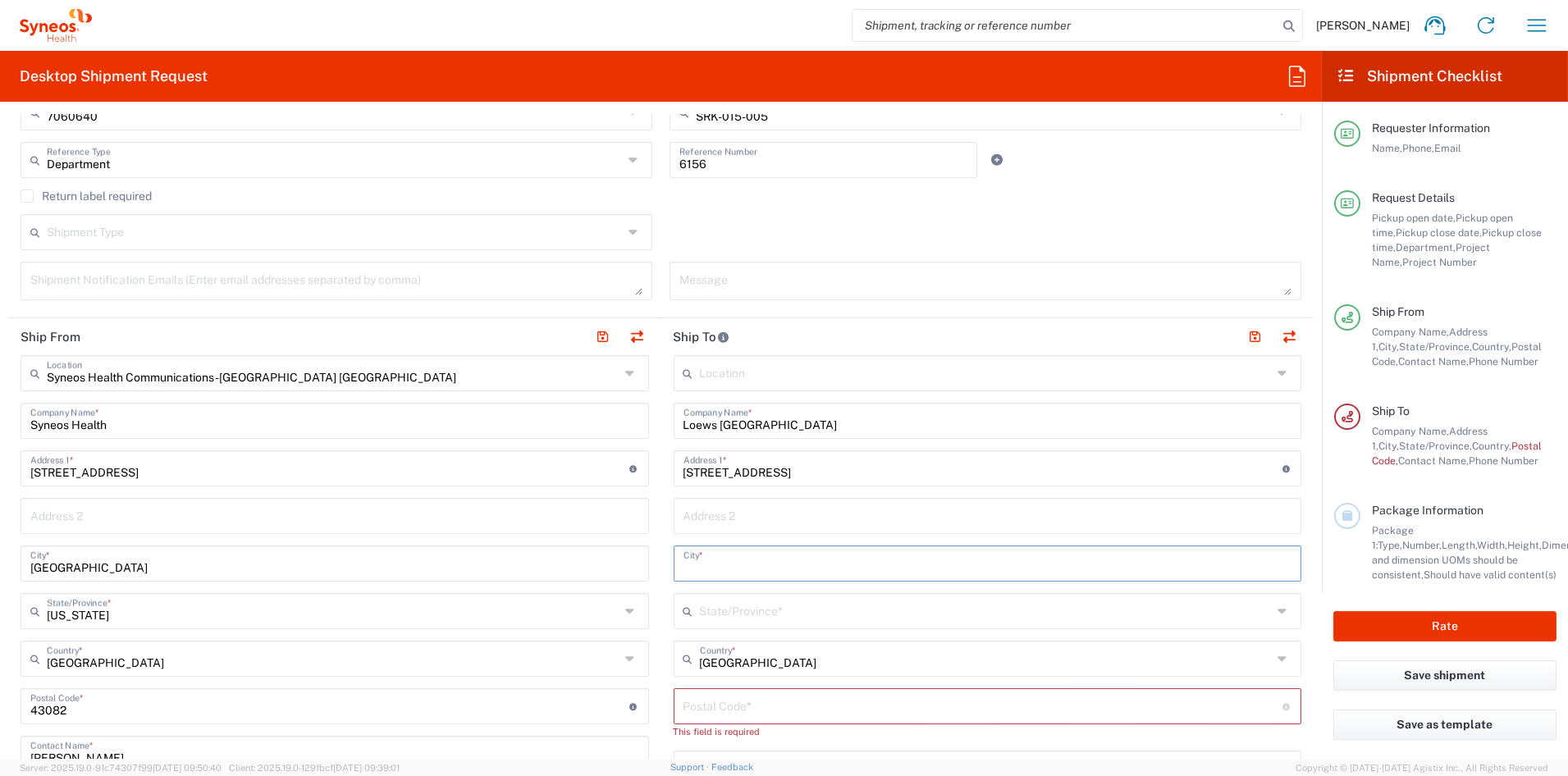
click at [770, 569] on input "text" at bounding box center [987, 562] width 608 height 29
paste input "[GEOGRAPHIC_DATA]"
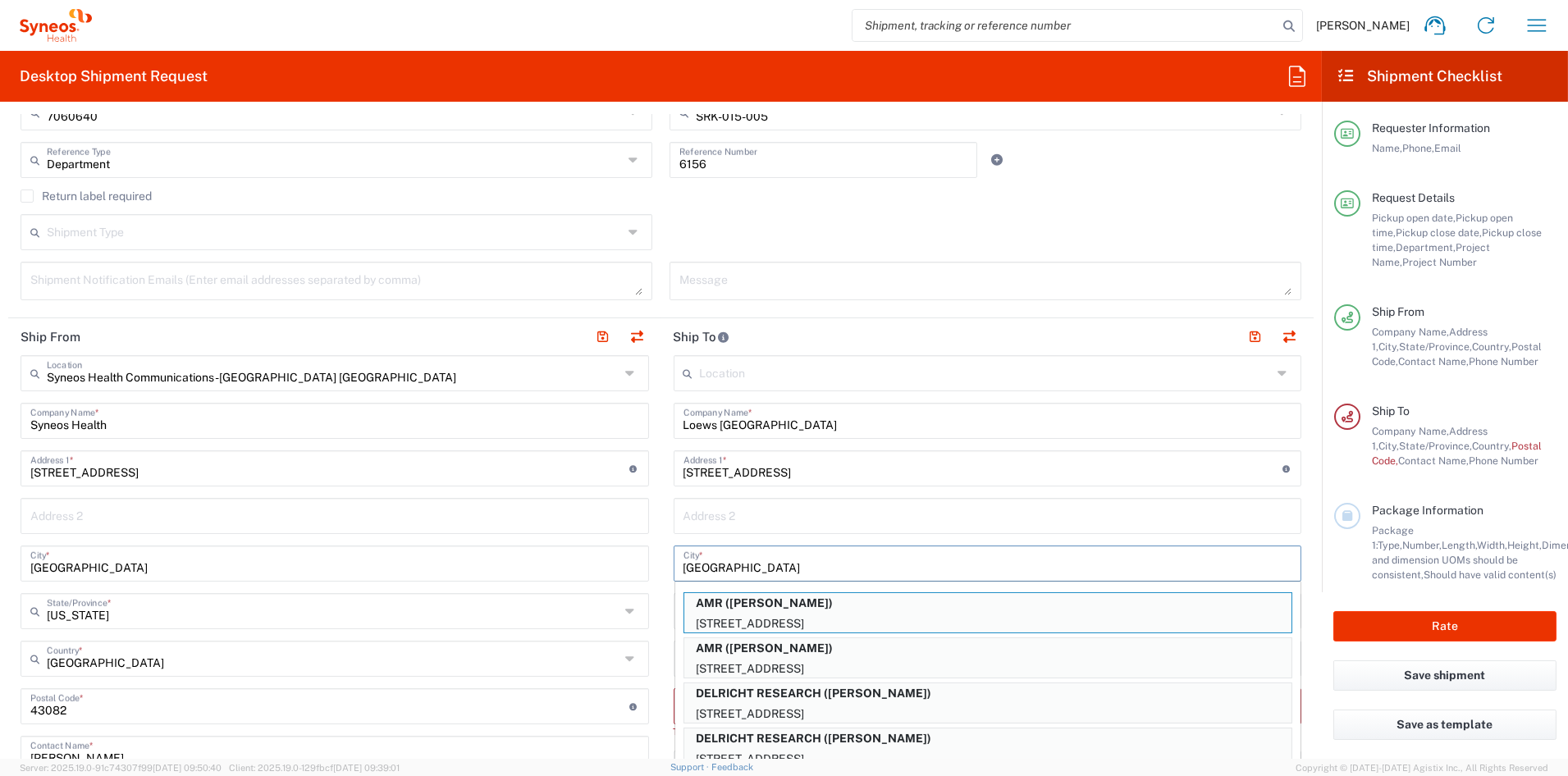
type input "[GEOGRAPHIC_DATA]"
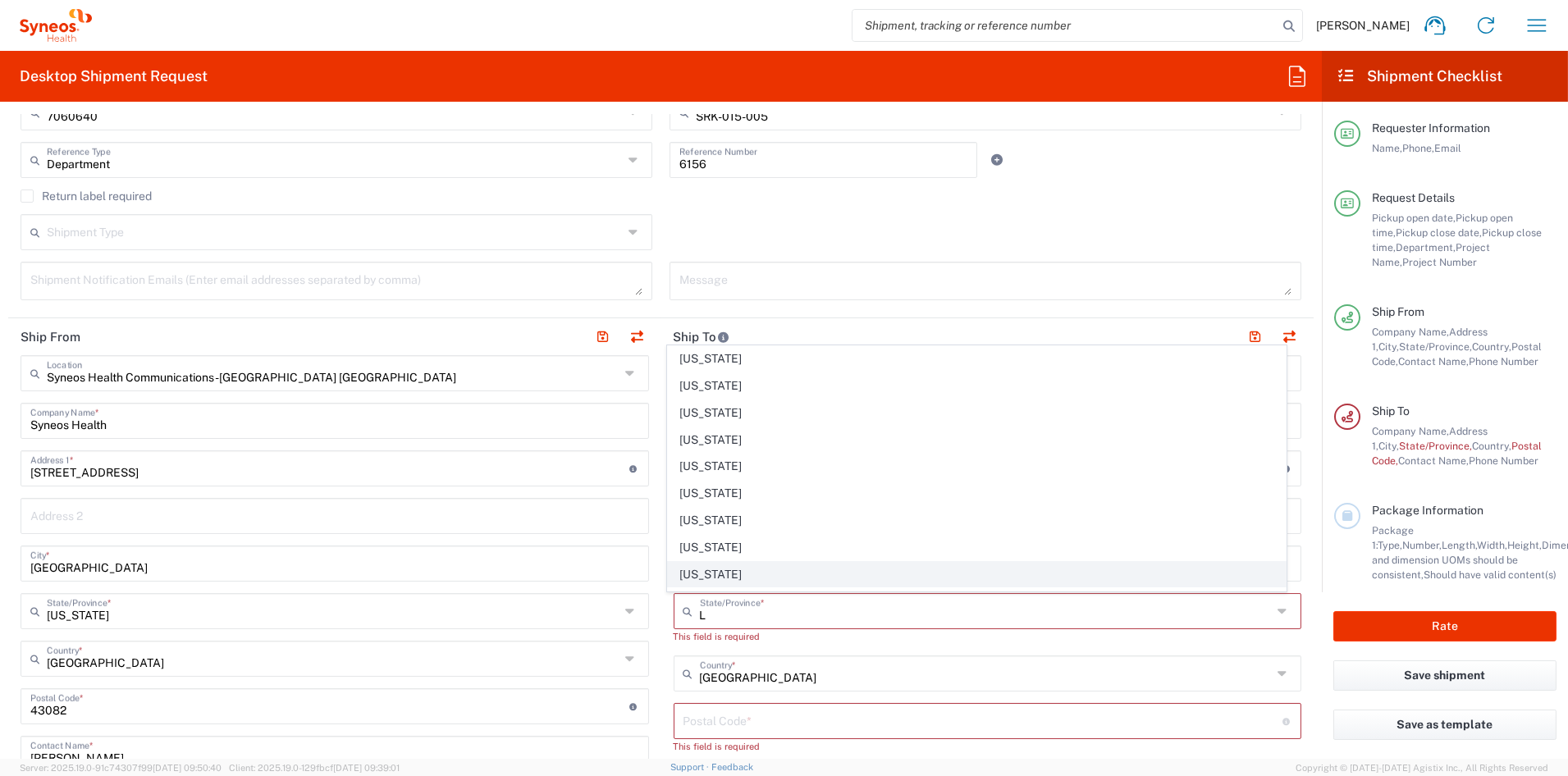
click at [703, 578] on span "[US_STATE]" at bounding box center [977, 575] width 618 height 25
type input "[US_STATE]"
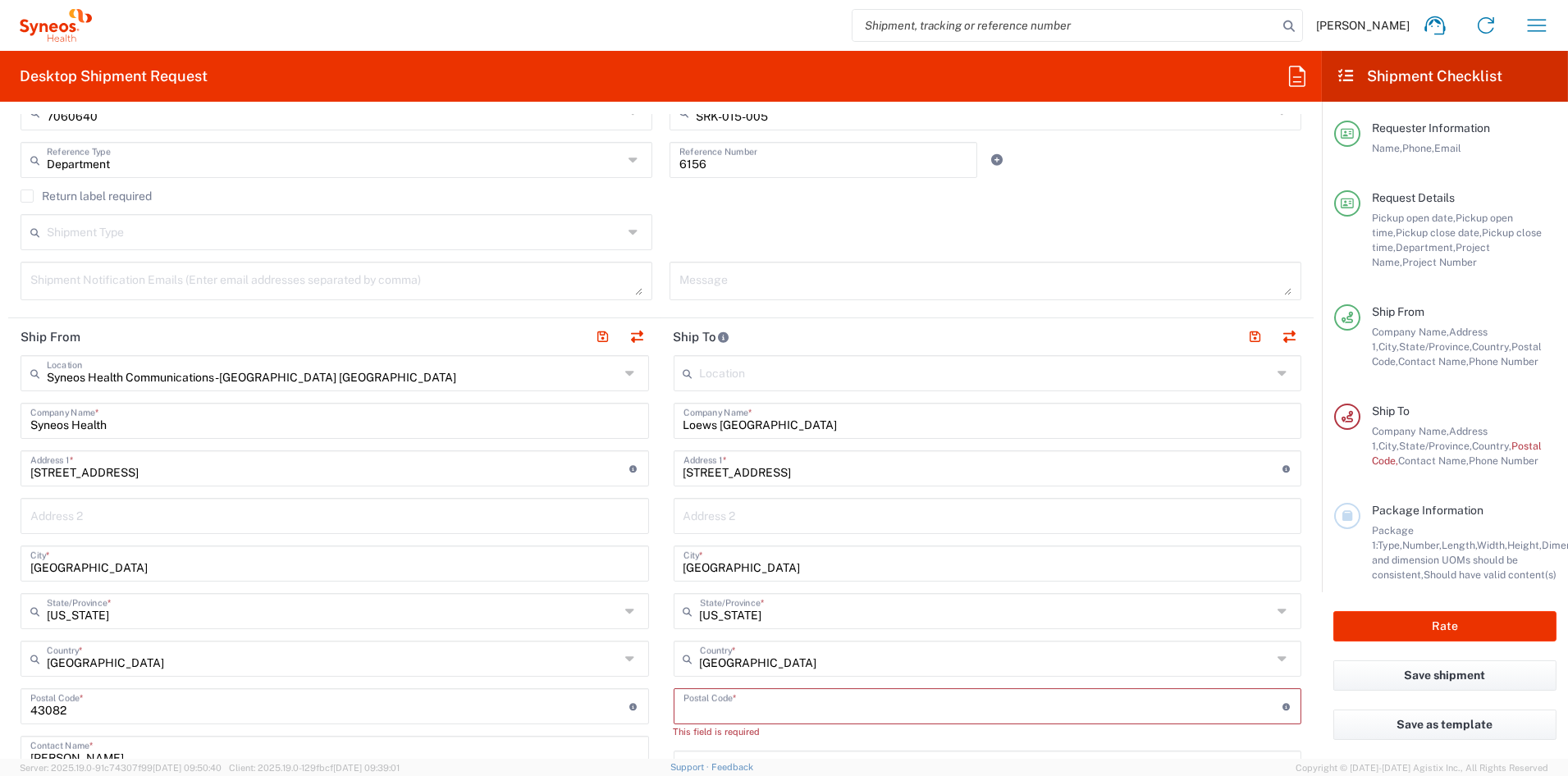
click at [744, 707] on input "undefined" at bounding box center [982, 705] width 599 height 29
paste input "70130"
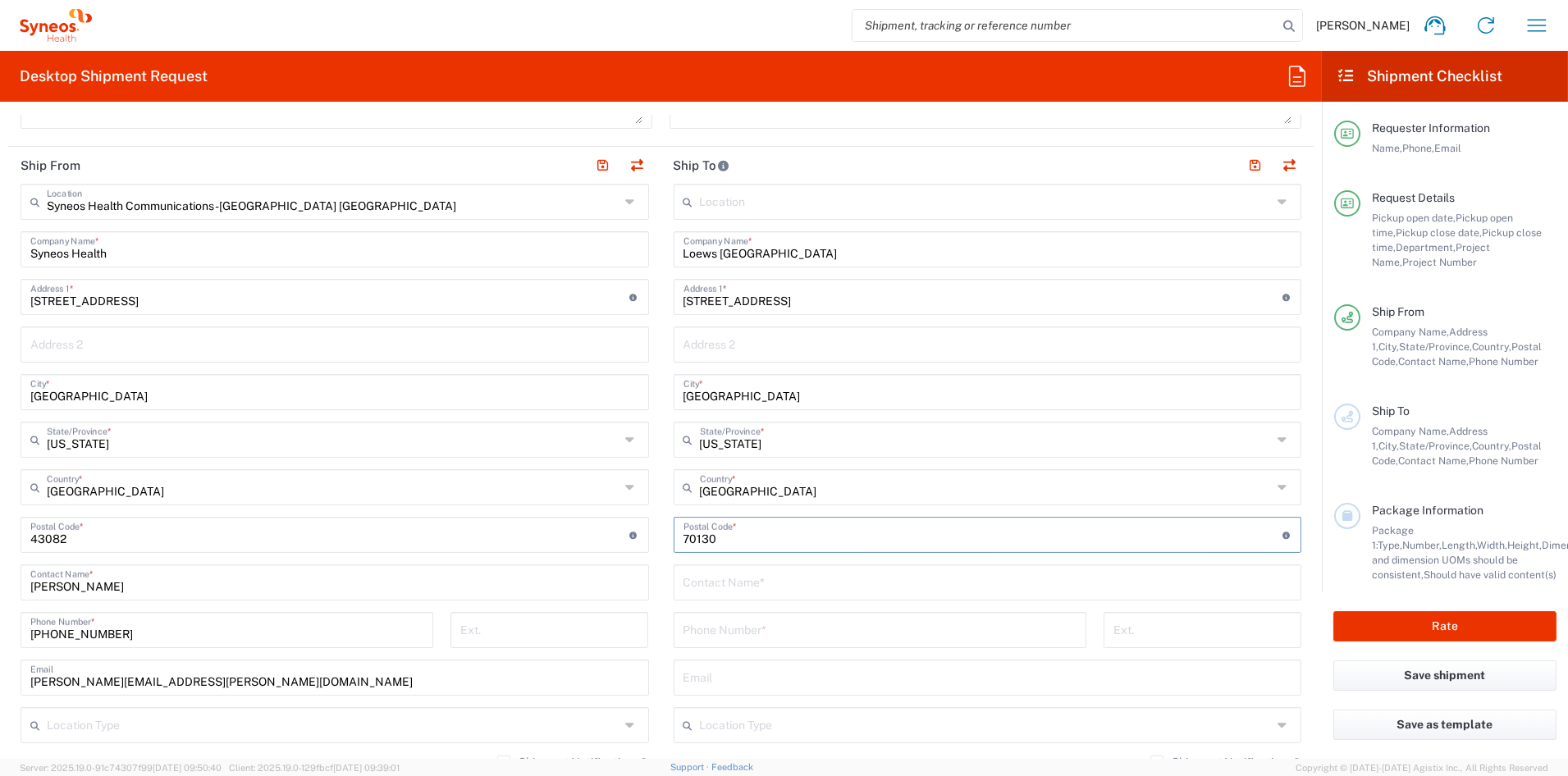
scroll to position [608, 0]
type input "70130"
click at [701, 583] on input "text" at bounding box center [987, 582] width 608 height 29
paste input "ATTN: [PERSON_NAME] / Scholar Rock Opal Mtg."
type input "ATTN: [PERSON_NAME] / Scholar Rock Opal Mtg."
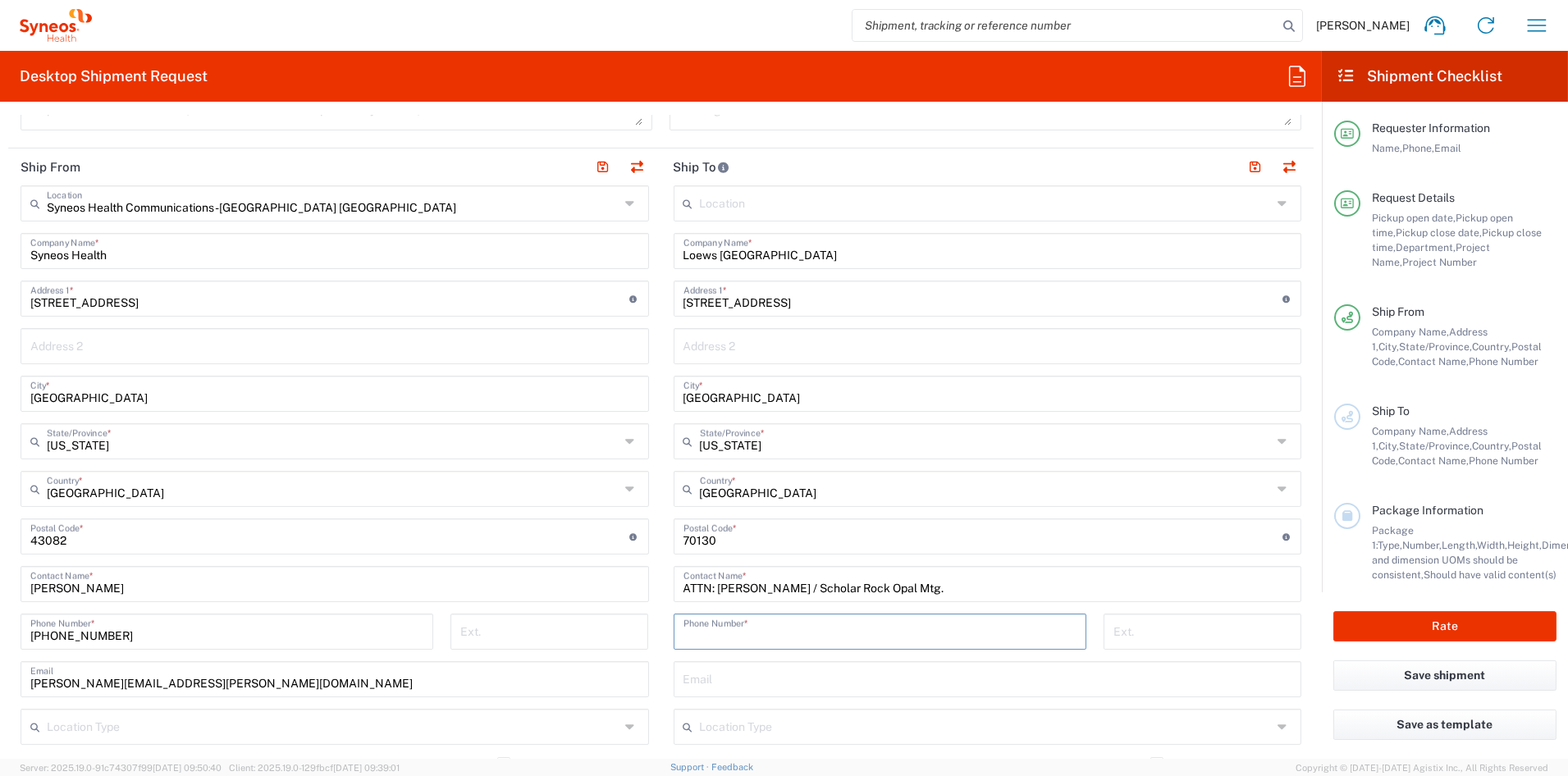
click at [741, 635] on input "tel" at bounding box center [879, 630] width 393 height 29
paste input "[PHONE_NUMBER]"
type input "[PHONE_NUMBER]"
click at [725, 680] on input "text" at bounding box center [987, 678] width 608 height 29
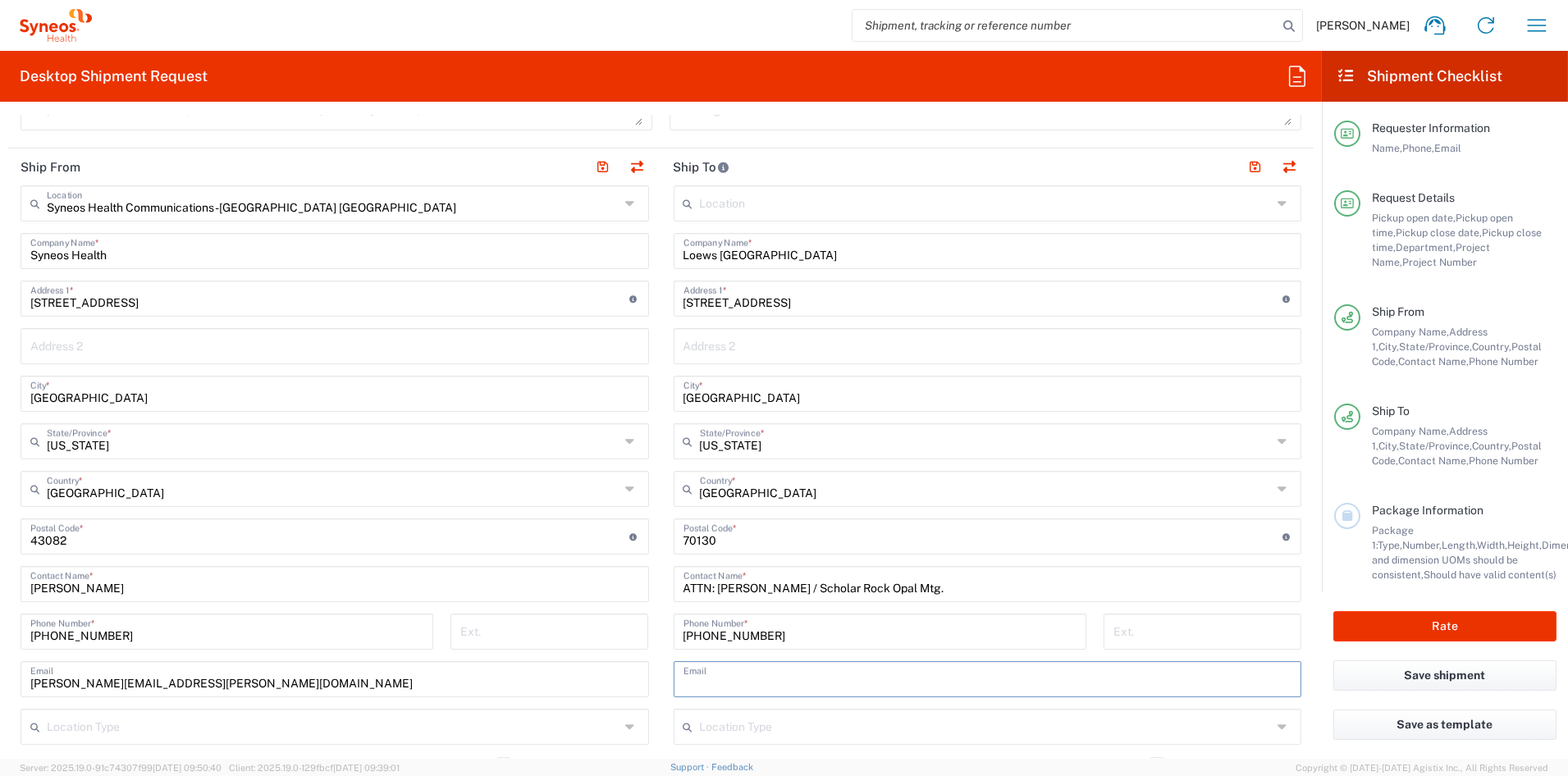
paste input "[PERSON_NAME][EMAIL_ADDRESS][PERSON_NAME][DOMAIN_NAME]"
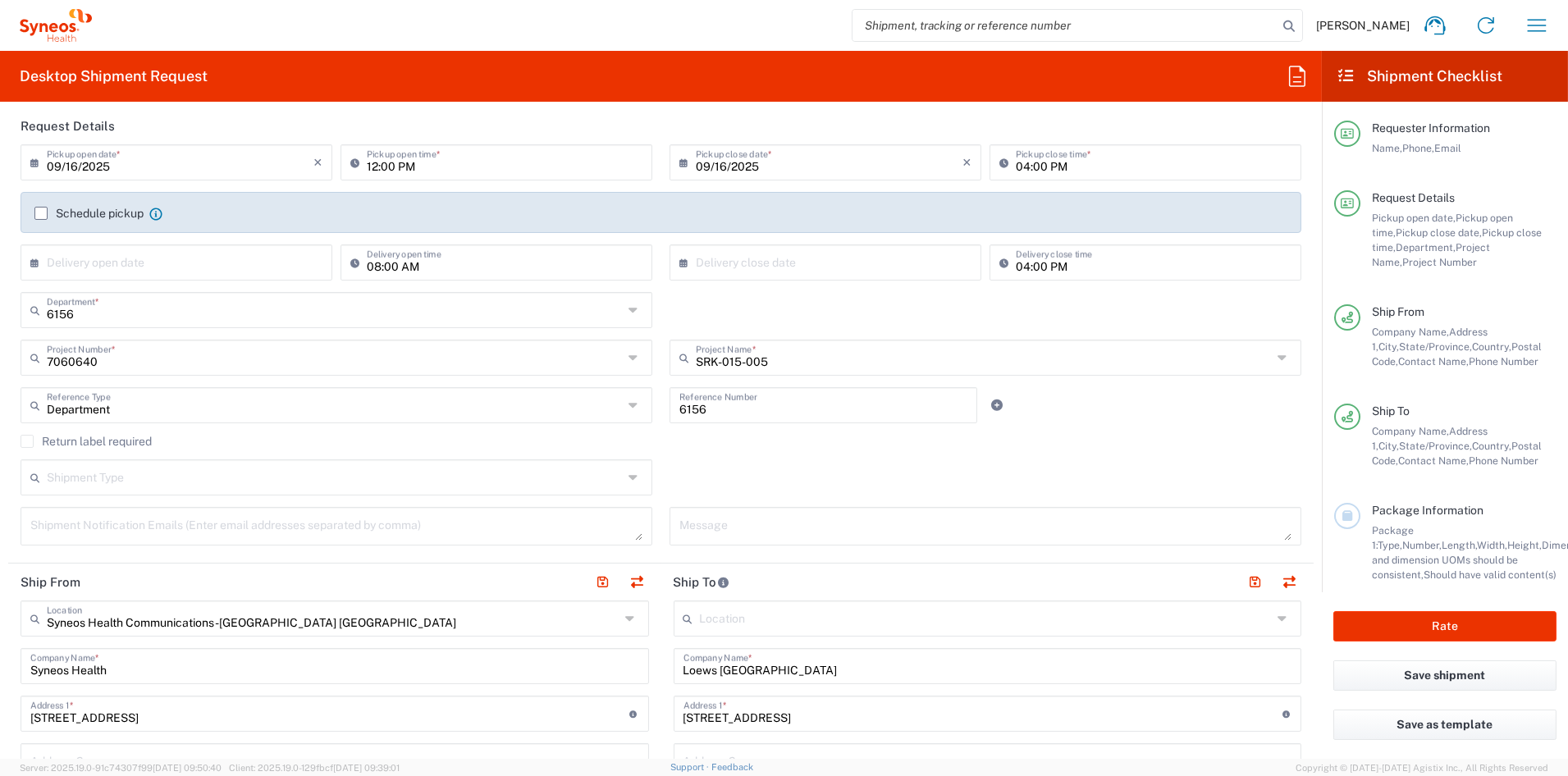
scroll to position [182, 0]
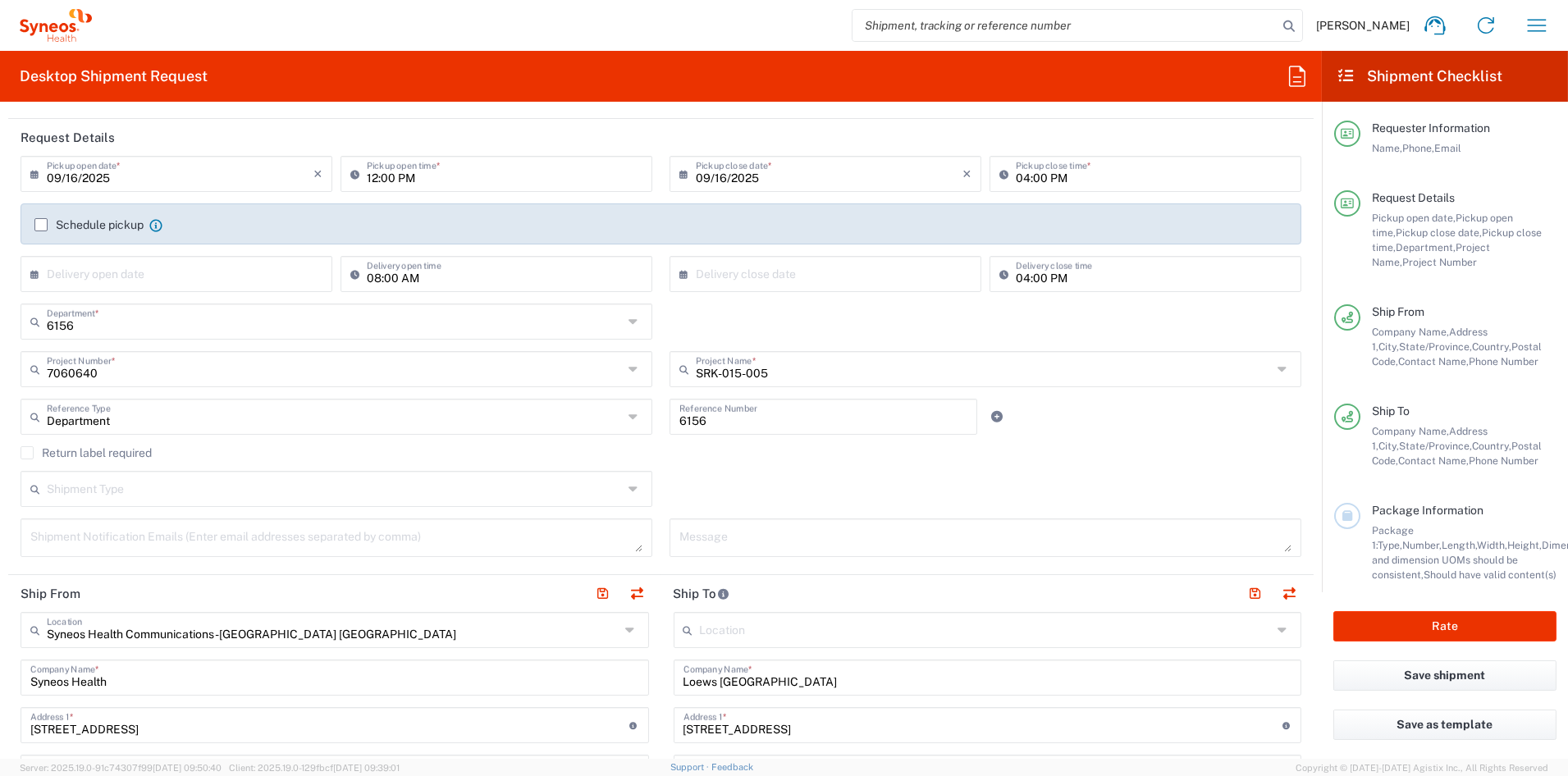
type input "[PERSON_NAME][EMAIL_ADDRESS][PERSON_NAME][DOMAIN_NAME]"
click at [159, 543] on textarea at bounding box center [336, 537] width 612 height 29
paste textarea "[PERSON_NAME][EMAIL_ADDRESS][PERSON_NAME][DOMAIN_NAME]"
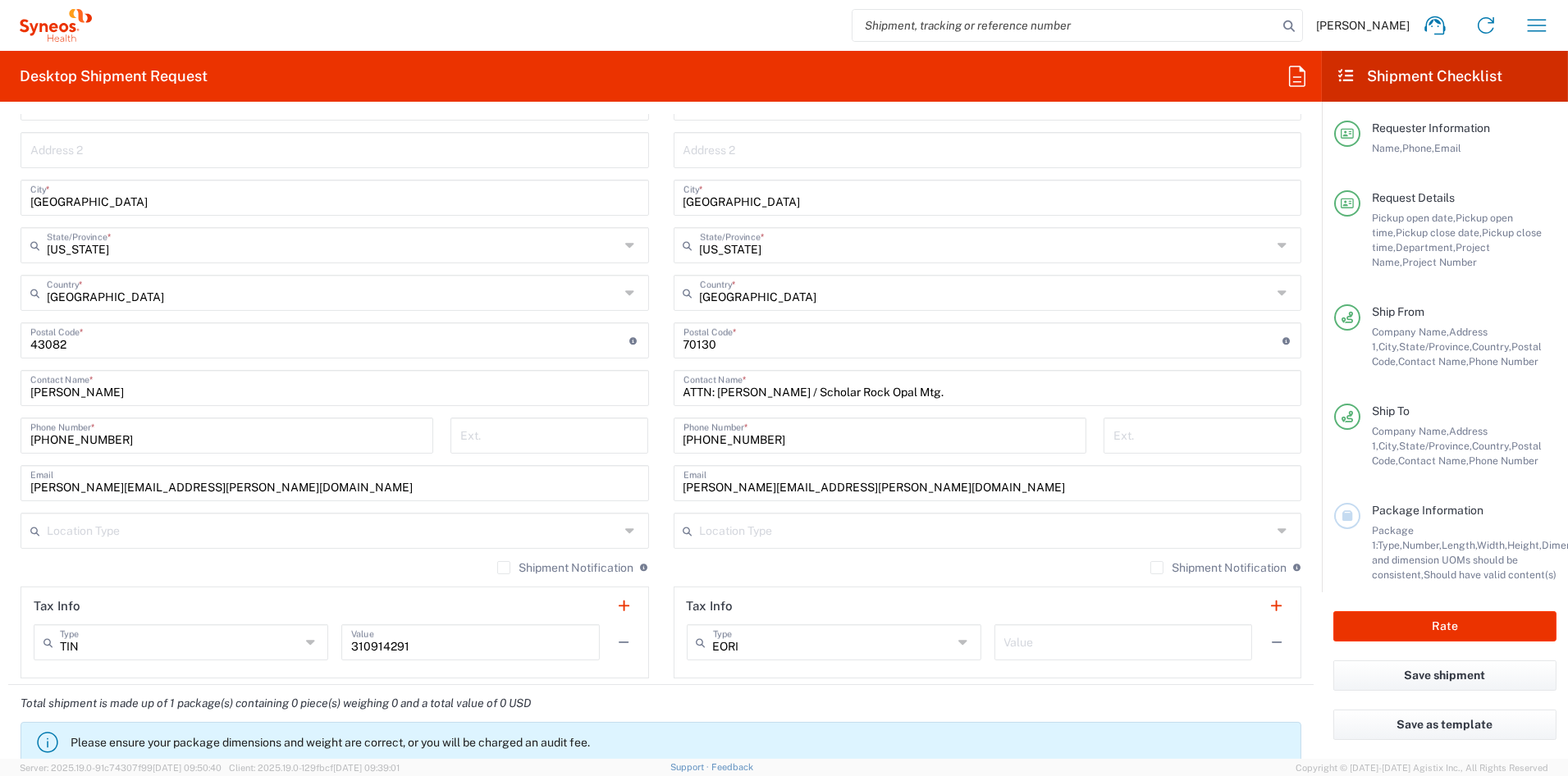
scroll to position [810, 0]
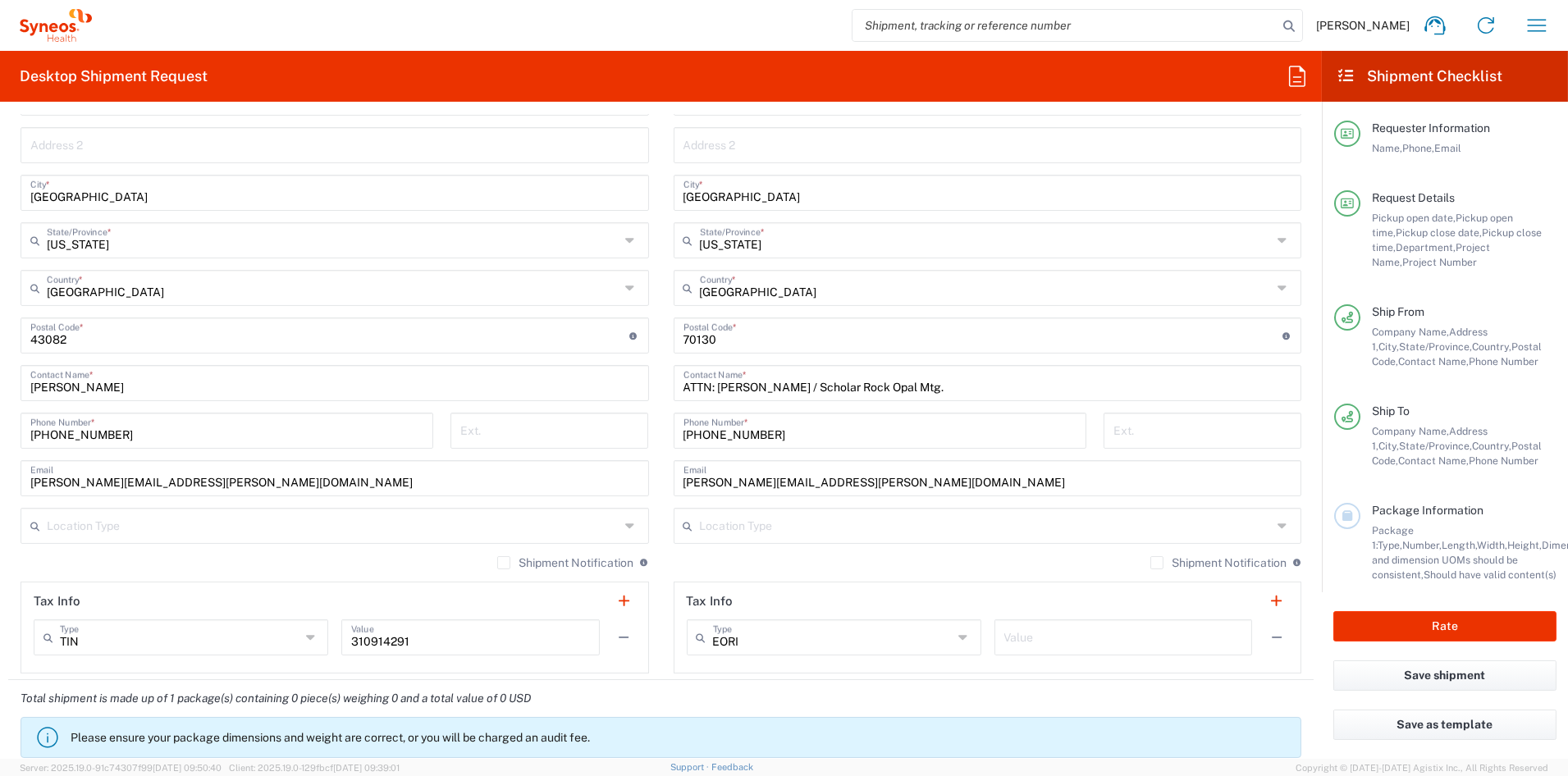
type textarea "[PERSON_NAME][EMAIL_ADDRESS][PERSON_NAME][DOMAIN_NAME]"
click at [817, 522] on input "text" at bounding box center [986, 524] width 573 height 29
click at [764, 562] on span "Business (General)" at bounding box center [977, 560] width 618 height 25
type input "Business (General)"
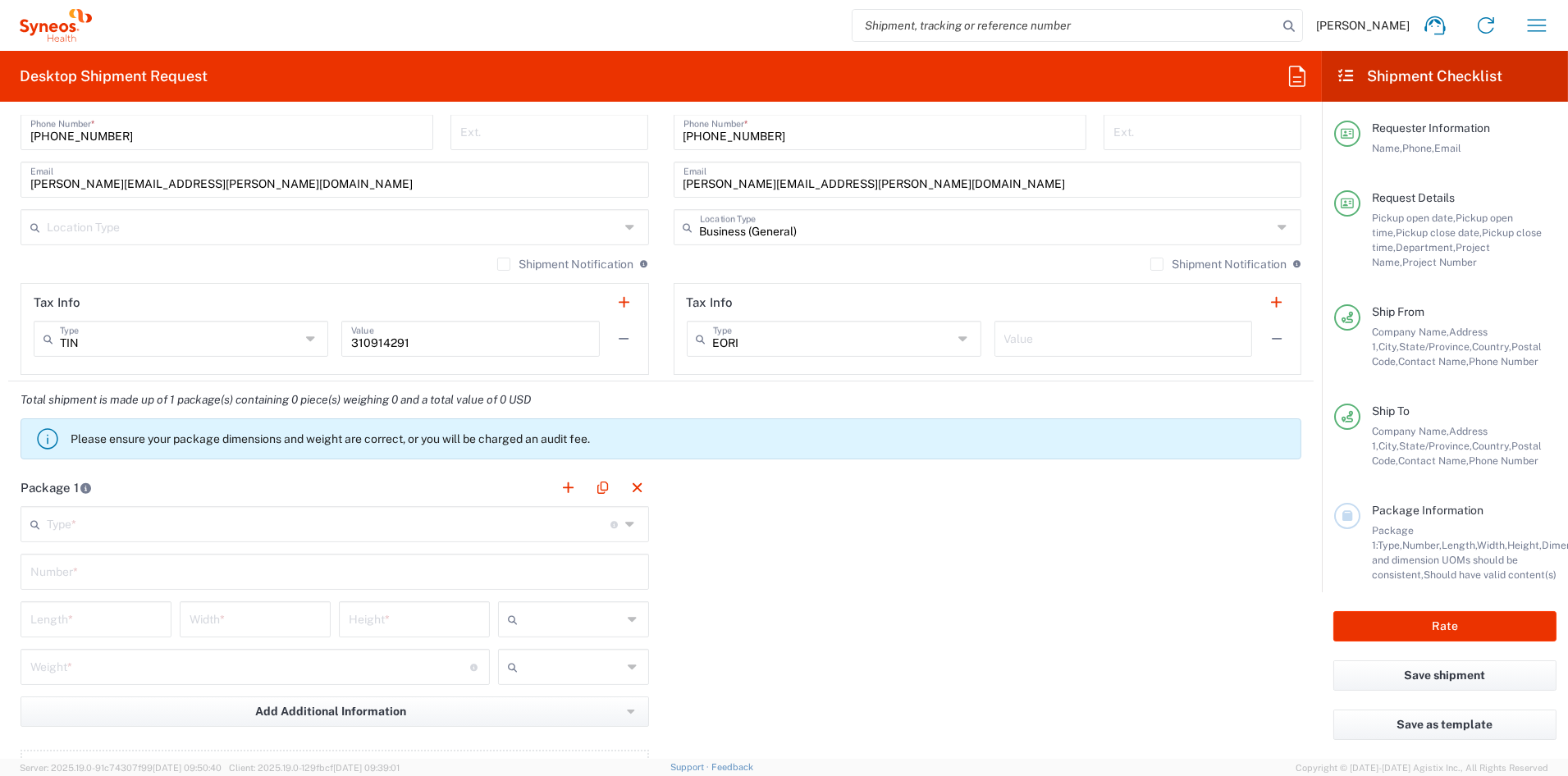
scroll to position [1118, 0]
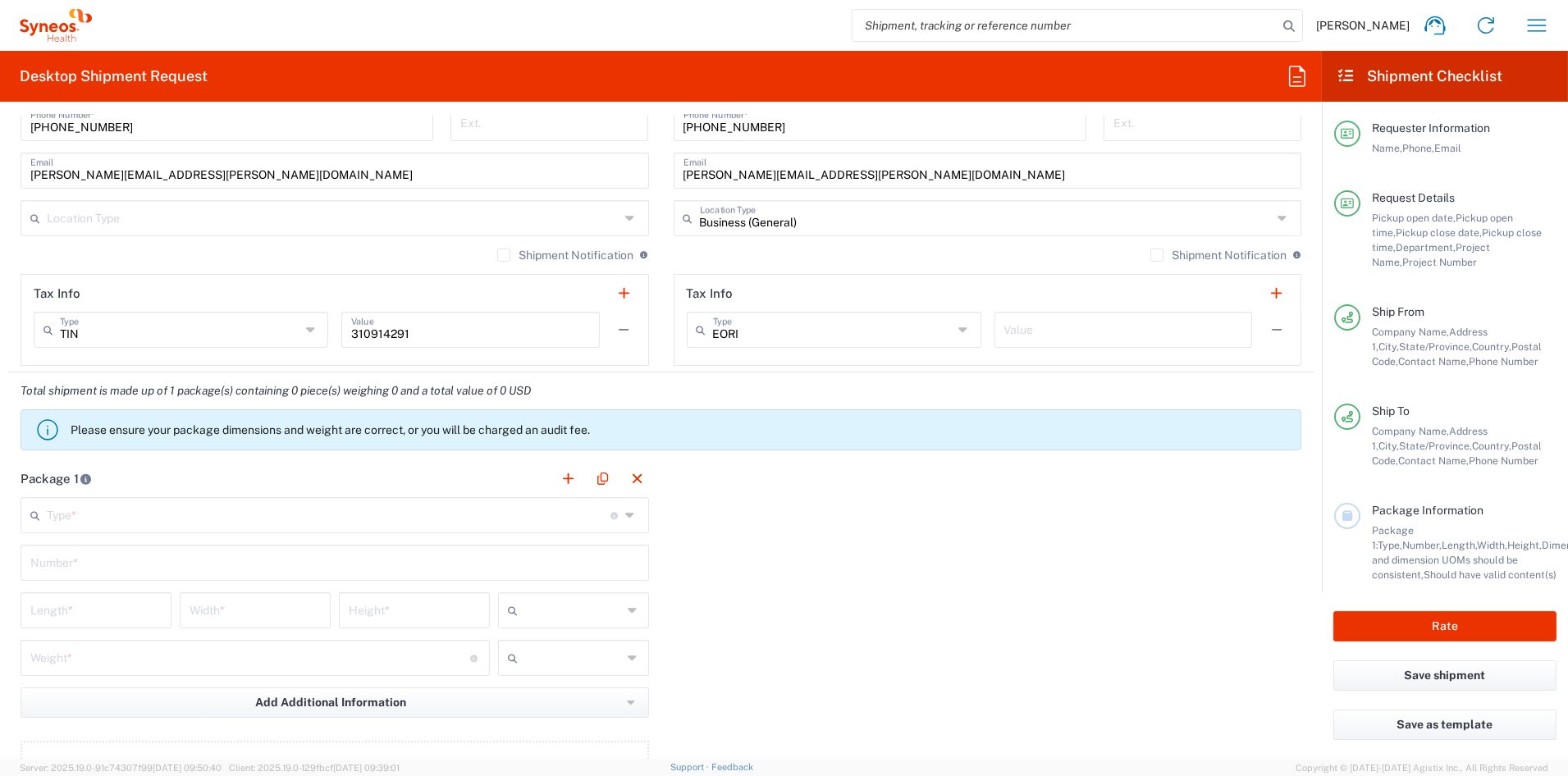
click at [261, 518] on input "text" at bounding box center [328, 514] width 563 height 29
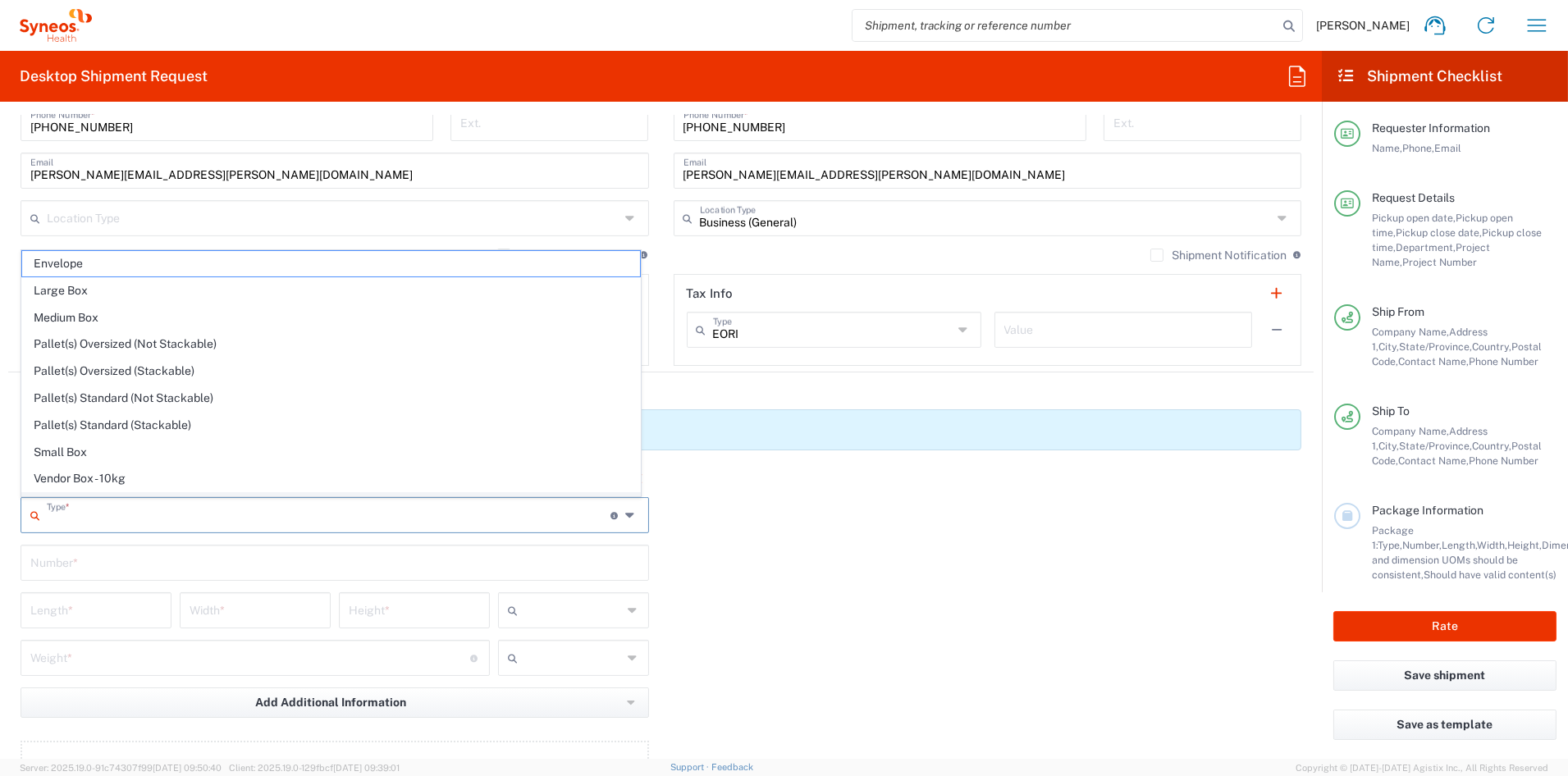
scroll to position [52, 0]
click at [116, 482] on span "Your Packaging" at bounding box center [331, 483] width 618 height 25
type input "Your Packaging"
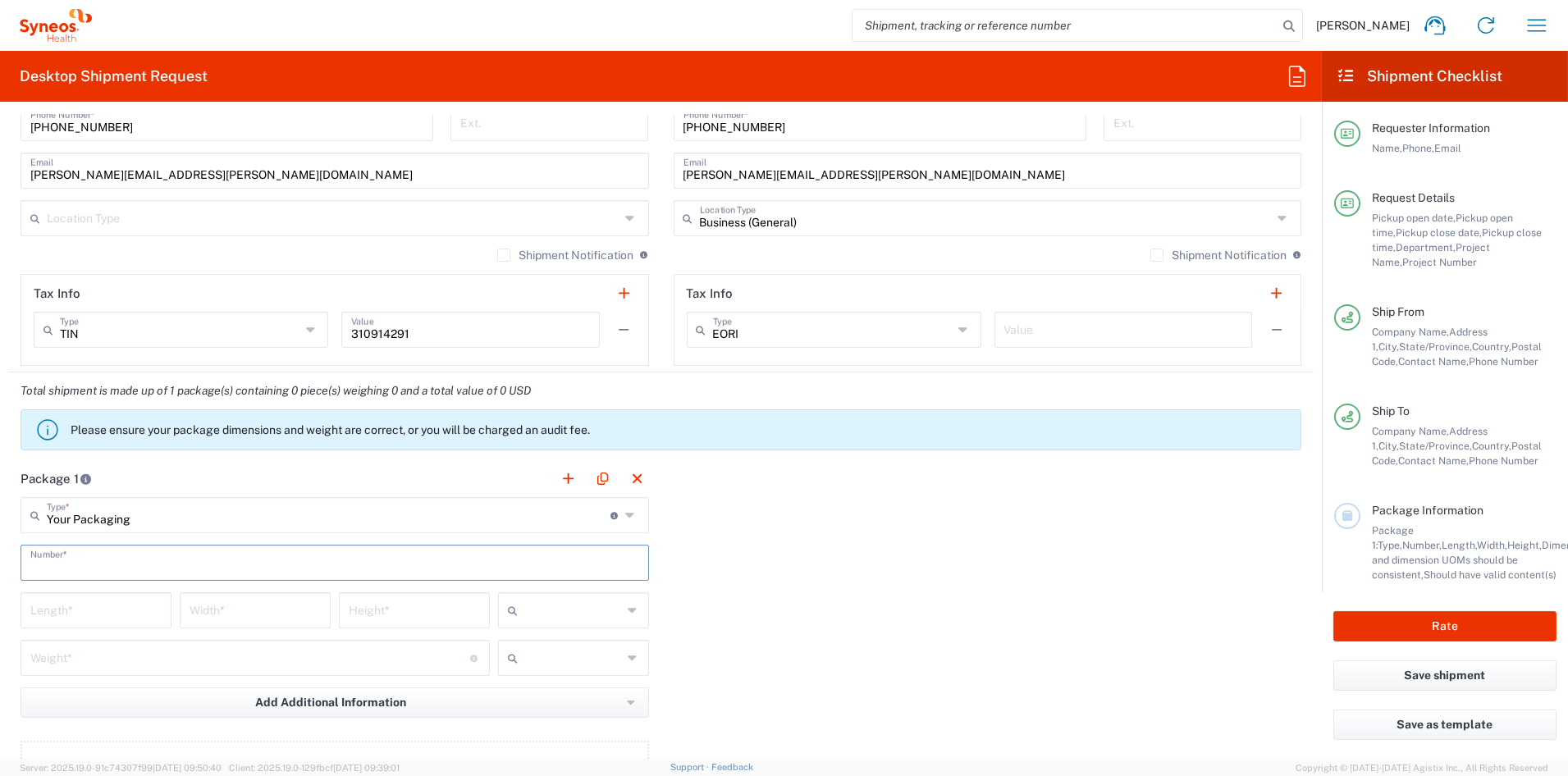
click at [113, 560] on input "text" at bounding box center [334, 562] width 608 height 29
type input "1"
click at [93, 611] on input "number" at bounding box center [95, 608] width 131 height 29
type input "21"
type input "15"
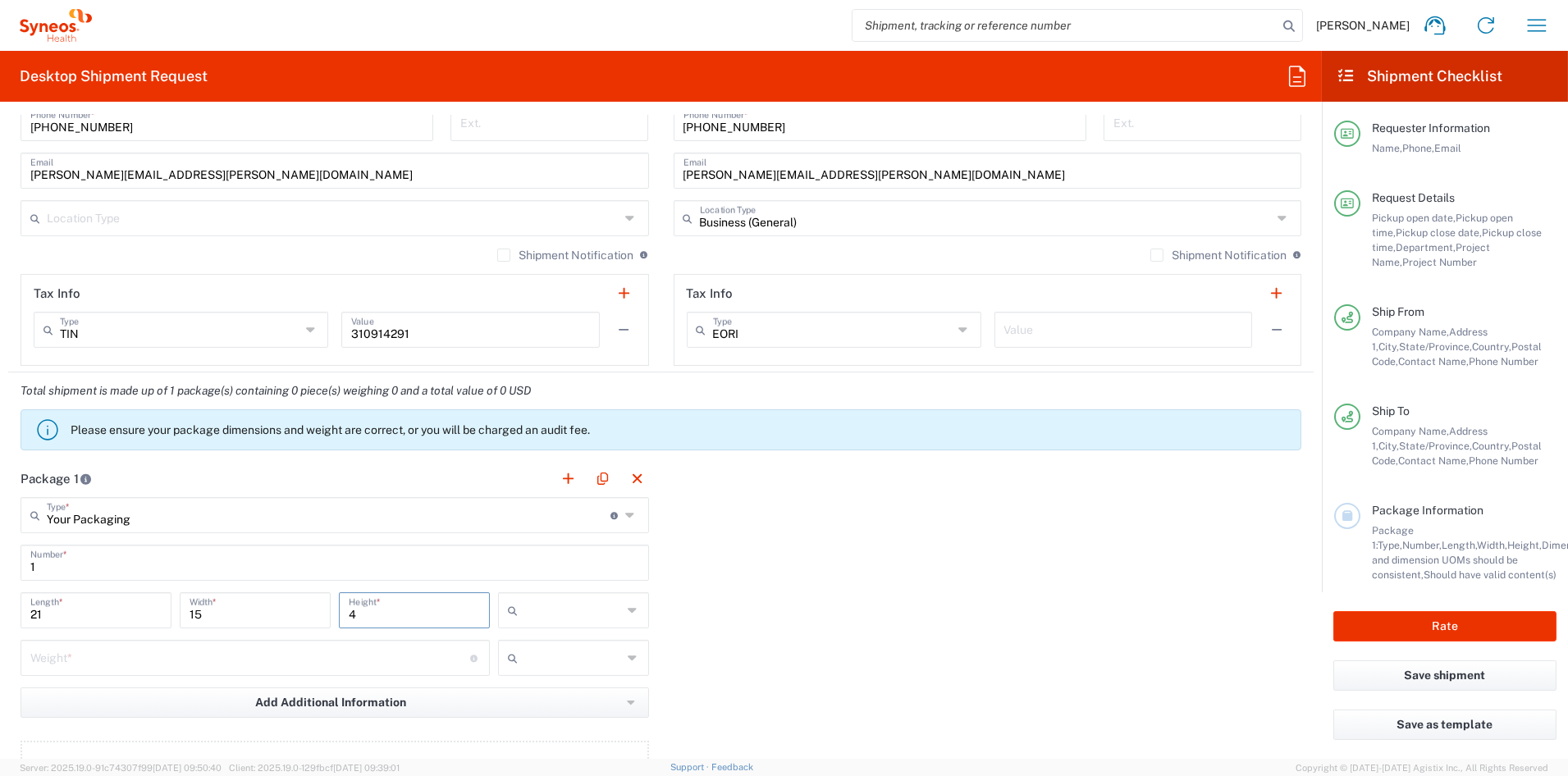
type input "4"
drag, startPoint x: 535, startPoint y: 707, endPoint x: 463, endPoint y: 700, distance: 72.3
click at [528, 705] on span "in" at bounding box center [567, 699] width 146 height 25
type input "in"
click at [128, 664] on input "number" at bounding box center [250, 656] width 440 height 29
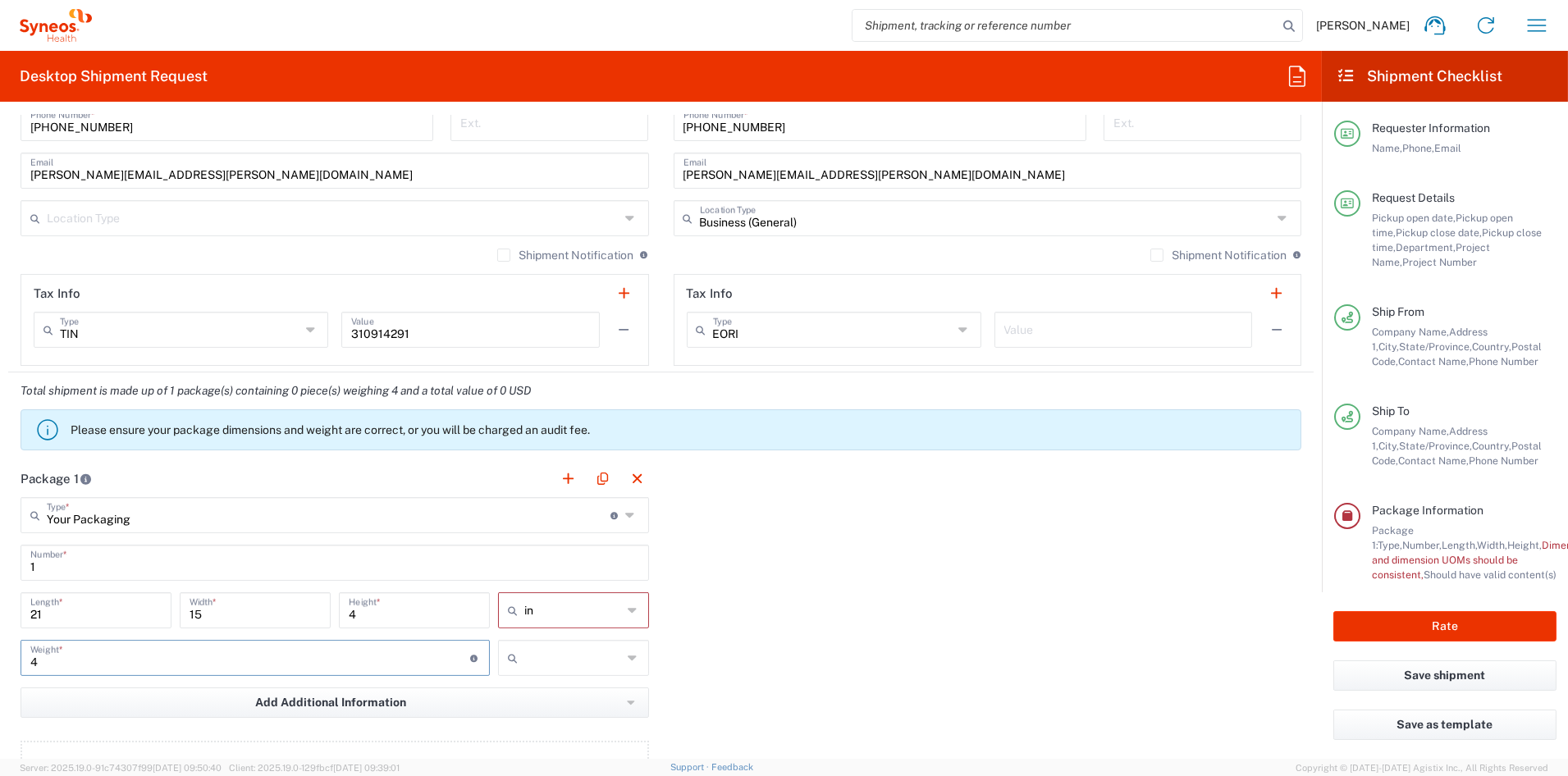
type input "4"
click at [537, 661] on input "text" at bounding box center [573, 658] width 98 height 26
click at [518, 724] on span "lbs" at bounding box center [567, 720] width 146 height 25
type input "lbs"
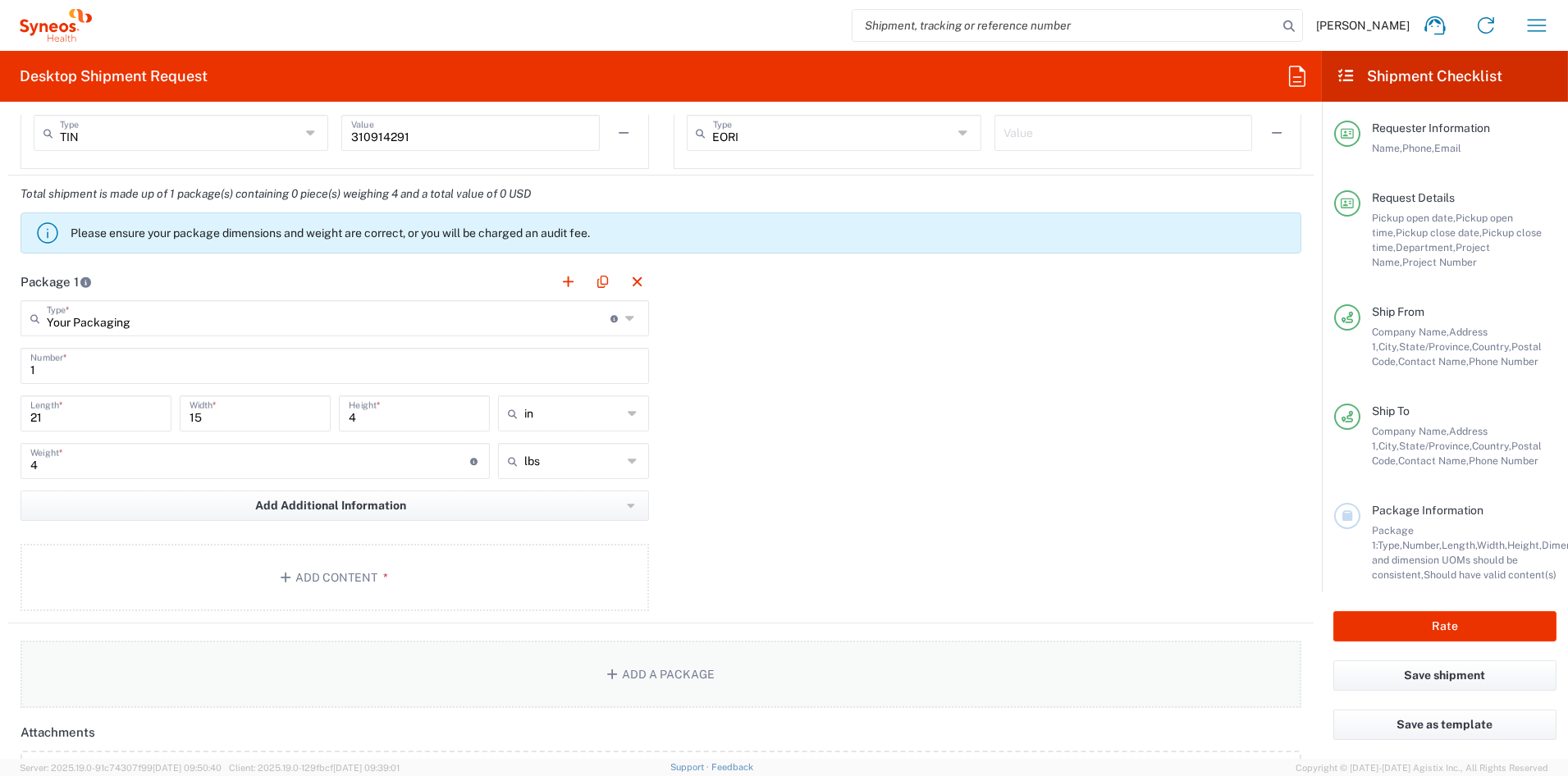
scroll to position [1317, 0]
click at [312, 573] on button "Add Content *" at bounding box center [335, 575] width 628 height 68
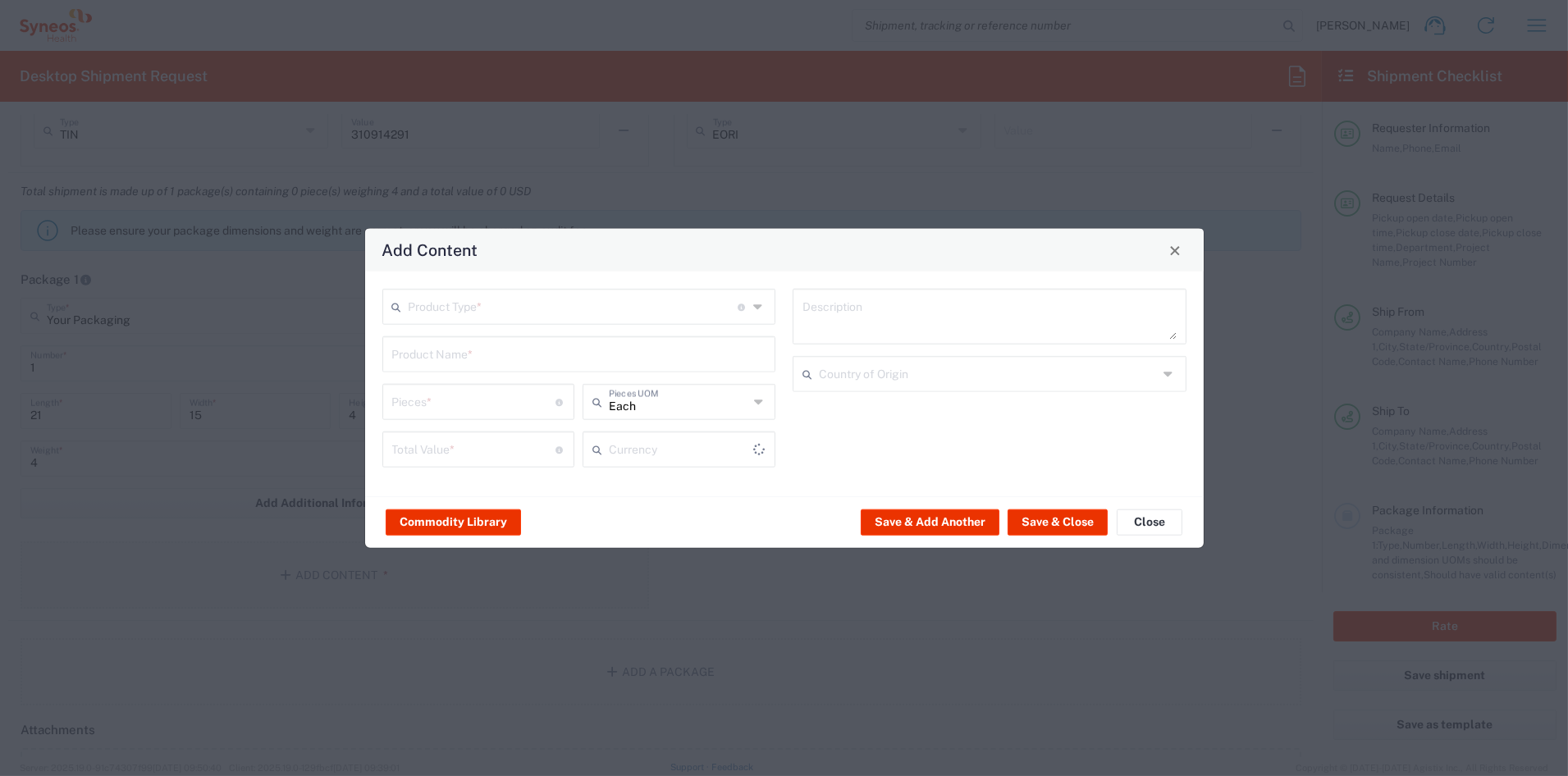
type input "US Dollar"
click at [450, 307] on input "text" at bounding box center [574, 306] width 330 height 29
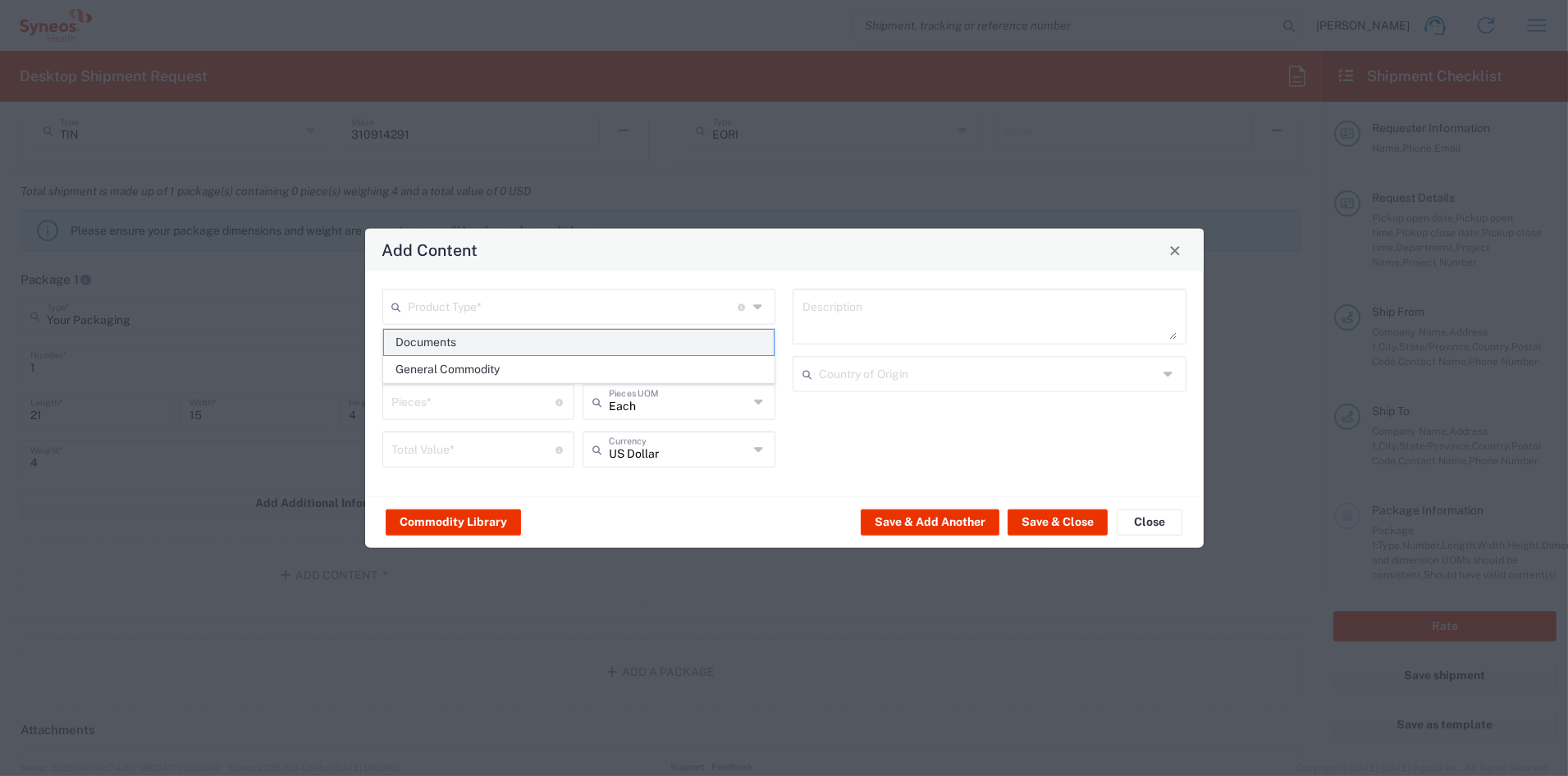
click at [446, 344] on span "Documents" at bounding box center [578, 342] width 390 height 25
type input "Documents"
type input "1"
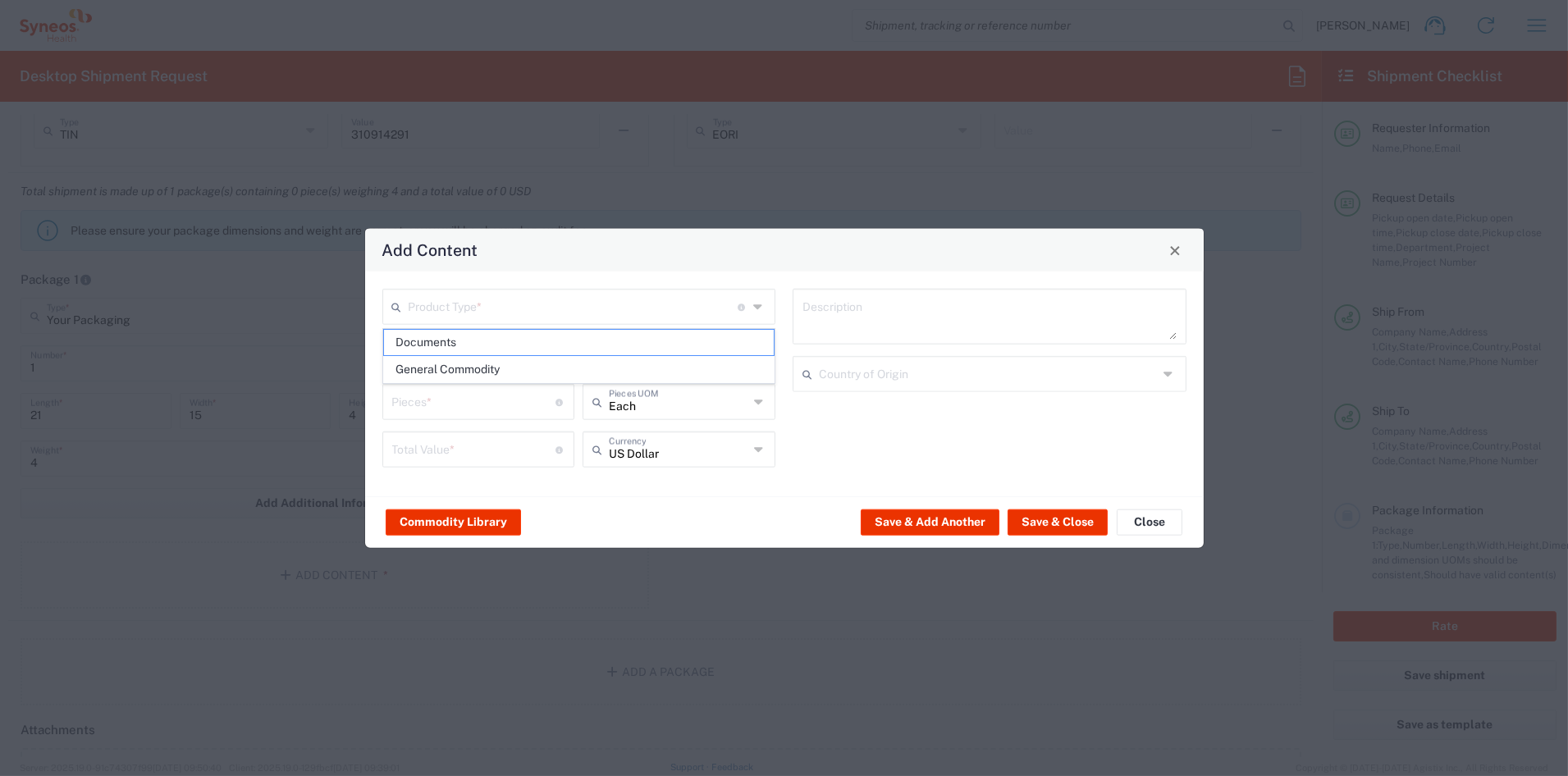
type textarea "Documents"
drag, startPoint x: 406, startPoint y: 409, endPoint x: 338, endPoint y: 404, distance: 68.2
click at [338, 404] on div "Add Content Documents Product Type * Document: Paper document generated interna…" at bounding box center [784, 388] width 1568 height 776
type input "10"
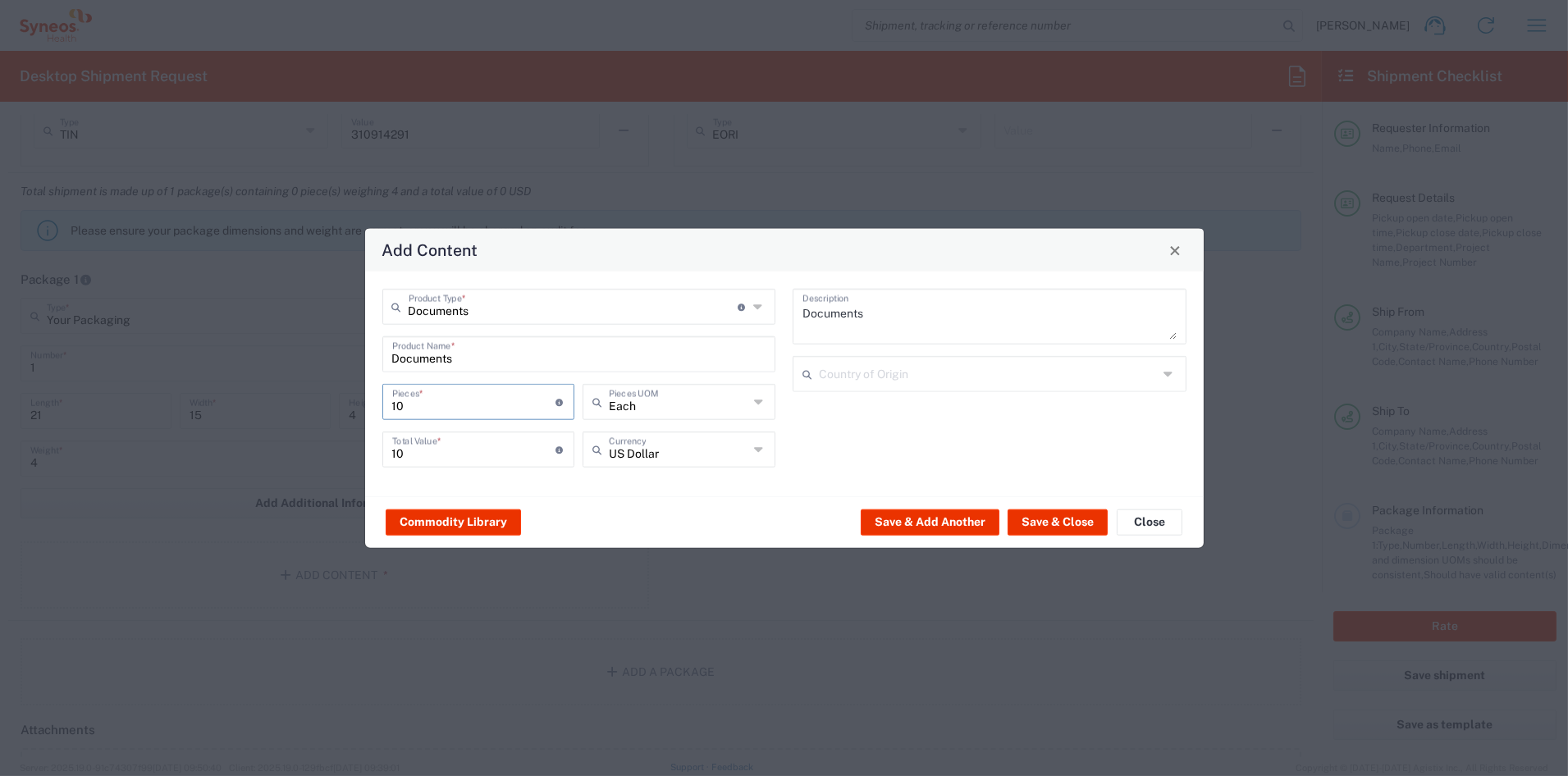
type input "10"
drag, startPoint x: 421, startPoint y: 452, endPoint x: 336, endPoint y: 449, distance: 85.1
click at [336, 449] on div "Add Content Documents Product Type * Document: Paper document generated interna…" at bounding box center [784, 388] width 1568 height 776
type input "40"
click at [1066, 521] on button "Save & Close" at bounding box center [1057, 522] width 100 height 26
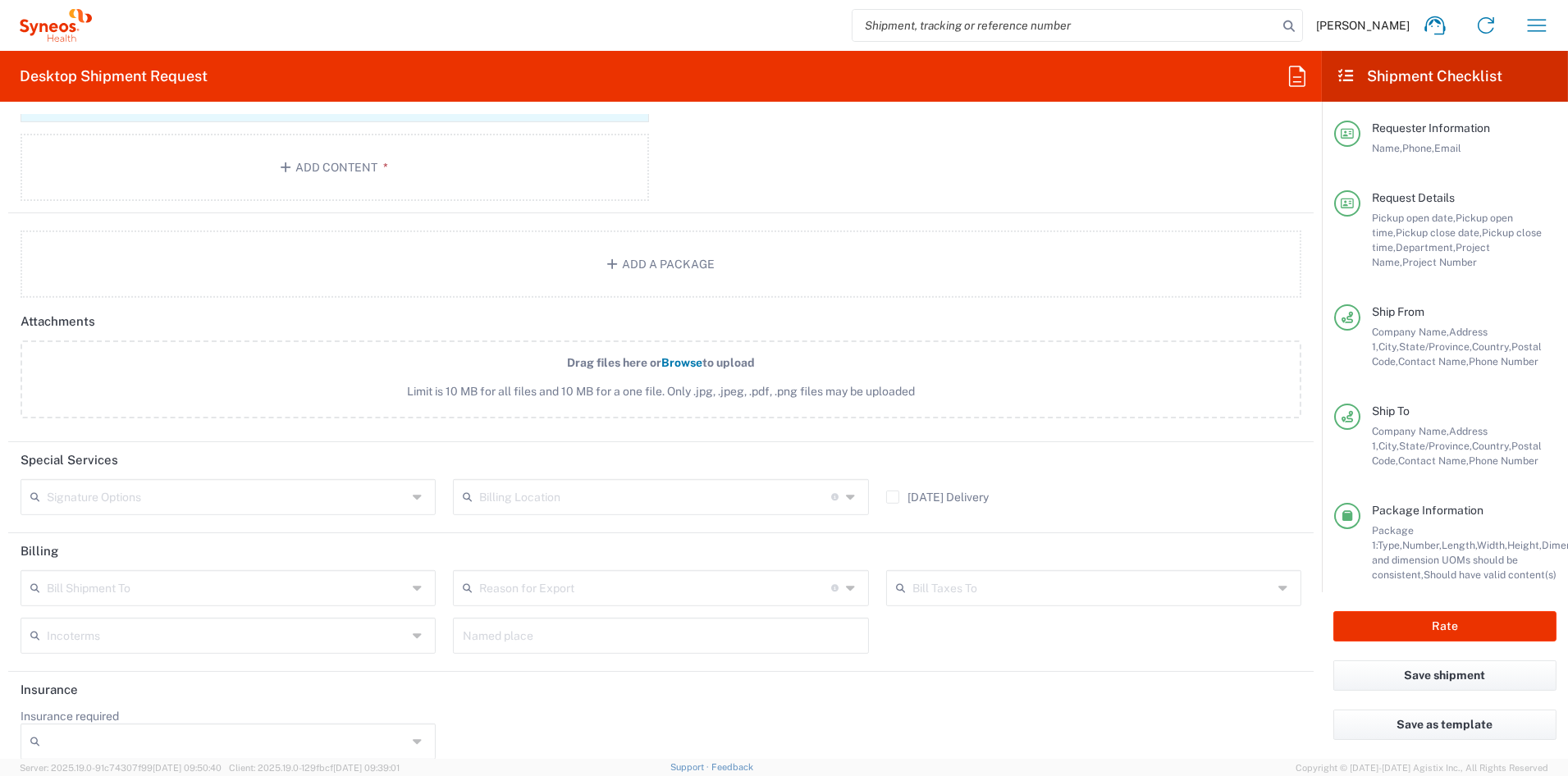
scroll to position [1825, 0]
click at [161, 494] on input "text" at bounding box center [226, 491] width 360 height 29
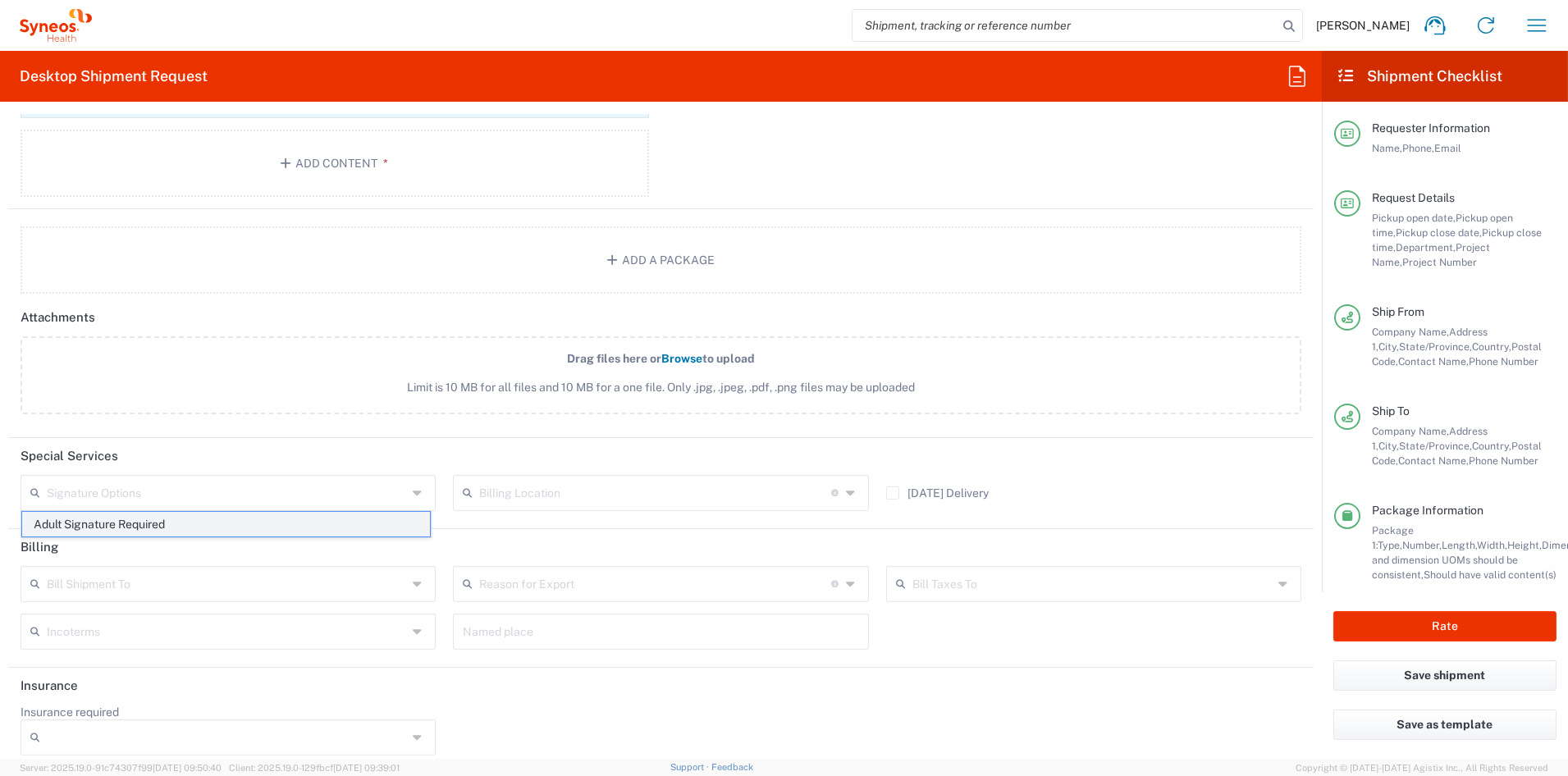
click at [129, 526] on span "Adult Signature Required" at bounding box center [226, 524] width 408 height 25
type input "Adult Signature Required"
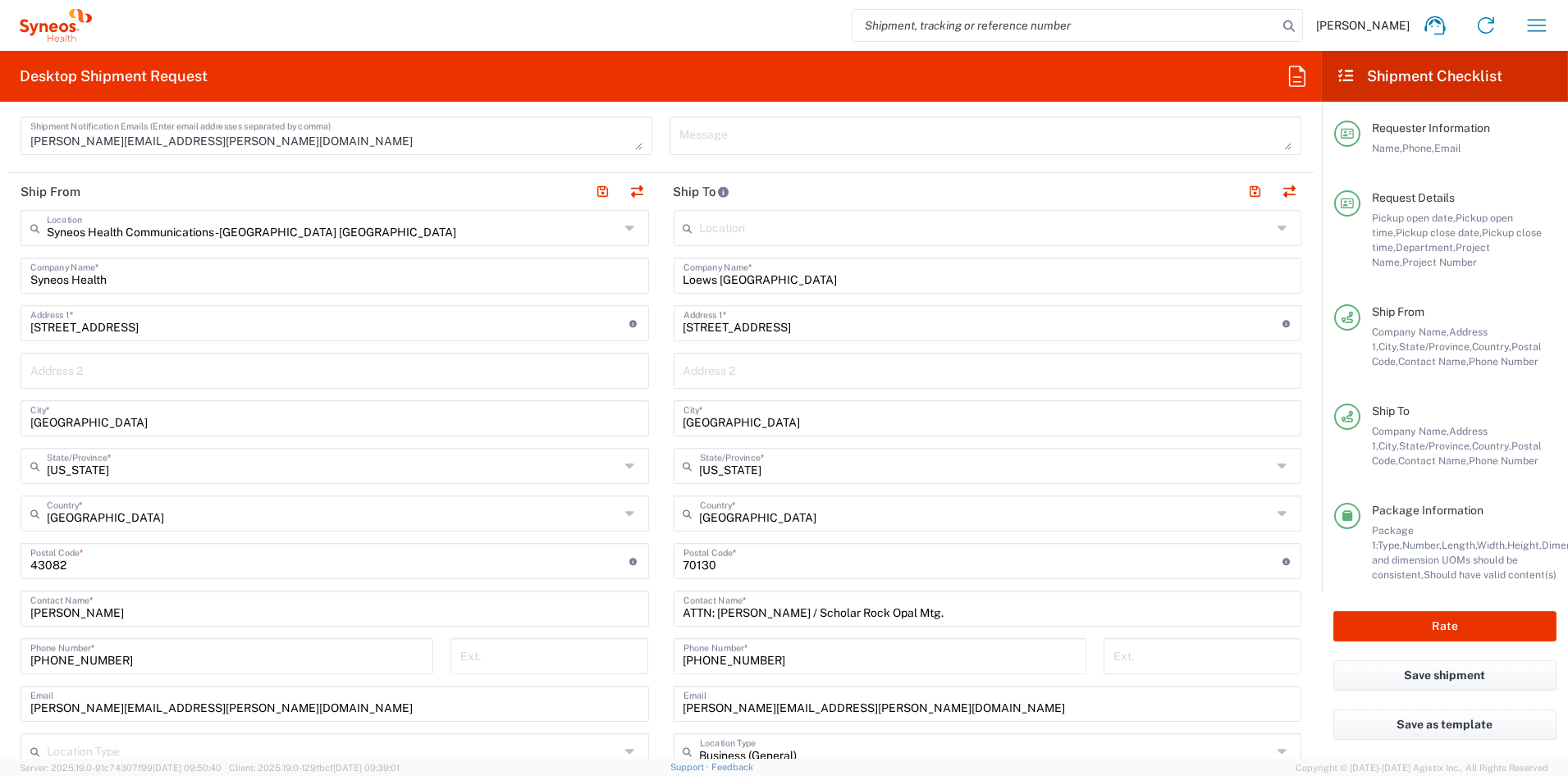
scroll to position [583, 0]
click at [1444, 623] on button "Rate" at bounding box center [1444, 626] width 223 height 30
type input "7060640"
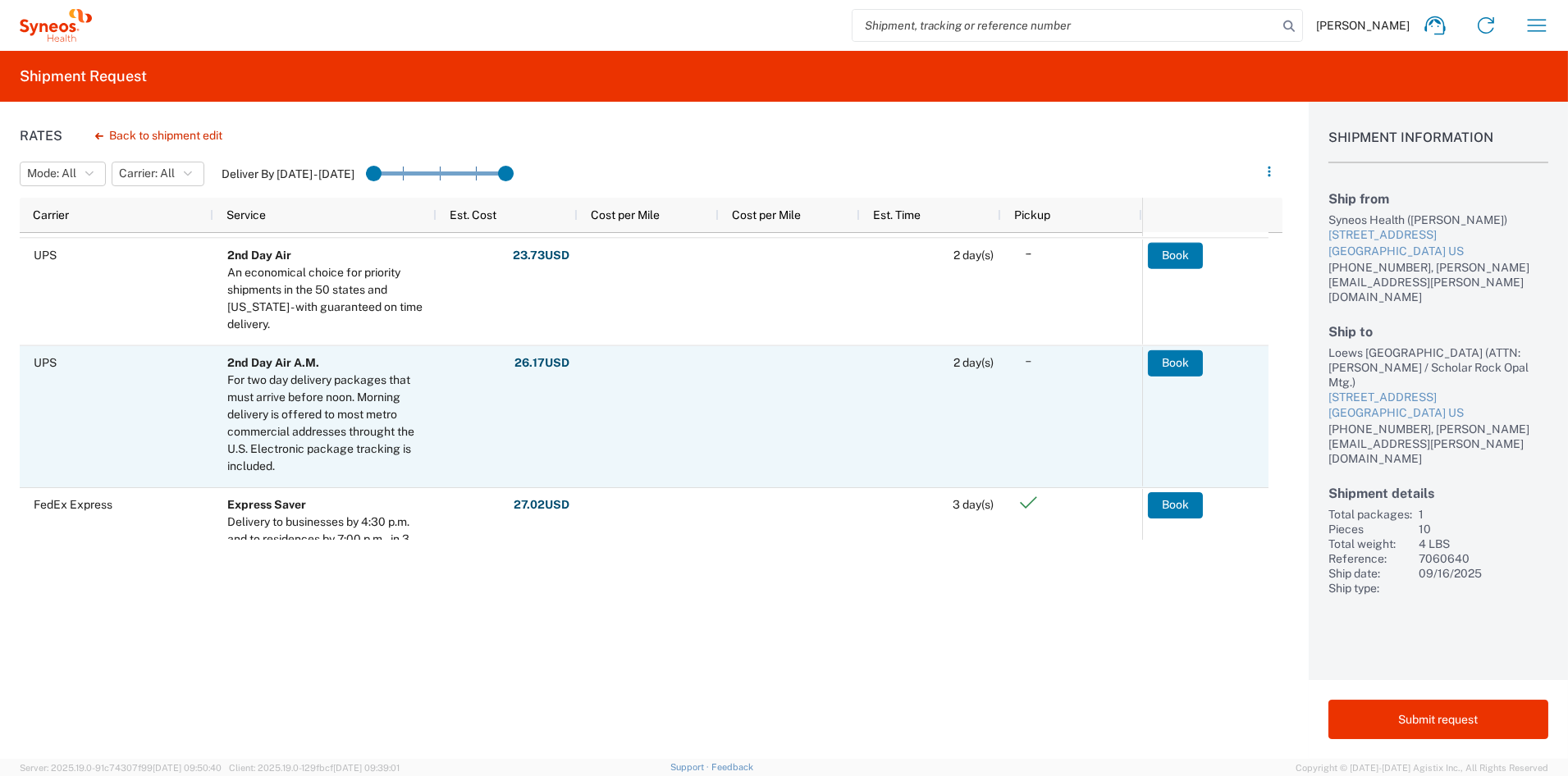
scroll to position [315, 0]
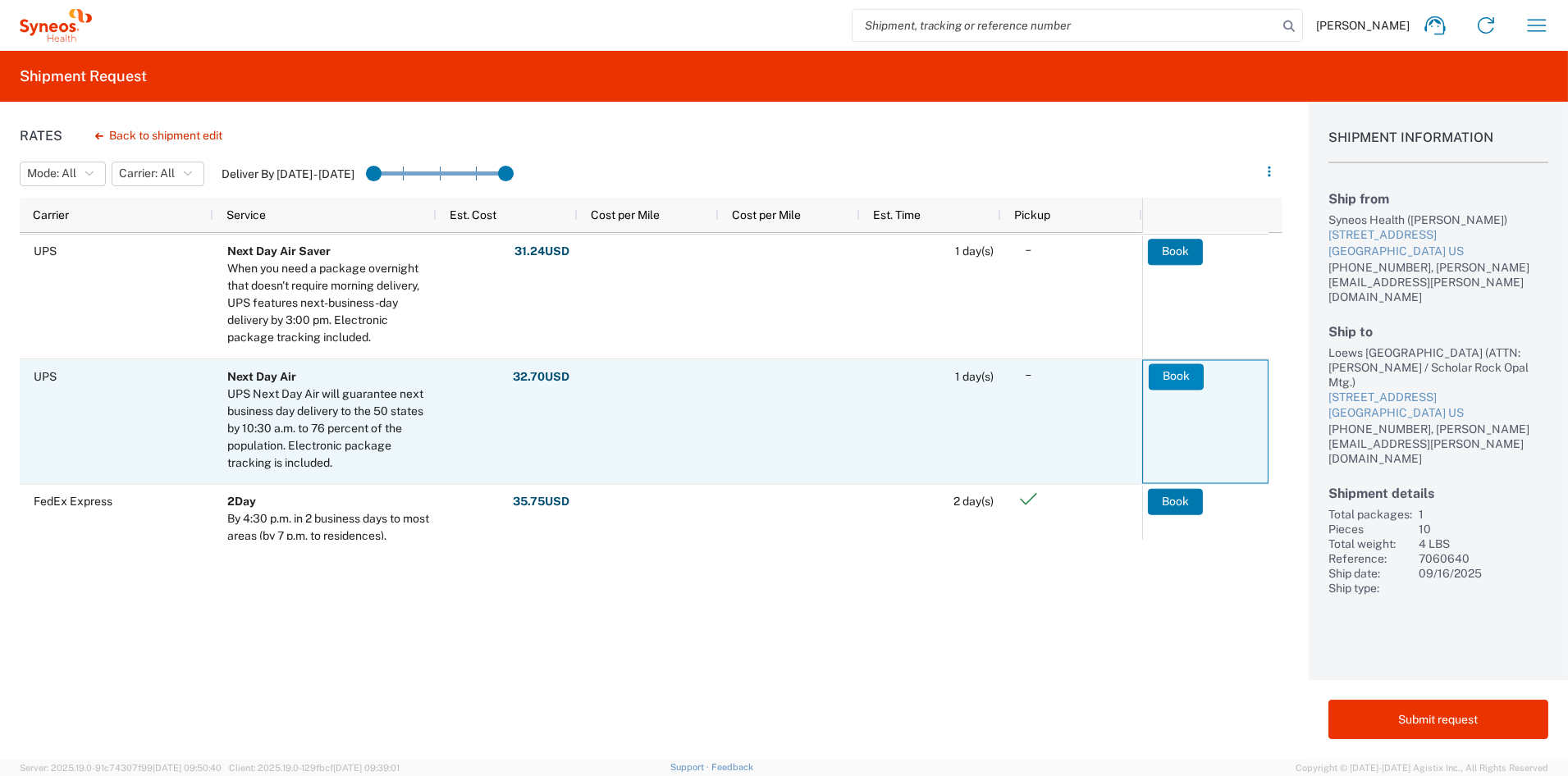
click at [1170, 370] on button "Book" at bounding box center [1175, 377] width 55 height 26
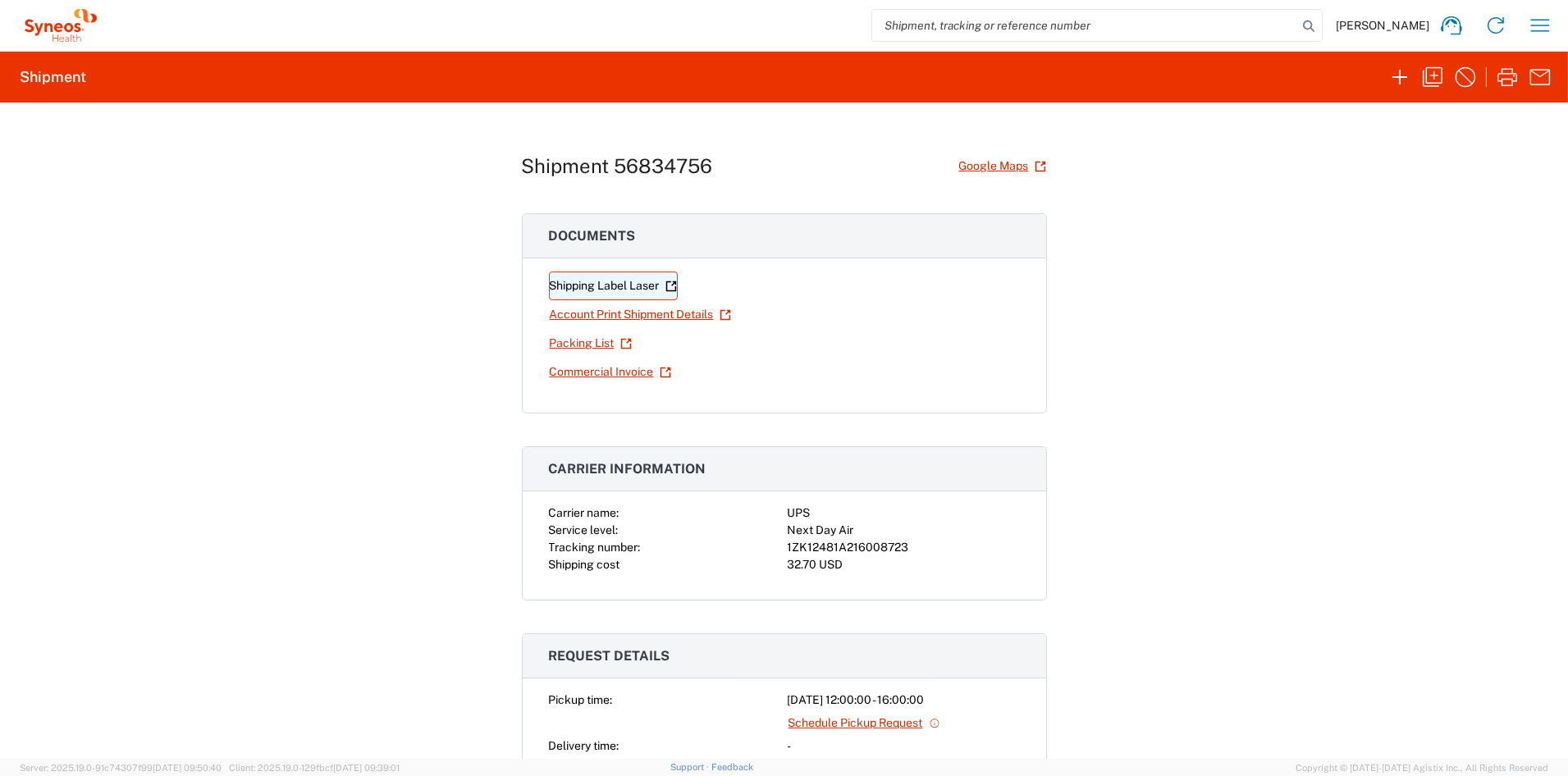
click at [607, 286] on link "Shipping Label Laser" at bounding box center [613, 286] width 128 height 29
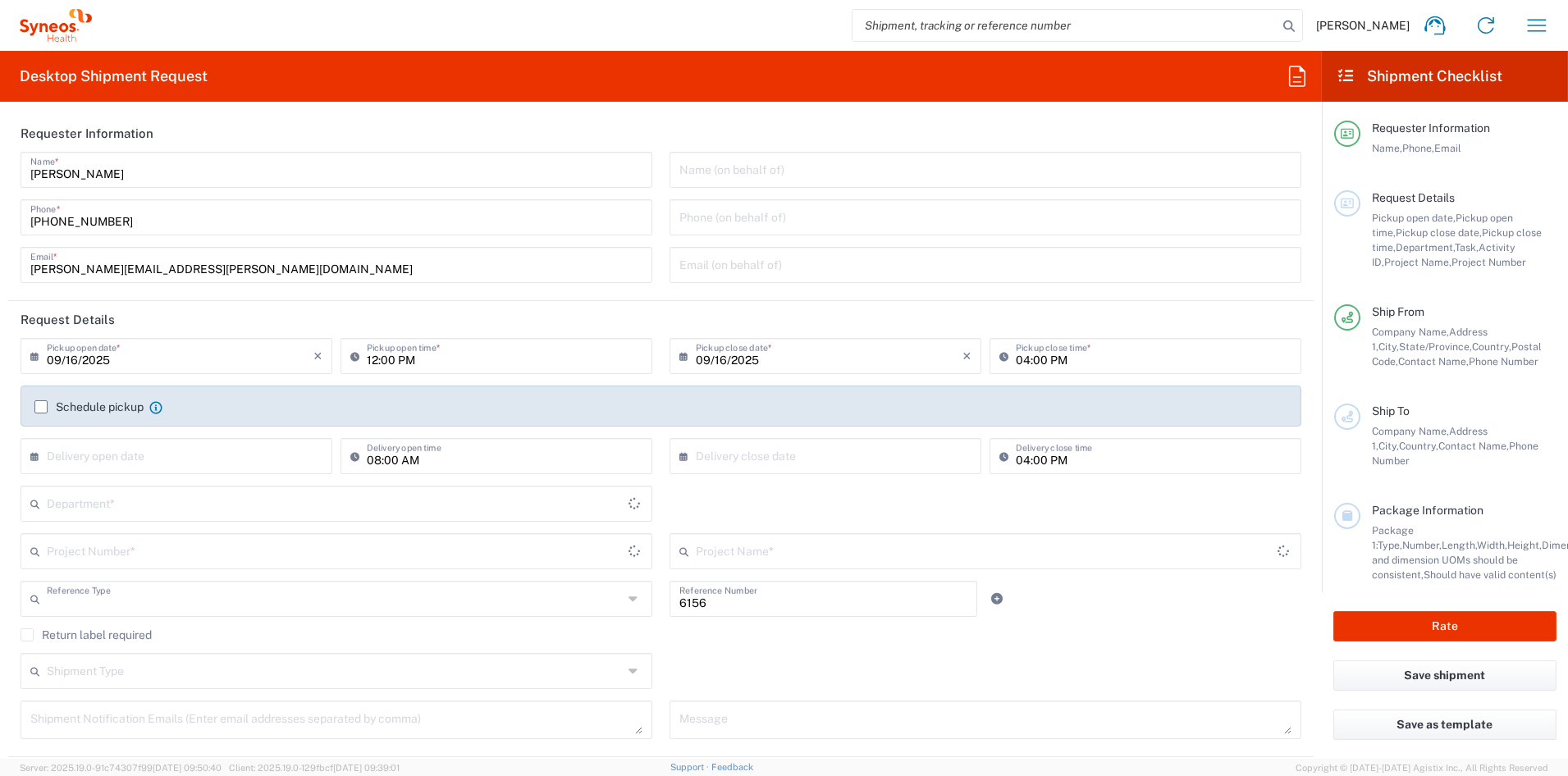
type input "Department"
type input "[US_STATE]"
type input "[GEOGRAPHIC_DATA]"
click at [1533, 26] on icon "button" at bounding box center [1536, 25] width 26 height 26
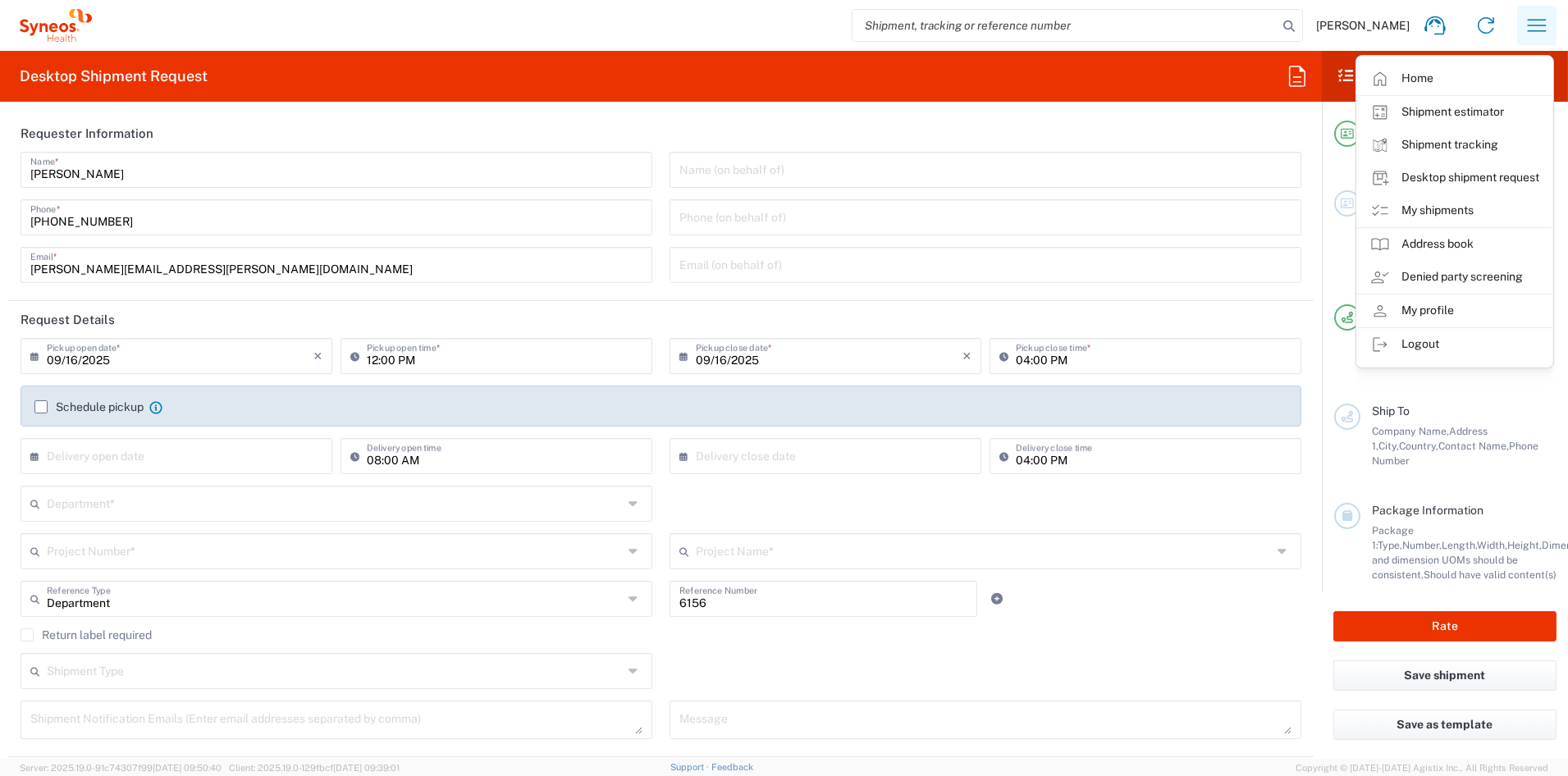
type input "Syneos Health Communications-[GEOGRAPHIC_DATA] [GEOGRAPHIC_DATA]"
click at [1422, 214] on link "My shipments" at bounding box center [1454, 211] width 195 height 33
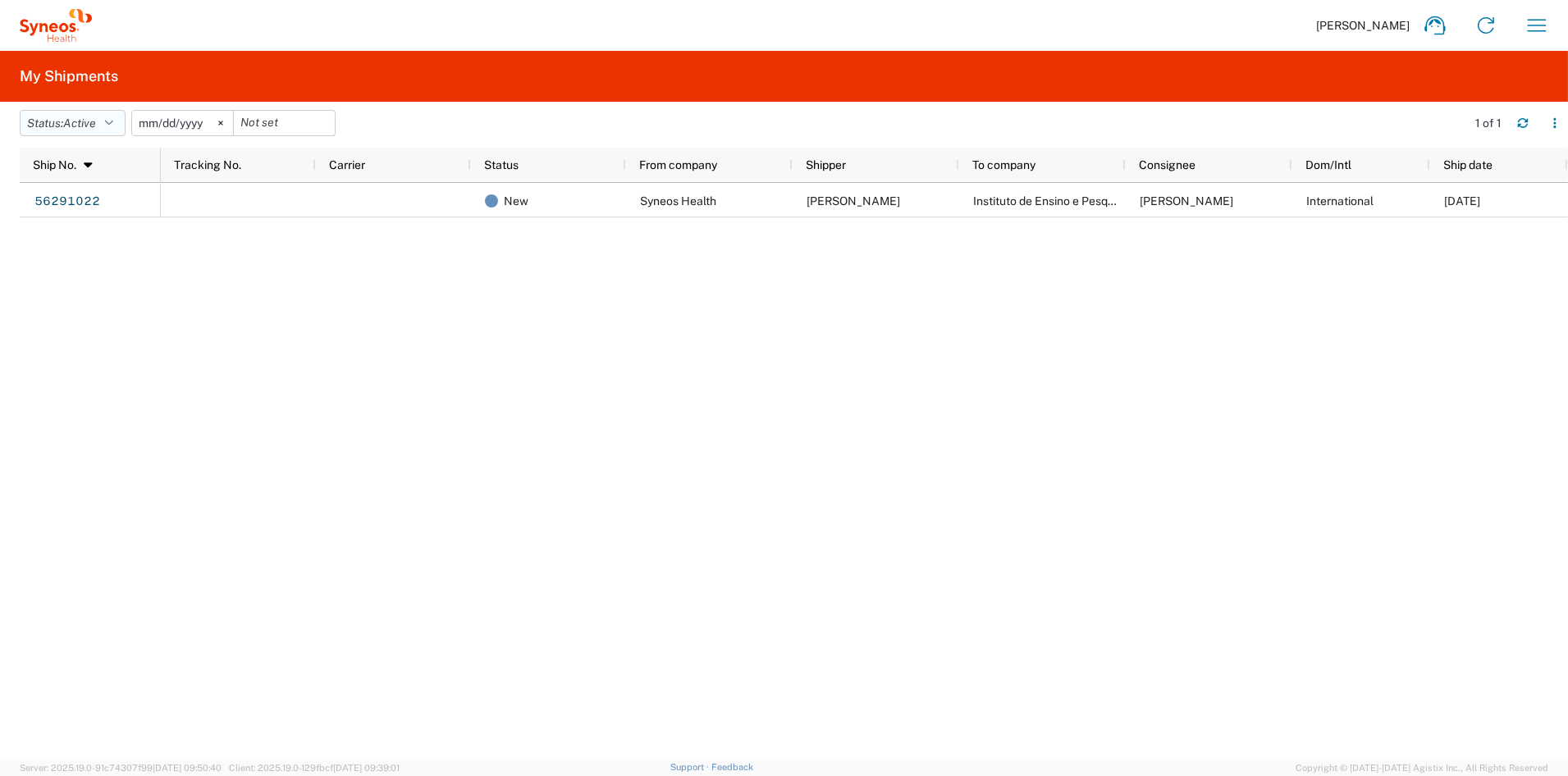
click at [107, 119] on button "Status: Active" at bounding box center [73, 123] width 106 height 26
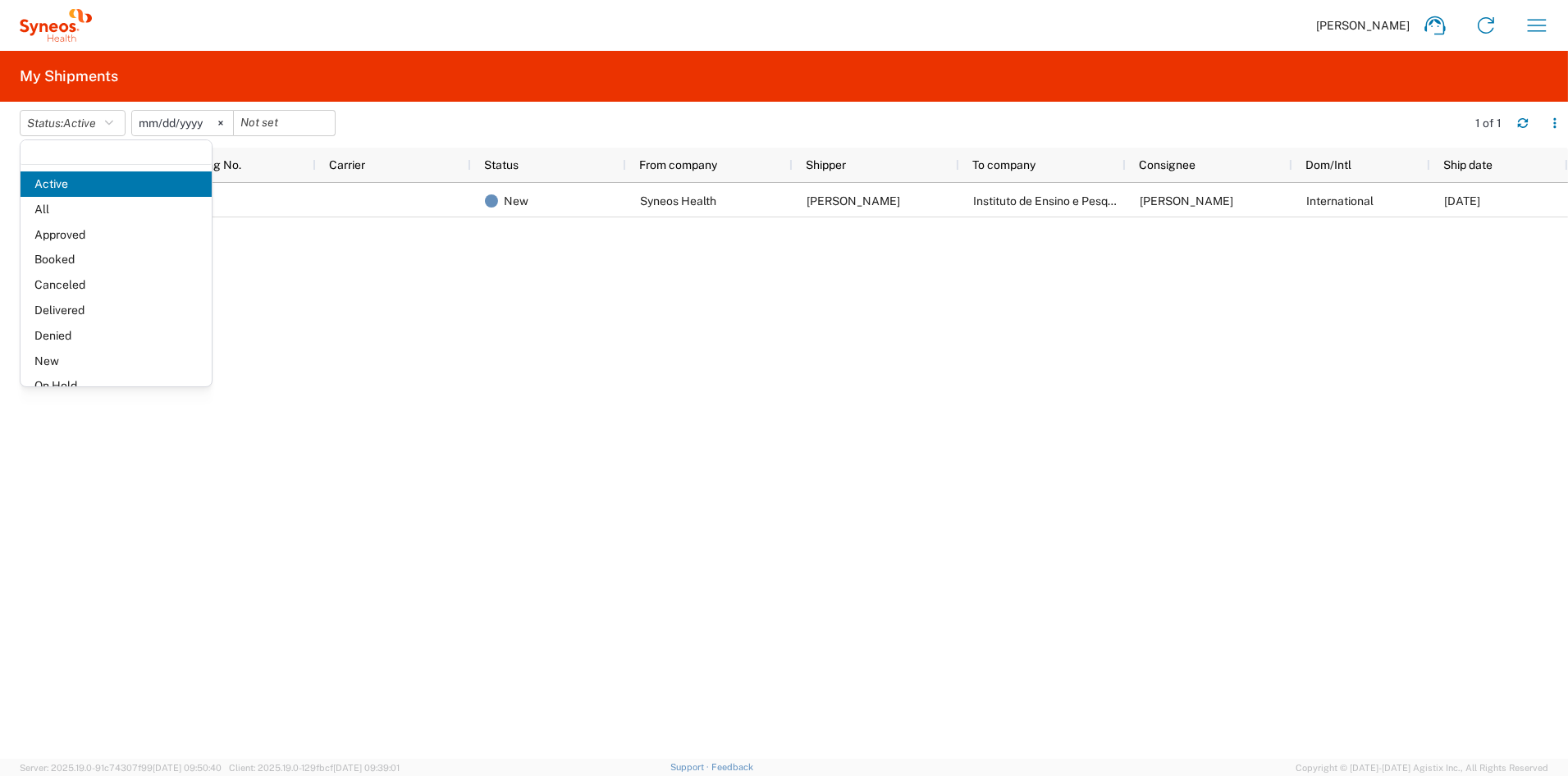
click at [82, 211] on span "All" at bounding box center [116, 209] width 191 height 25
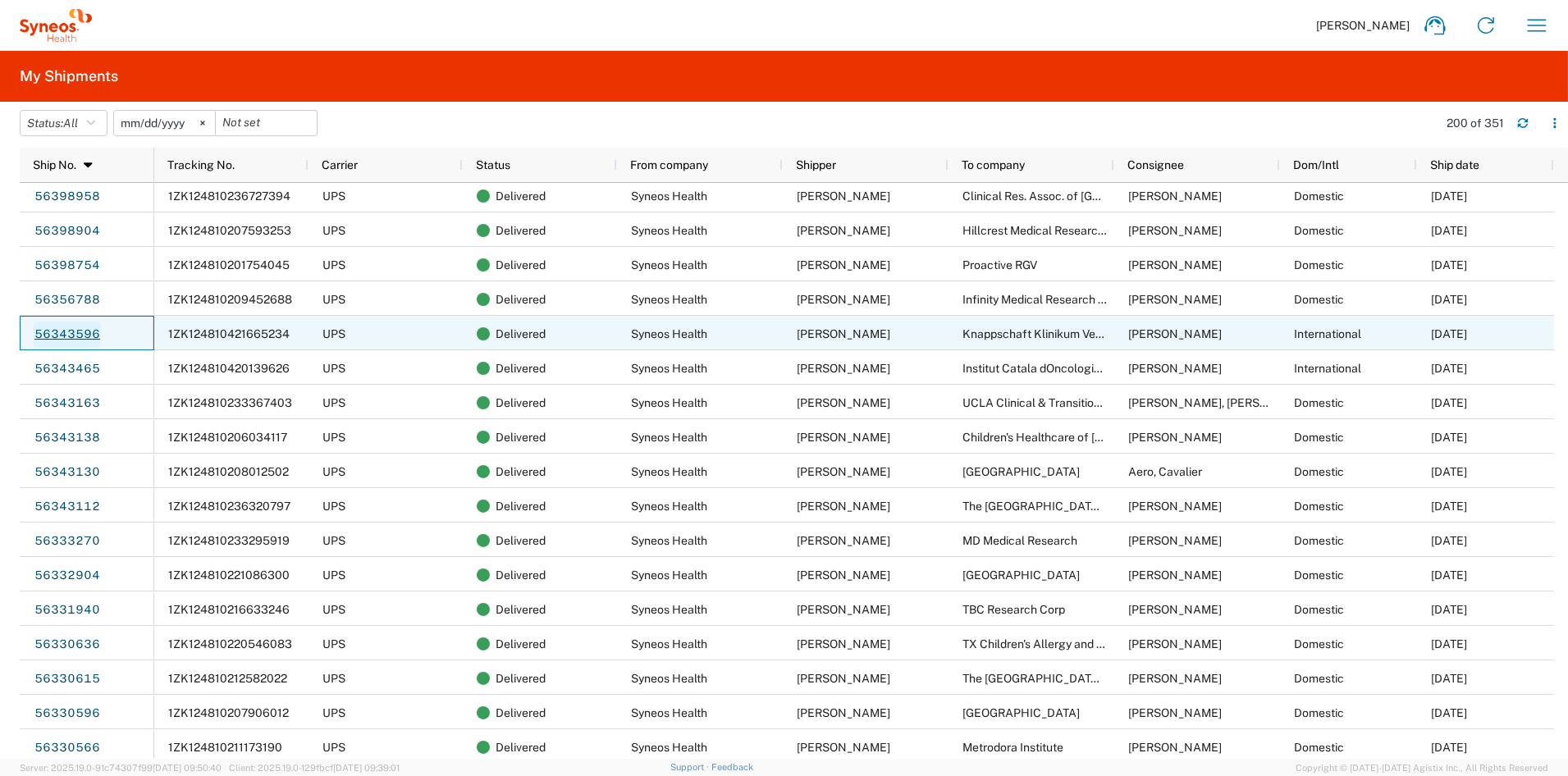
click at [83, 331] on link "56343596" at bounding box center [68, 335] width 68 height 26
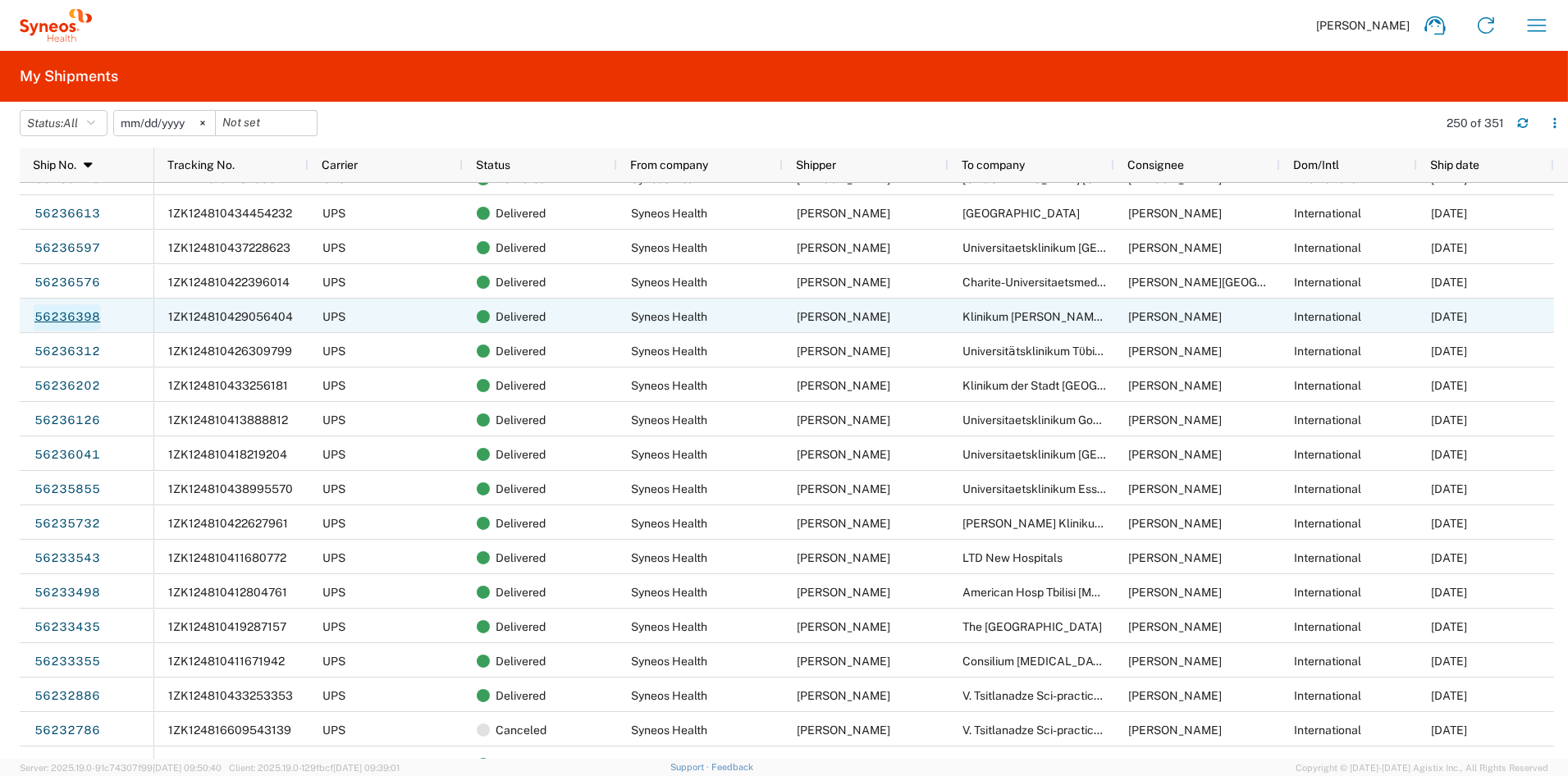
click at [70, 315] on link "56236398" at bounding box center [68, 318] width 68 height 26
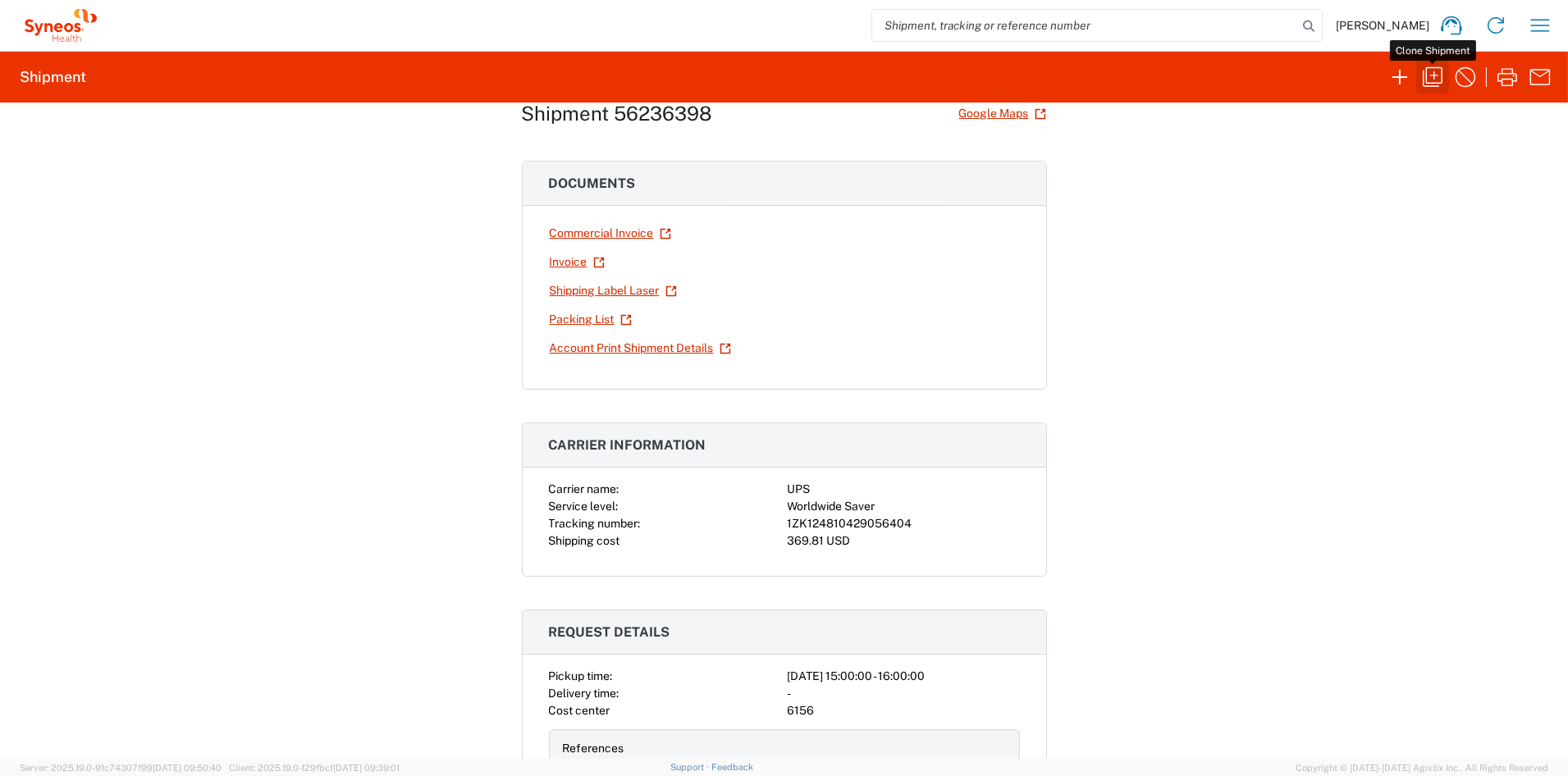
click at [1433, 76] on icon "button" at bounding box center [1432, 77] width 26 height 26
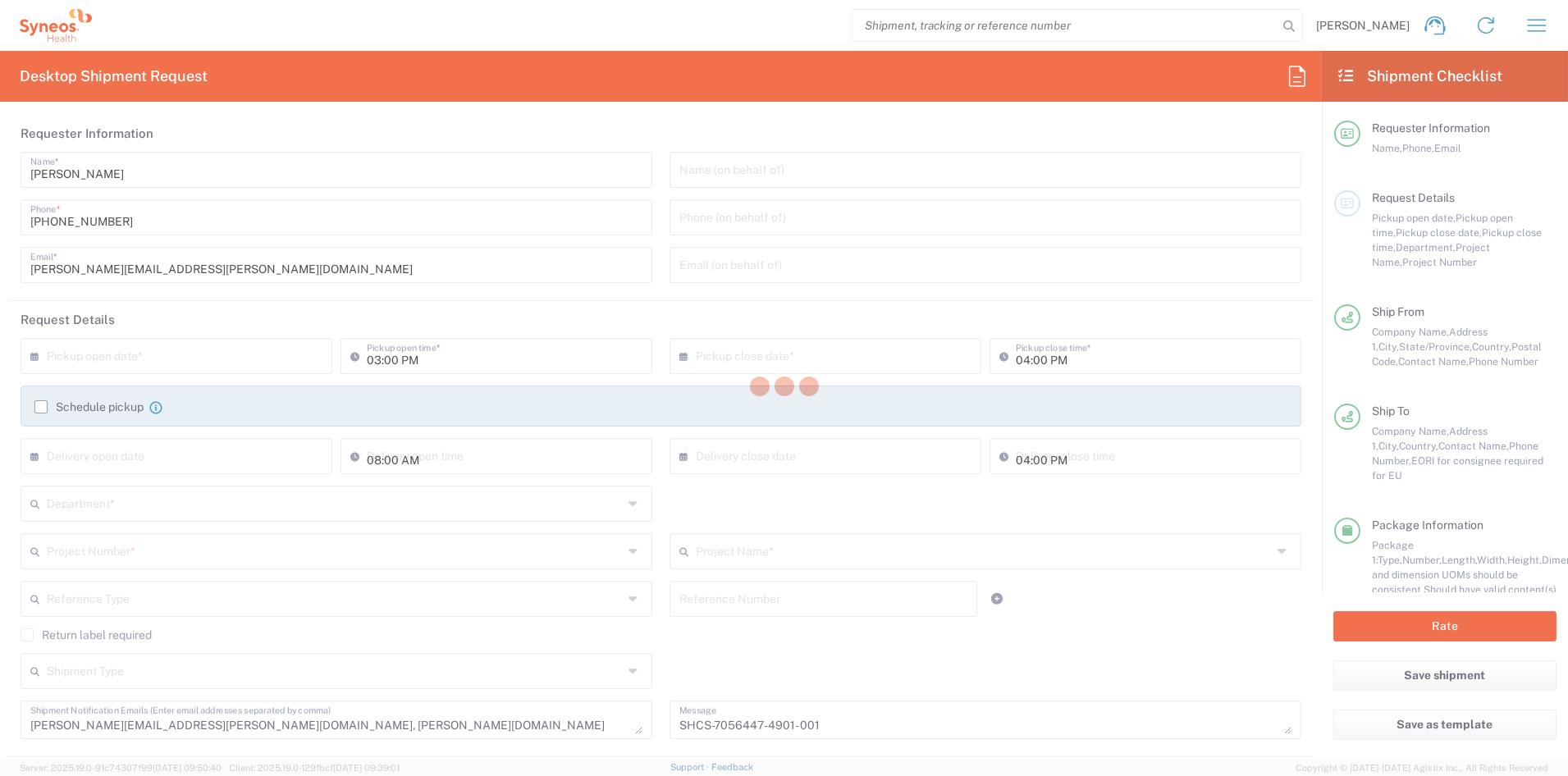
type input "[US_STATE]"
type input "Thuringia"
type input "Your Packaging"
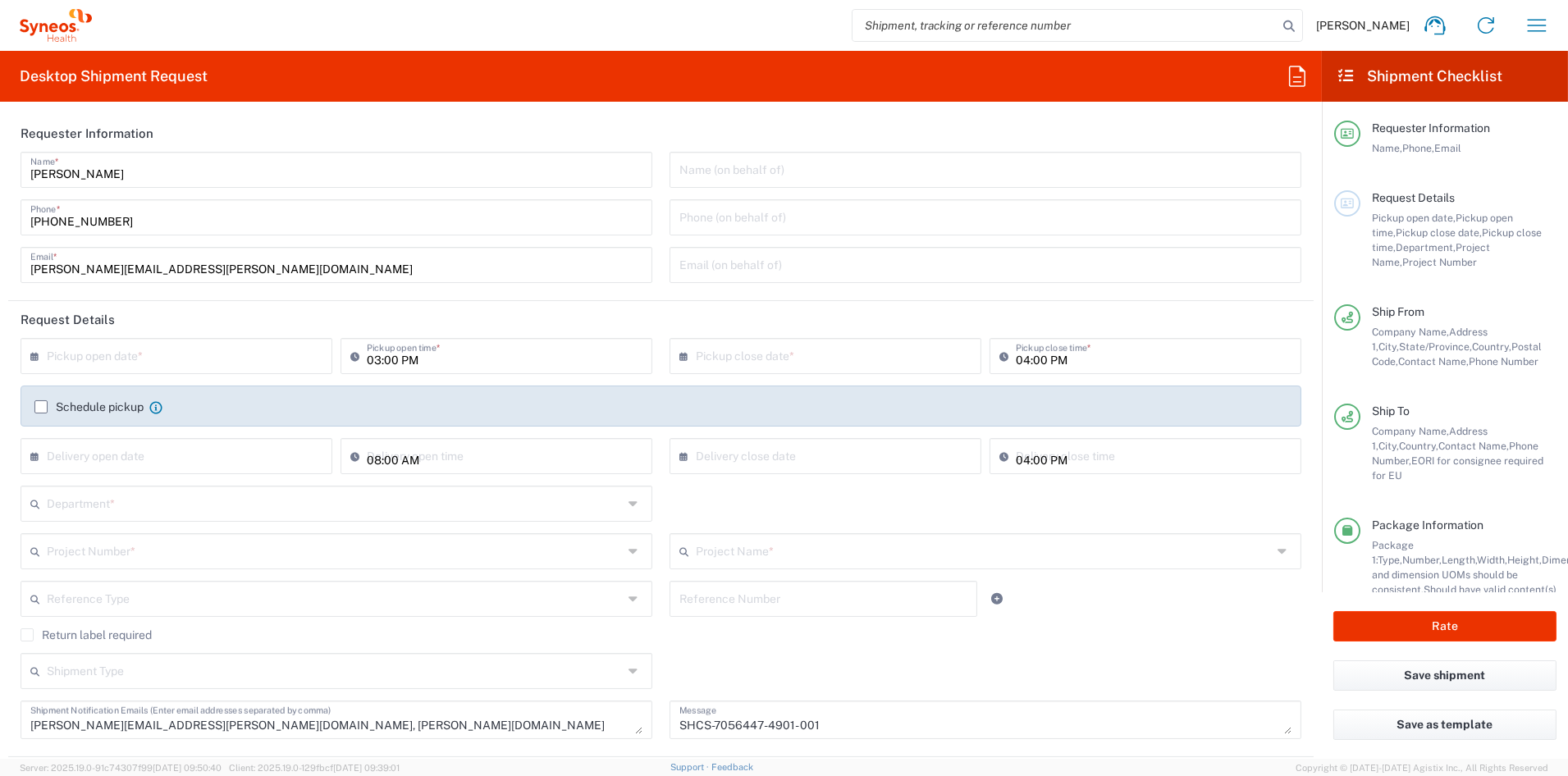
type input "7056447"
type input "Pharmazz 7056447"
type input "6156"
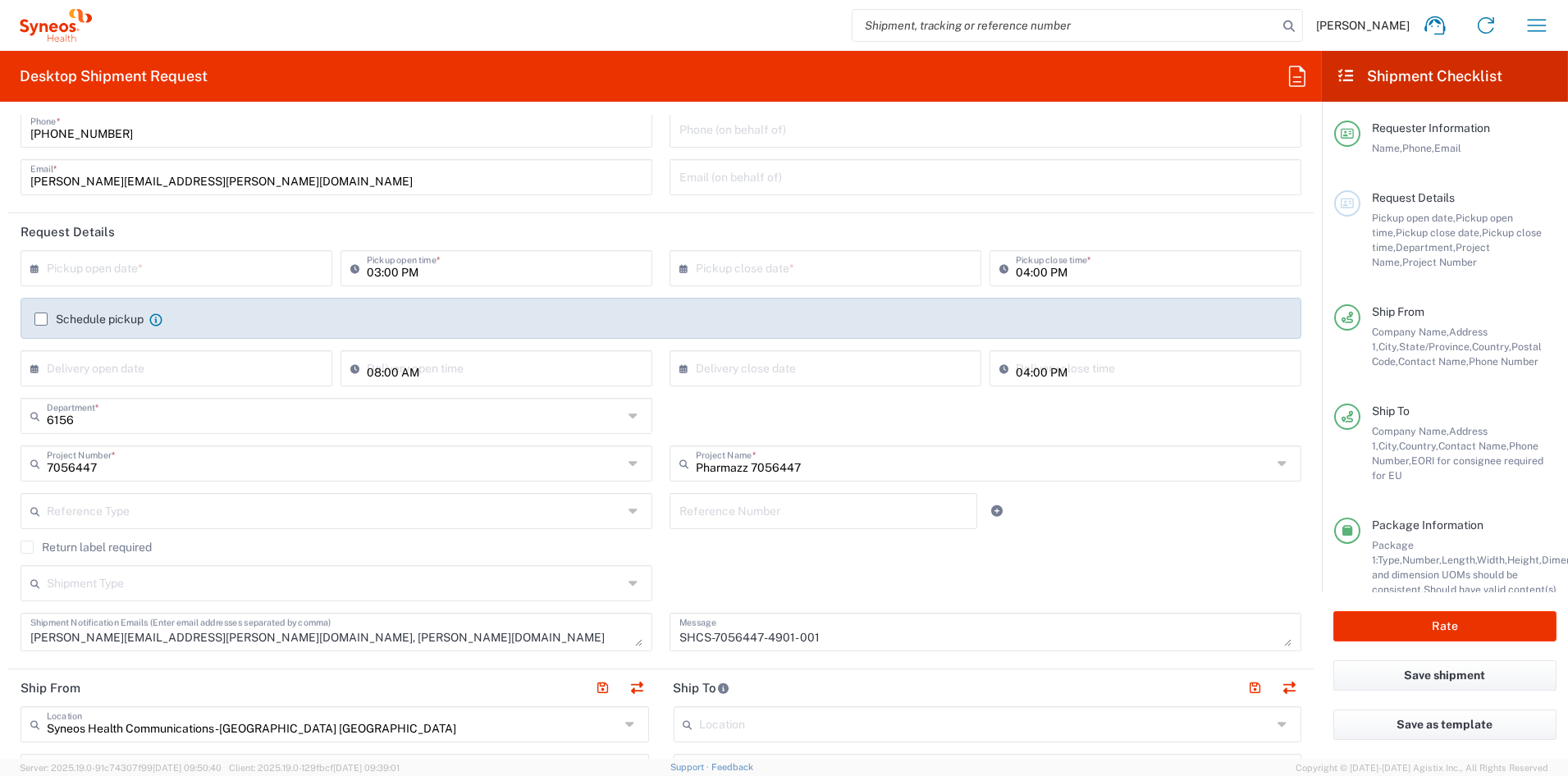
click at [419, 635] on textarea "Elena.cappelletti@syneoshealth.com, melissa.storer@syneoshealth.com" at bounding box center [336, 632] width 612 height 29
drag, startPoint x: 421, startPoint y: 636, endPoint x: 236, endPoint y: 635, distance: 185.0
click at [236, 635] on textarea "Elena.cappelletti@syneoshealth.com, melissa.storer@syneoshealth.com" at bounding box center [336, 632] width 612 height 29
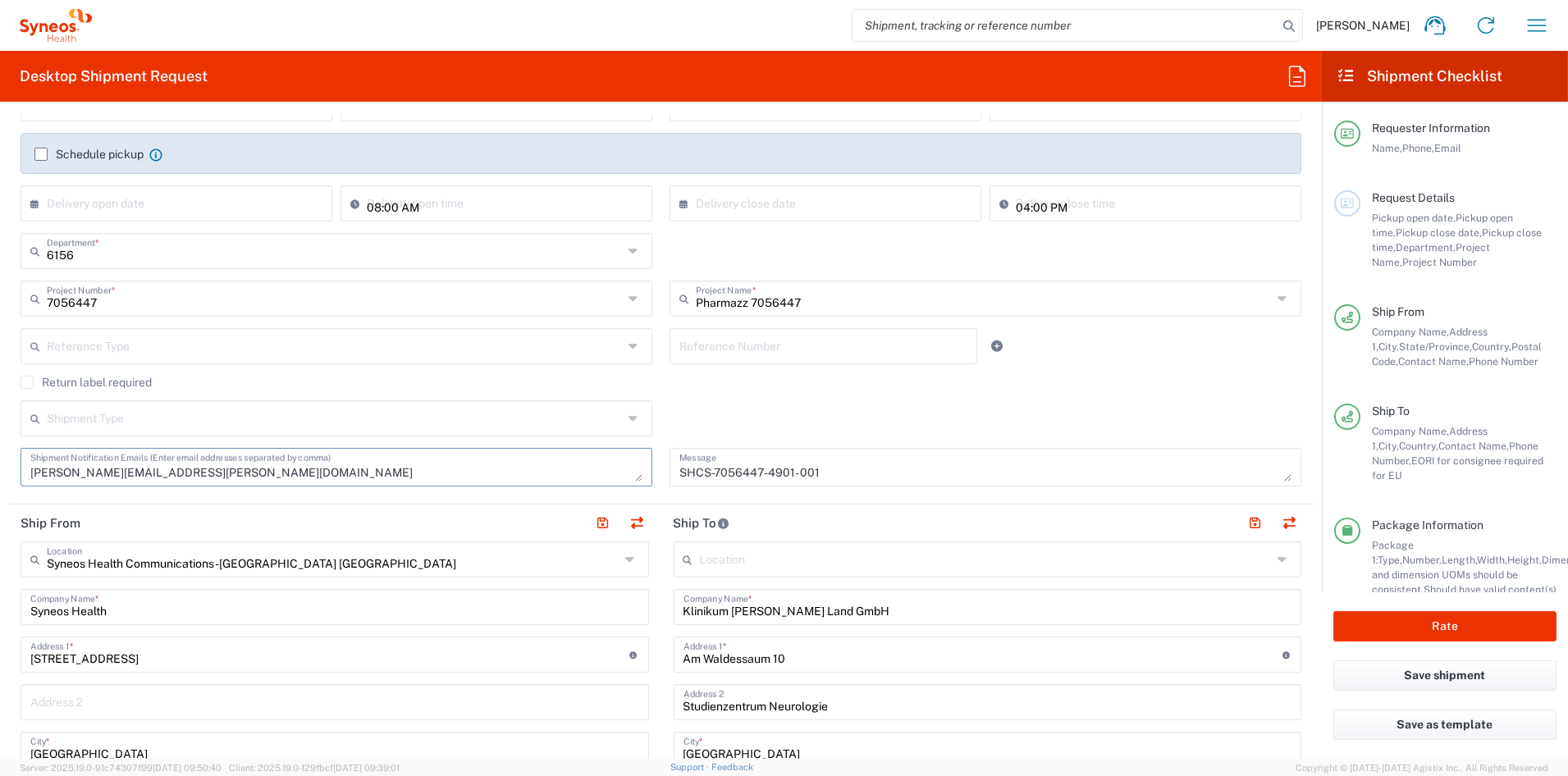
type textarea "Elena.cappelletti@syneoshealth.com"
drag, startPoint x: 803, startPoint y: 471, endPoint x: 616, endPoint y: 468, distance: 187.0
click at [617, 468] on div "× Pickup open date * Cancel Apply 03:00 PM Pickup open time * × Pickup close da…" at bounding box center [661, 292] width 1298 height 413
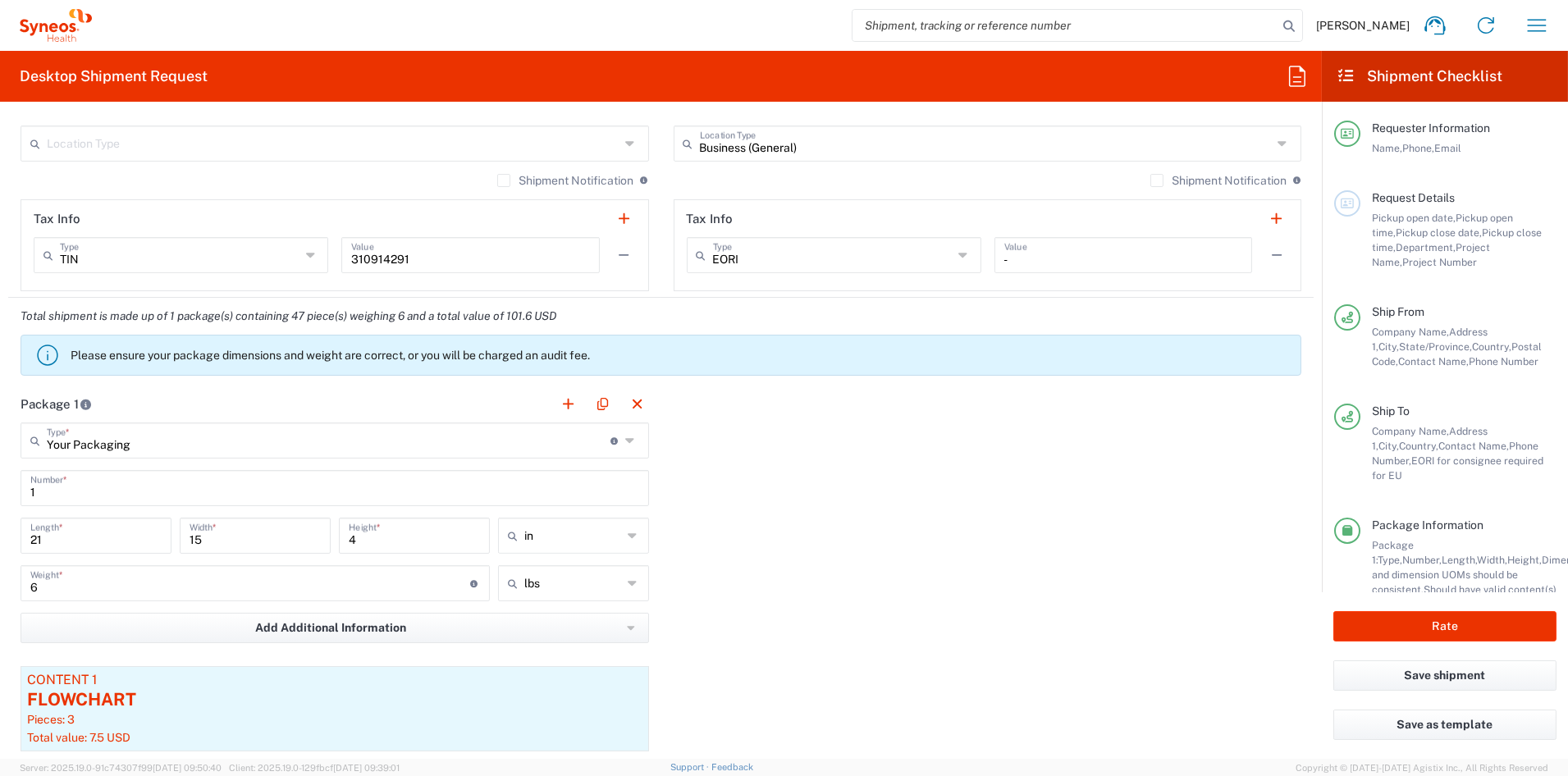
scroll to position [1203, 0]
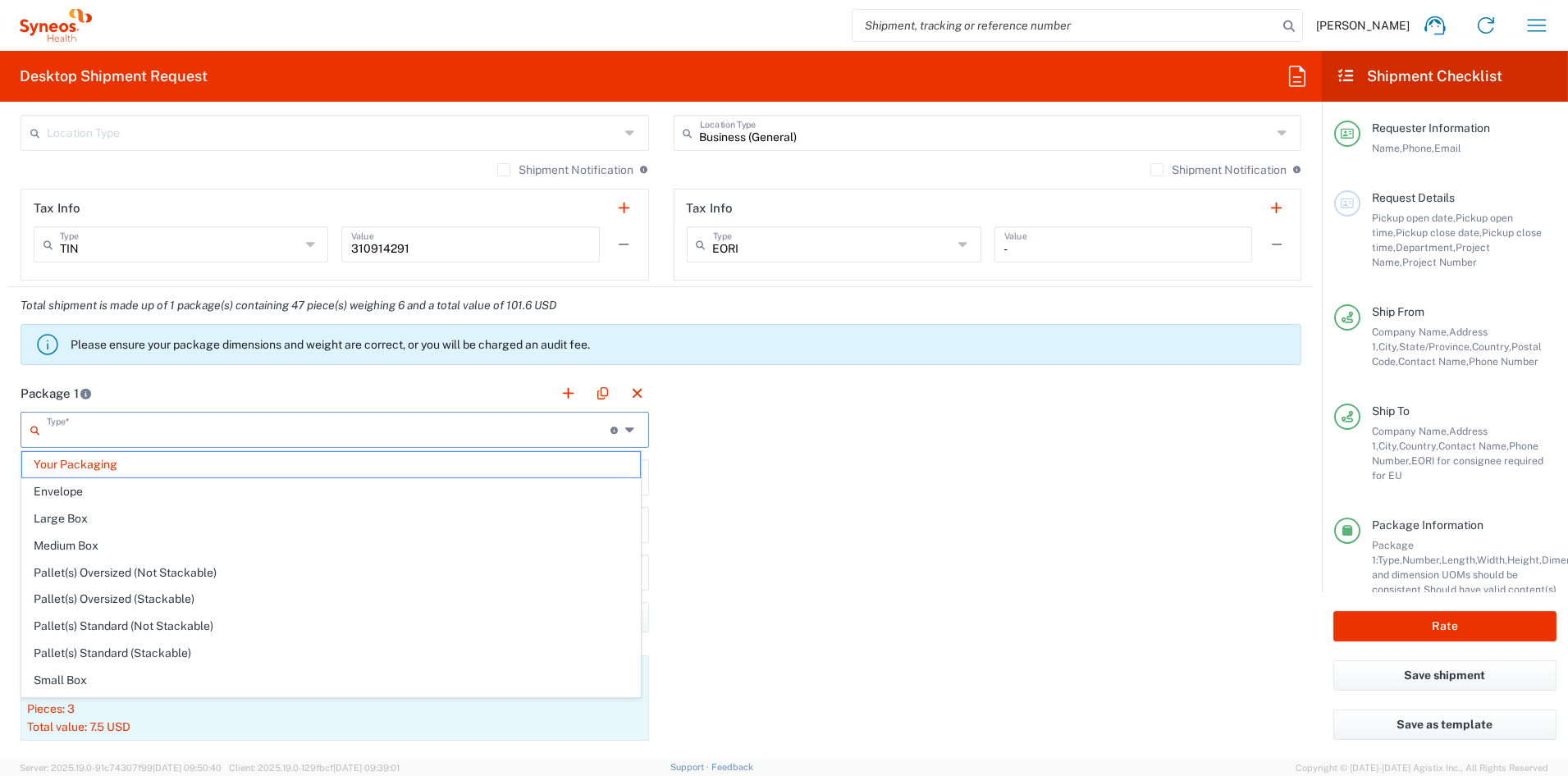
click at [198, 431] on input "text" at bounding box center [328, 428] width 563 height 29
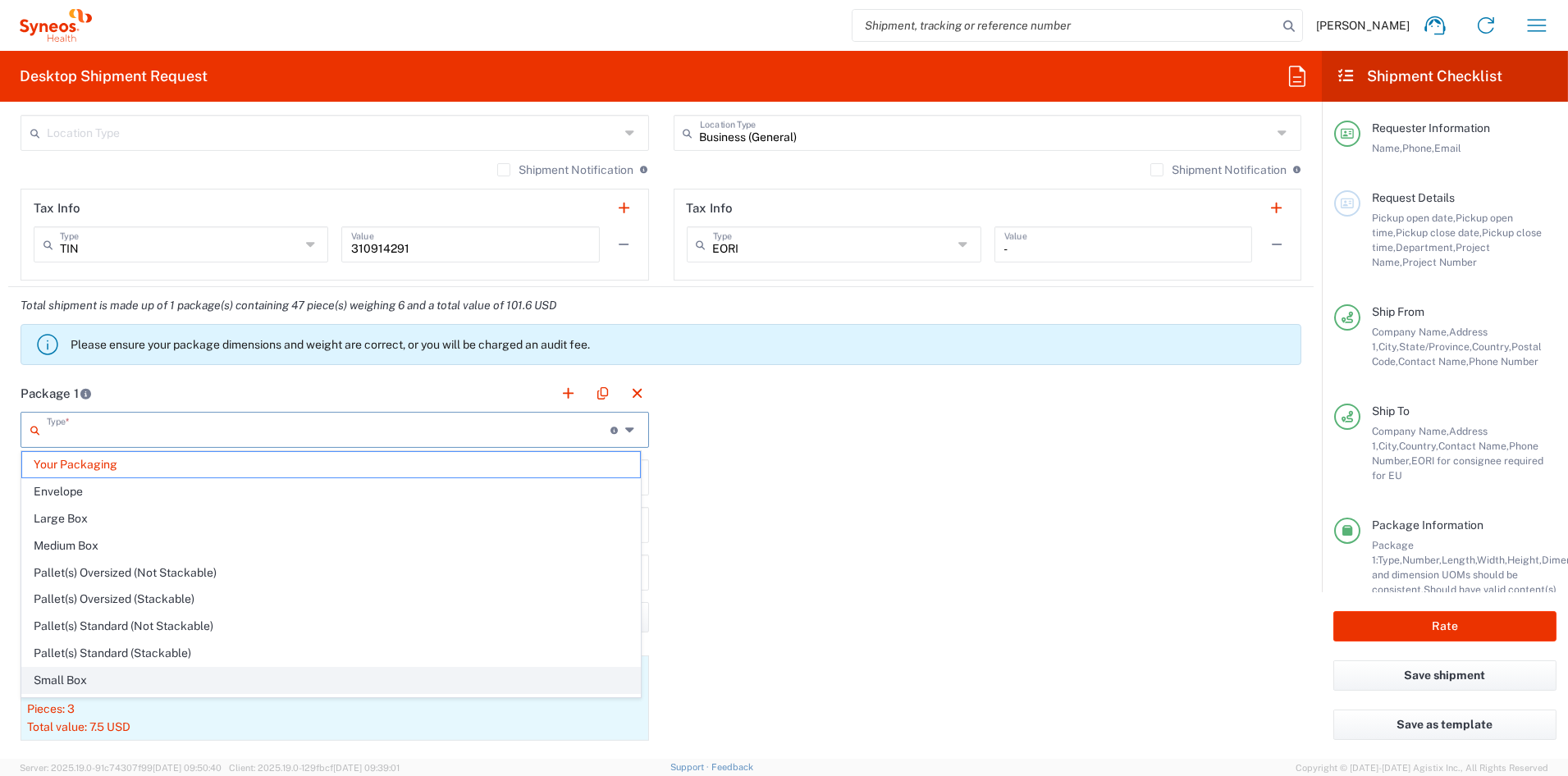
click at [77, 685] on span "Small Box" at bounding box center [331, 681] width 618 height 25
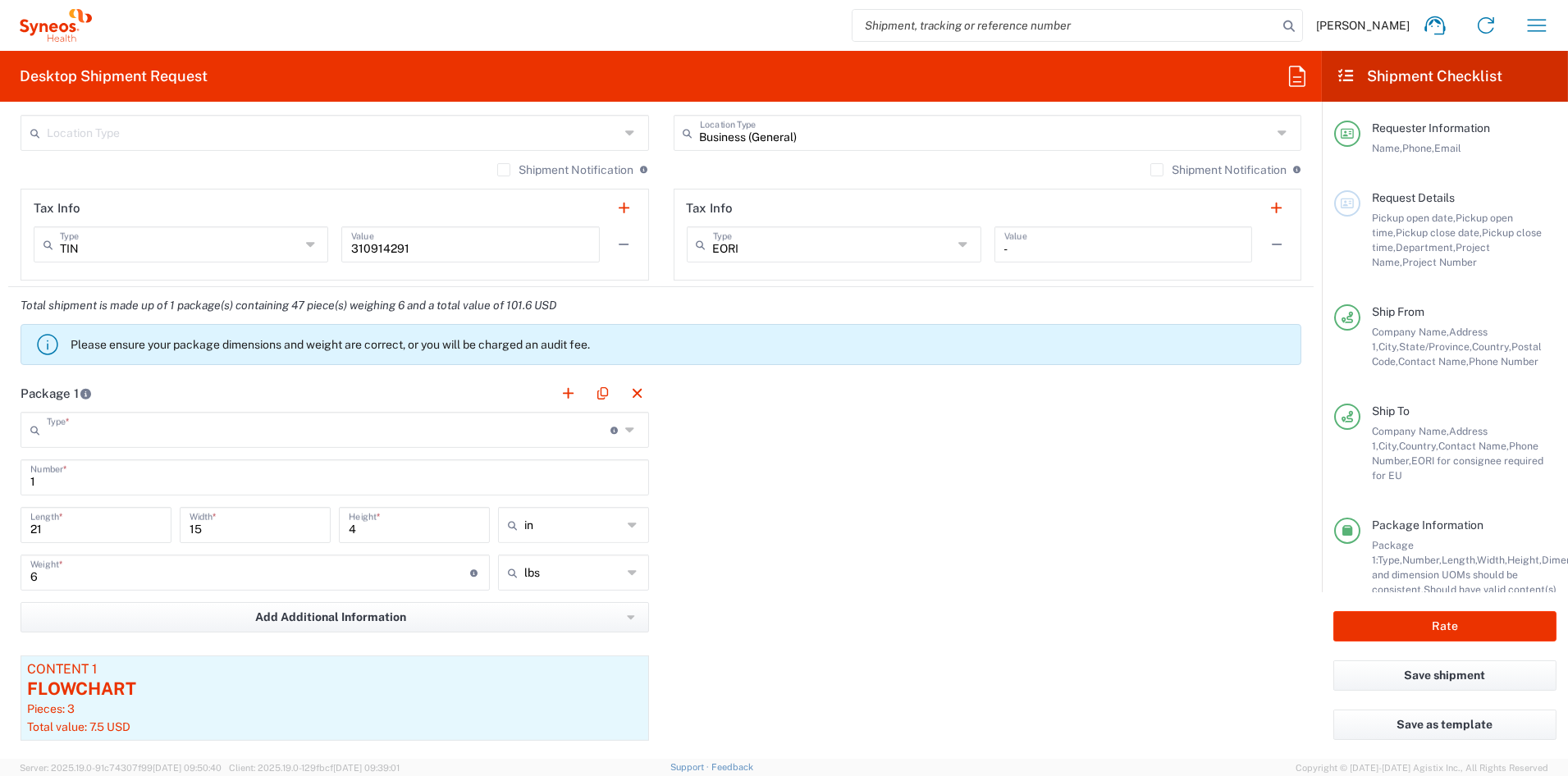
type input "Small Box"
type input "12.25"
type input "11"
type input "1.5"
drag, startPoint x: 75, startPoint y: 581, endPoint x: 0, endPoint y: 569, distance: 76.0
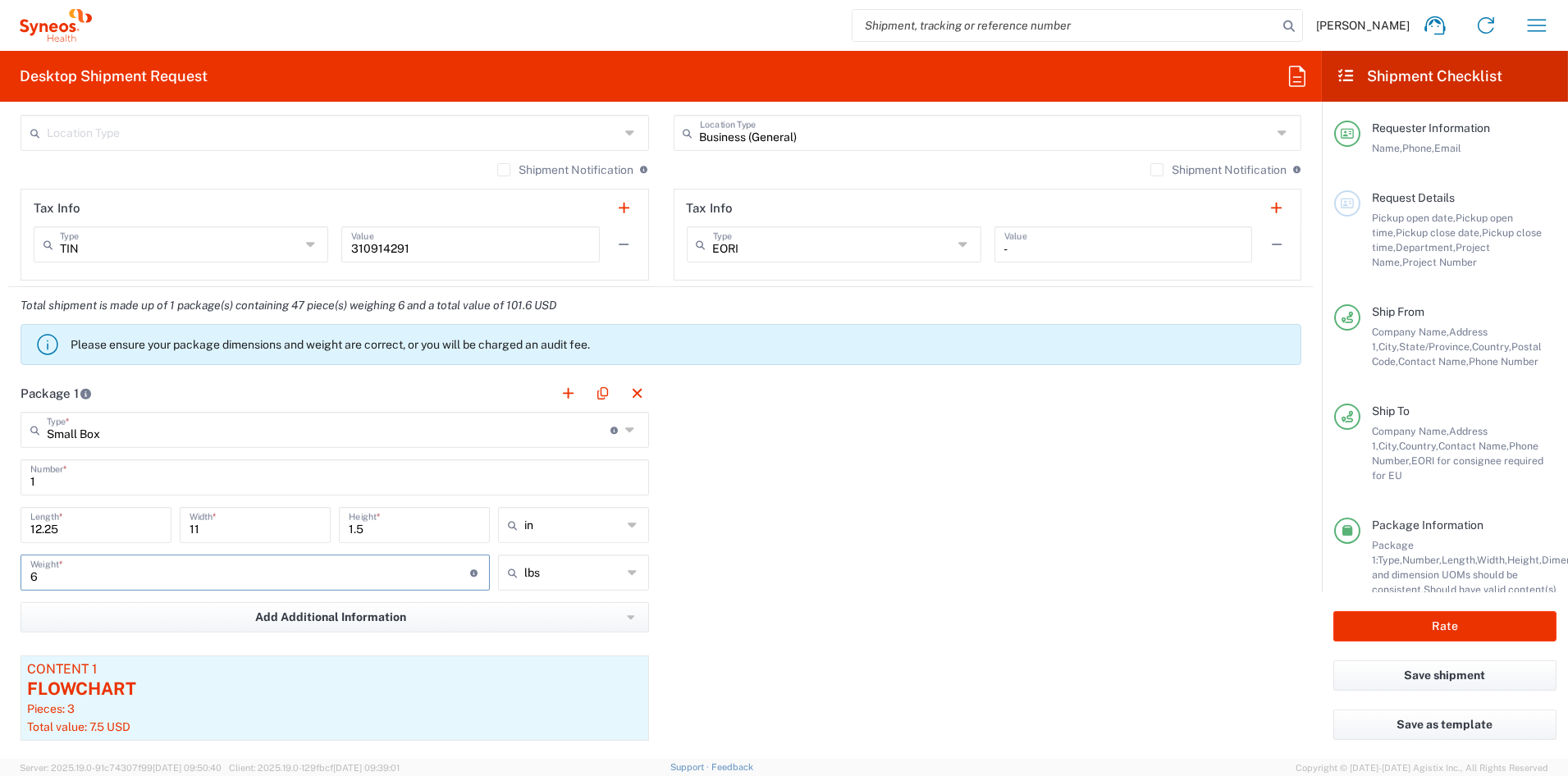
click at [0, 569] on form "Requester Information John Popp Name * 1-919-379-0330 Phone * melissa.storer@sy…" at bounding box center [660, 437] width 1322 height 644
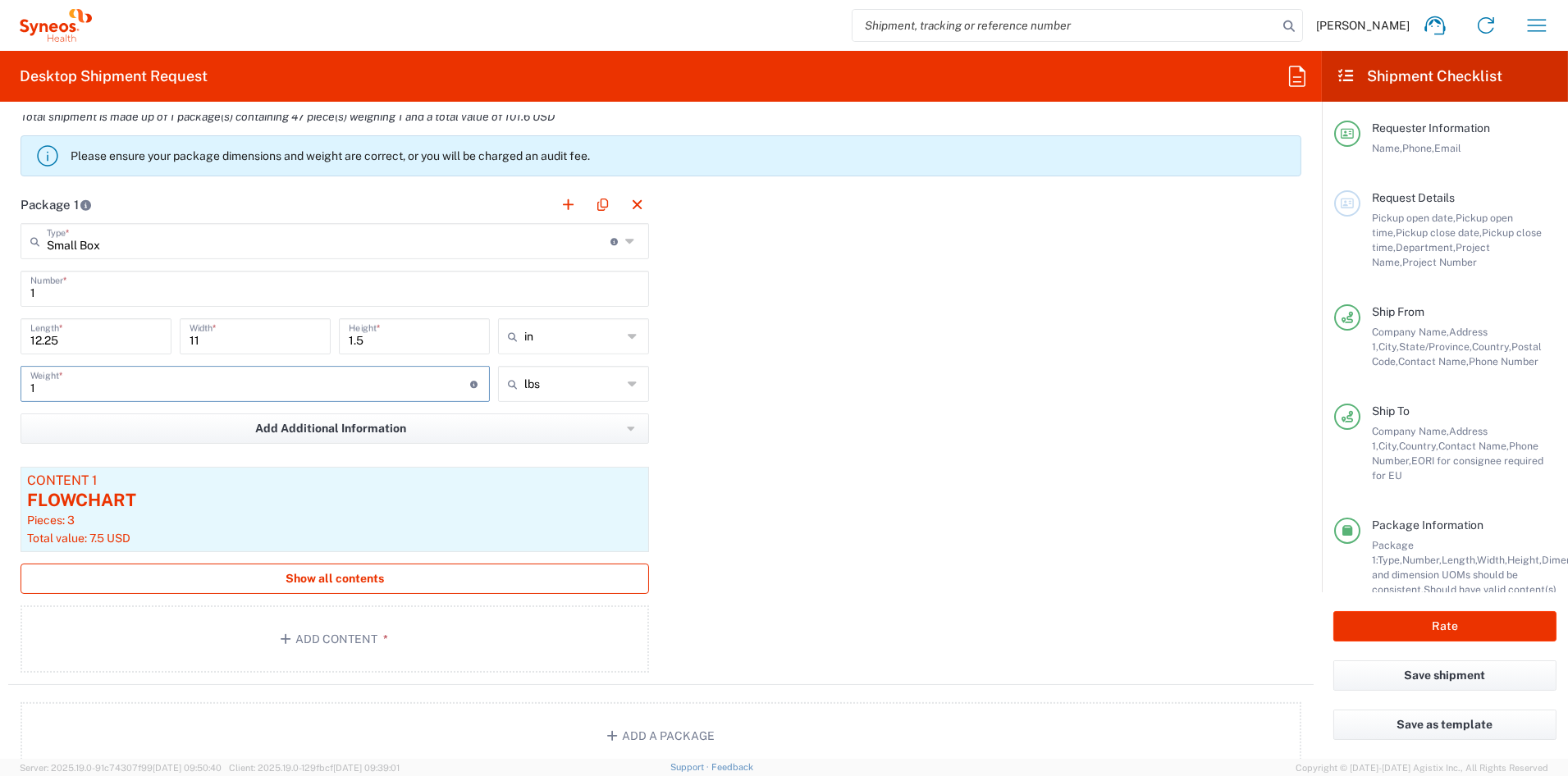
scroll to position [1392, 0]
type input "1"
click at [368, 579] on span "Show all contents" at bounding box center [334, 578] width 98 height 16
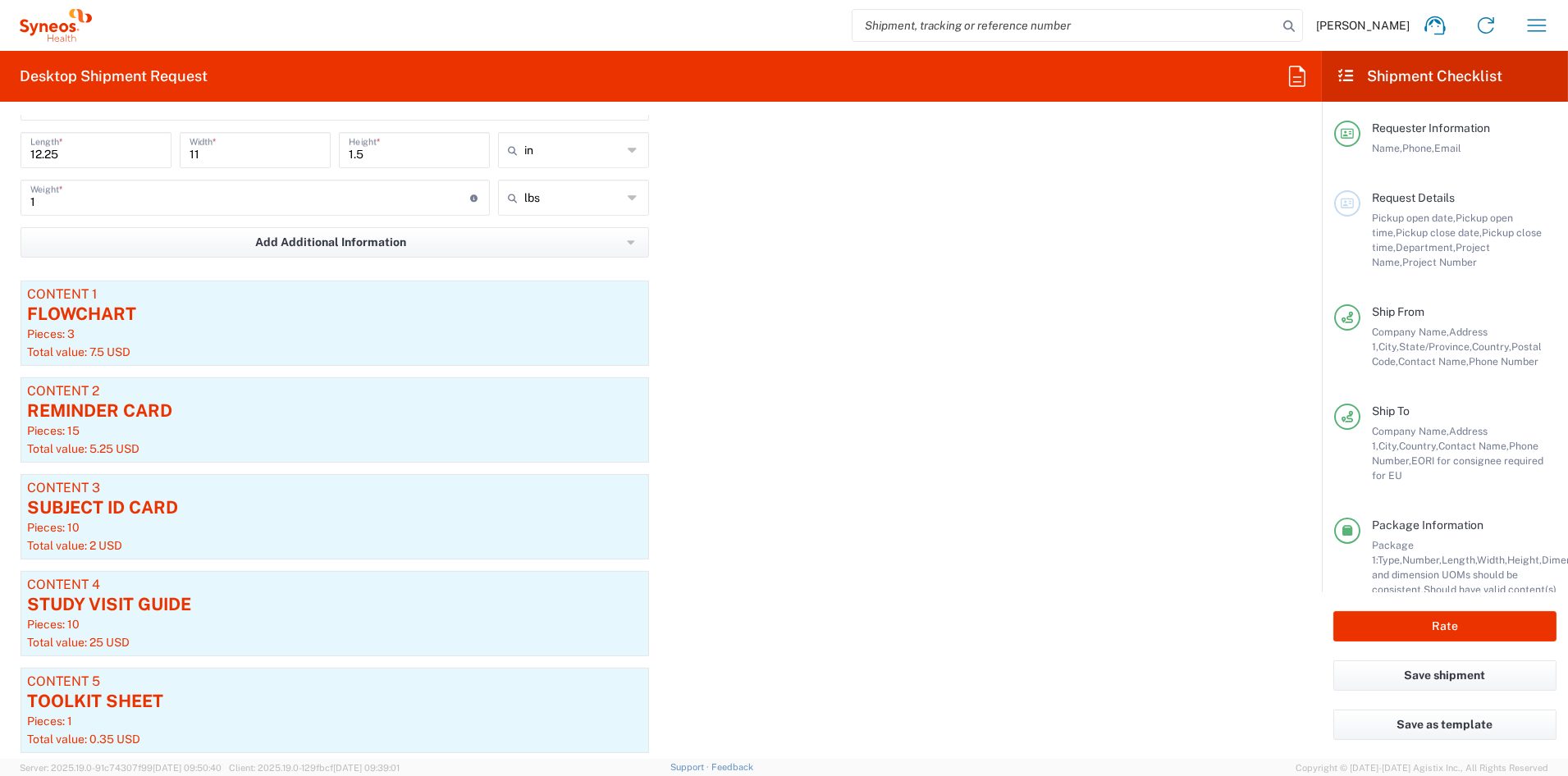
scroll to position [1609, 0]
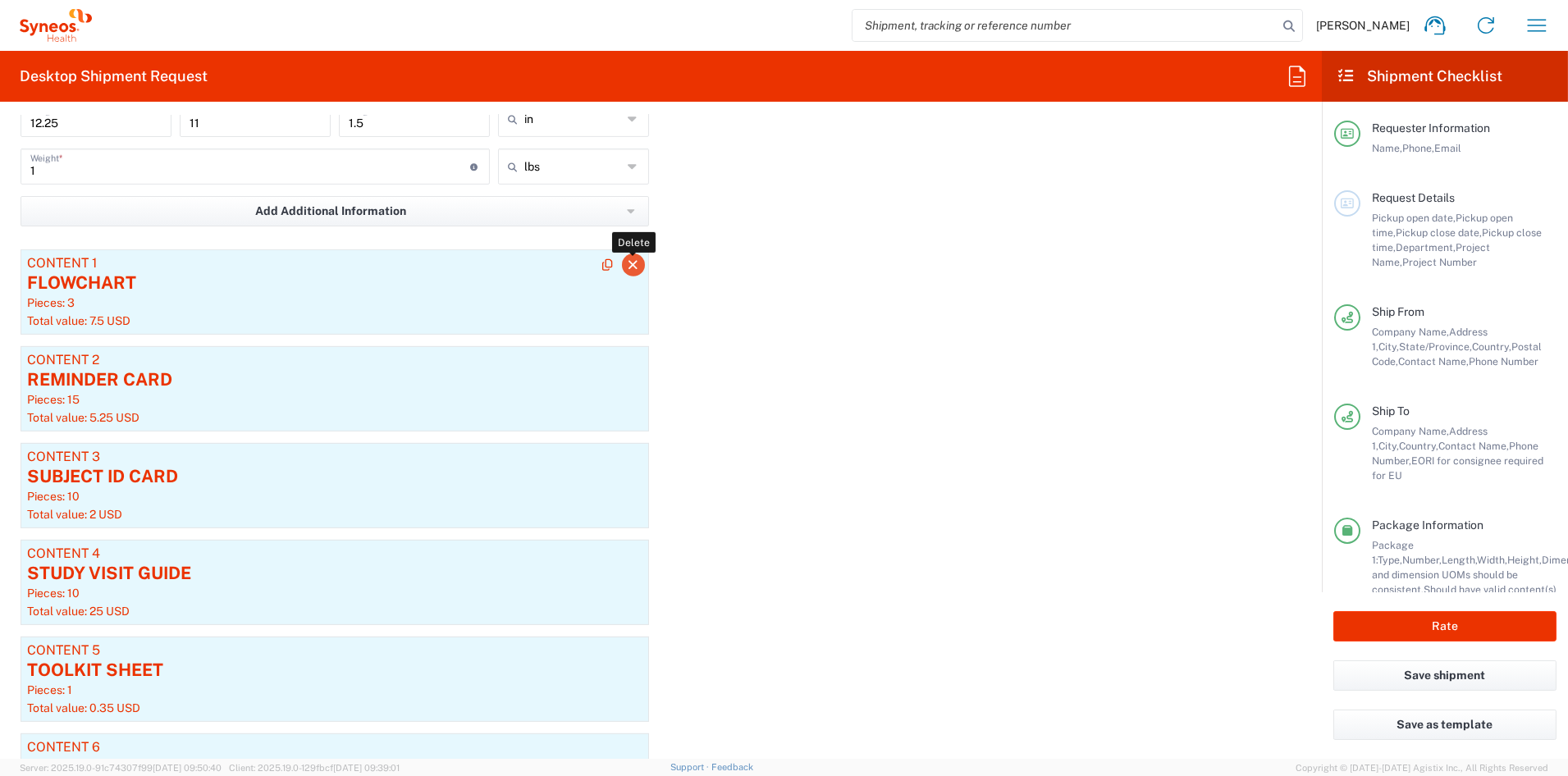
click at [627, 266] on icon "button" at bounding box center [633, 265] width 15 height 11
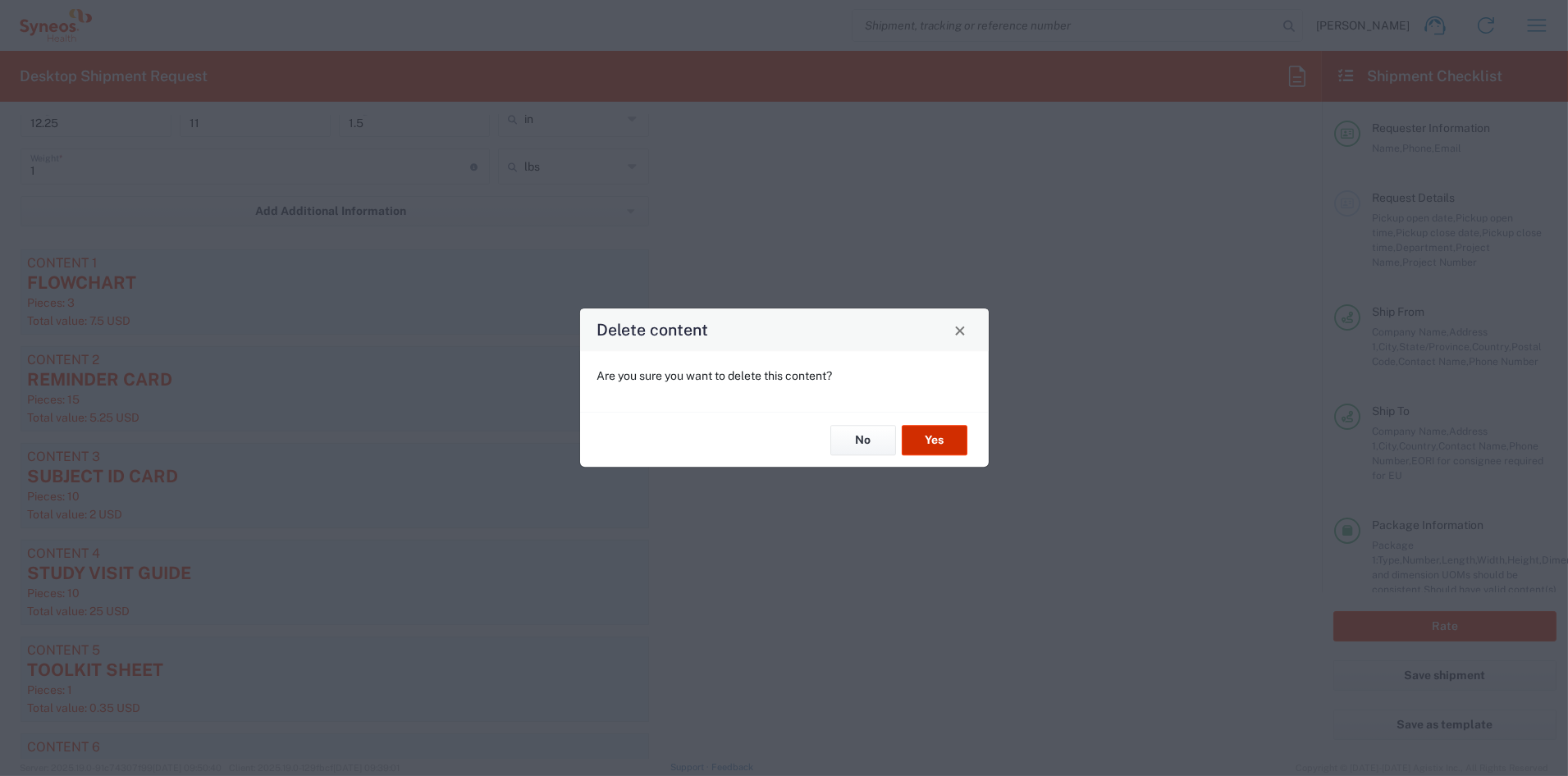
click at [938, 443] on button "Yes" at bounding box center [935, 440] width 66 height 30
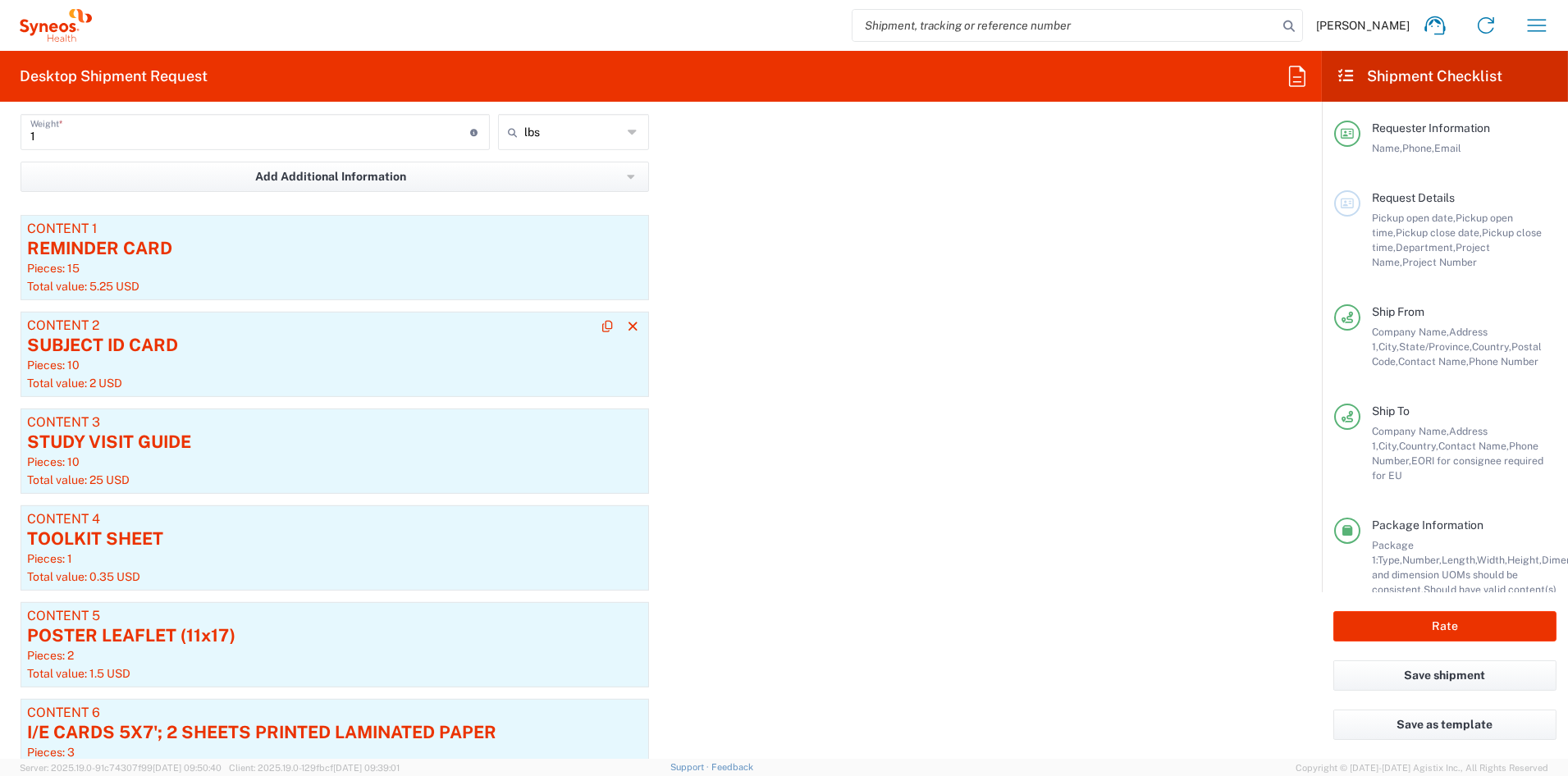
scroll to position [1643, 0]
click at [629, 232] on icon "button" at bounding box center [633, 231] width 15 height 11
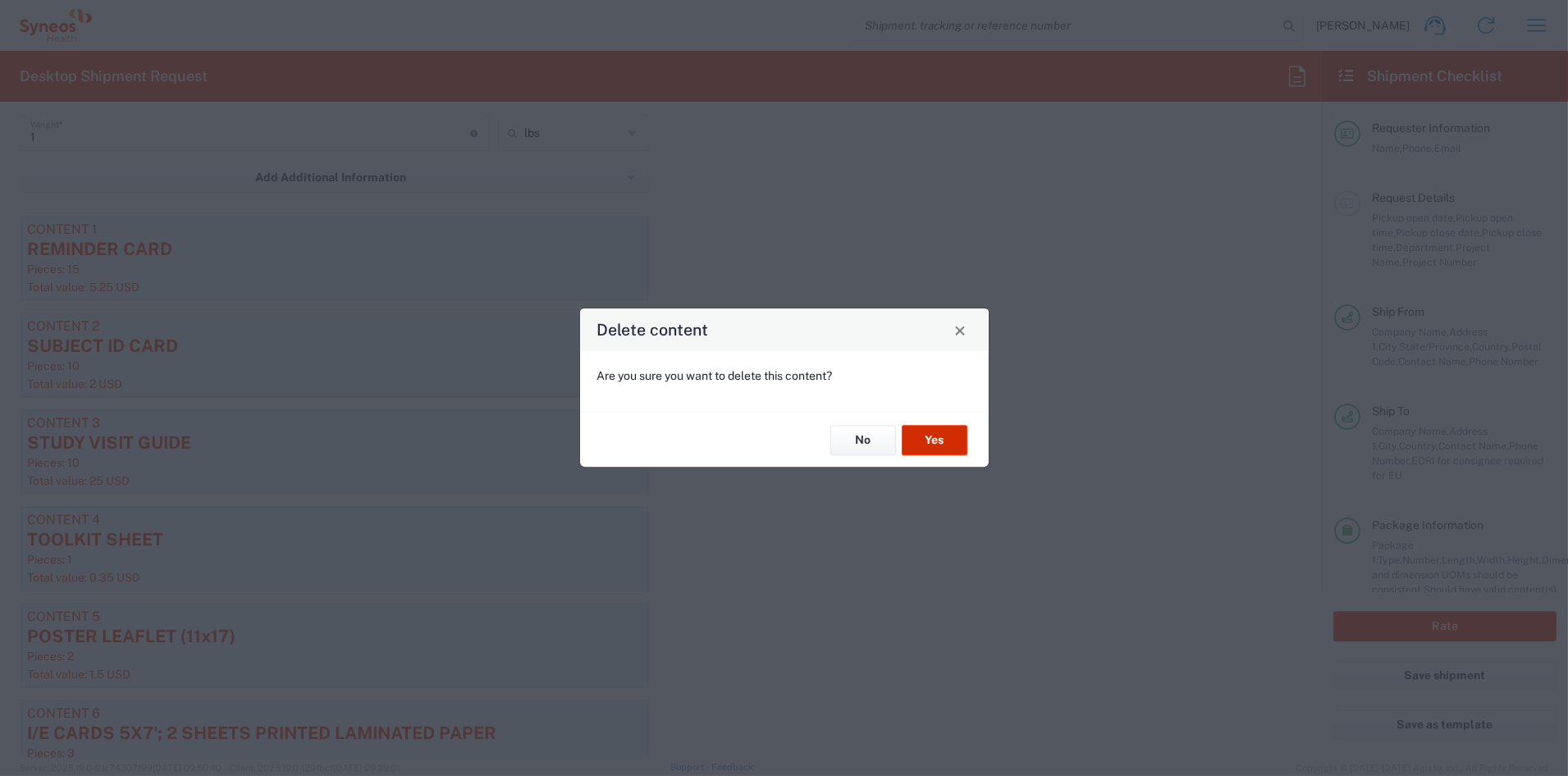
click at [942, 442] on button "Yes" at bounding box center [935, 440] width 66 height 30
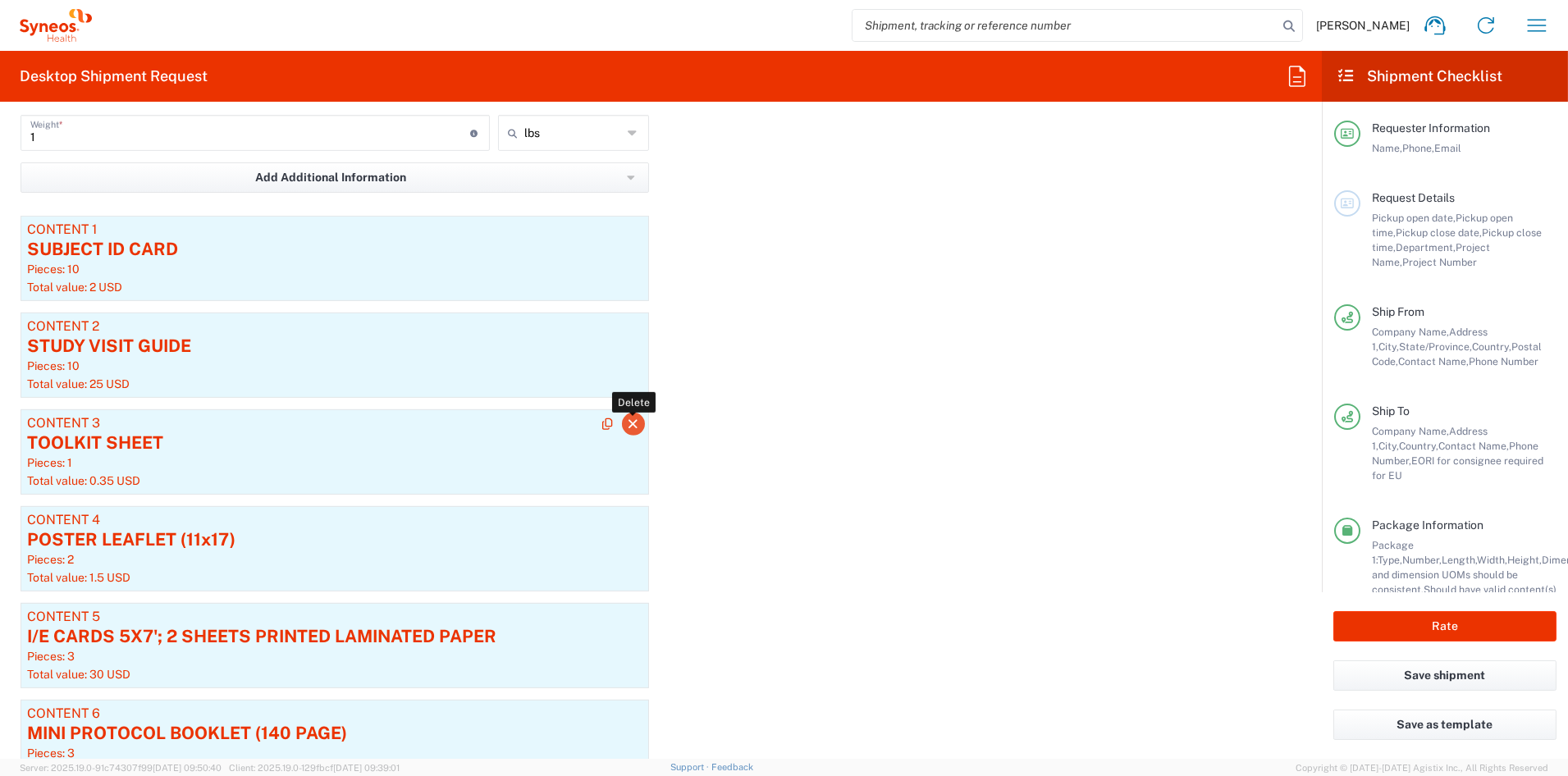
click at [629, 422] on icon "button" at bounding box center [633, 424] width 15 height 11
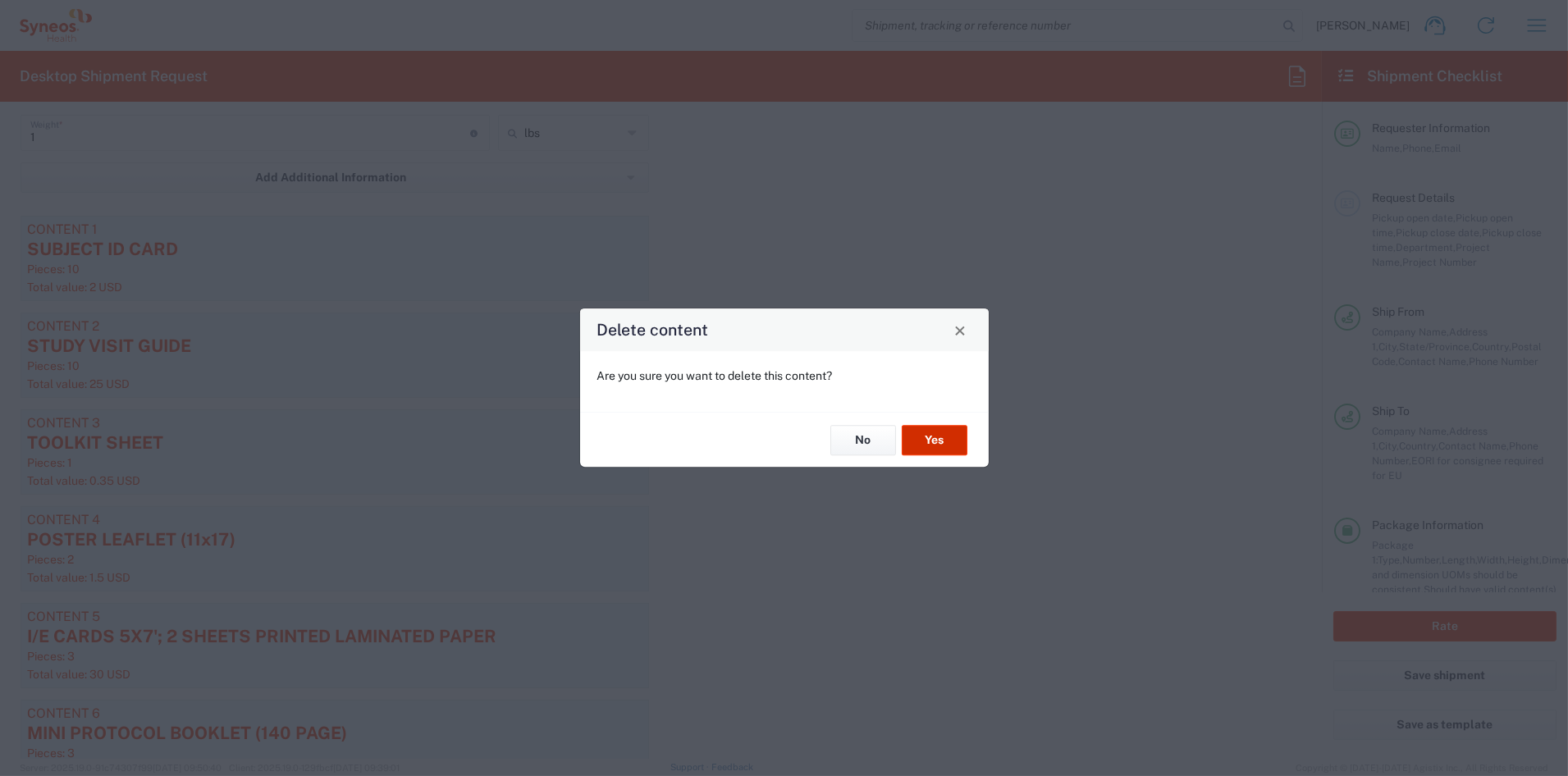
drag, startPoint x: 945, startPoint y: 439, endPoint x: 908, endPoint y: 436, distance: 37.1
click at [938, 437] on button "Yes" at bounding box center [935, 440] width 66 height 30
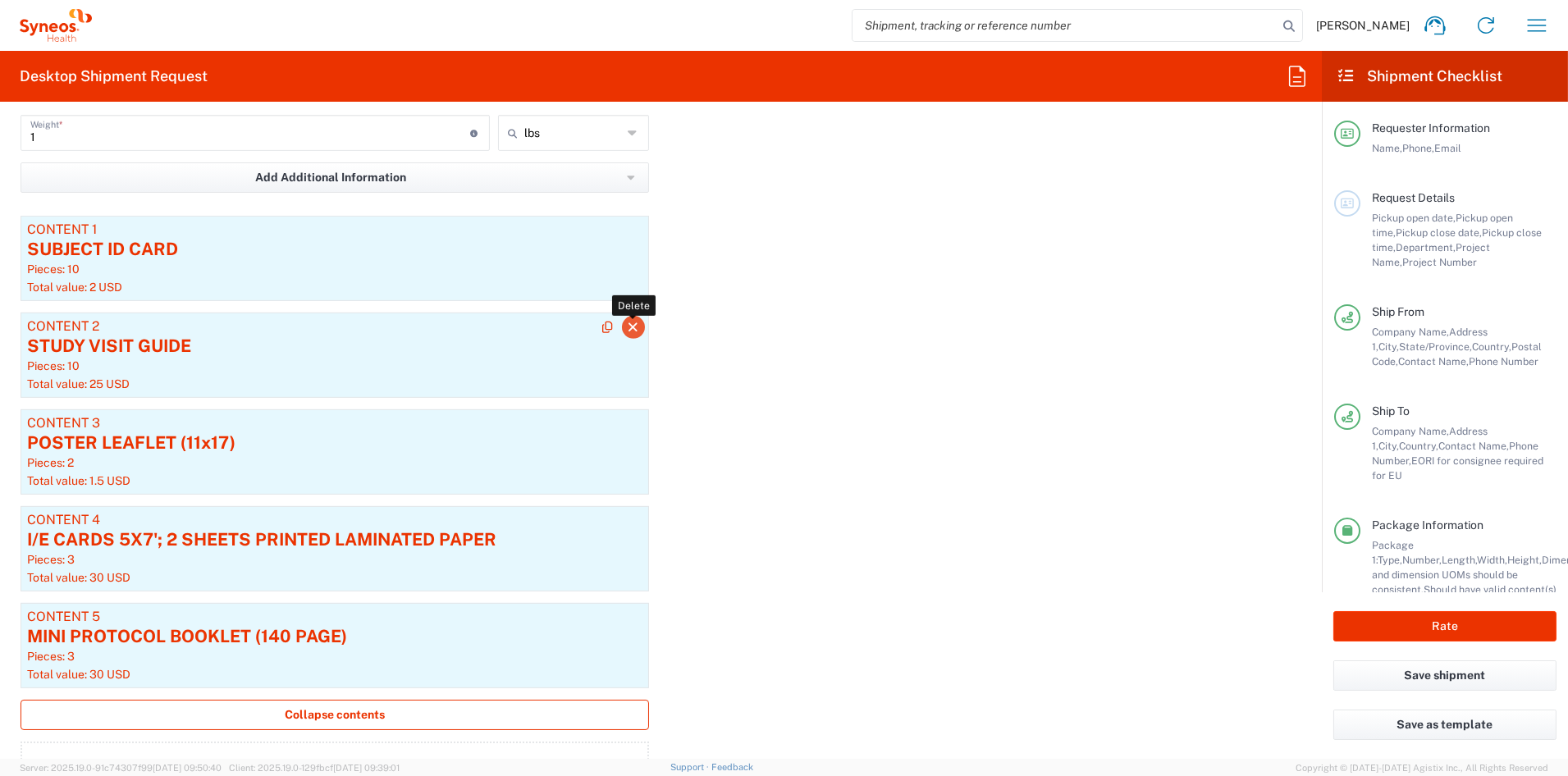
click at [628, 327] on icon "button" at bounding box center [633, 327] width 15 height 11
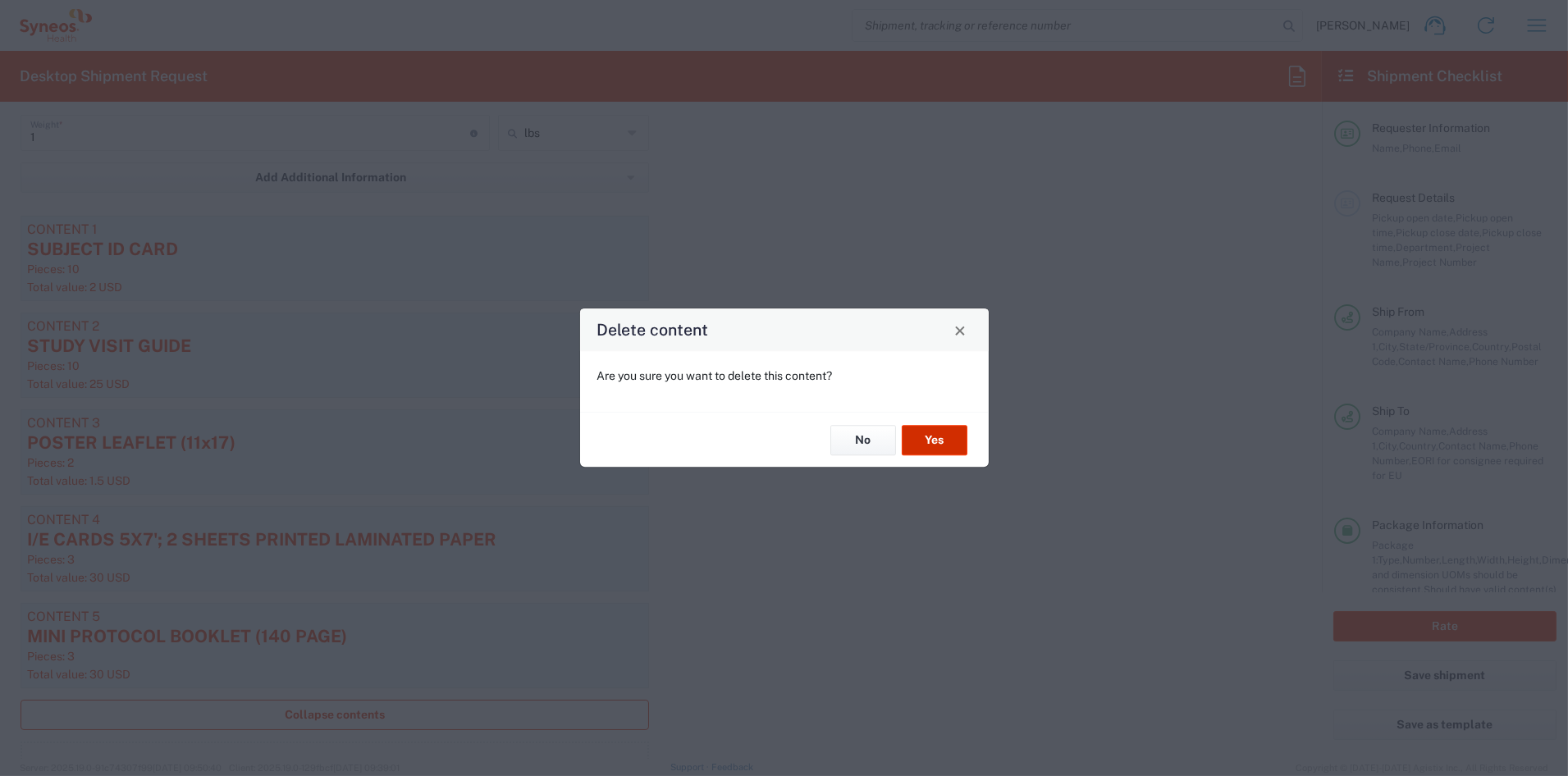
drag, startPoint x: 944, startPoint y: 439, endPoint x: 871, endPoint y: 429, distance: 73.7
click at [937, 437] on button "Yes" at bounding box center [935, 440] width 66 height 30
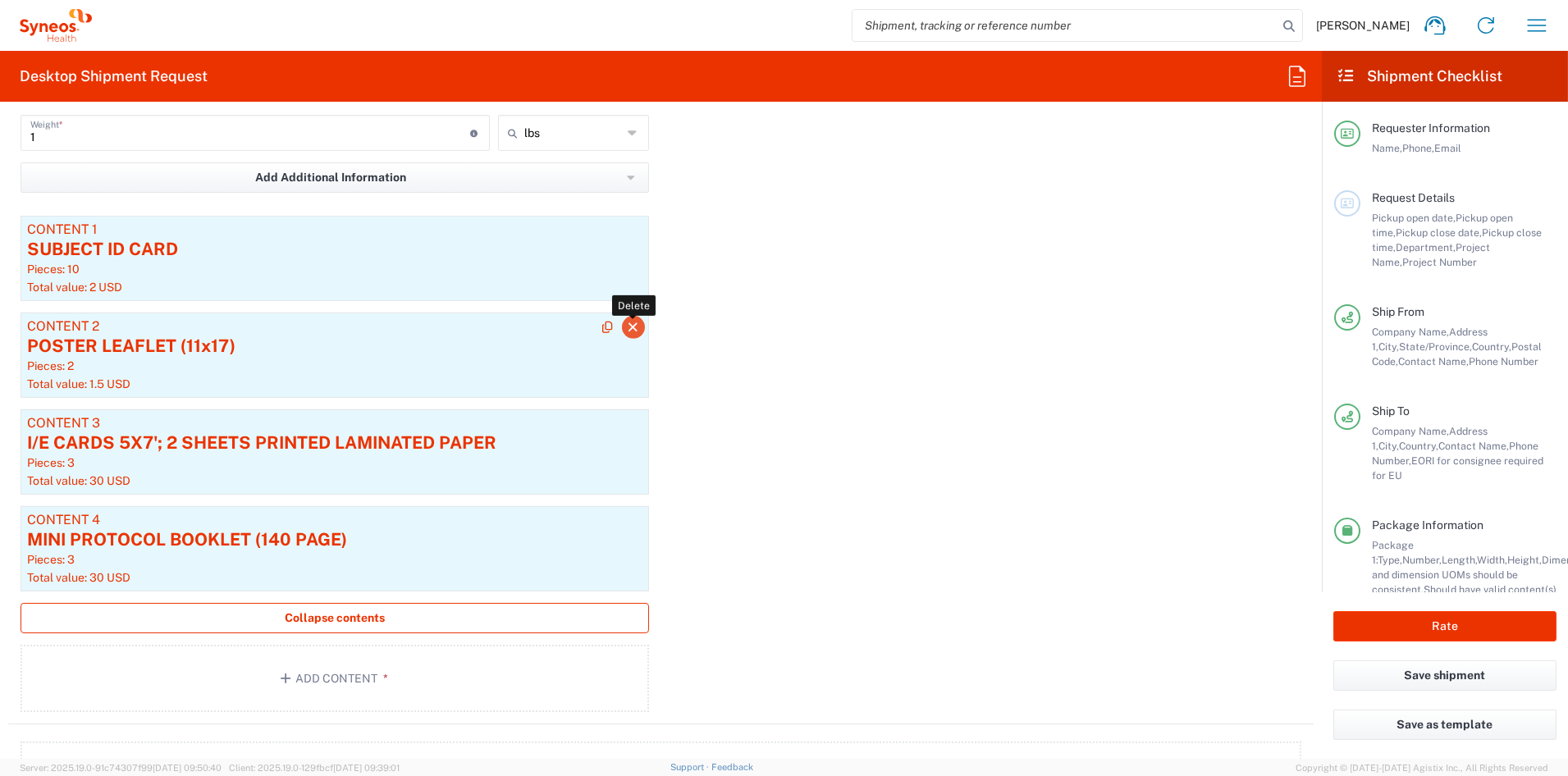
click at [626, 326] on icon "button" at bounding box center [633, 327] width 15 height 11
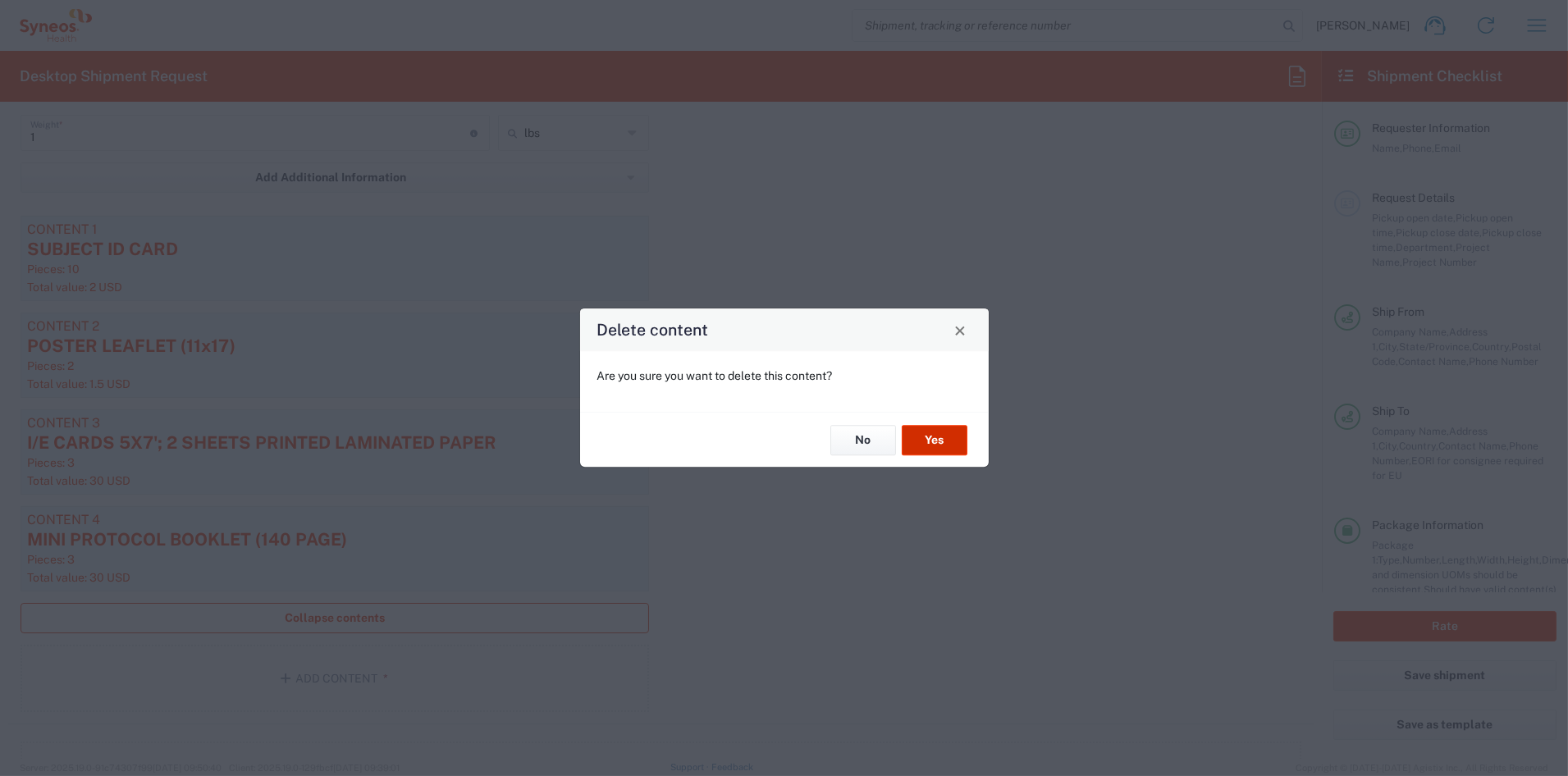
click at [936, 443] on button "Yes" at bounding box center [935, 440] width 66 height 30
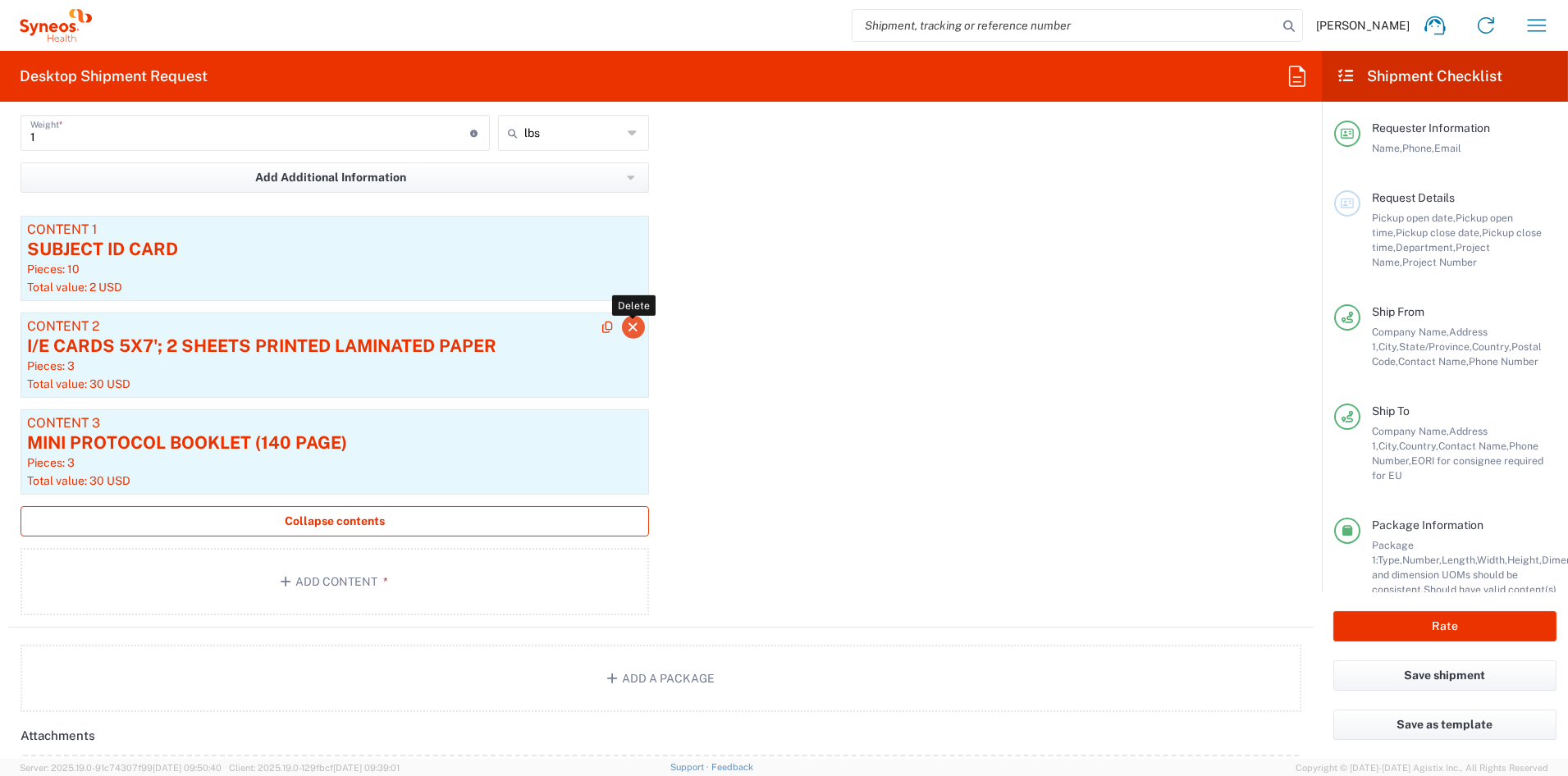
click at [626, 326] on icon "button" at bounding box center [633, 327] width 15 height 11
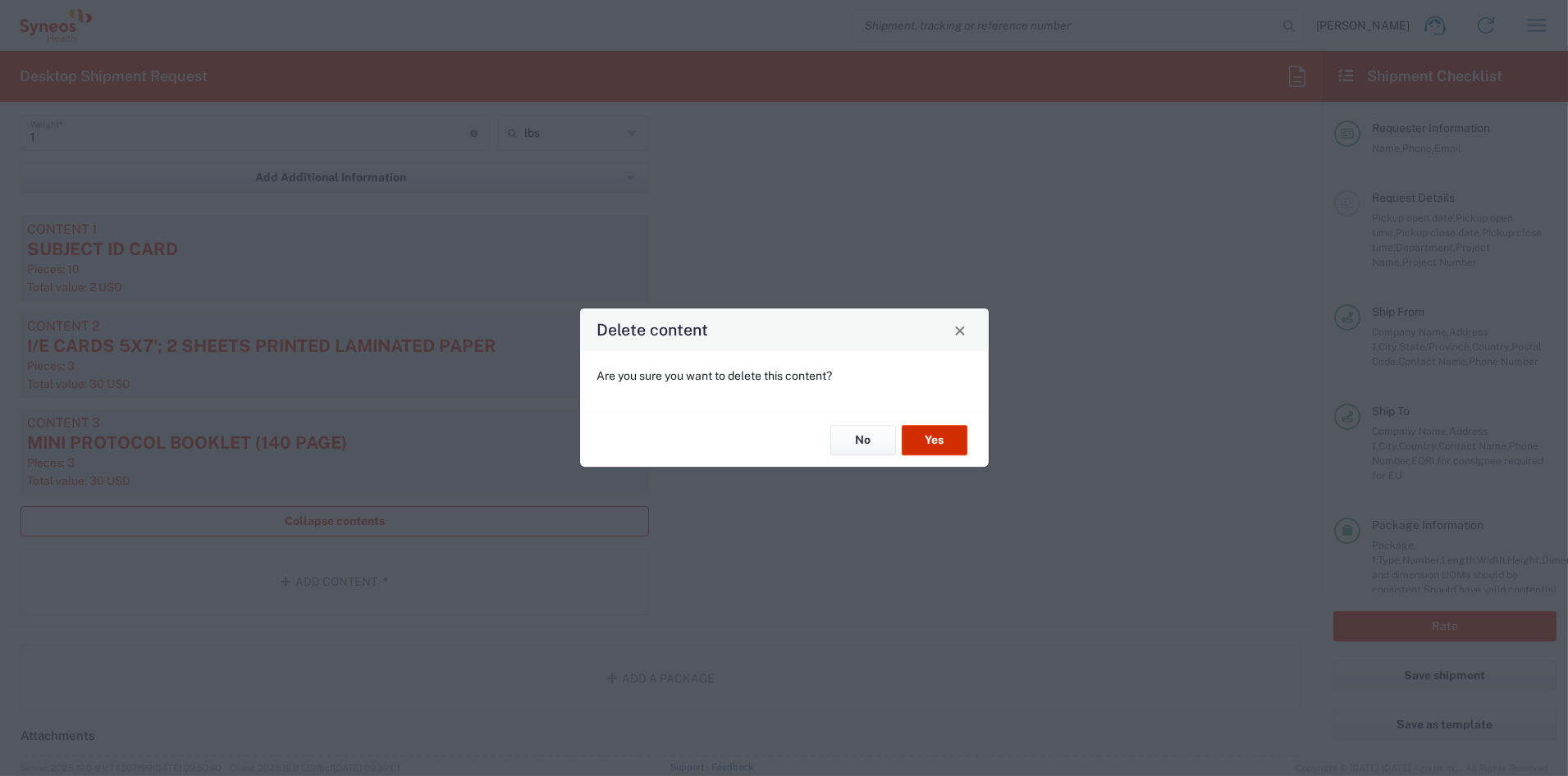
drag, startPoint x: 966, startPoint y: 443, endPoint x: 954, endPoint y: 442, distance: 12.0
click at [956, 443] on div "No Yes" at bounding box center [784, 439] width 409 height 55
drag, startPoint x: 945, startPoint y: 443, endPoint x: 913, endPoint y: 434, distance: 33.2
click at [939, 440] on button "Yes" at bounding box center [935, 440] width 66 height 30
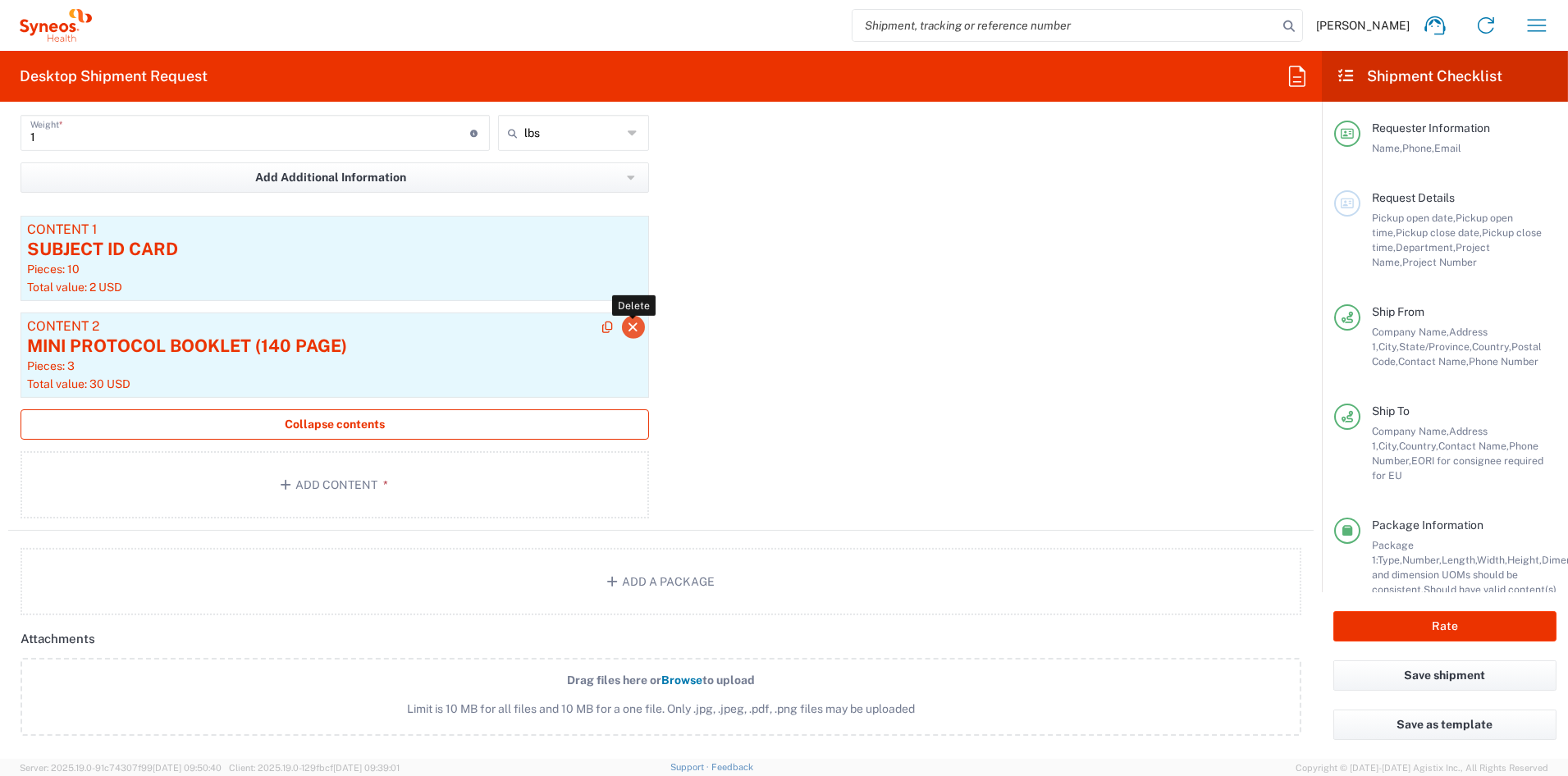
click at [627, 329] on icon "button" at bounding box center [633, 327] width 15 height 11
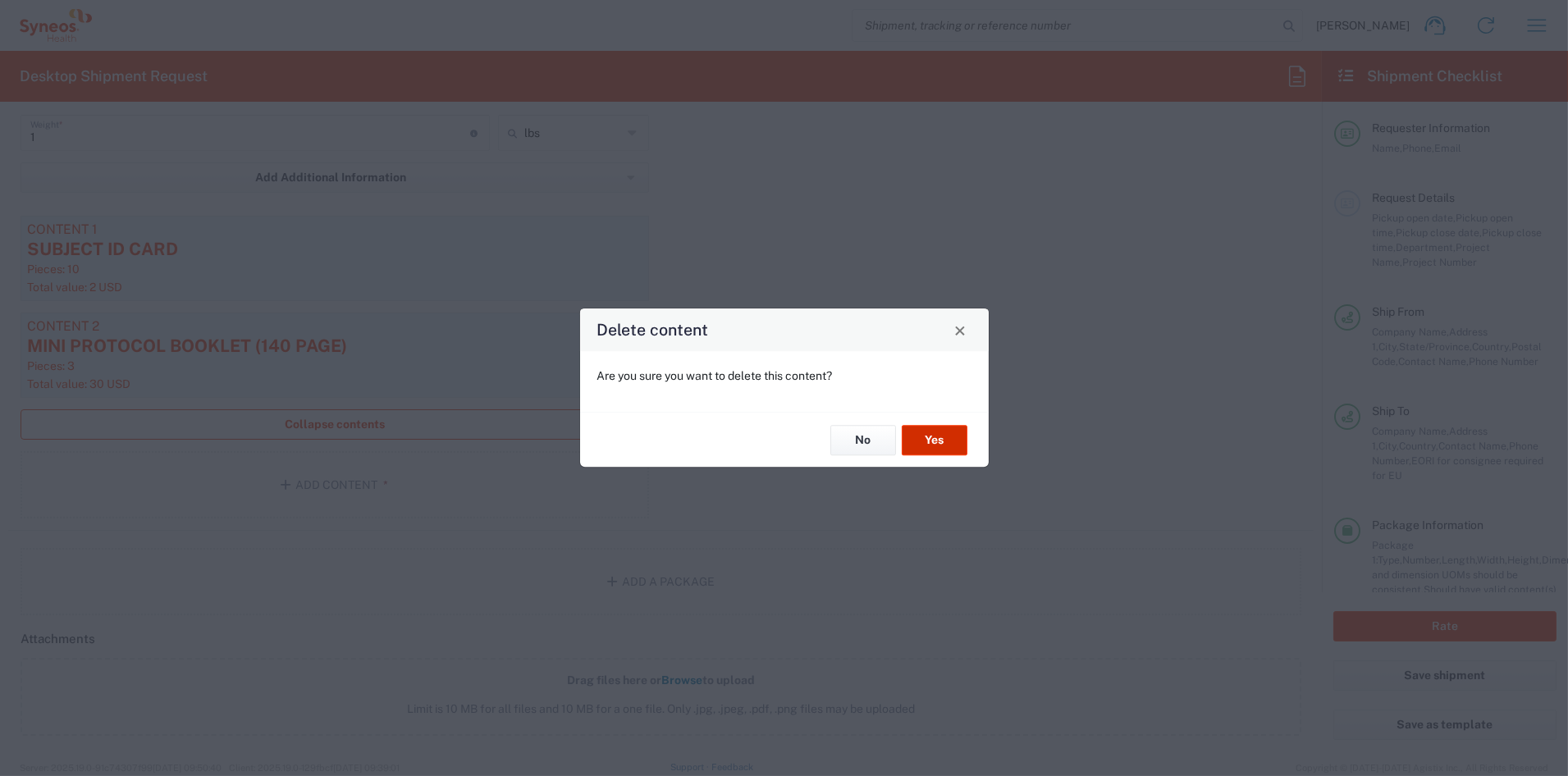
drag, startPoint x: 921, startPoint y: 437, endPoint x: 772, endPoint y: 389, distance: 156.5
click at [921, 437] on button "Yes" at bounding box center [935, 440] width 66 height 30
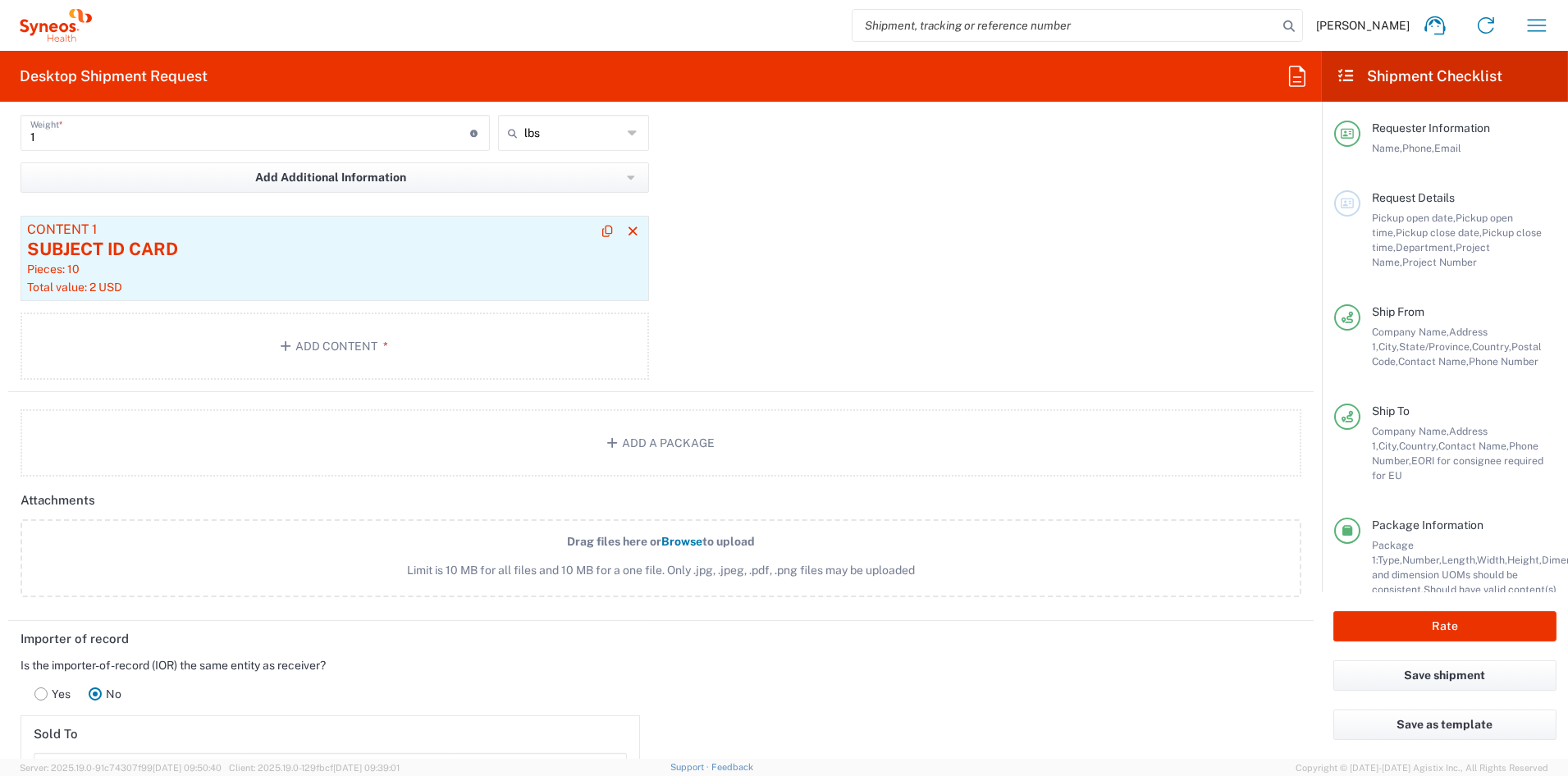
click at [489, 266] on div "Pieces: 10" at bounding box center [334, 269] width 615 height 15
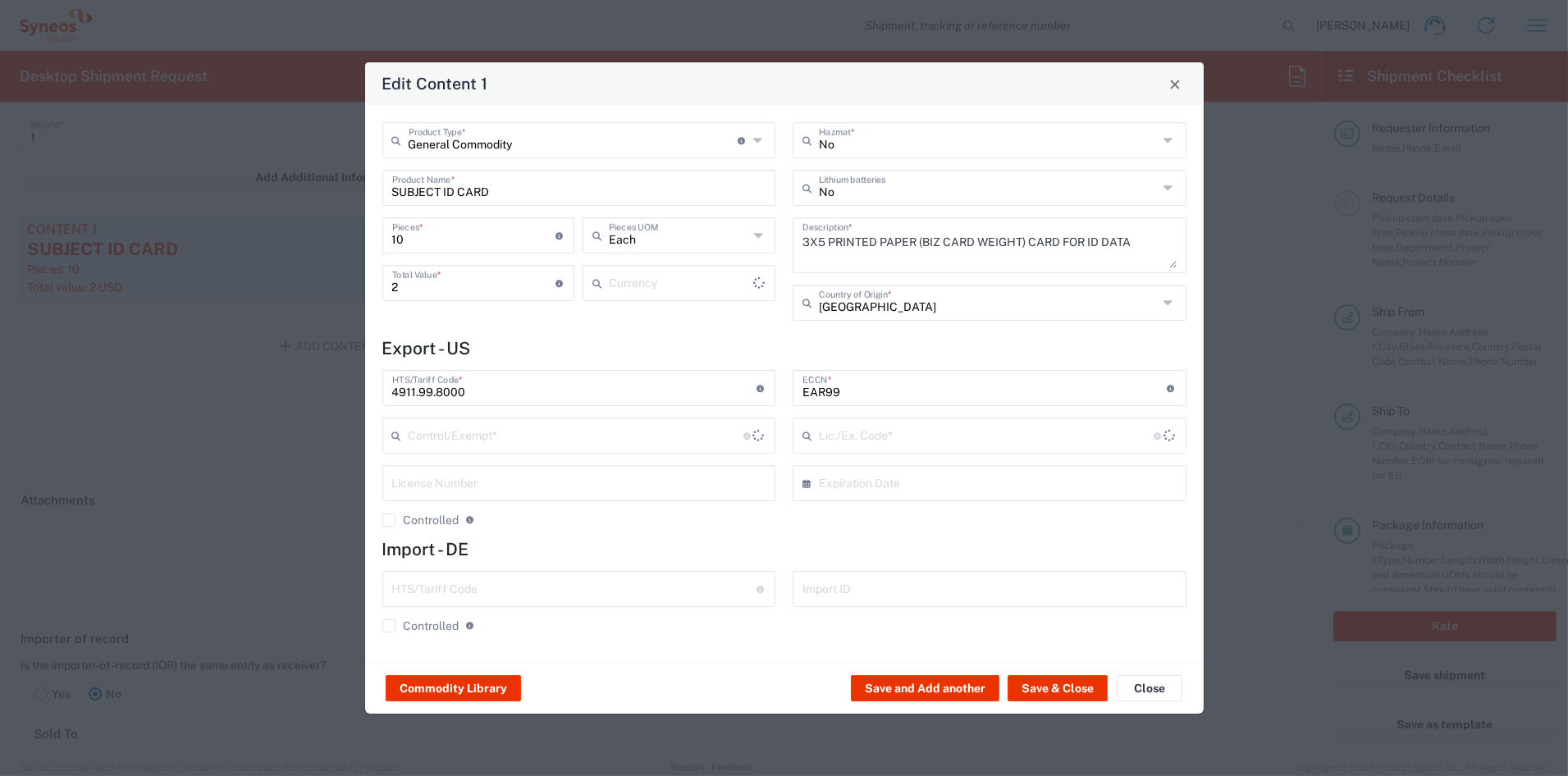
type input "US Dollar"
type input "BIS"
type input "NLR - No License Required"
drag, startPoint x: 466, startPoint y: 193, endPoint x: 238, endPoint y: 190, distance: 228.0
click at [238, 190] on div "Edit Content 1 General Commodity Product Type * Document: Paper document genera…" at bounding box center [784, 388] width 1568 height 776
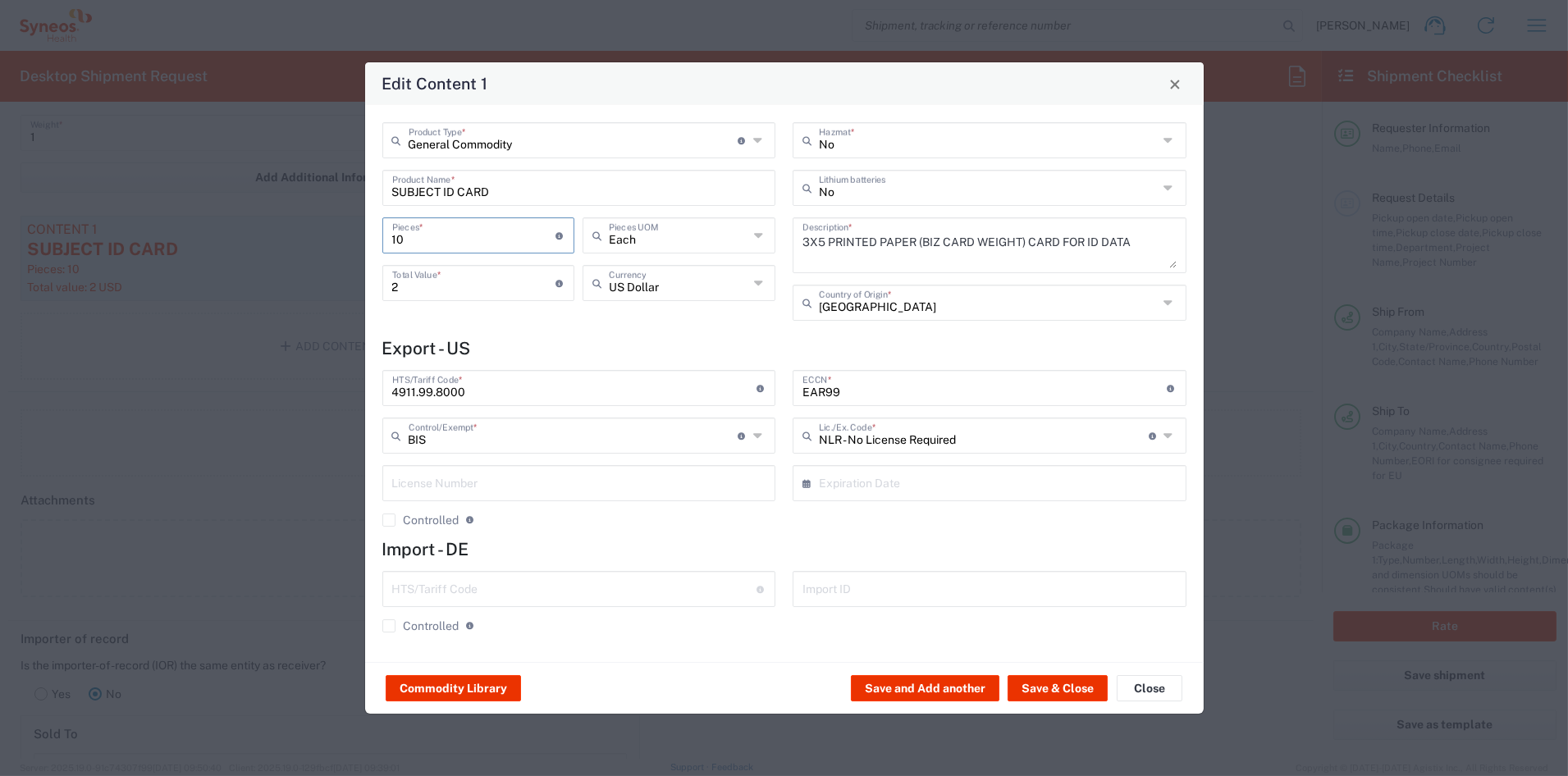
drag, startPoint x: 415, startPoint y: 233, endPoint x: 338, endPoint y: 231, distance: 77.0
click at [338, 231] on div "Edit Content 1 General Commodity Product Type * Document: Paper document genera…" at bounding box center [784, 388] width 1568 height 776
type input "9"
type input "1.8"
type input "9"
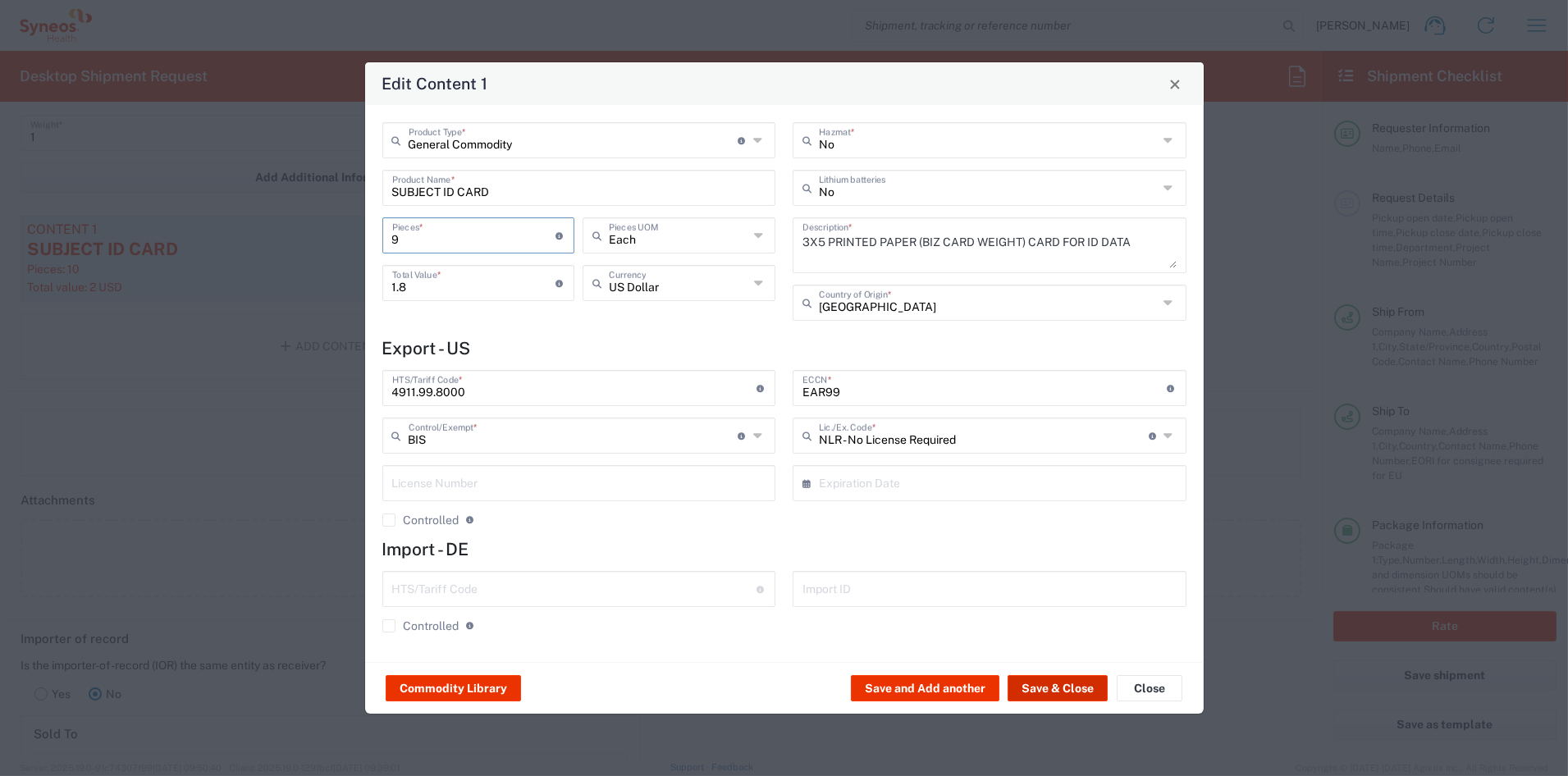
click at [1073, 688] on button "Save & Close" at bounding box center [1057, 688] width 100 height 26
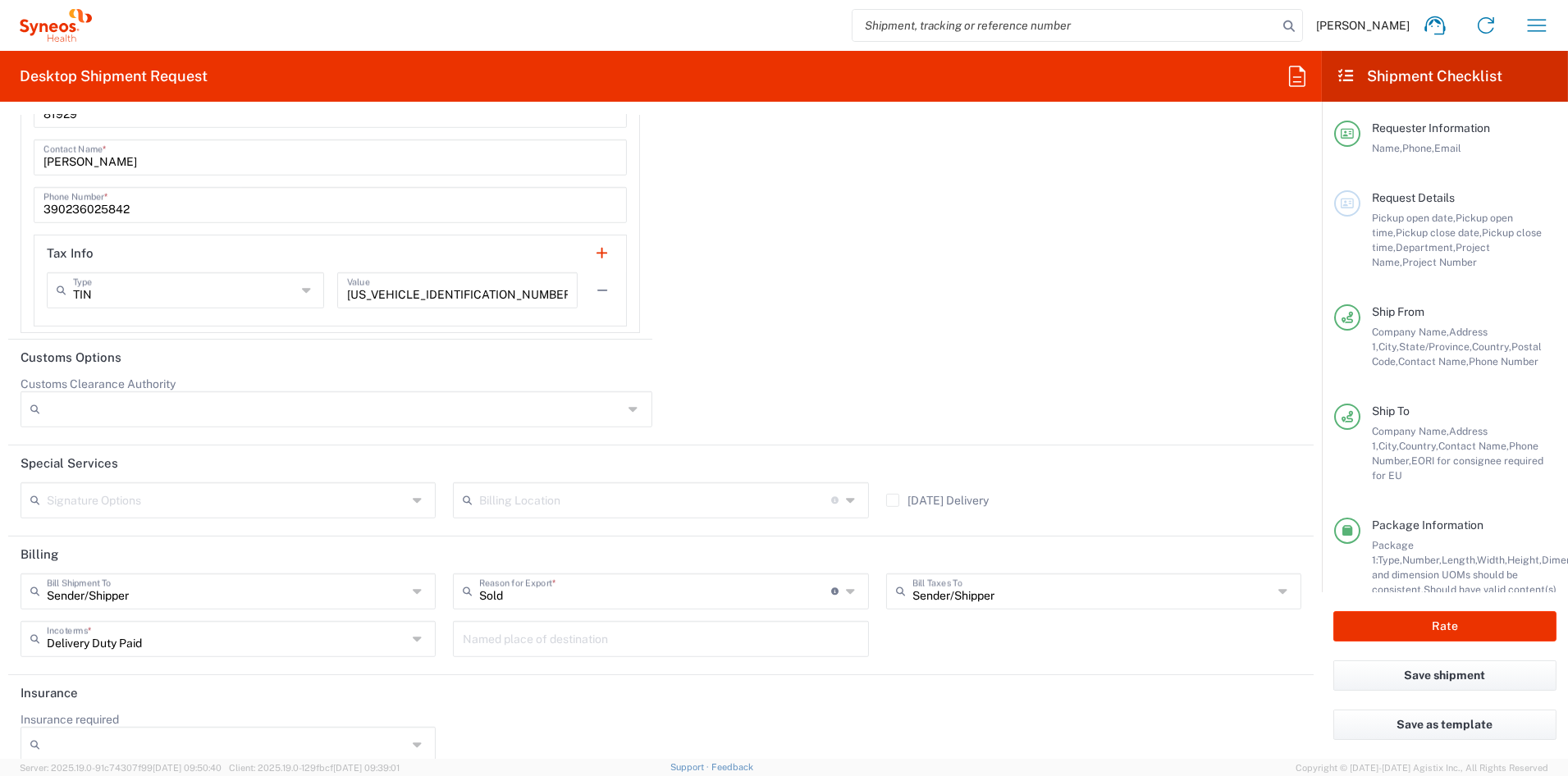
scroll to position [2703, 0]
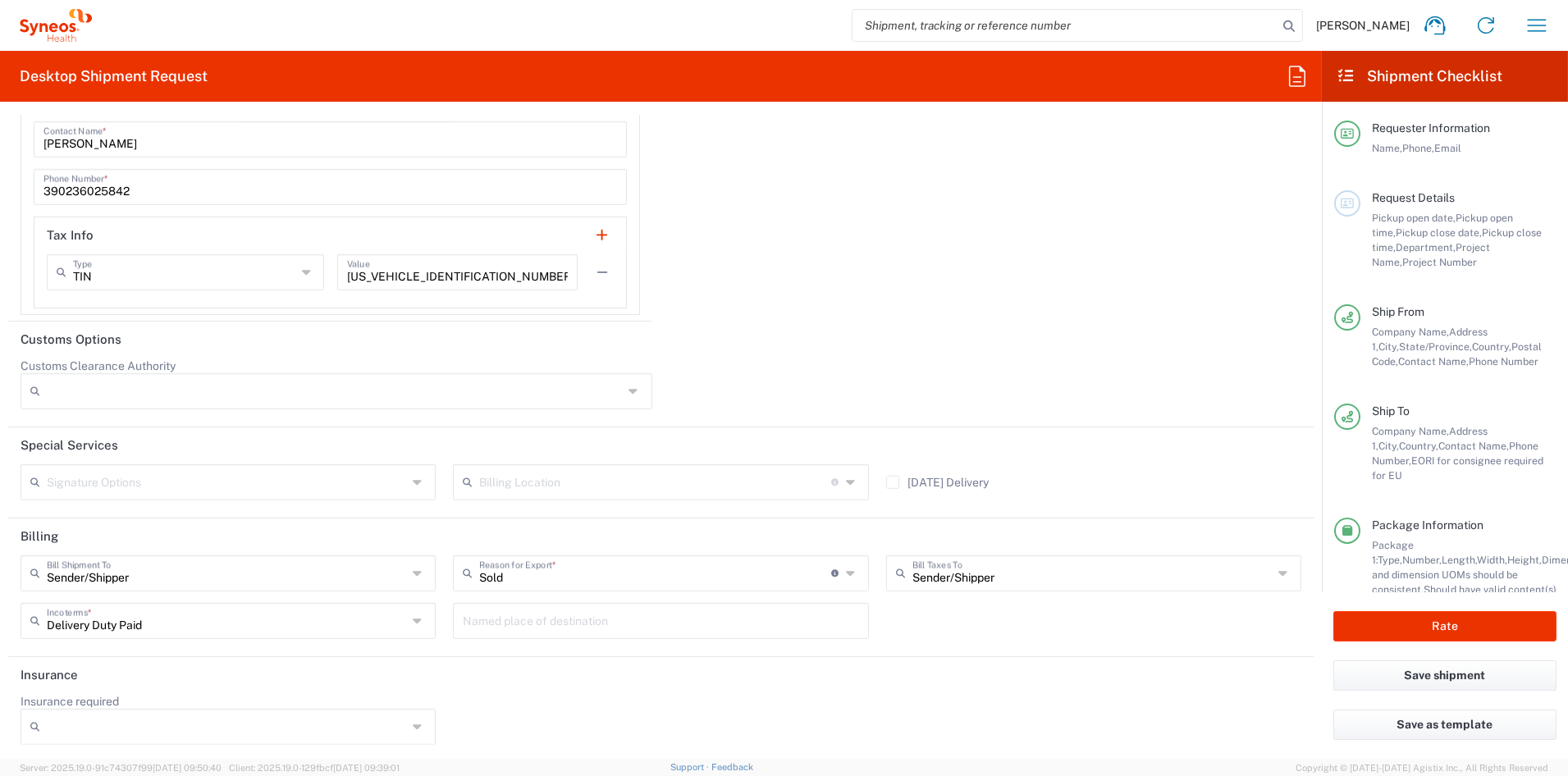
click at [221, 483] on input "text" at bounding box center [226, 481] width 360 height 29
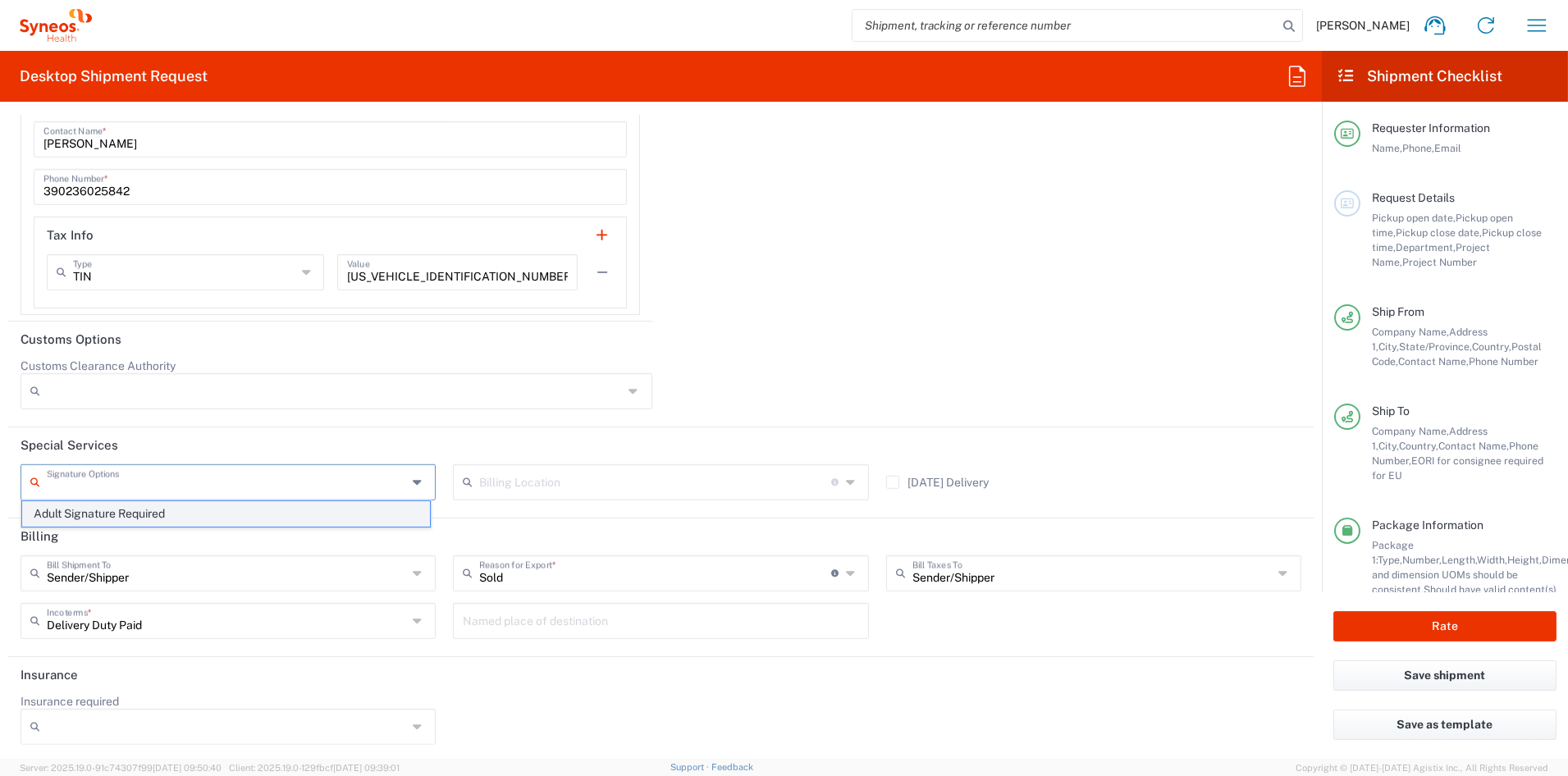
click at [135, 516] on span "Adult Signature Required" at bounding box center [226, 514] width 408 height 25
type input "Adult Signature Required"
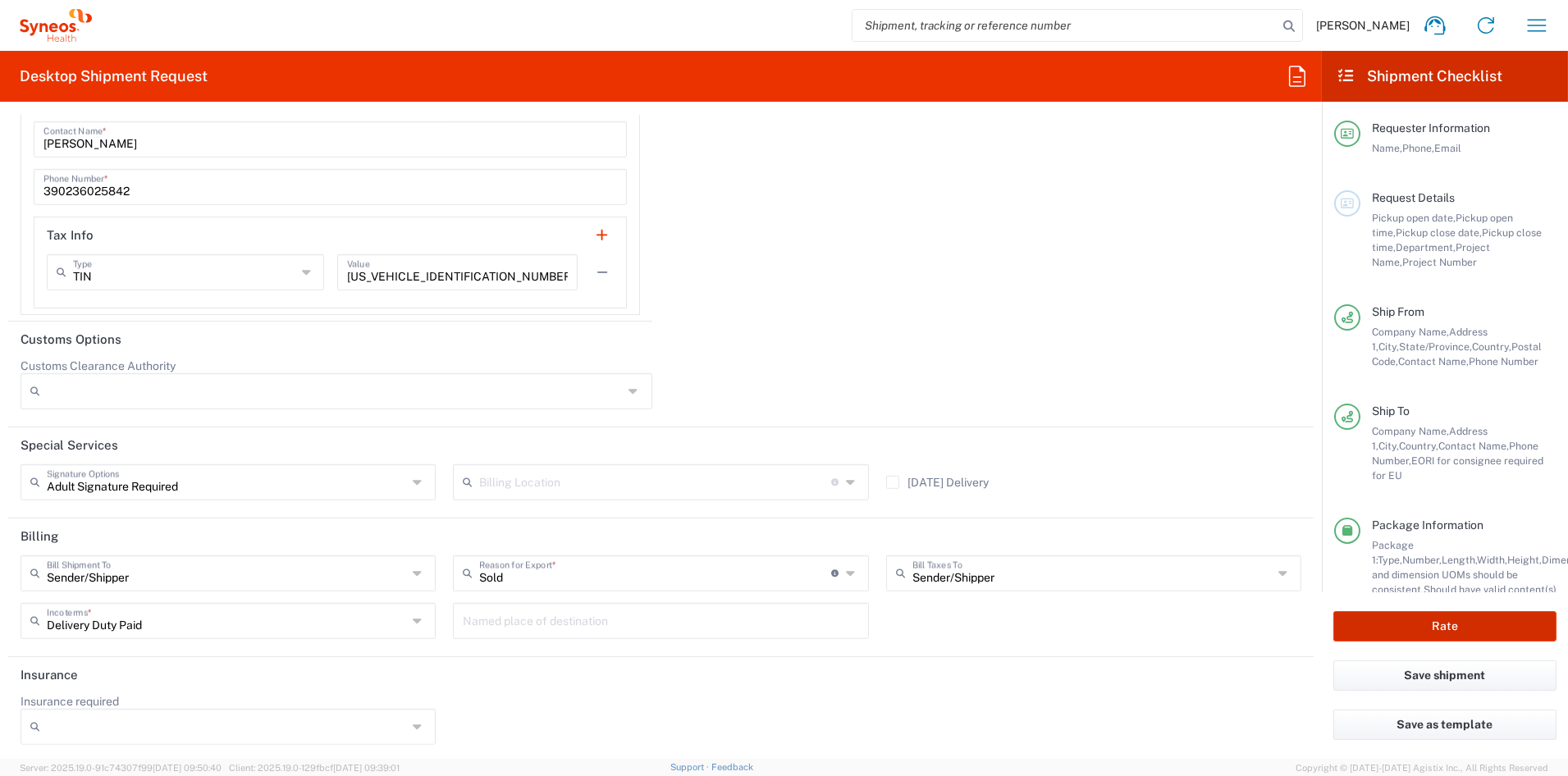
click at [1440, 621] on button "Rate" at bounding box center [1444, 626] width 223 height 30
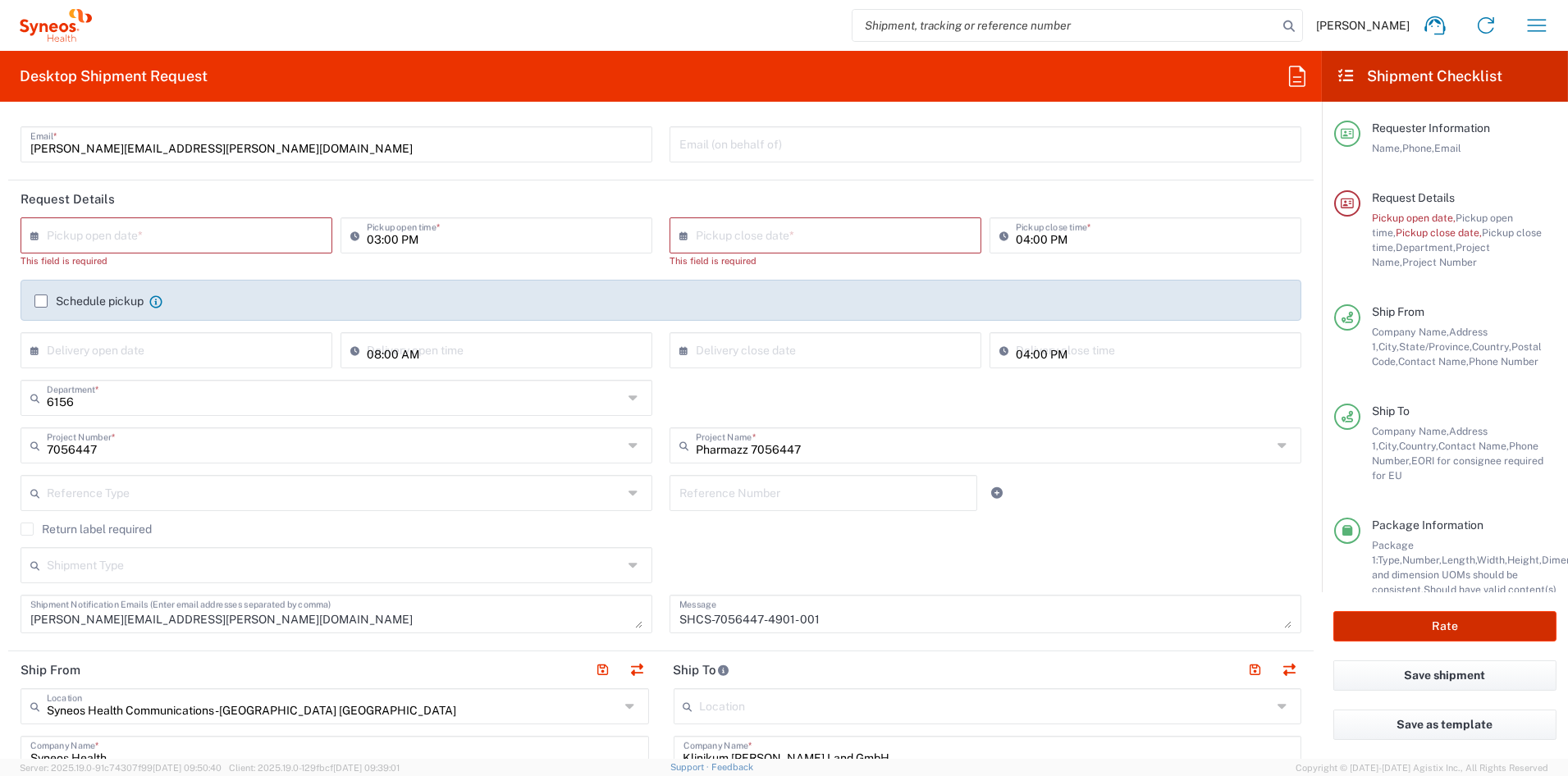
scroll to position [0, 0]
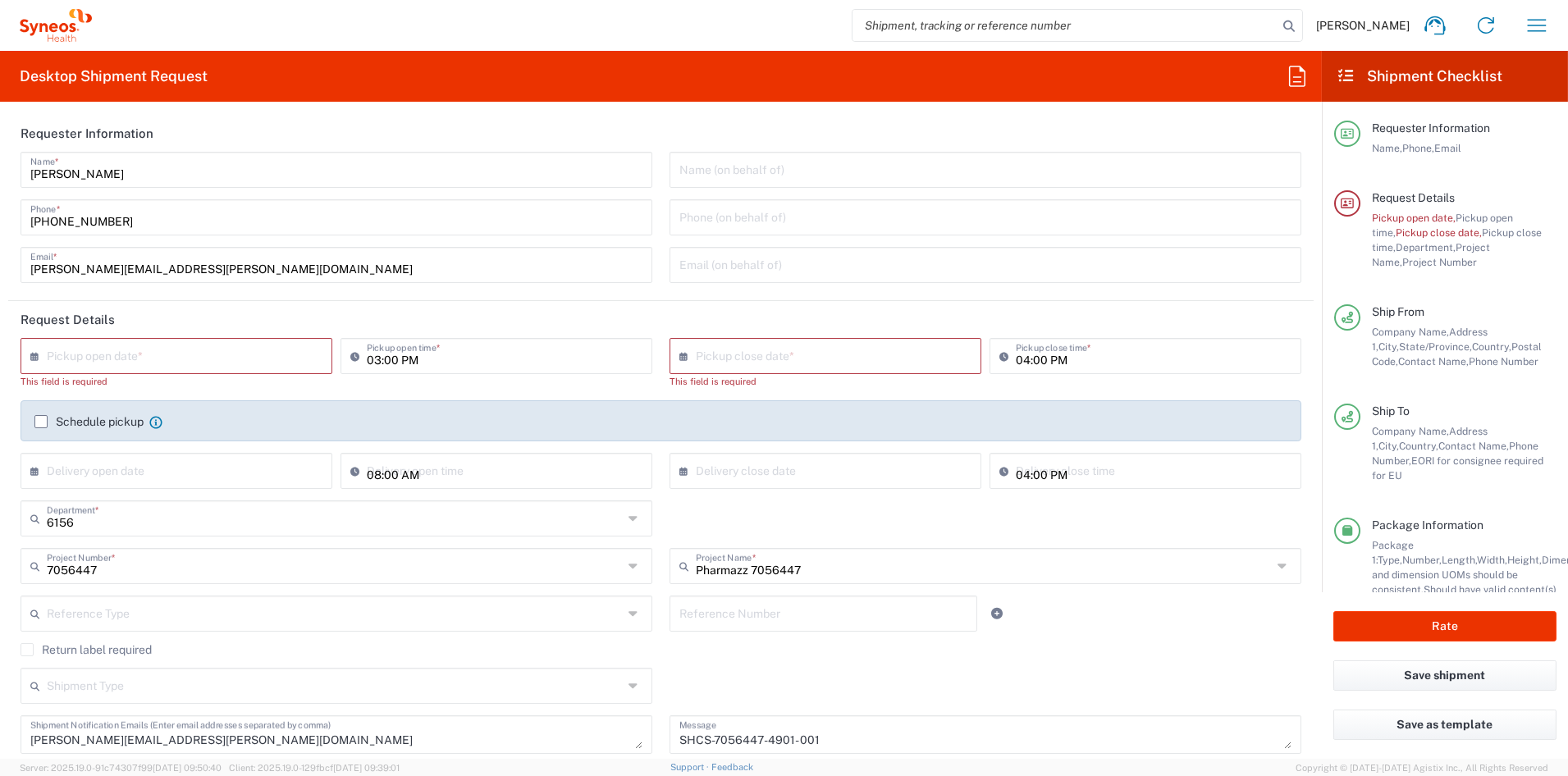
click at [138, 358] on input "text" at bounding box center [180, 354] width 266 height 29
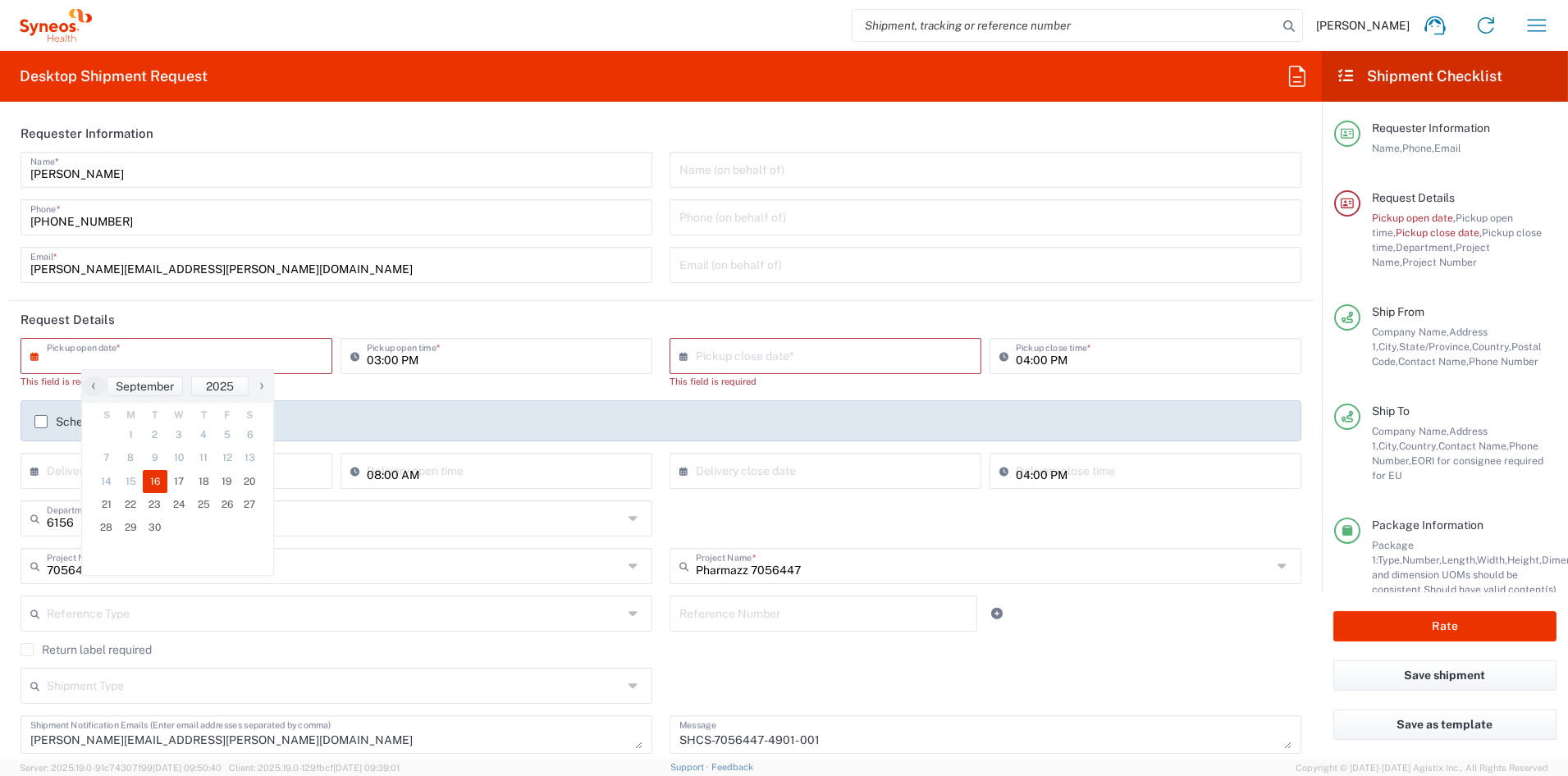
click at [158, 483] on span "16" at bounding box center [154, 482] width 24 height 23
type input "09/16/2025"
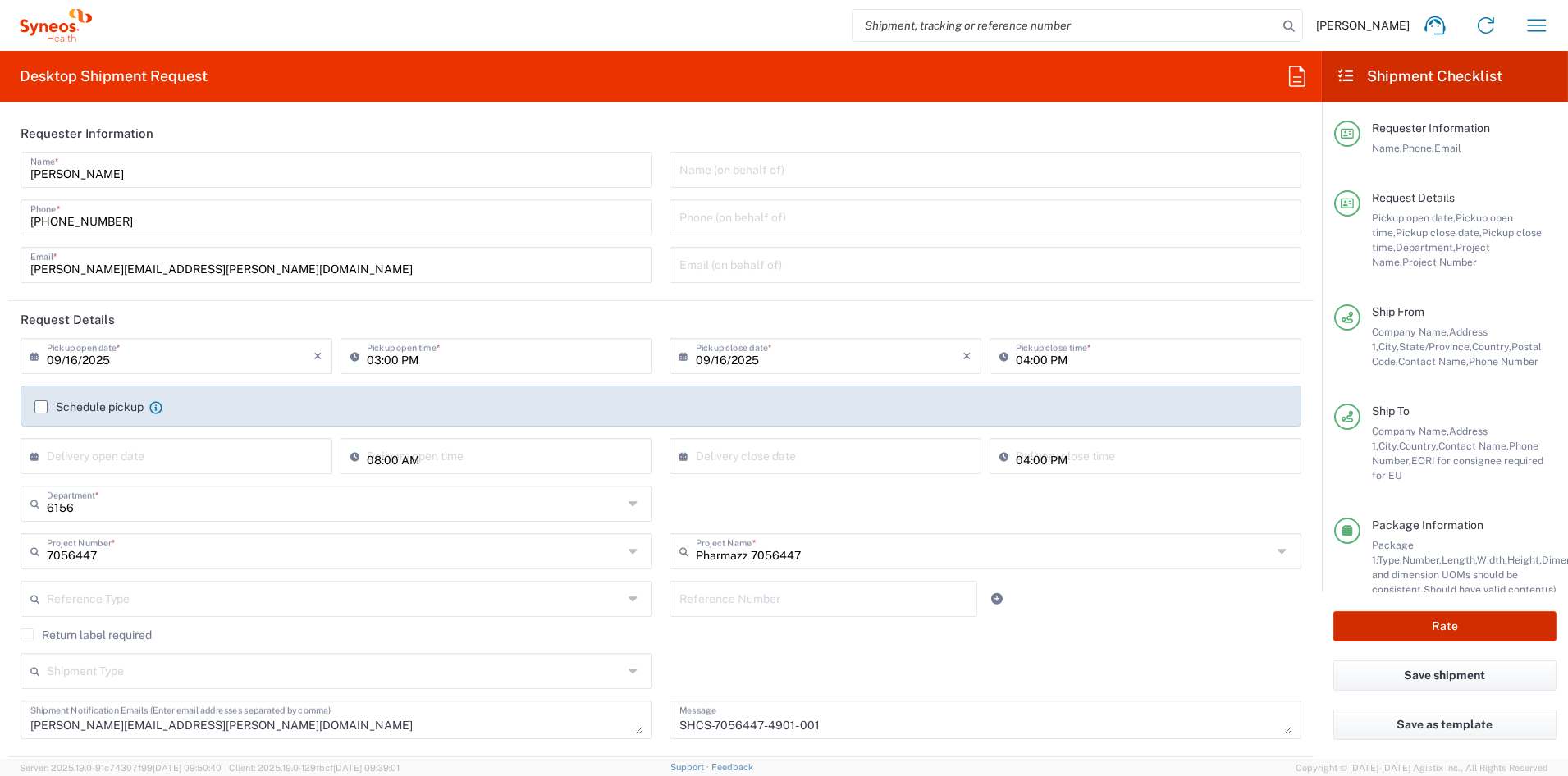
click at [1447, 625] on button "Rate" at bounding box center [1444, 626] width 223 height 30
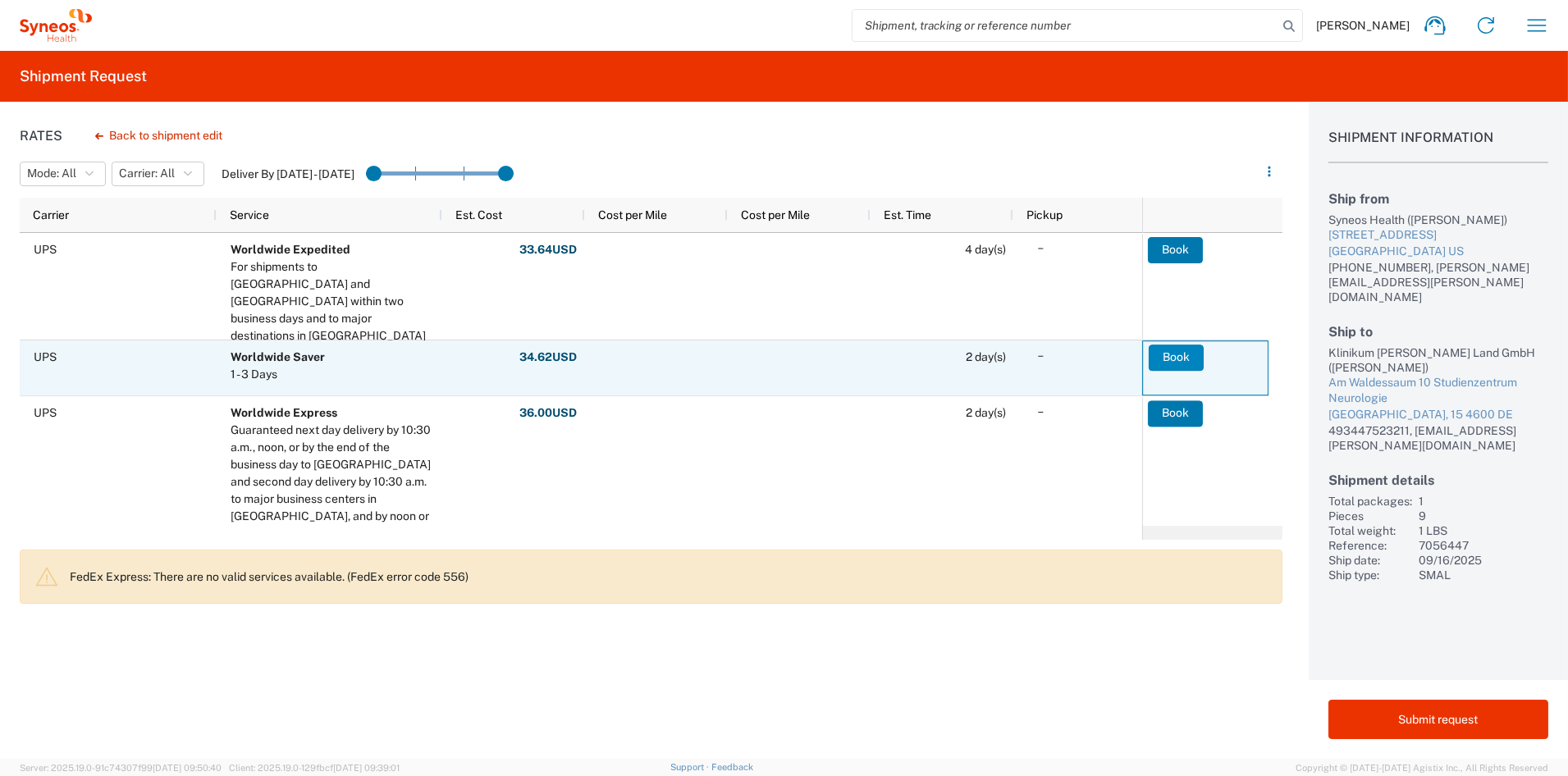
click at [1165, 353] on button "Book" at bounding box center [1175, 358] width 55 height 26
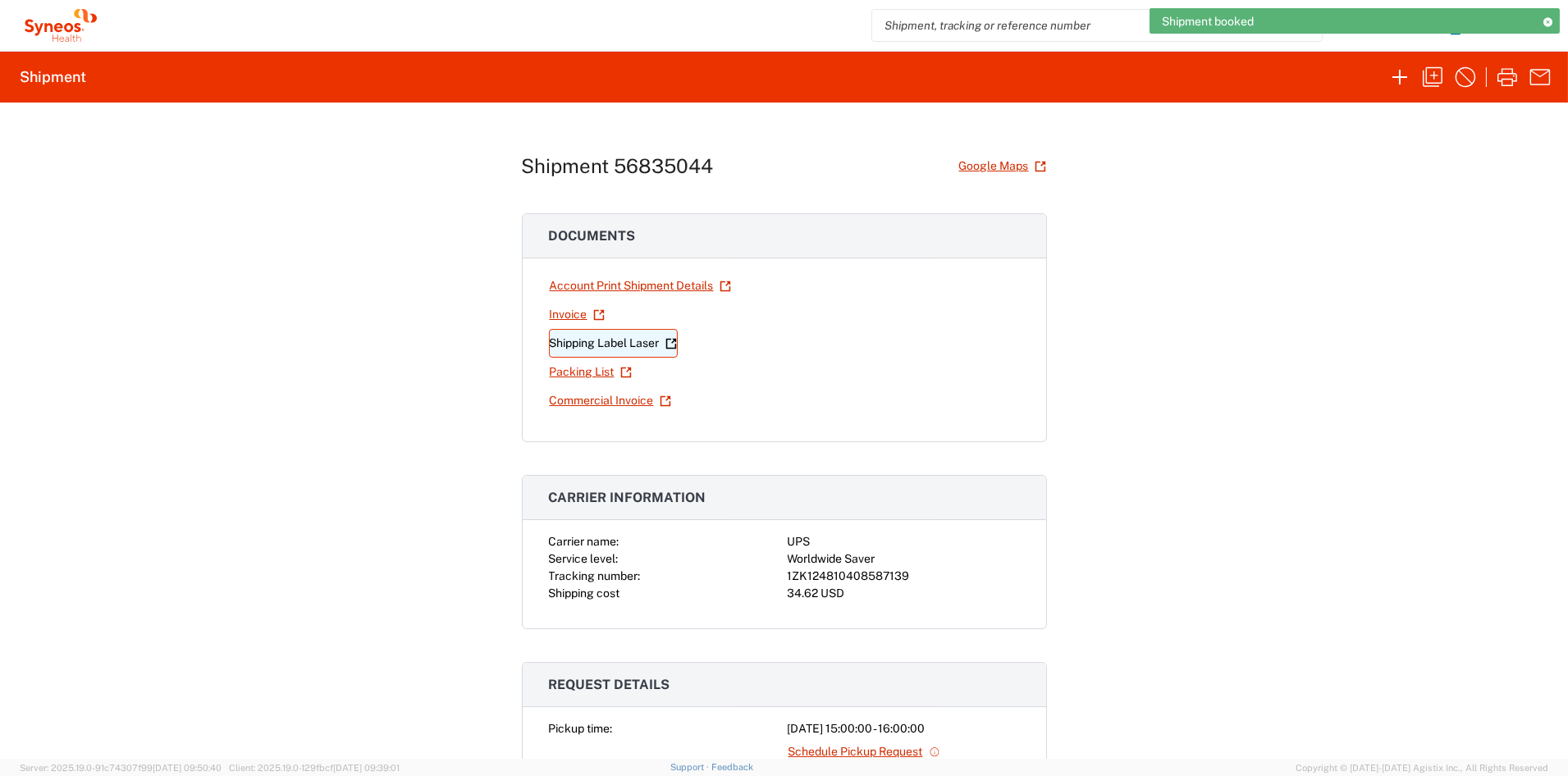
click at [603, 345] on link "Shipping Label Laser" at bounding box center [613, 343] width 128 height 29
